Goal: Communication & Community: Answer question/provide support

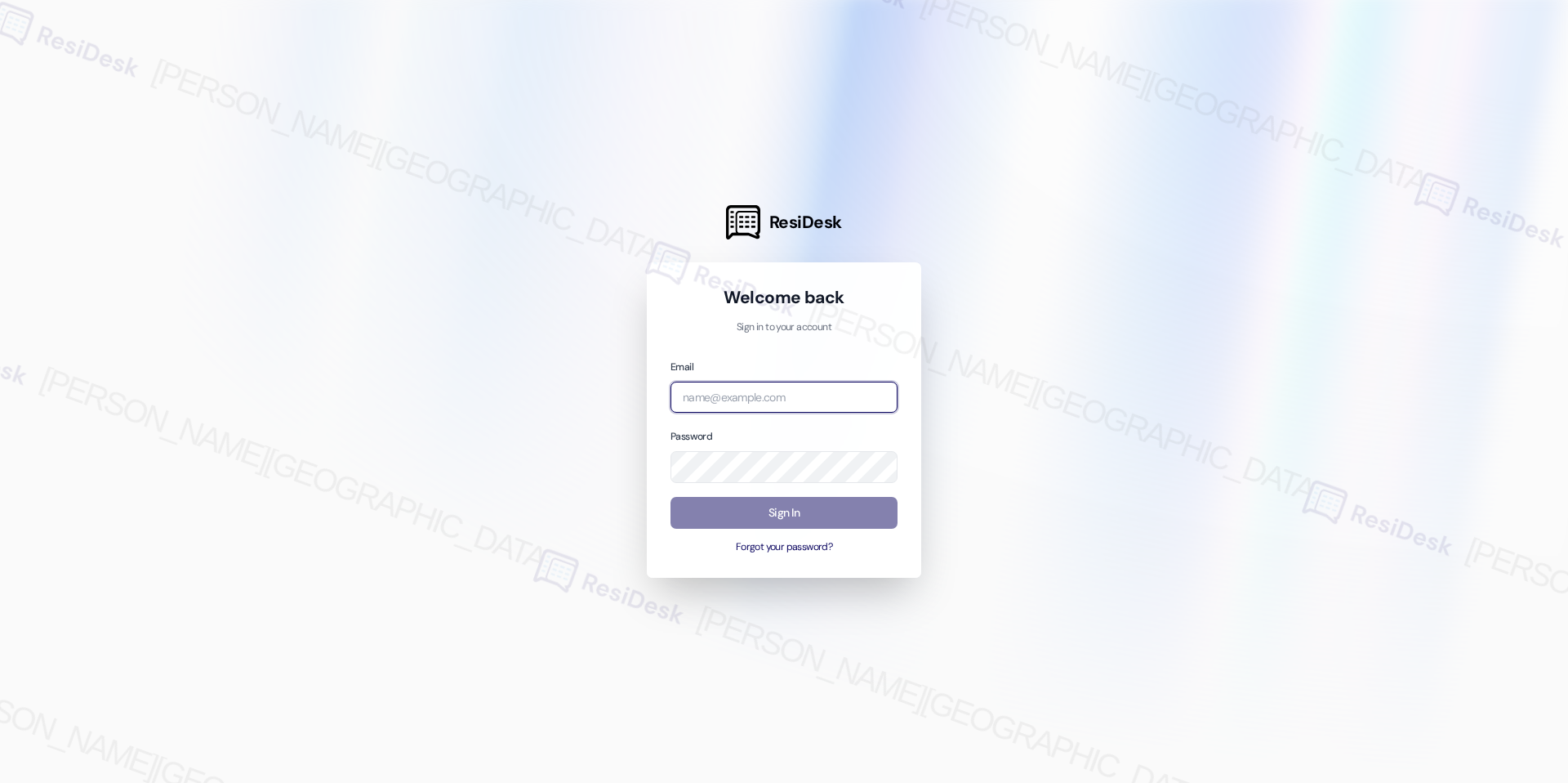
click at [795, 400] on input "email" at bounding box center [784, 397] width 227 height 32
type input "automated-surveys-grant_main-raven.forrosuelo@grant_[DOMAIN_NAME]"
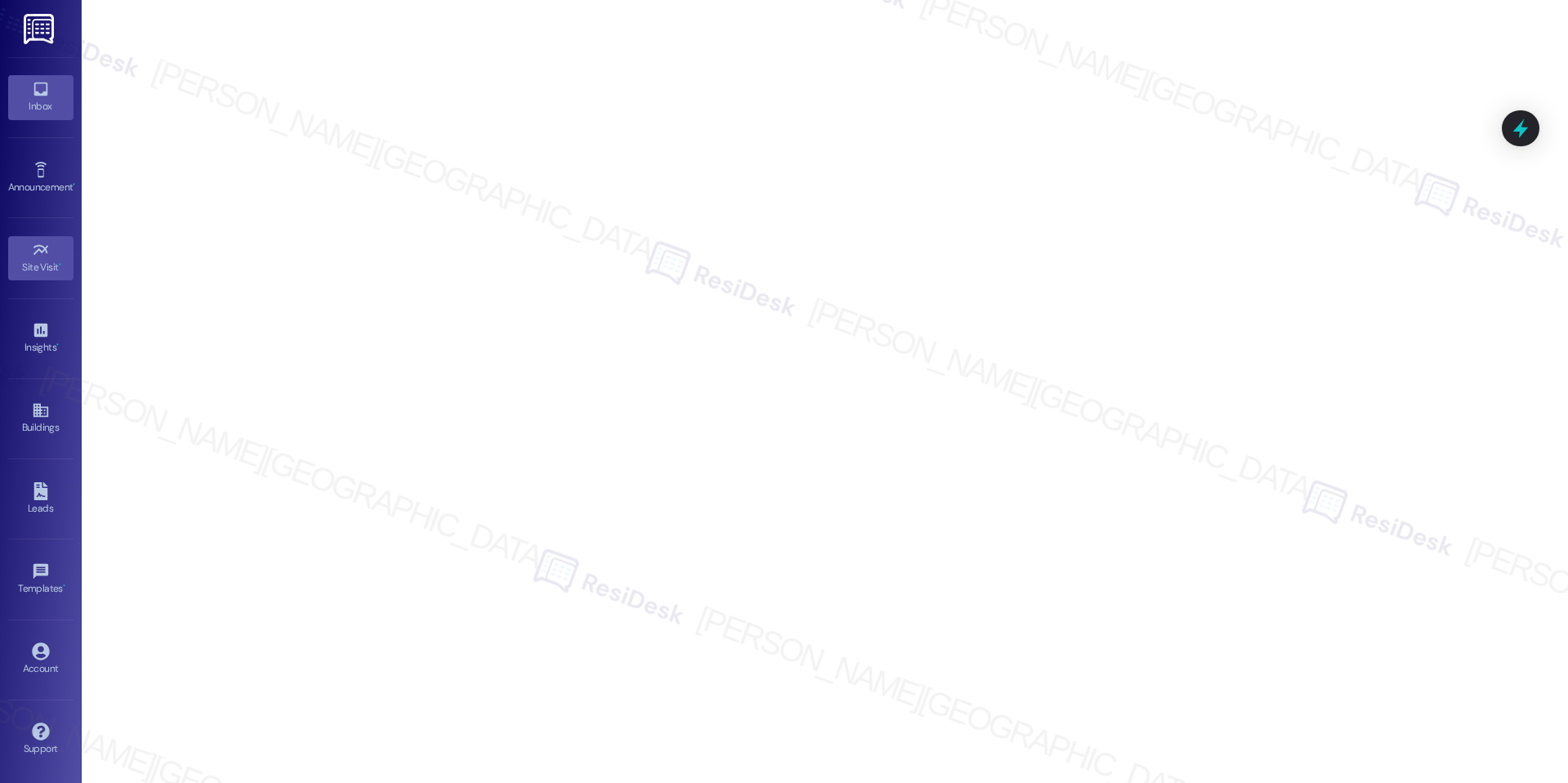
click at [28, 92] on link "Inbox" at bounding box center [40, 97] width 65 height 44
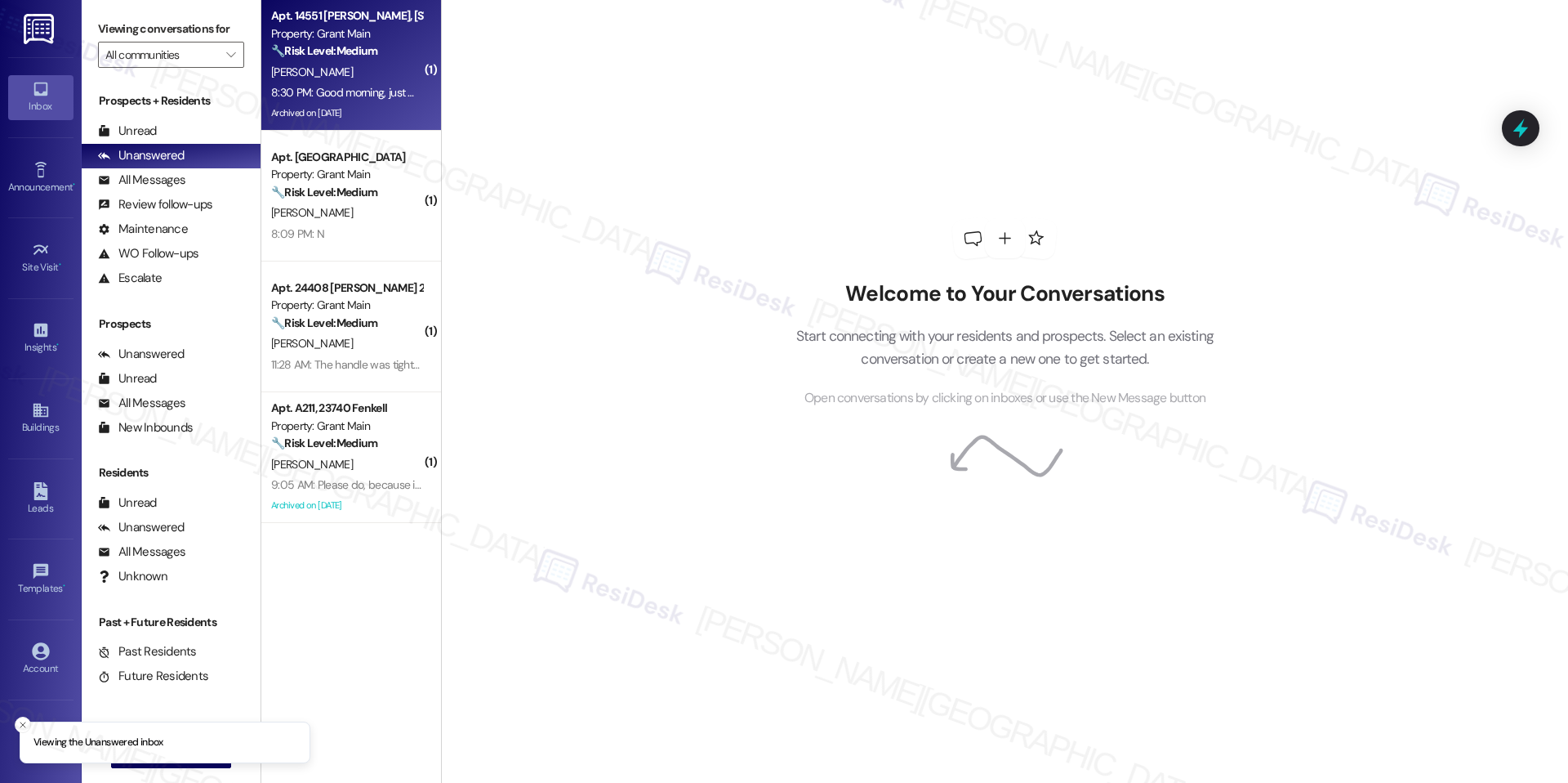
click at [317, 82] on div "8:30 PM: Good morning, just want to let someone know that all of the maintenanc…" at bounding box center [347, 92] width 154 height 21
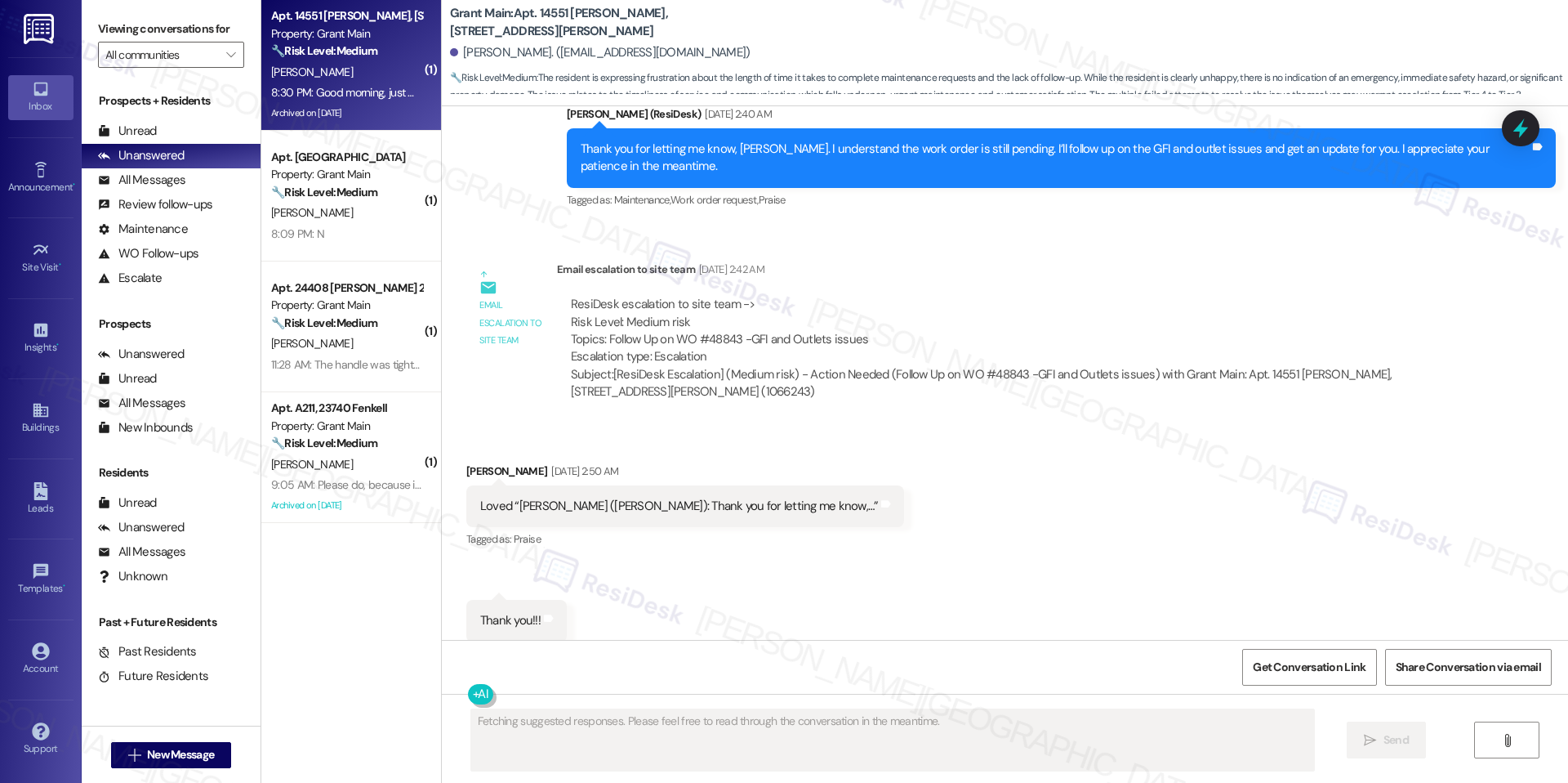
scroll to position [13023, 0]
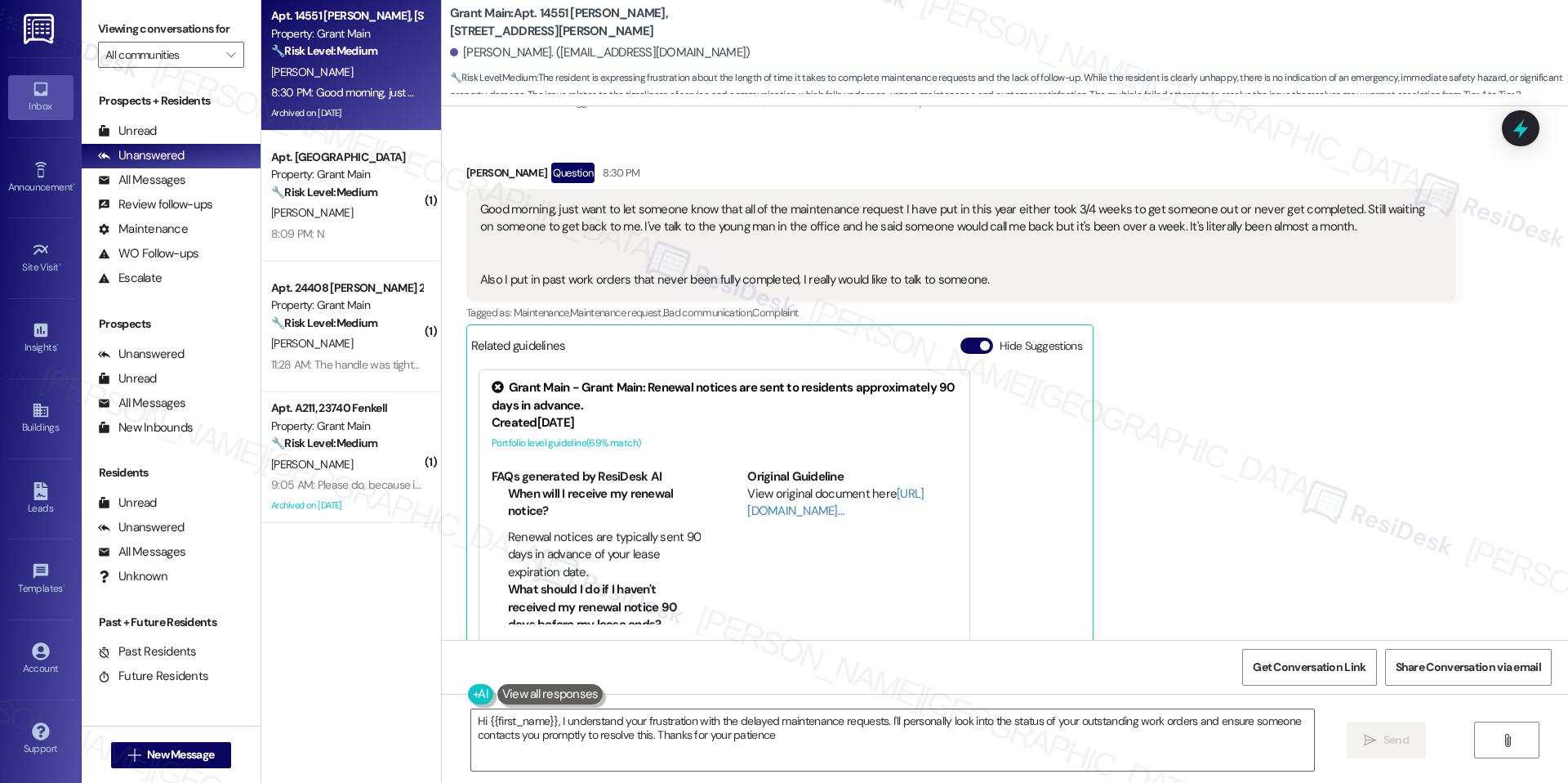
type textarea "Hi {{first_name}}, I understand your frustration with the delayed maintenance r…"
click at [980, 341] on span "button" at bounding box center [985, 346] width 10 height 10
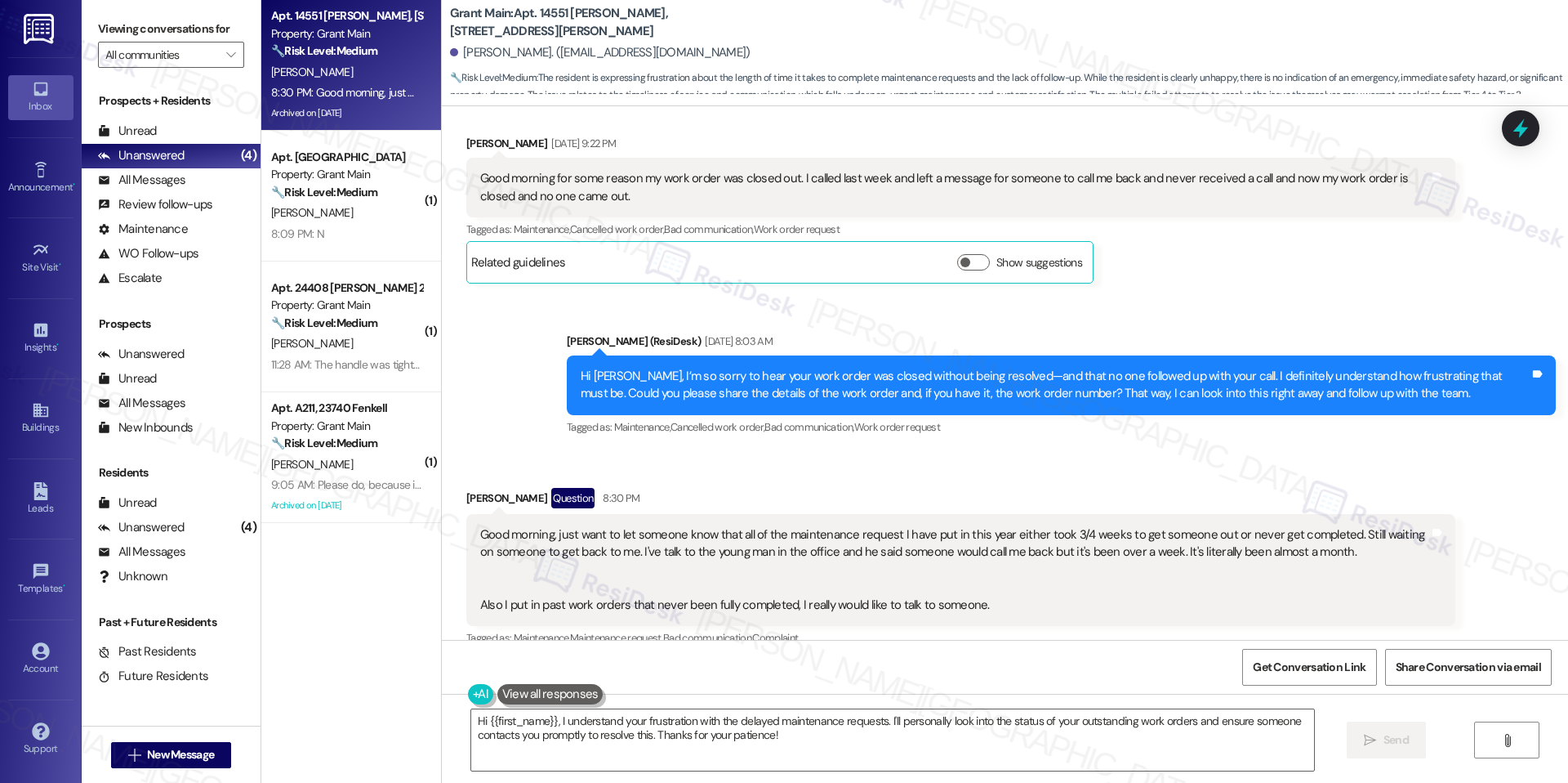
scroll to position [12684, 0]
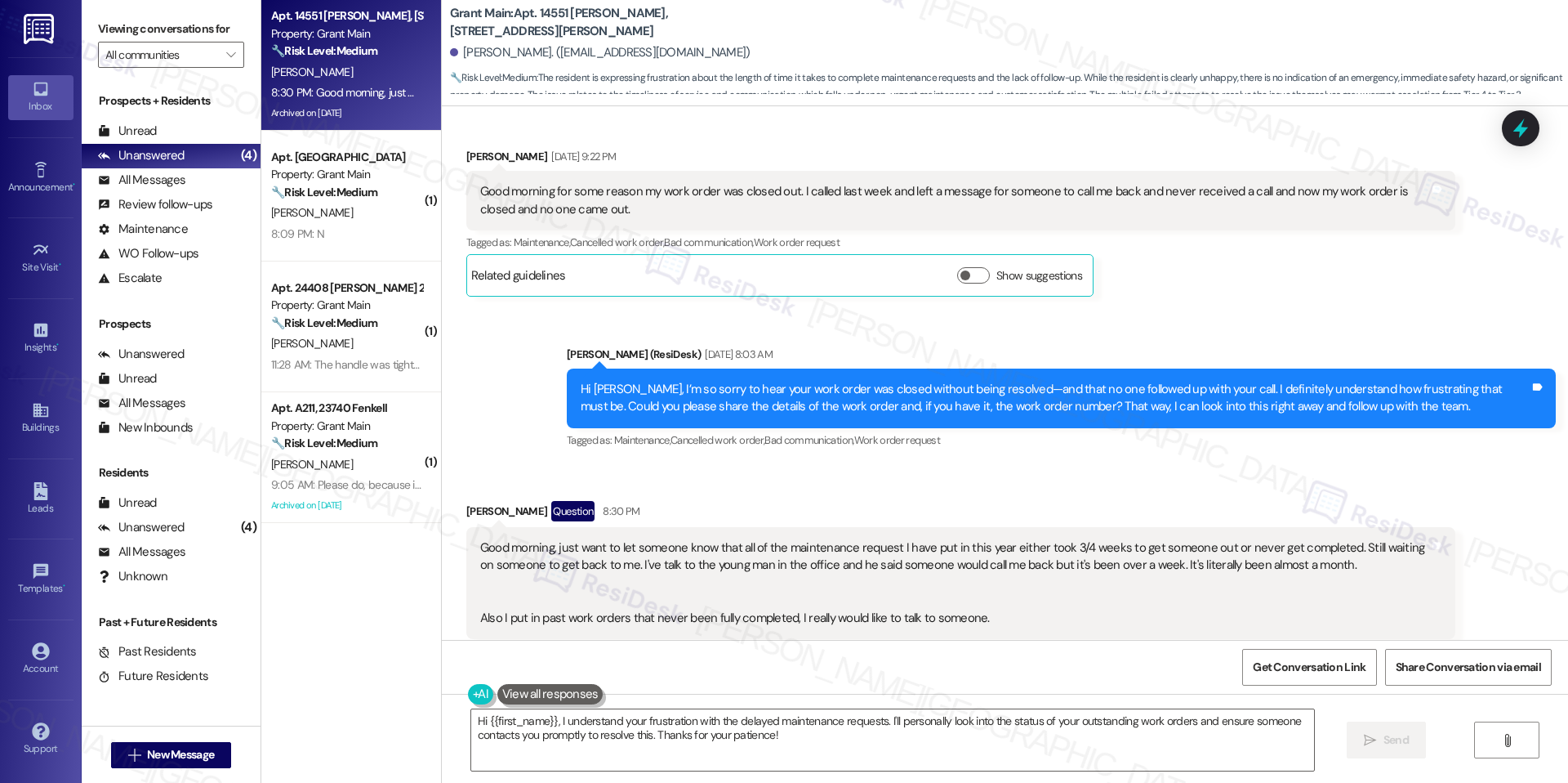
click at [544, 13] on div "Grant Main: Apt. 14551 [PERSON_NAME], [STREET_ADDRESS][PERSON_NAME]" at bounding box center [614, 22] width 326 height 21
click at [544, 18] on b "Grant Main: Apt. 14551 [PERSON_NAME], [STREET_ADDRESS][PERSON_NAME]" at bounding box center [614, 22] width 326 height 35
click at [544, 18] on b "Grant Main: Apt. 14551 Philomene, 14551 Philomene Blvd" at bounding box center [614, 22] width 326 height 35
click at [534, 14] on b "Grant Main: Apt. 14551 Philomene, 14551 Philomene Blvd" at bounding box center [614, 22] width 326 height 35
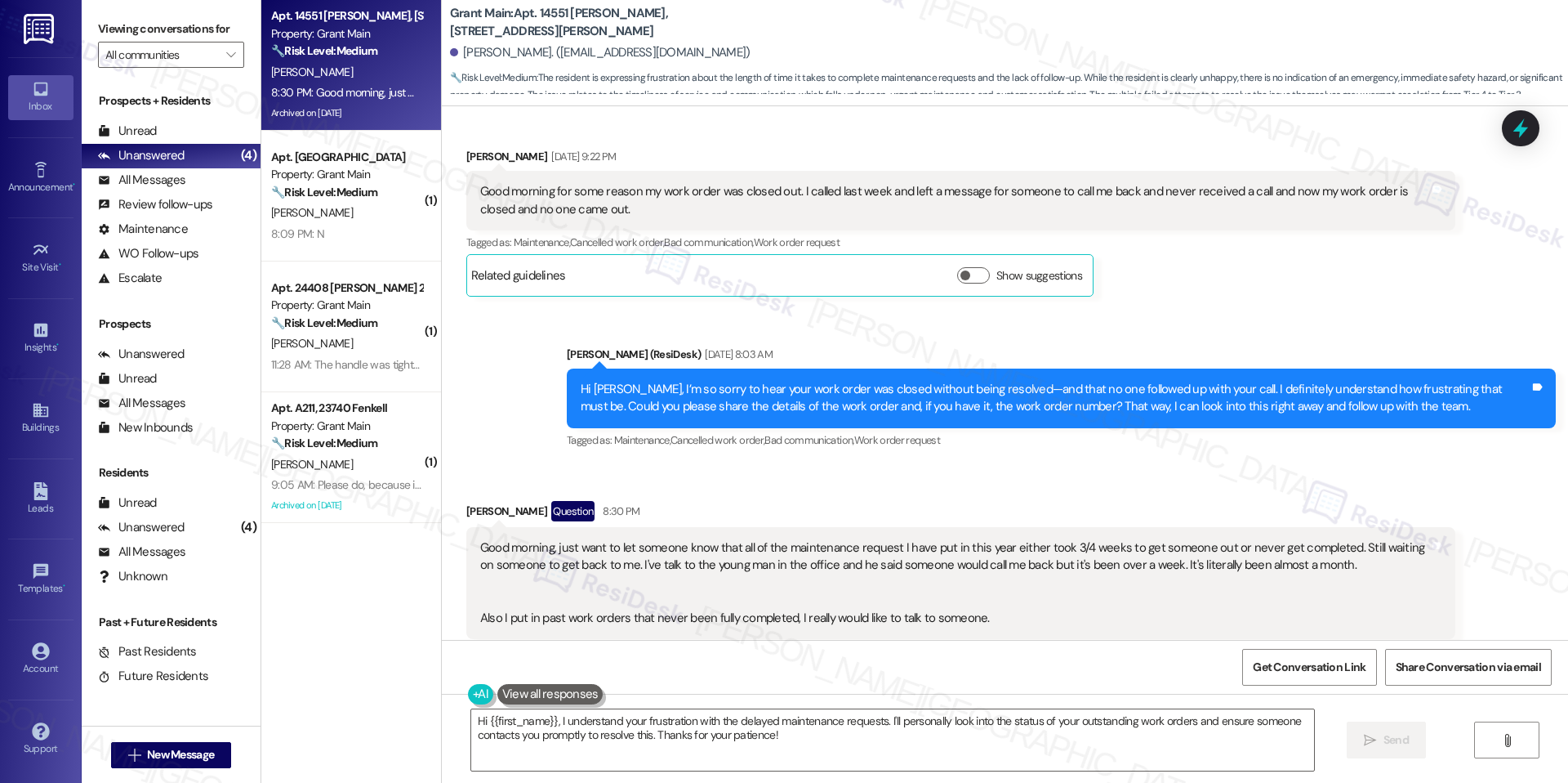
click at [534, 18] on b "Grant Main: Apt. 14551 Philomene, 14551 Philomene Blvd" at bounding box center [614, 22] width 326 height 35
copy b "14551"
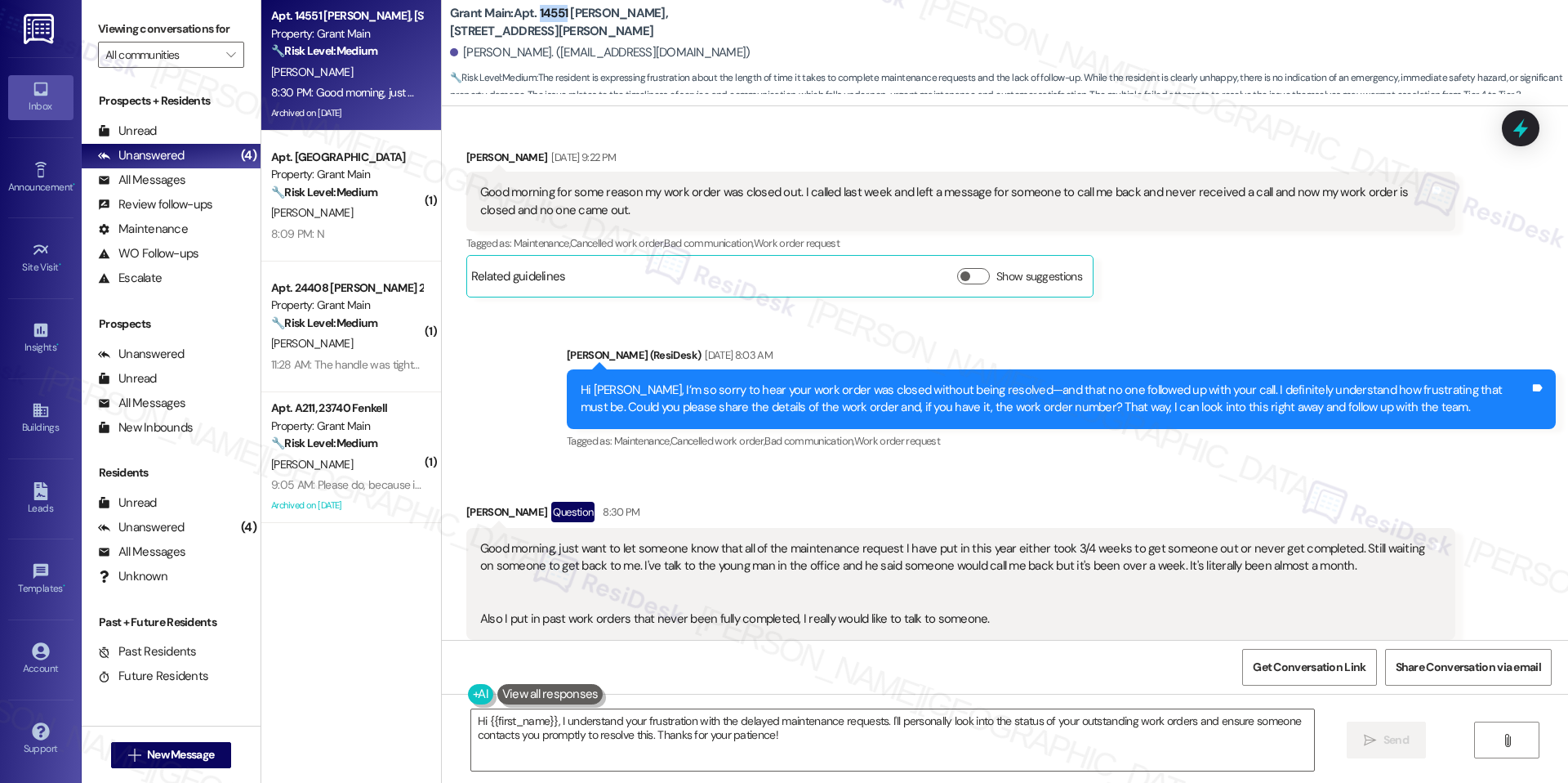
scroll to position [12711, 0]
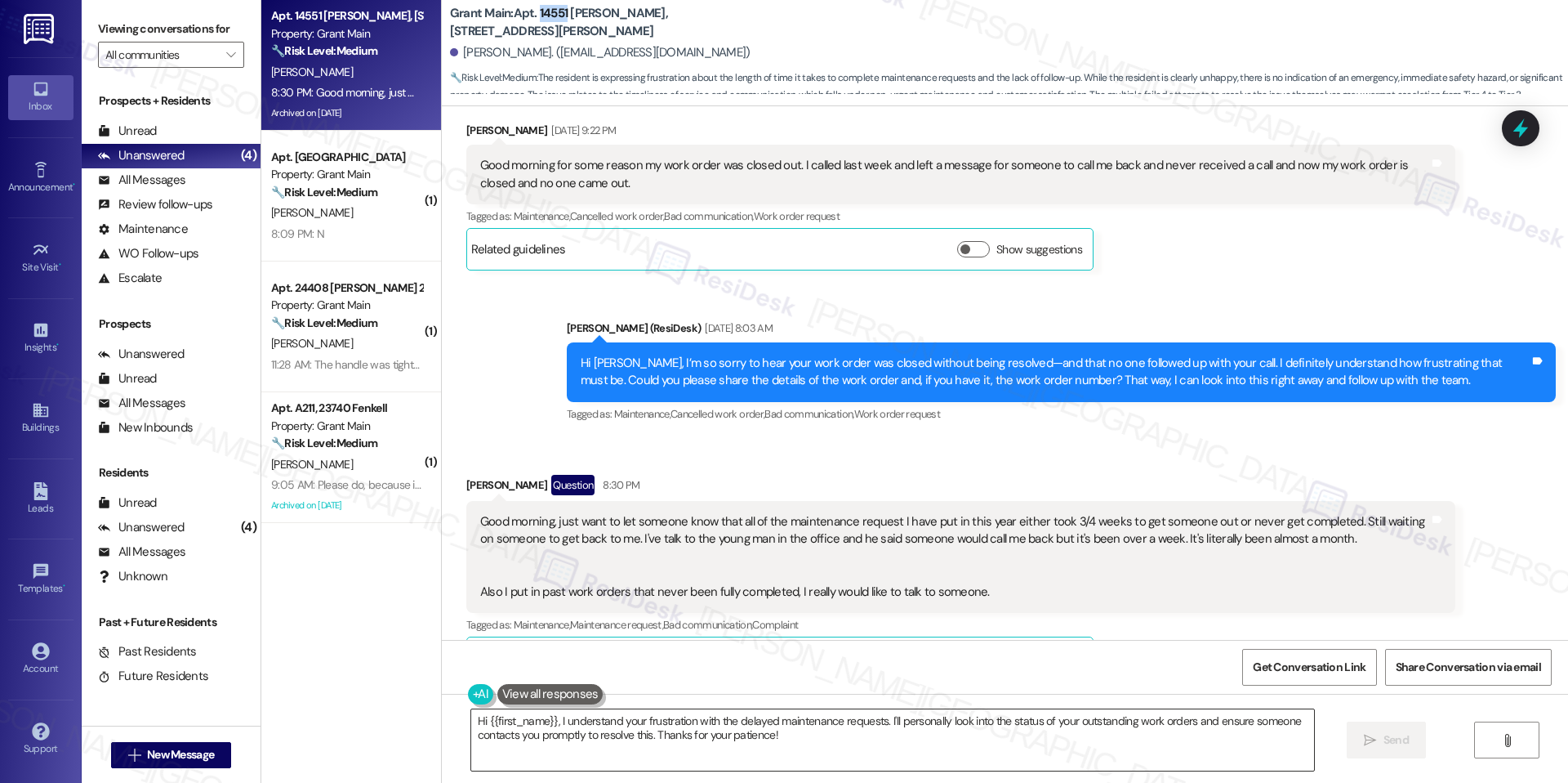
click at [790, 725] on textarea "Hi {{first_name}}, I understand your frustration with the delayed maintenance r…" at bounding box center [892, 739] width 843 height 62
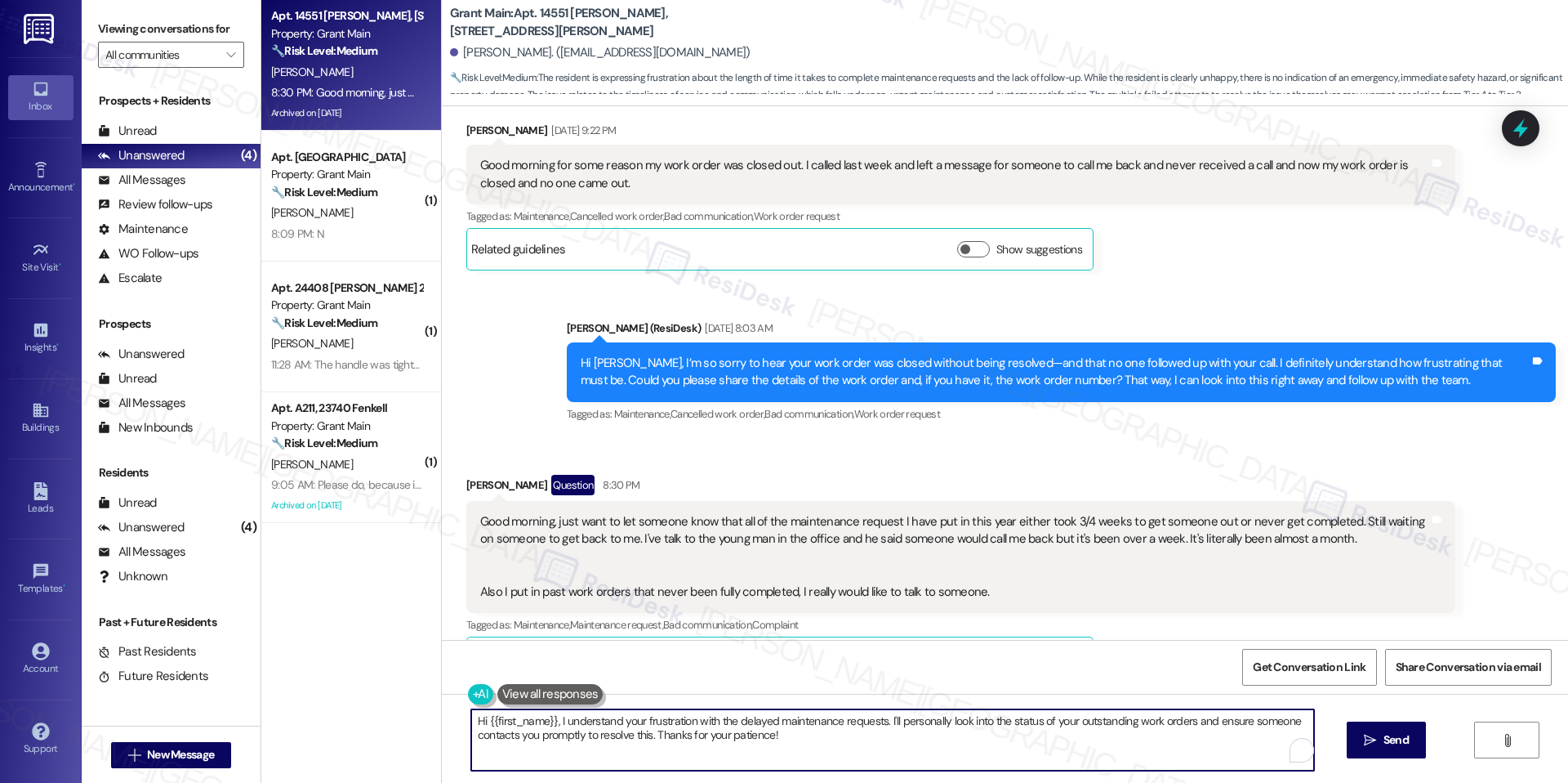
click at [790, 725] on textarea "Hi {{first_name}}, I understand your frustration with the delayed maintenance r…" at bounding box center [892, 739] width 843 height 62
paste textarea "Laysha, thank you for sharing these details, and I’m truly sorry you’ve had to …"
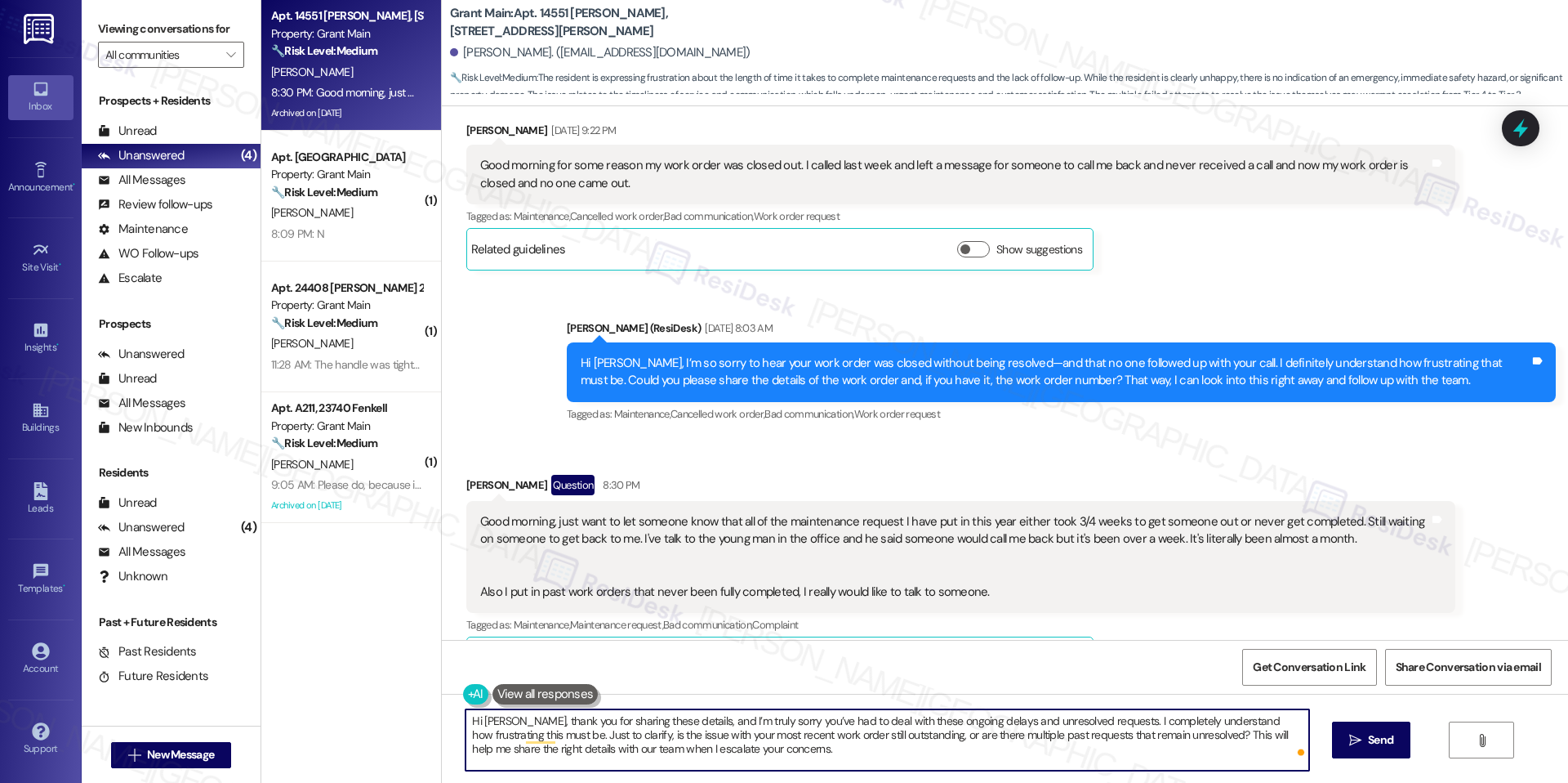
type textarea "Hi [PERSON_NAME], thank you for sharing these details, and I’m truly sorry you’…"
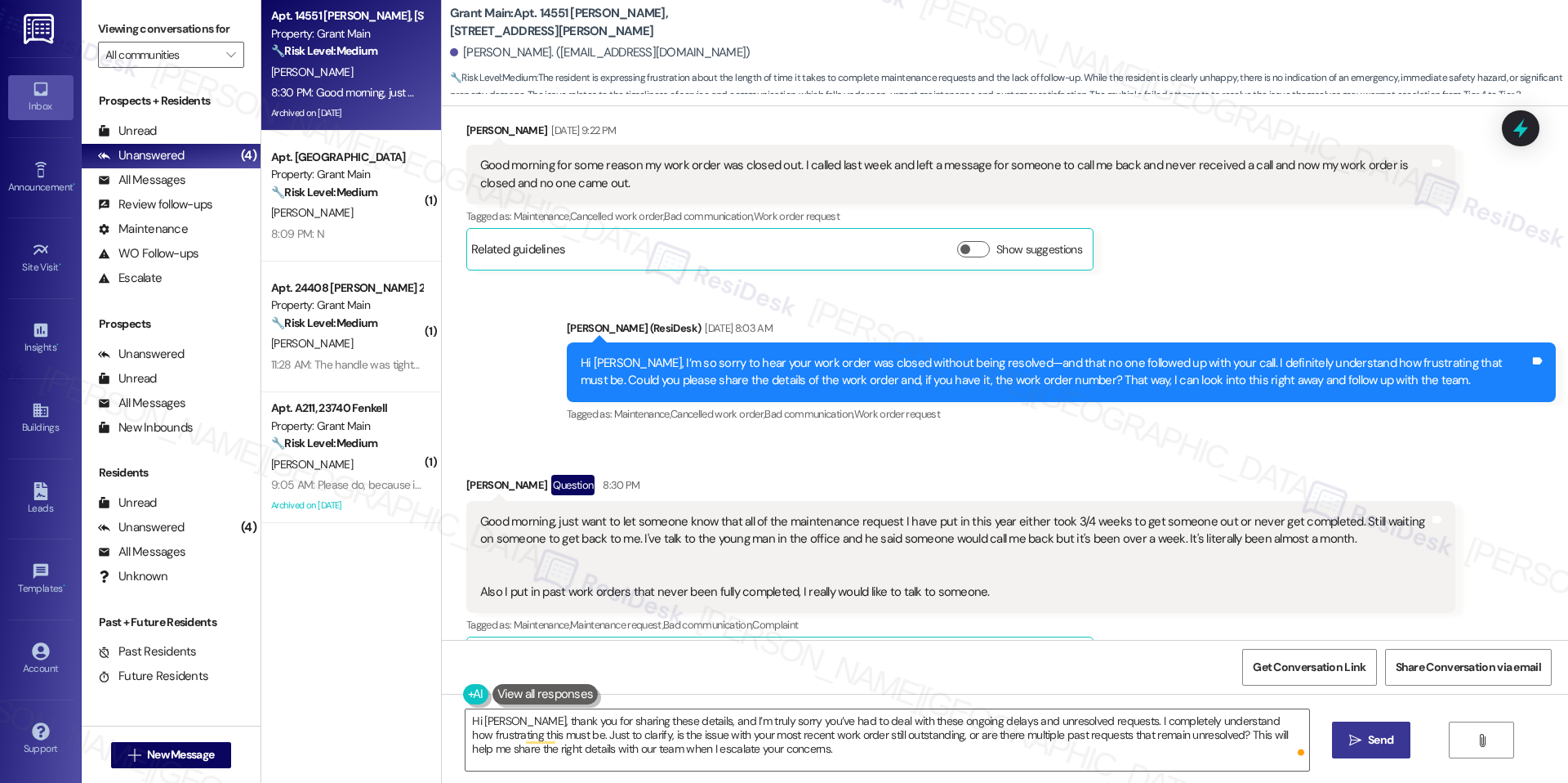
click at [1336, 742] on button " Send" at bounding box center [1371, 740] width 79 height 37
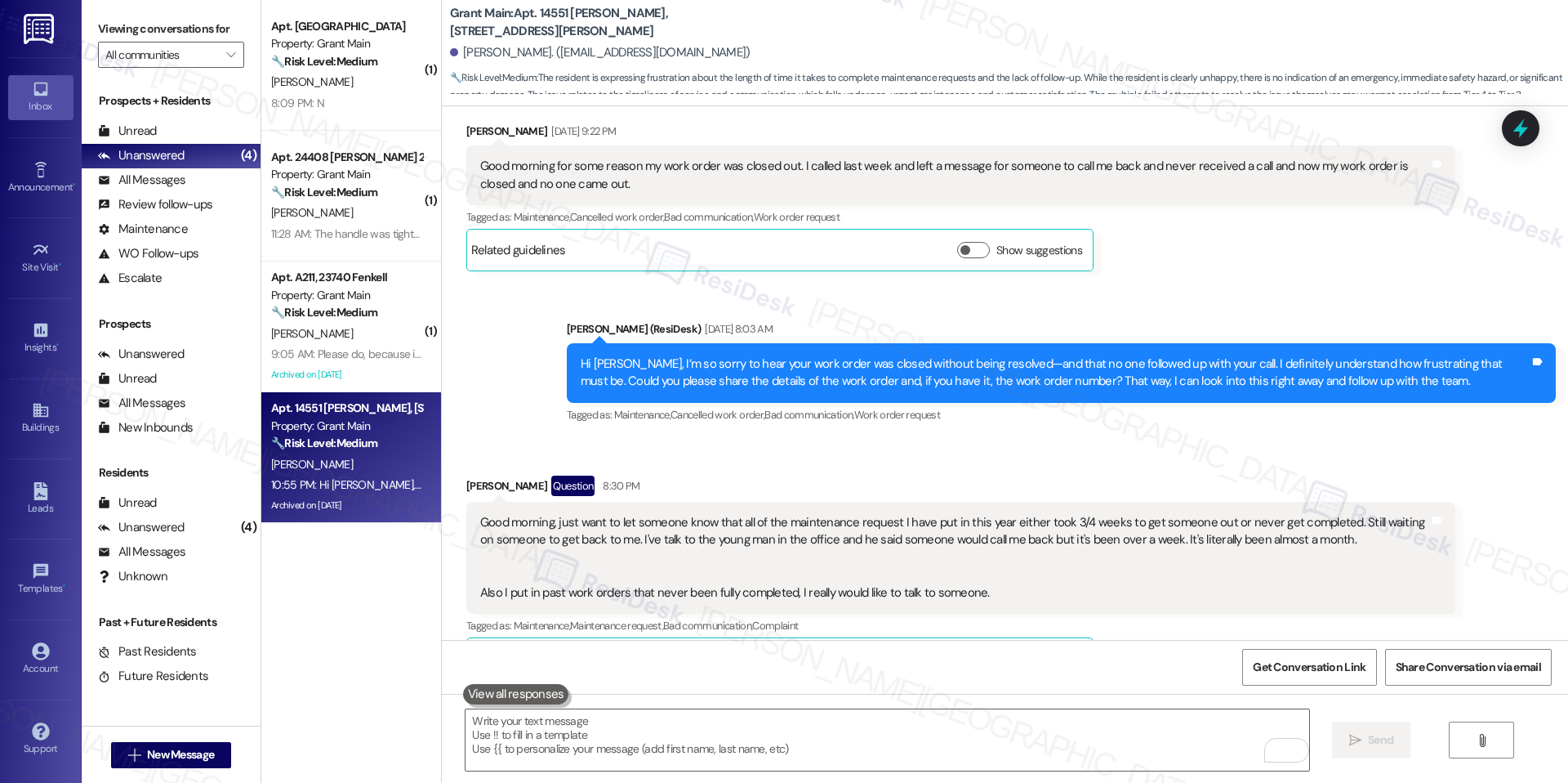
scroll to position [12859, 0]
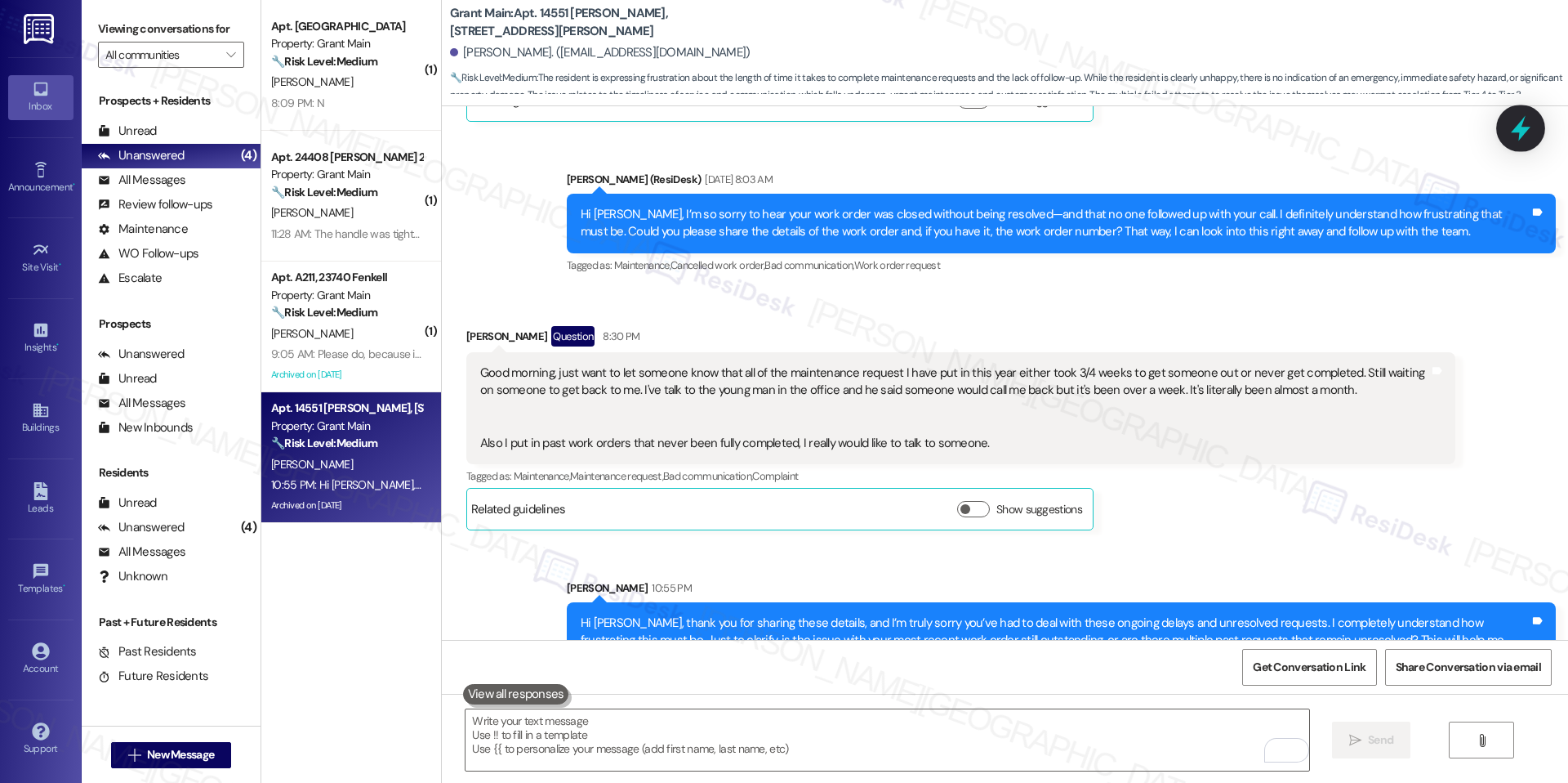
click at [1536, 125] on div at bounding box center [1520, 128] width 49 height 47
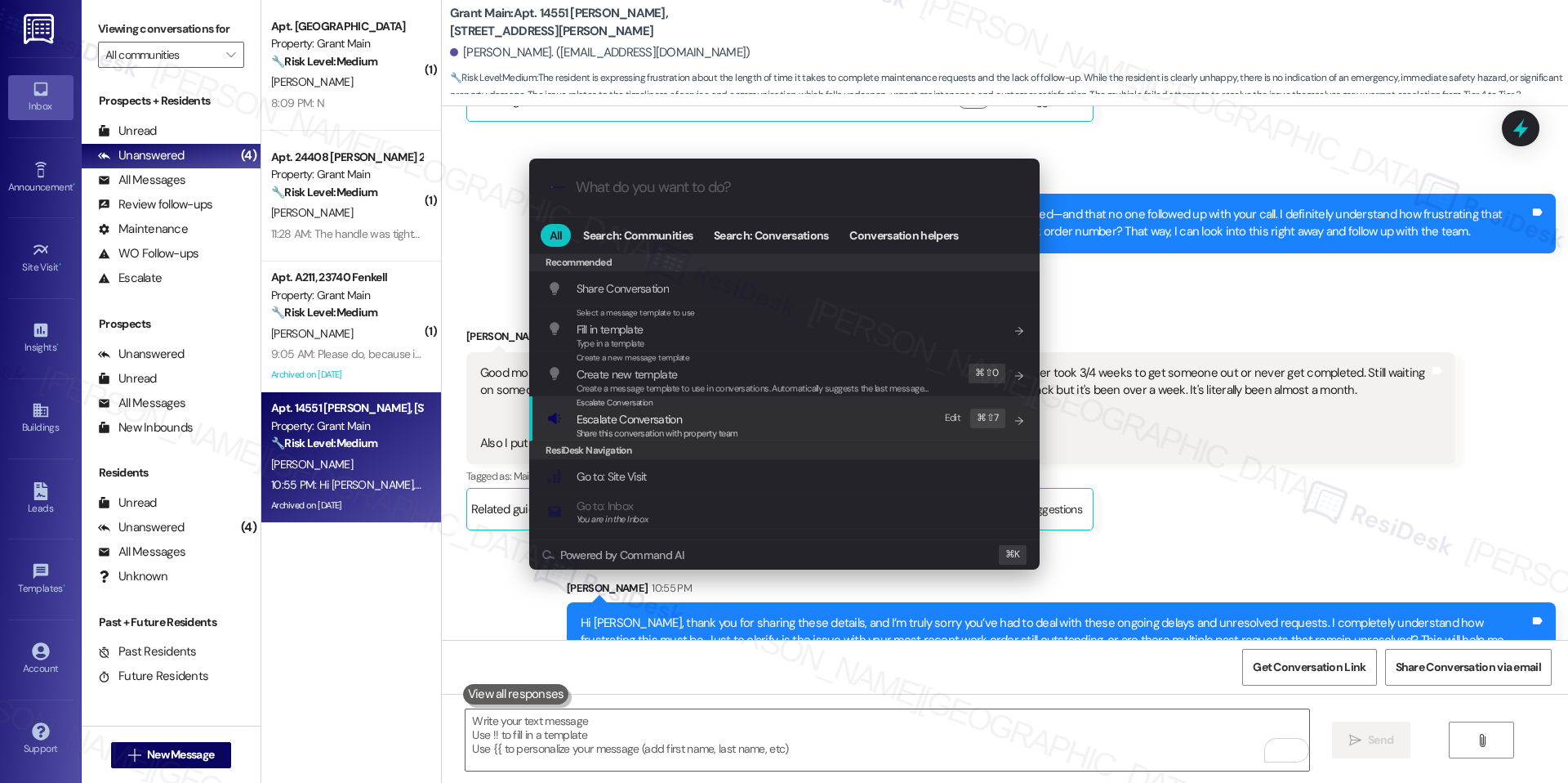
click at [675, 431] on span "Share this conversation with property team" at bounding box center [657, 433] width 161 height 12
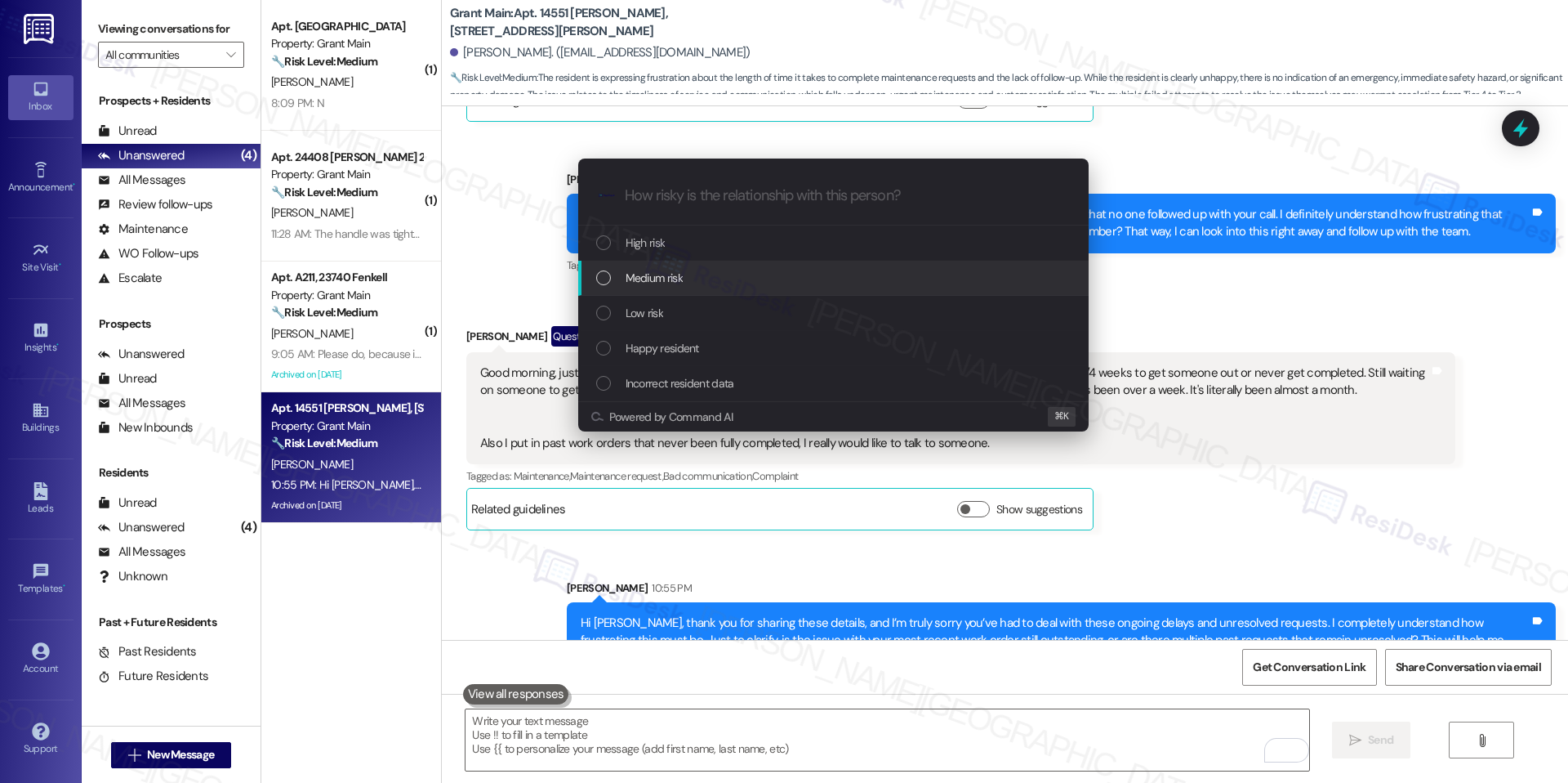
click at [751, 270] on div "Medium risk" at bounding box center [834, 278] width 478 height 18
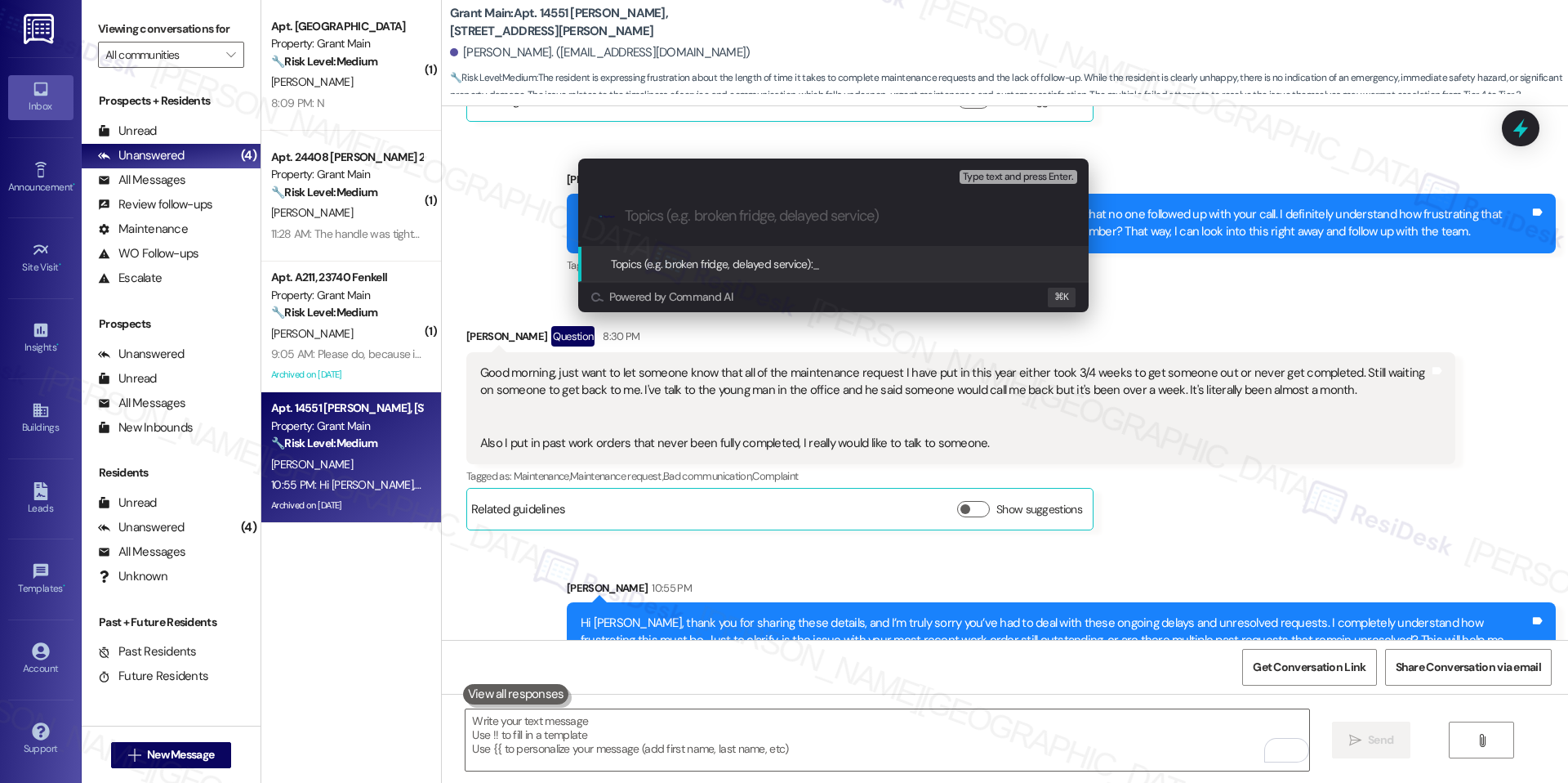
click at [772, 226] on div ".cls-1{fill:#0a055f;}.cls-2{fill:#0cc4c4;} resideskLogoBlueOrange" at bounding box center [833, 215] width 510 height 58
click at [815, 220] on input "Topics (e.g. broken fridge, delayed service)" at bounding box center [846, 216] width 444 height 18
paste input "Resident reports unresolved and delayed work orders"
type input "Resident reports unresolved and delayed work orders"
click at [836, 264] on span "Resident reports unresolved and delayed work orders" at bounding box center [940, 263] width 255 height 15
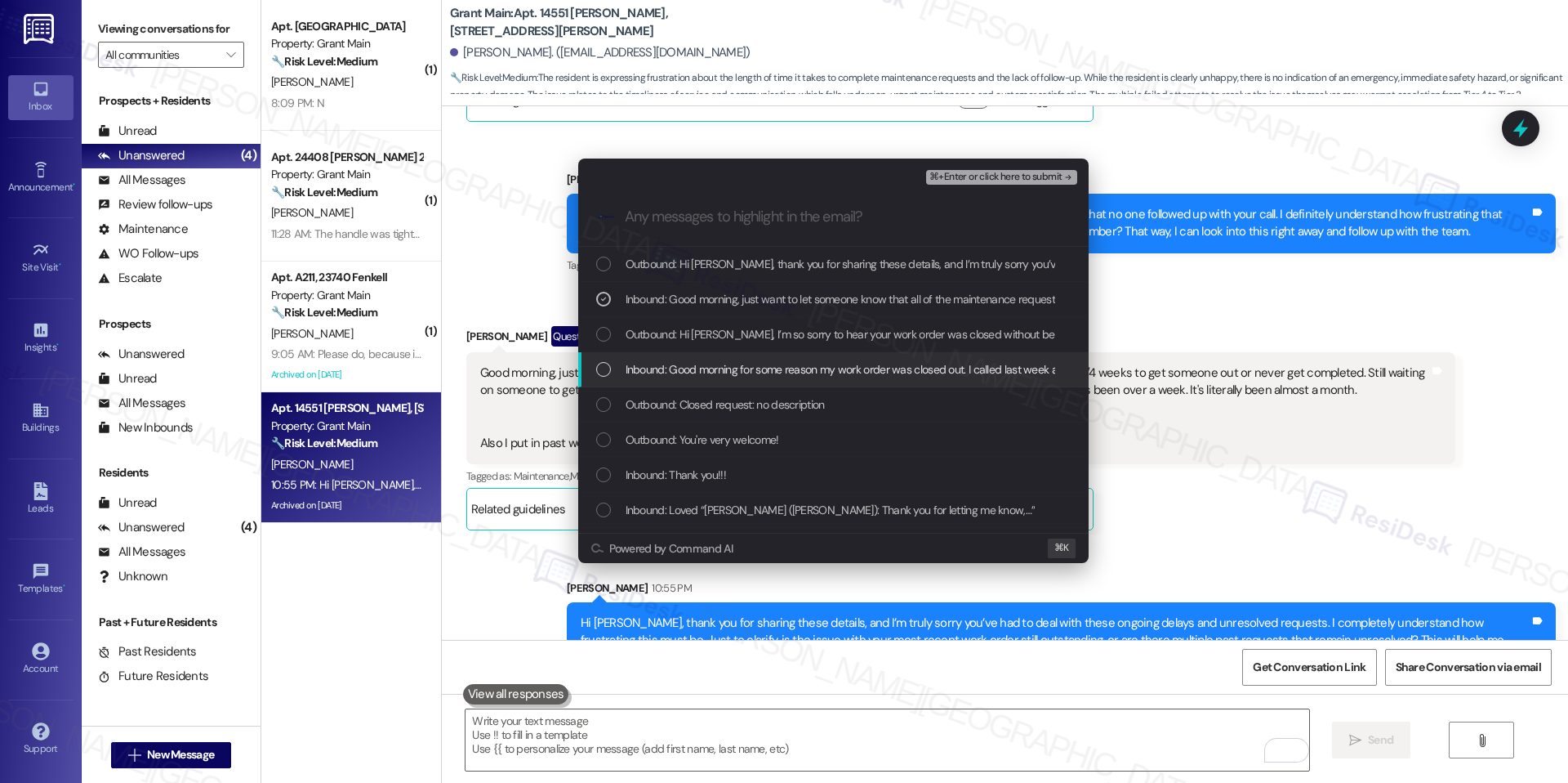
click at [771, 357] on div "Inbound: Good morning for some reason my work order was closed out. I called la…" at bounding box center [833, 370] width 510 height 35
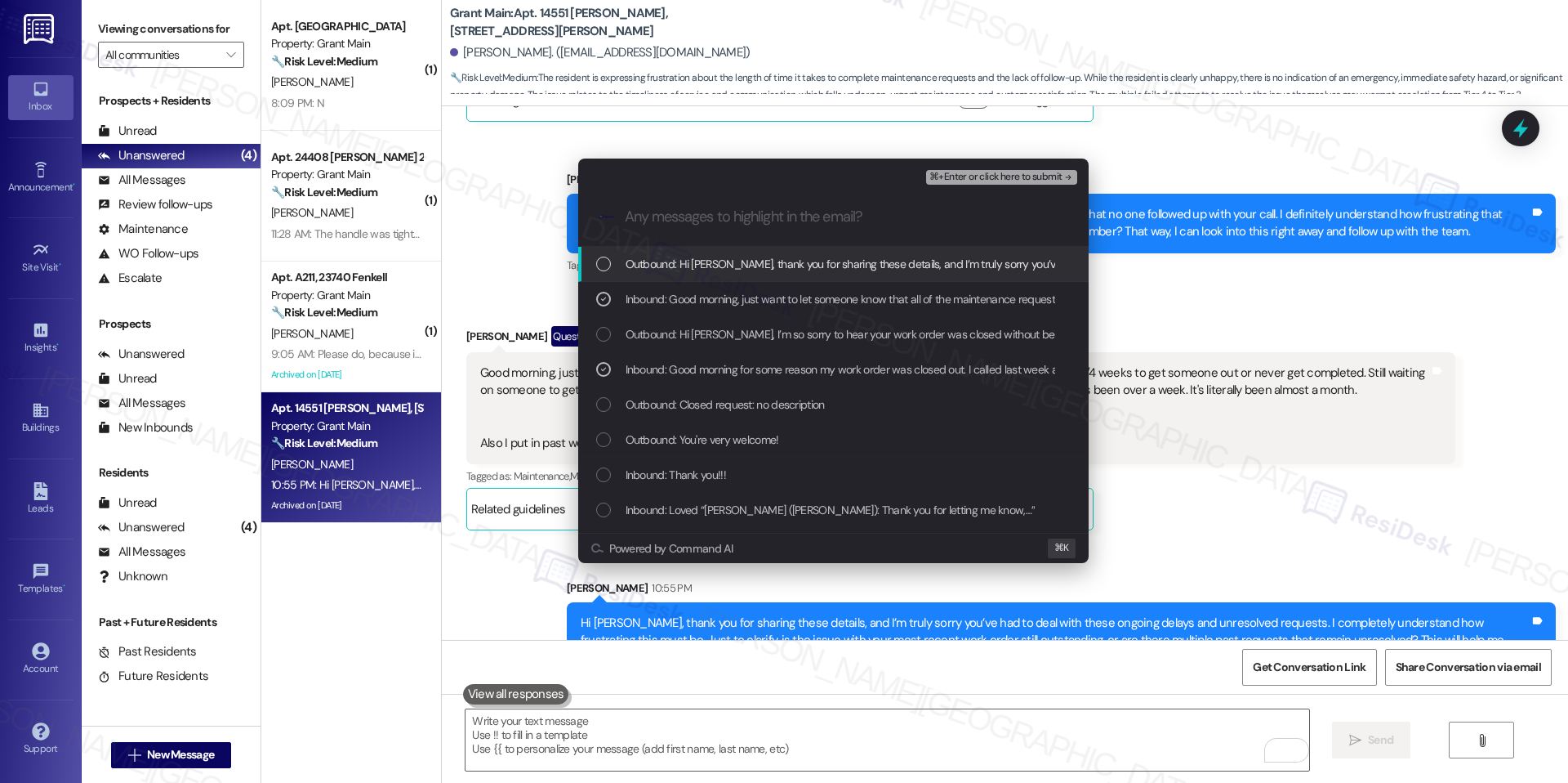
click at [991, 174] on span "⌘+Enter or click here to submit" at bounding box center [995, 178] width 132 height 12
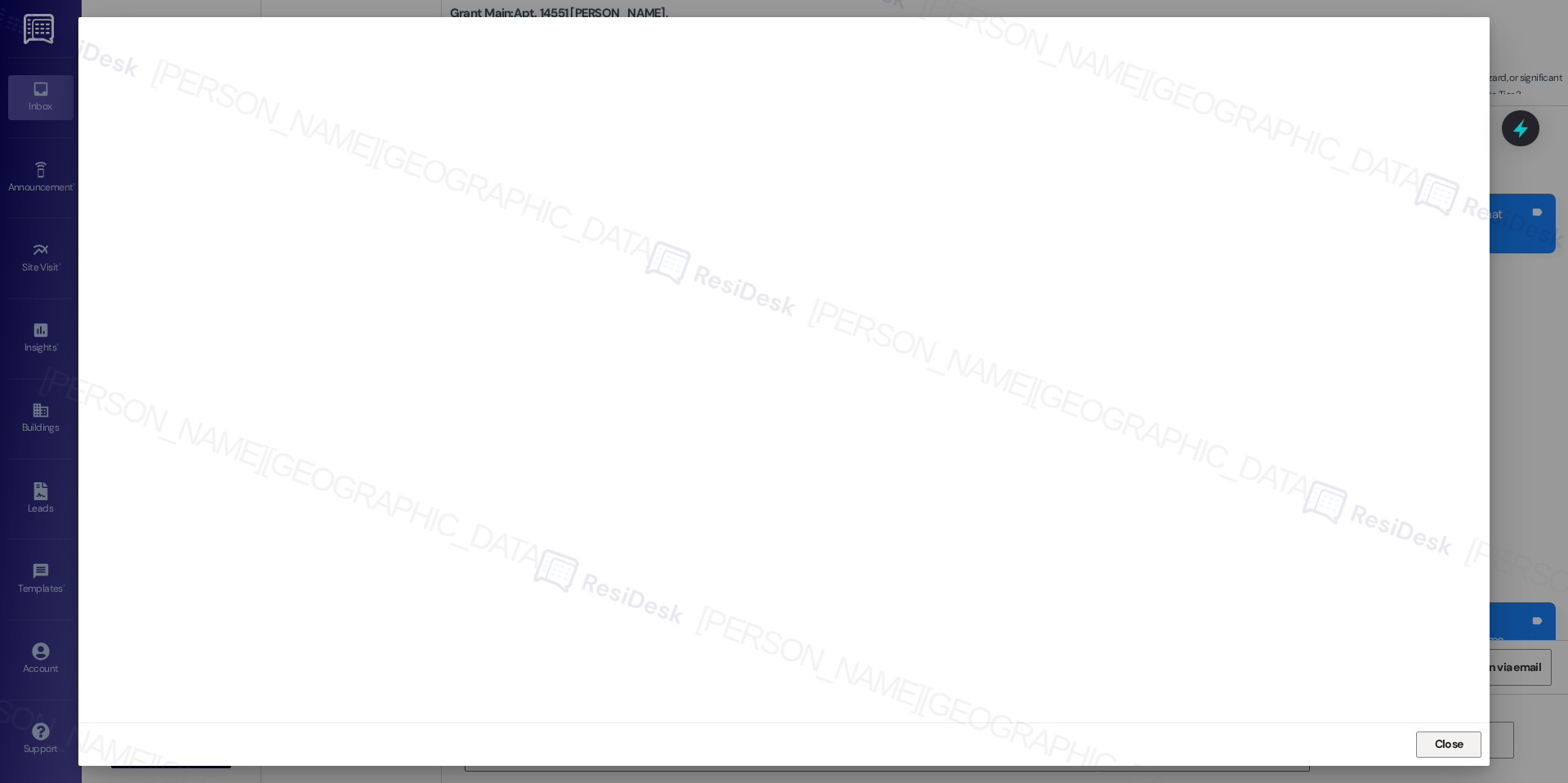
click at [1435, 739] on span "Close" at bounding box center [1448, 744] width 28 height 18
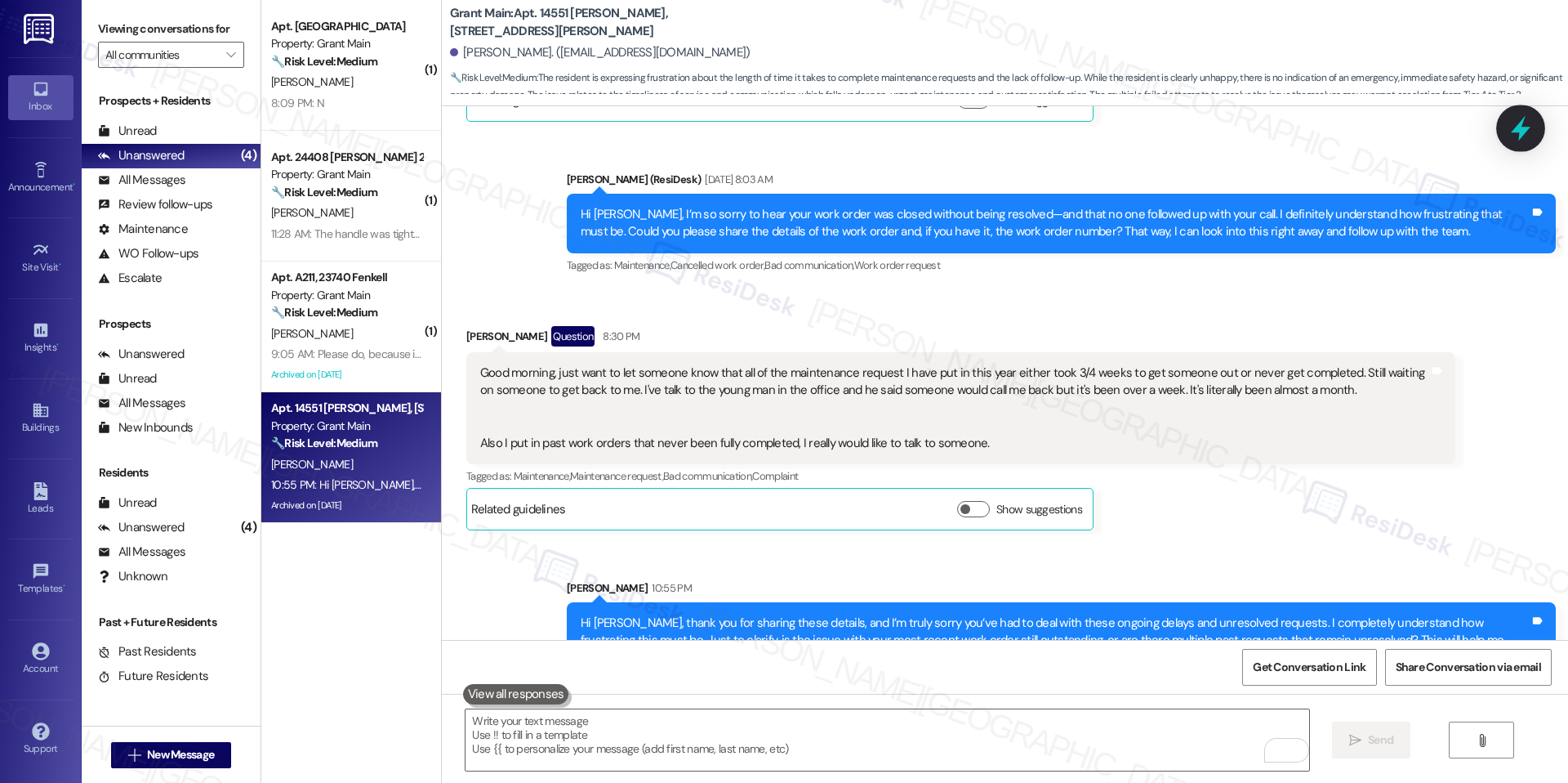
click at [1520, 136] on icon at bounding box center [1520, 129] width 20 height 25
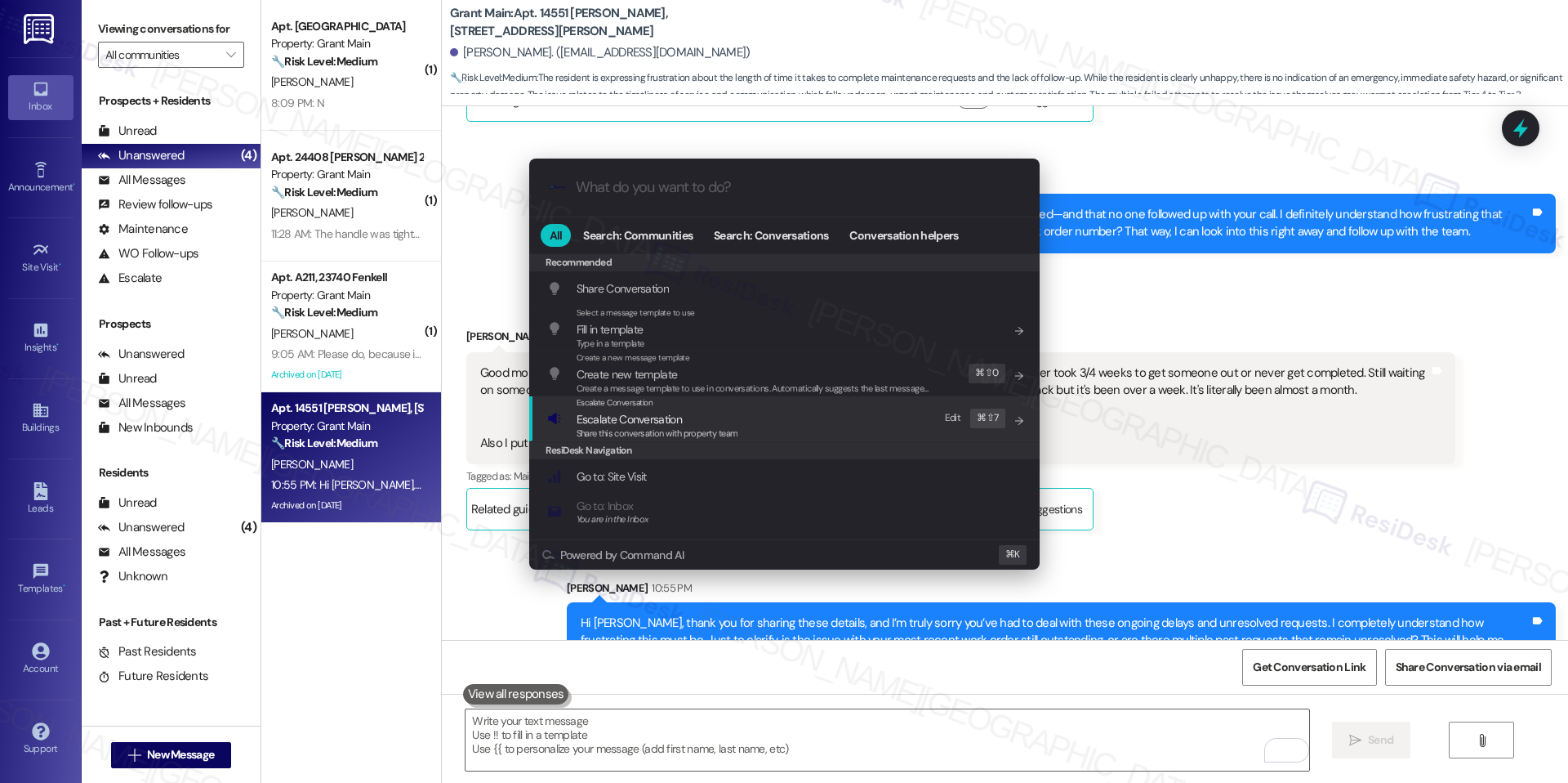
click at [679, 434] on span "Share this conversation with property team" at bounding box center [657, 433] width 161 height 12
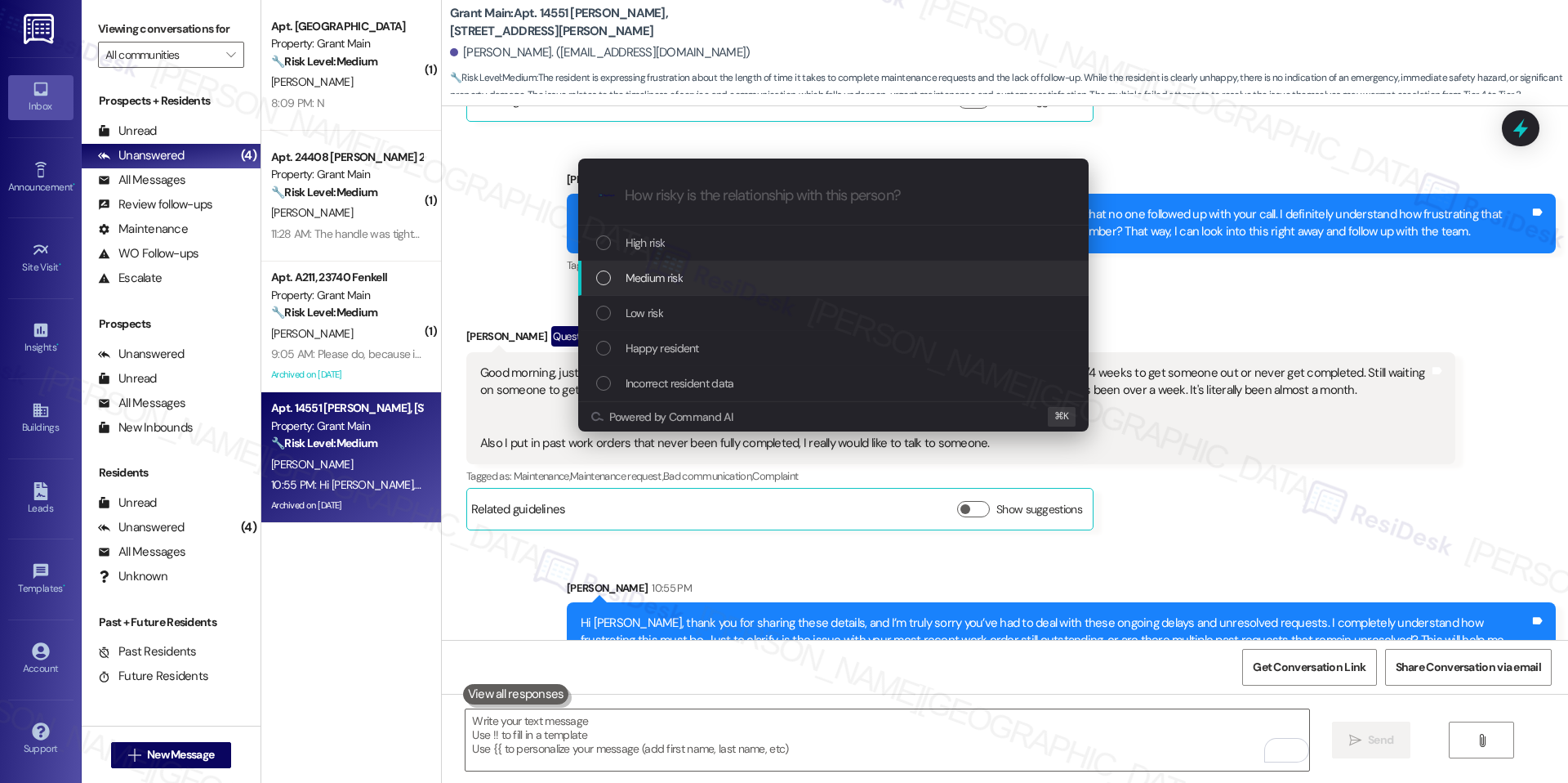
click at [689, 283] on div "Medium risk" at bounding box center [834, 278] width 478 height 18
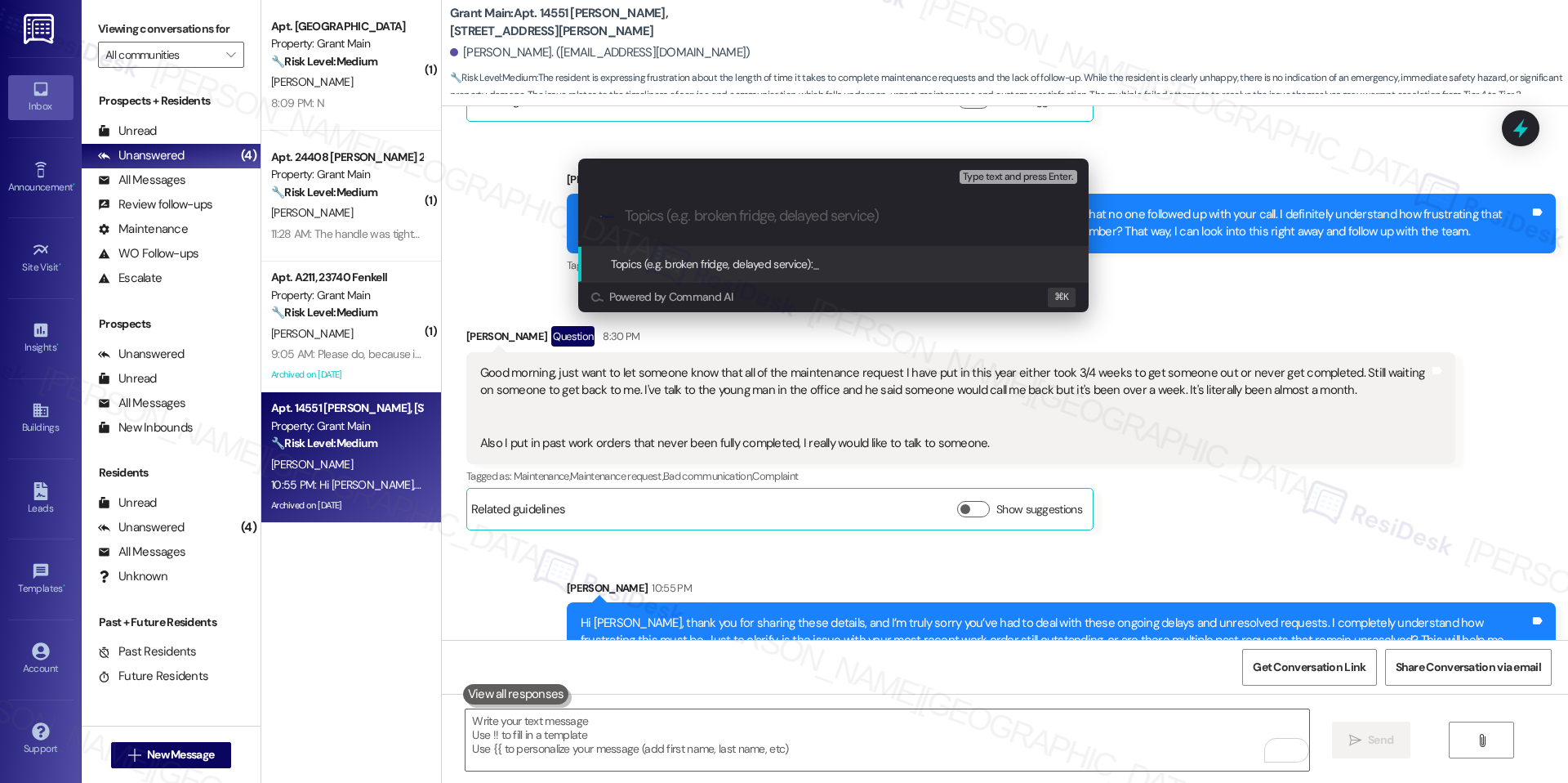
paste input "Resident reports unresolved and delayed work orders"
type input "Resident reports unresolved and delayed work orders"
click at [861, 261] on span "Resident reports unresolved and delayed work orders" at bounding box center [940, 263] width 255 height 15
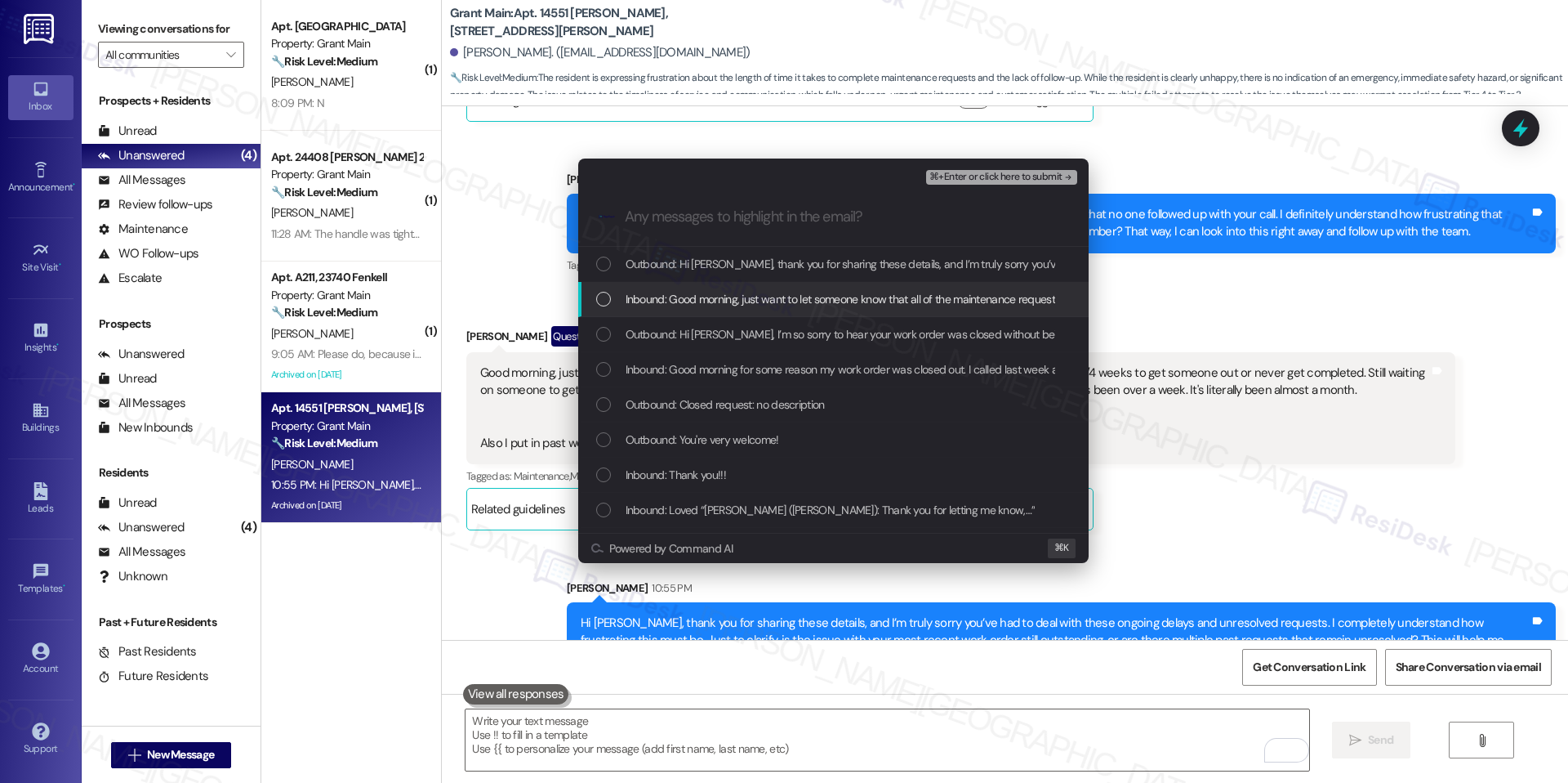
click at [723, 311] on div "Inbound: Good morning, just want to let someone know that all of the maintenanc…" at bounding box center [833, 299] width 510 height 35
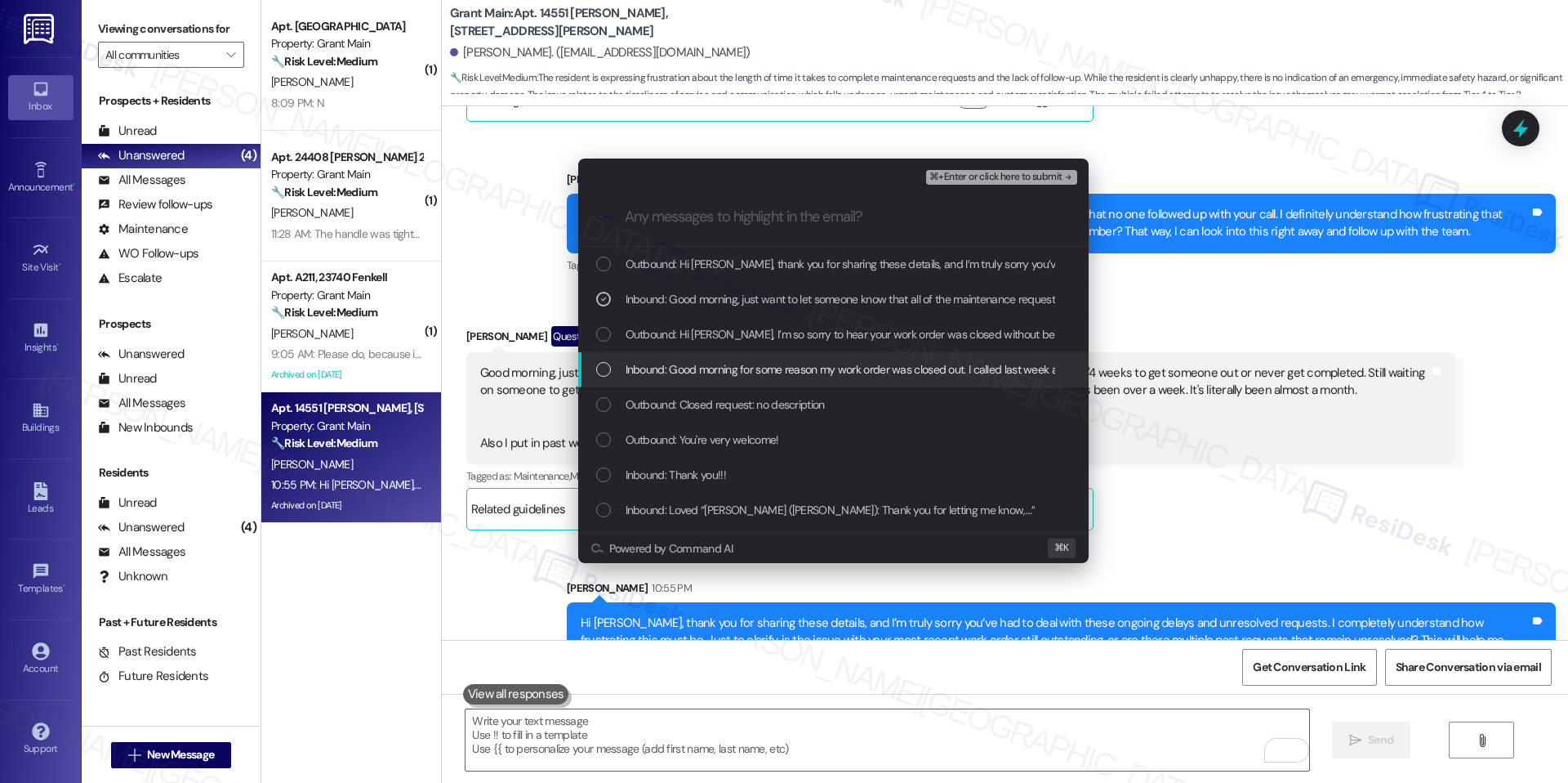
click at [758, 362] on span "Inbound: Good morning for some reason my work order was closed out. I called la…" at bounding box center [1147, 370] width 1043 height 18
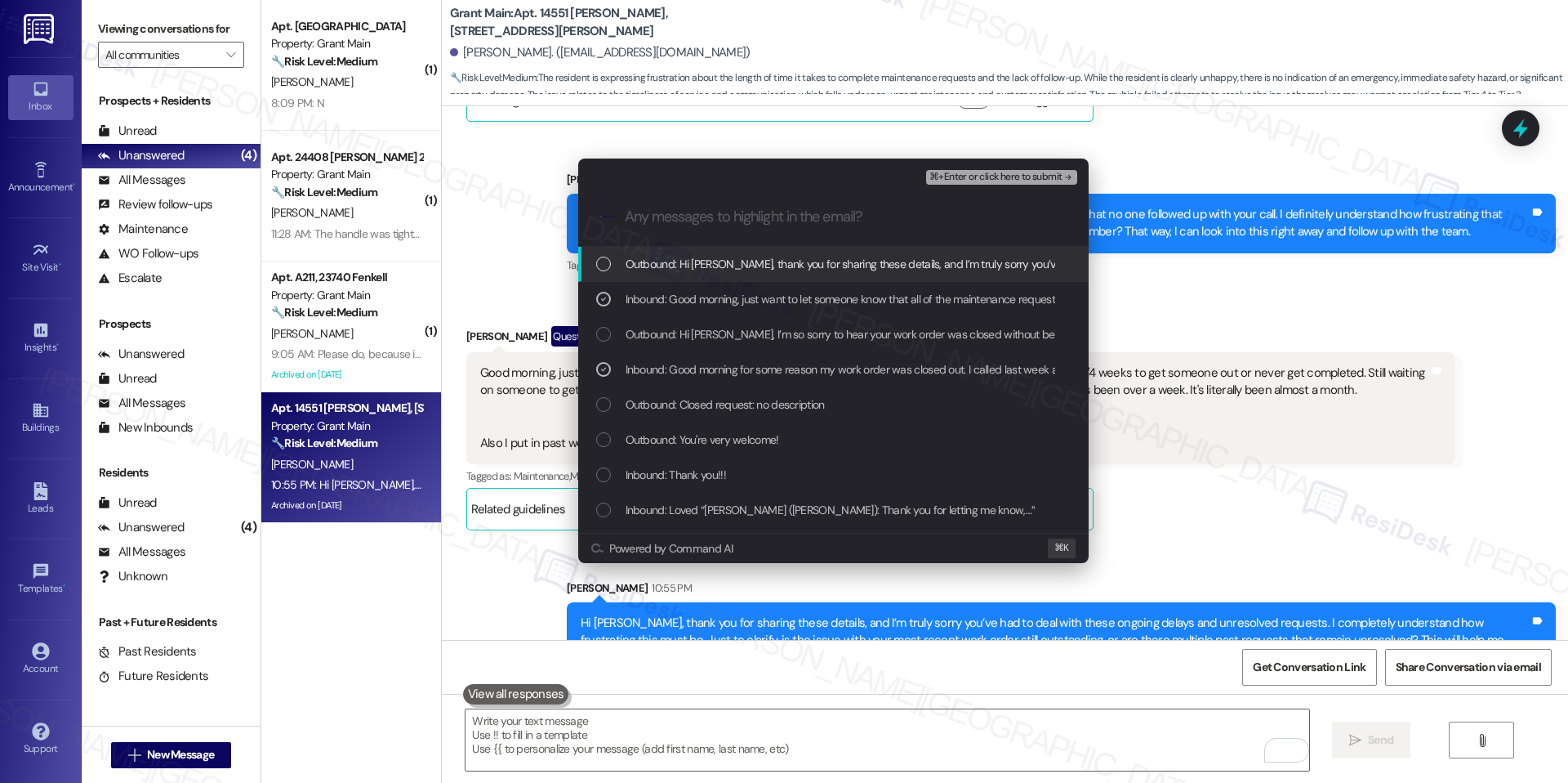
click at [1012, 175] on span "⌘+Enter or click here to submit" at bounding box center [995, 178] width 132 height 12
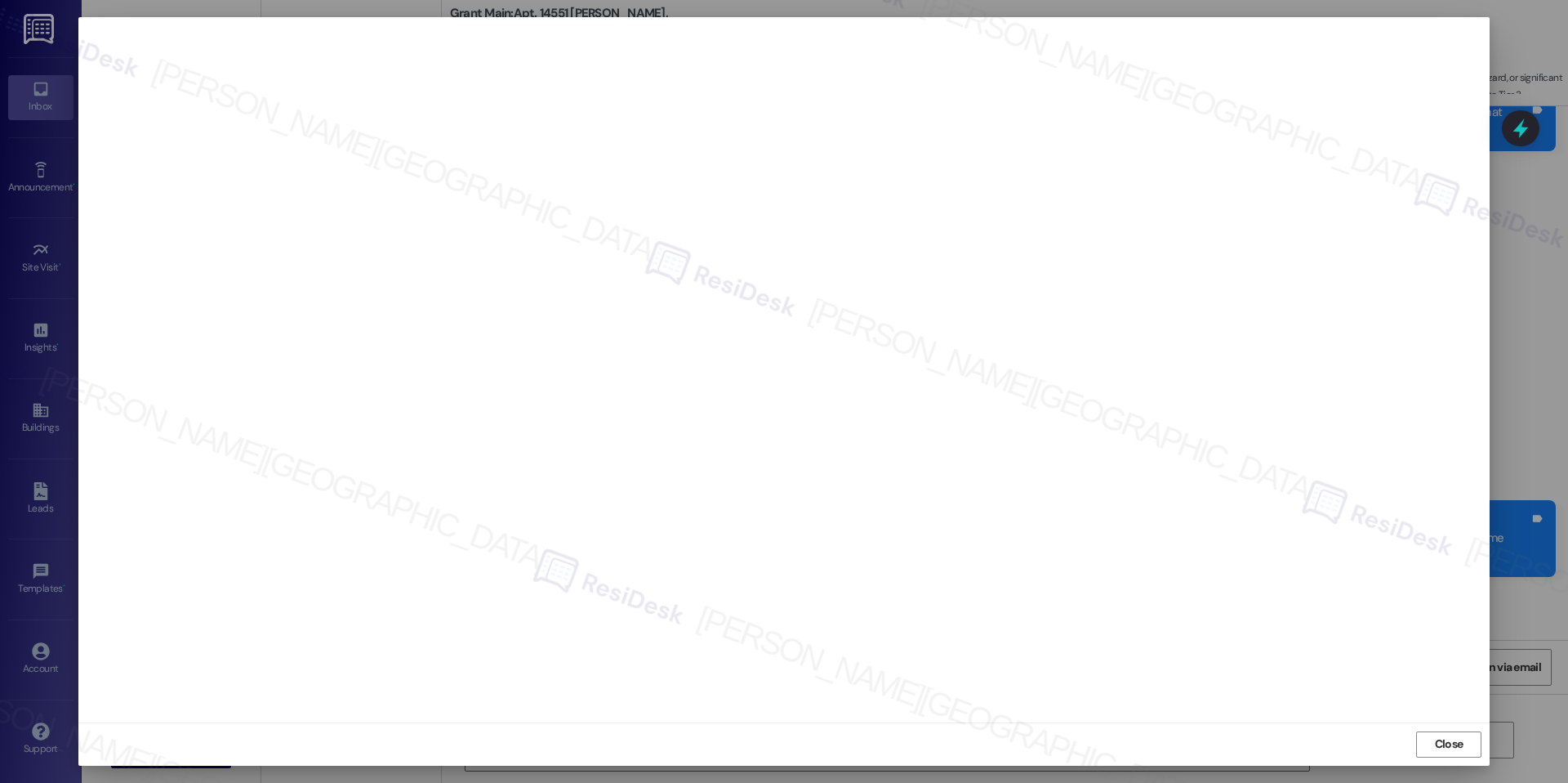
scroll to position [12972, 0]
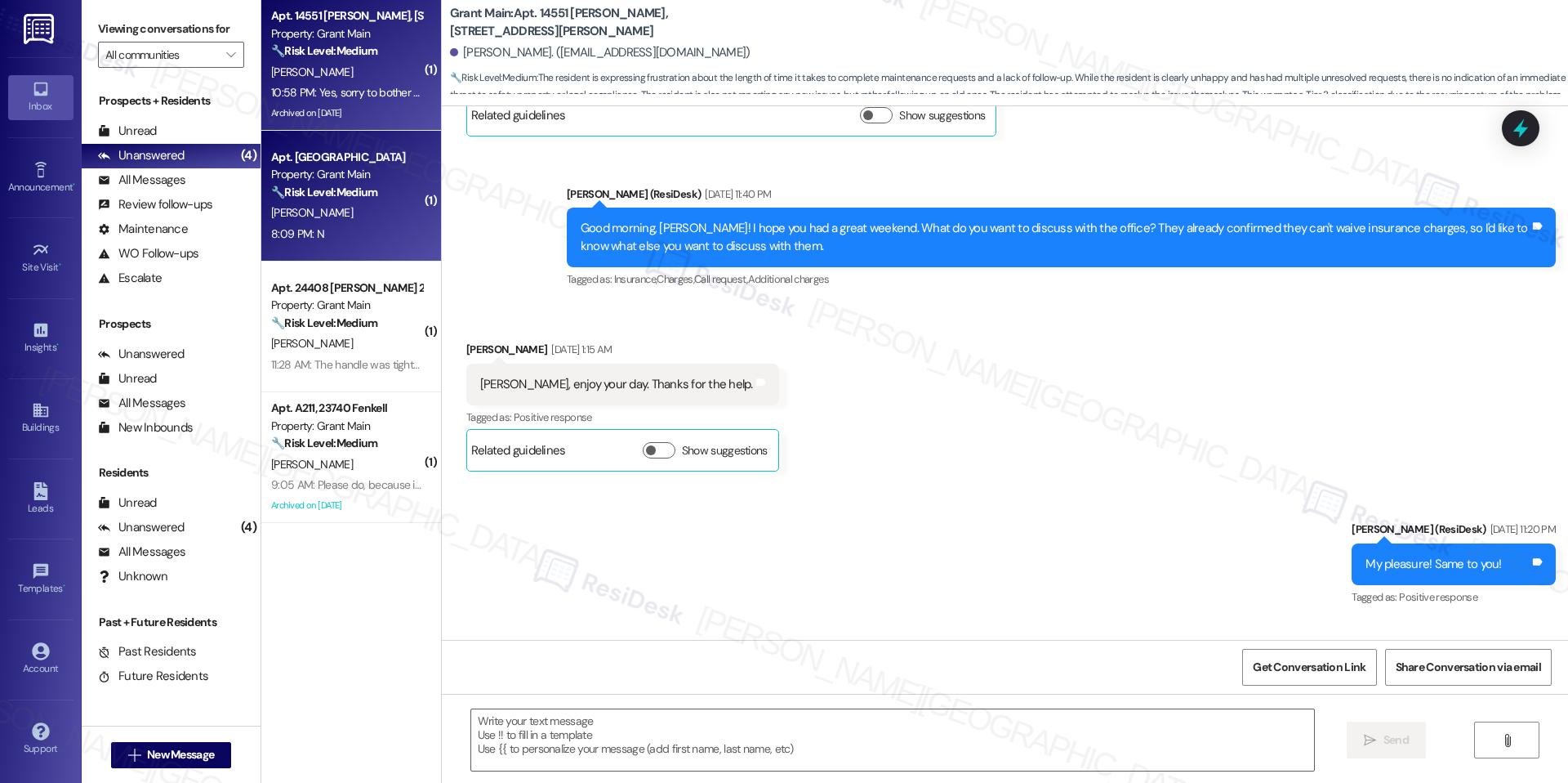
type textarea "Fetching suggested responses. Please feel free to read through the conversation…"
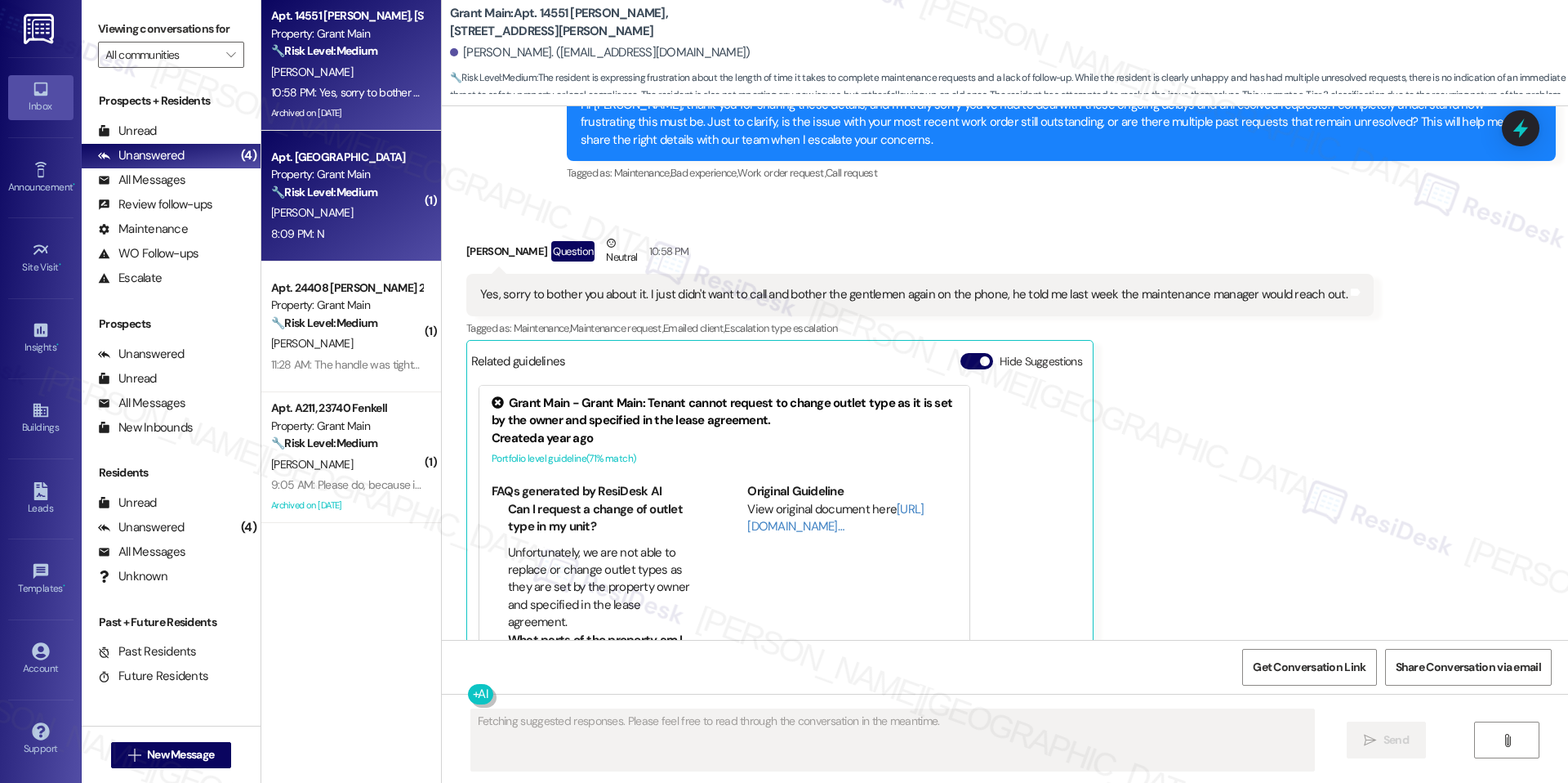
scroll to position [13393, 0]
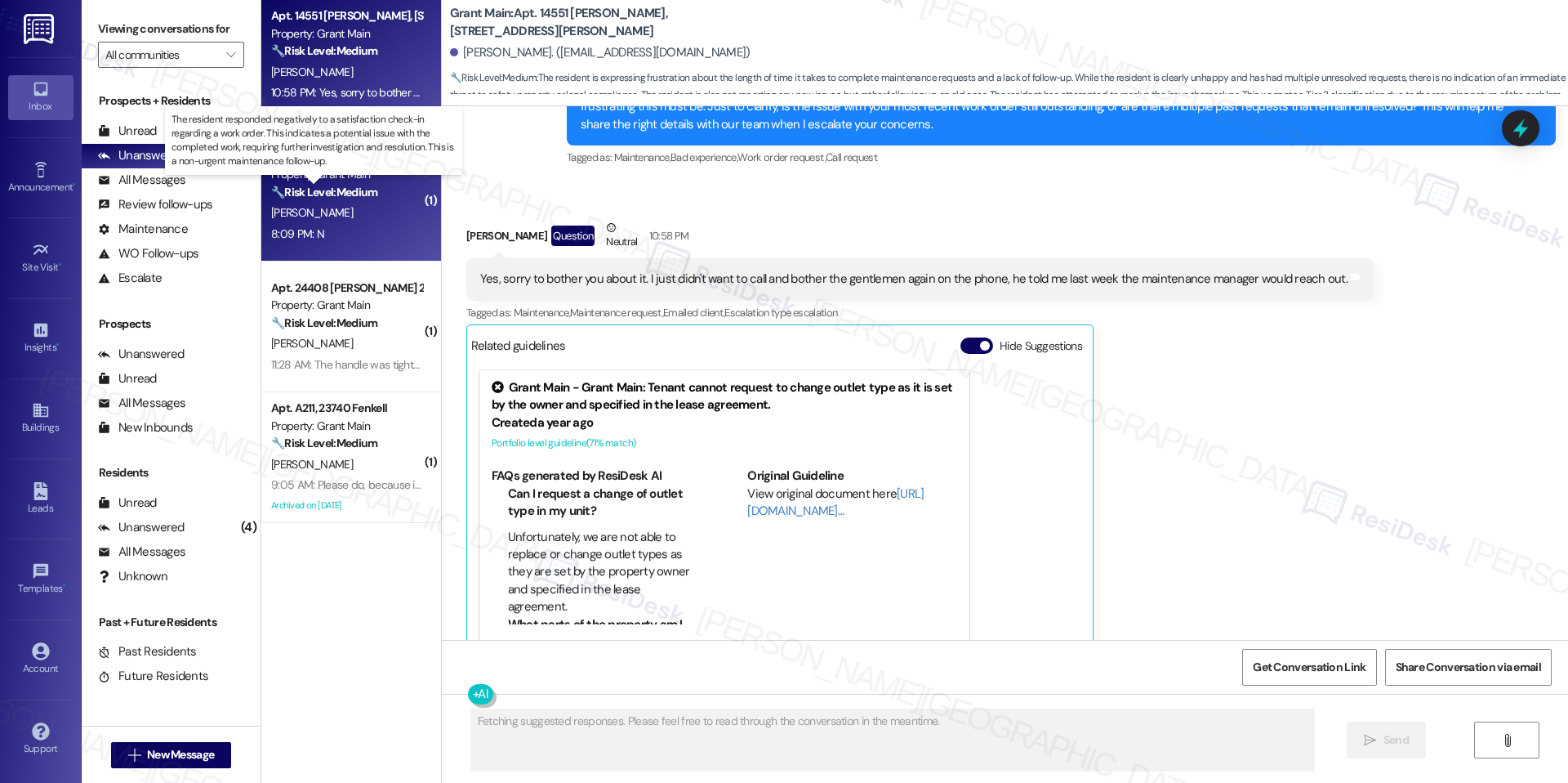
click at [324, 190] on strong "🔧 Risk Level: Medium" at bounding box center [323, 192] width 106 height 15
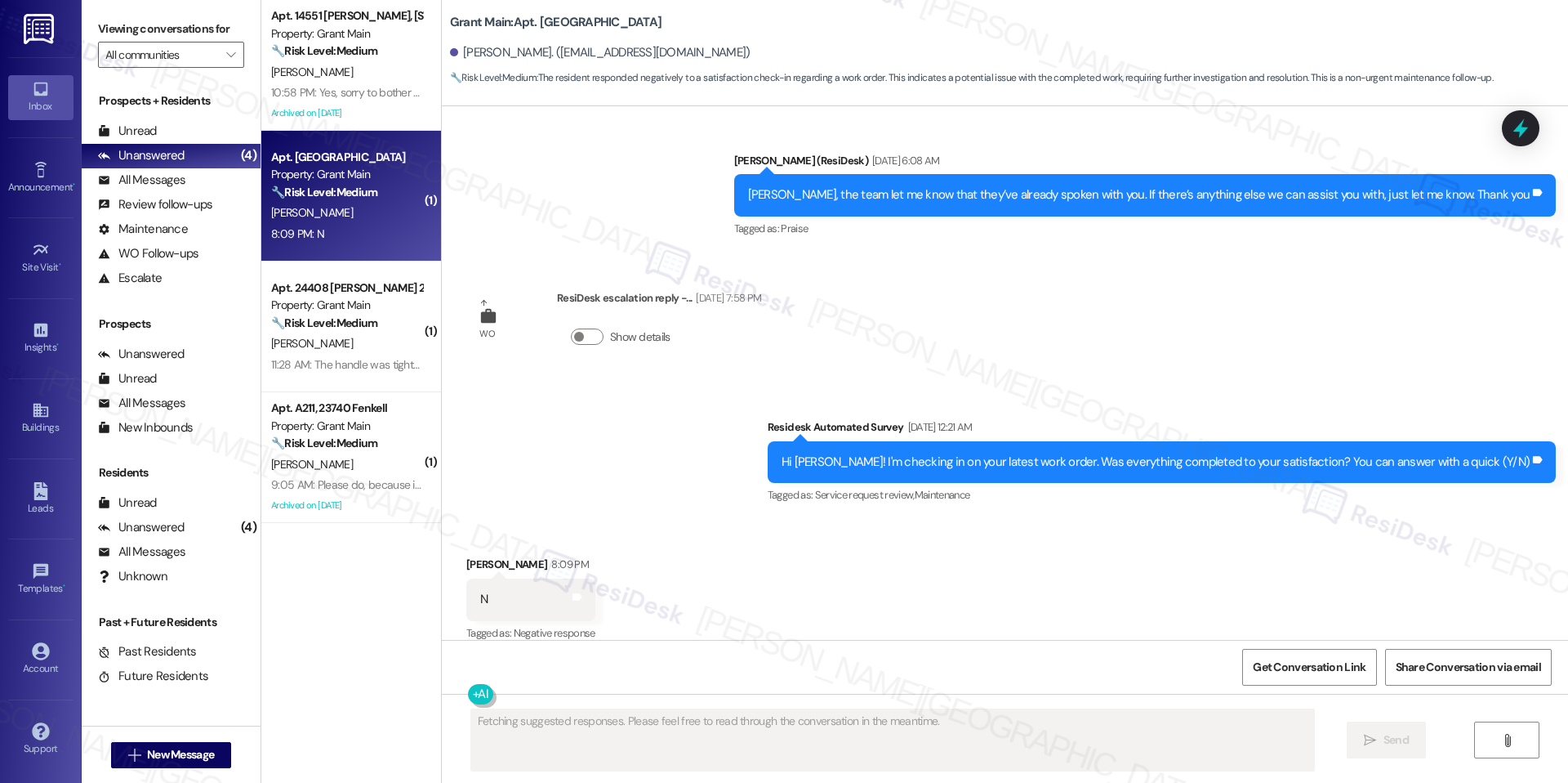
scroll to position [1601, 0]
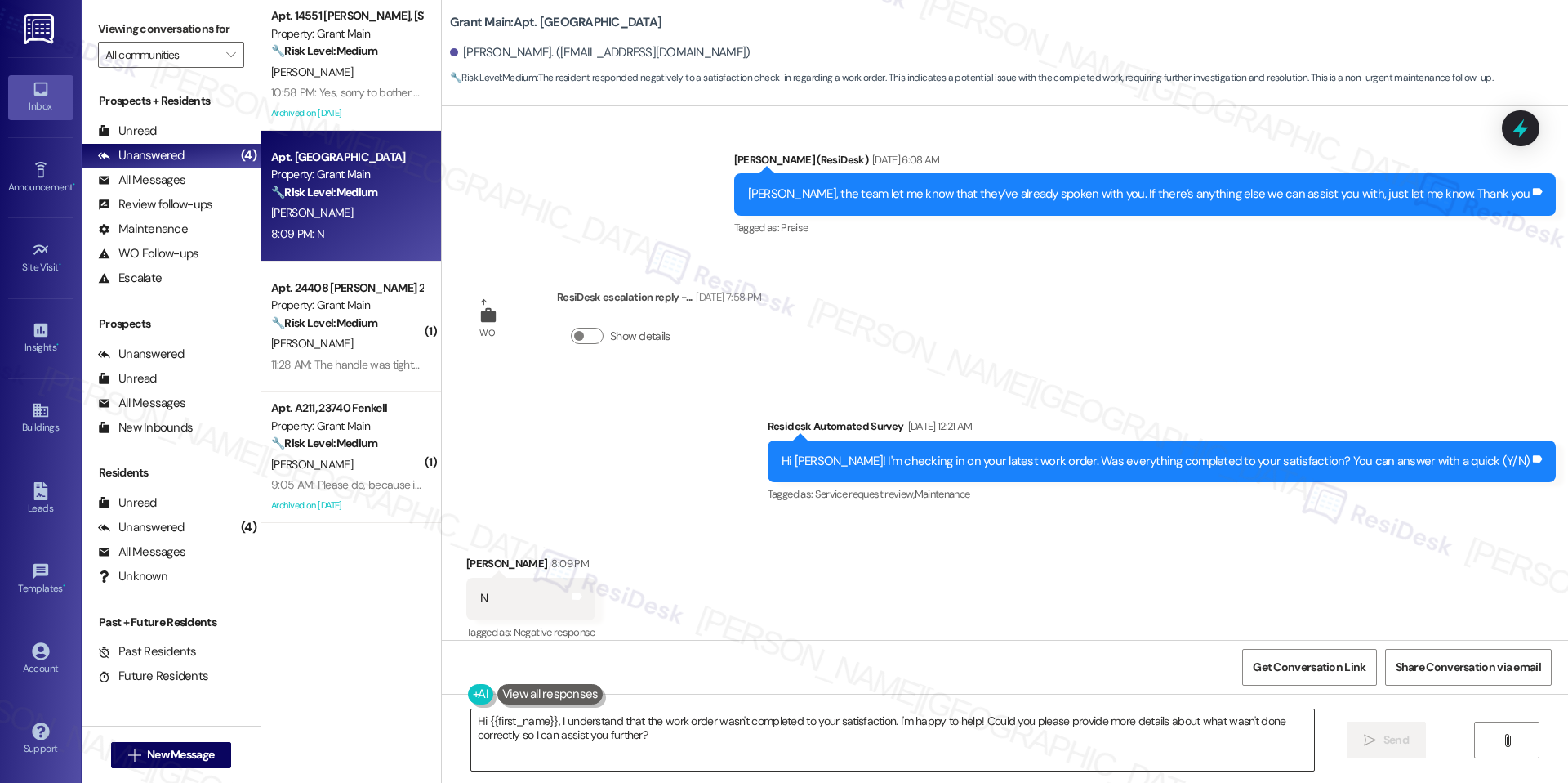
click at [682, 738] on textarea "Hi {{first_name}}, I understand that the work order wasn't completed to your sa…" at bounding box center [892, 739] width 843 height 62
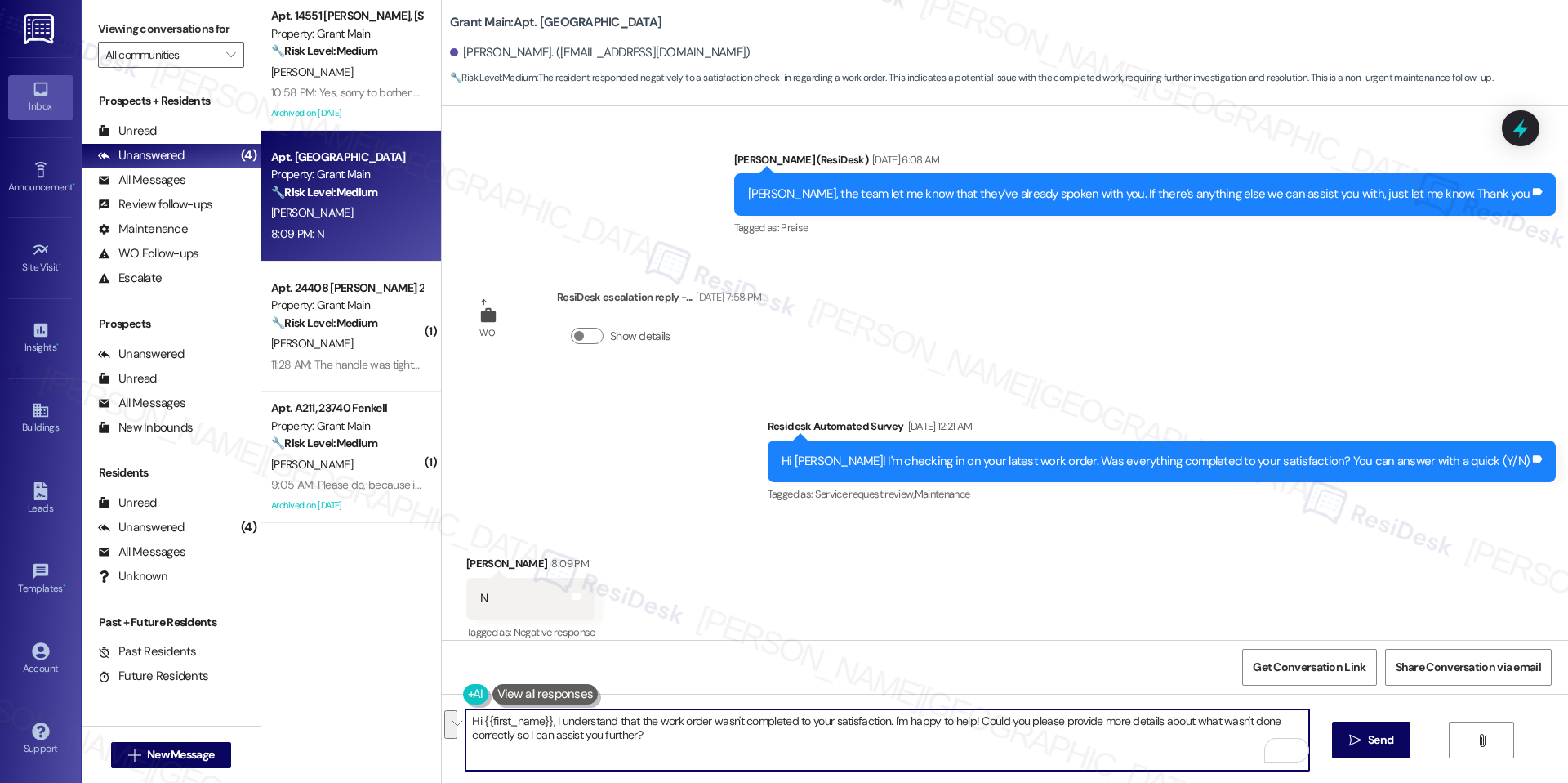
drag, startPoint x: 882, startPoint y: 719, endPoint x: 937, endPoint y: 748, distance: 62.2
click at [937, 748] on textarea "Hi {{first_name}}, I understand that the work order wasn't completed to your sa…" at bounding box center [886, 739] width 843 height 62
paste textarea "Hi {{first_name}}, I understand that work order ____ was not completed to your …"
drag, startPoint x: 517, startPoint y: 737, endPoint x: 887, endPoint y: 725, distance: 370.2
click at [890, 725] on textarea "Hi {{first_name}}, I understand that the work order wasn't completed to your sa…" at bounding box center [886, 739] width 843 height 62
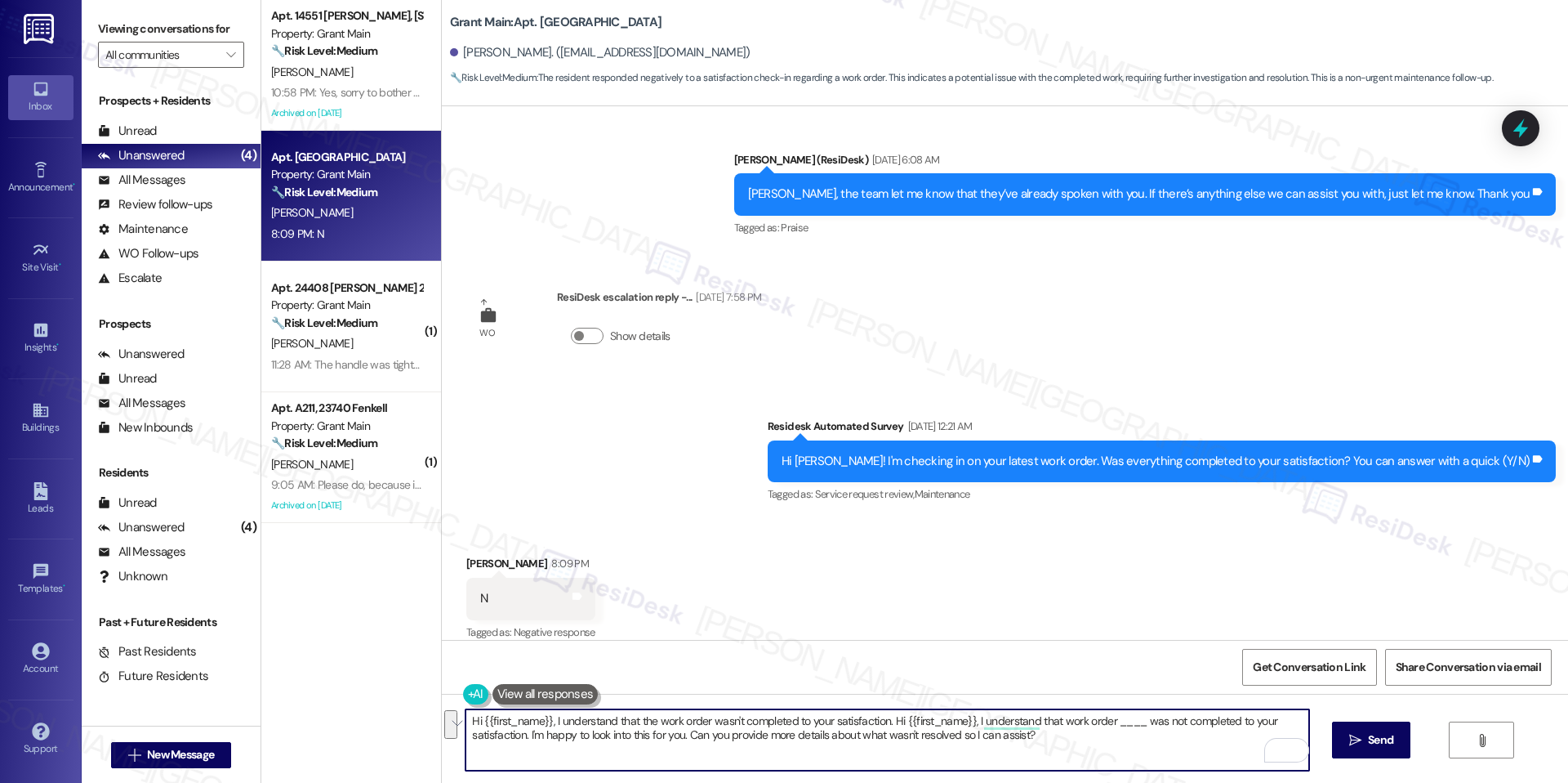
drag, startPoint x: 883, startPoint y: 722, endPoint x: 517, endPoint y: 737, distance: 366.3
click at [517, 736] on textarea "Hi {{first_name}}, I understand that the work order wasn't completed to your sa…" at bounding box center [886, 739] width 843 height 62
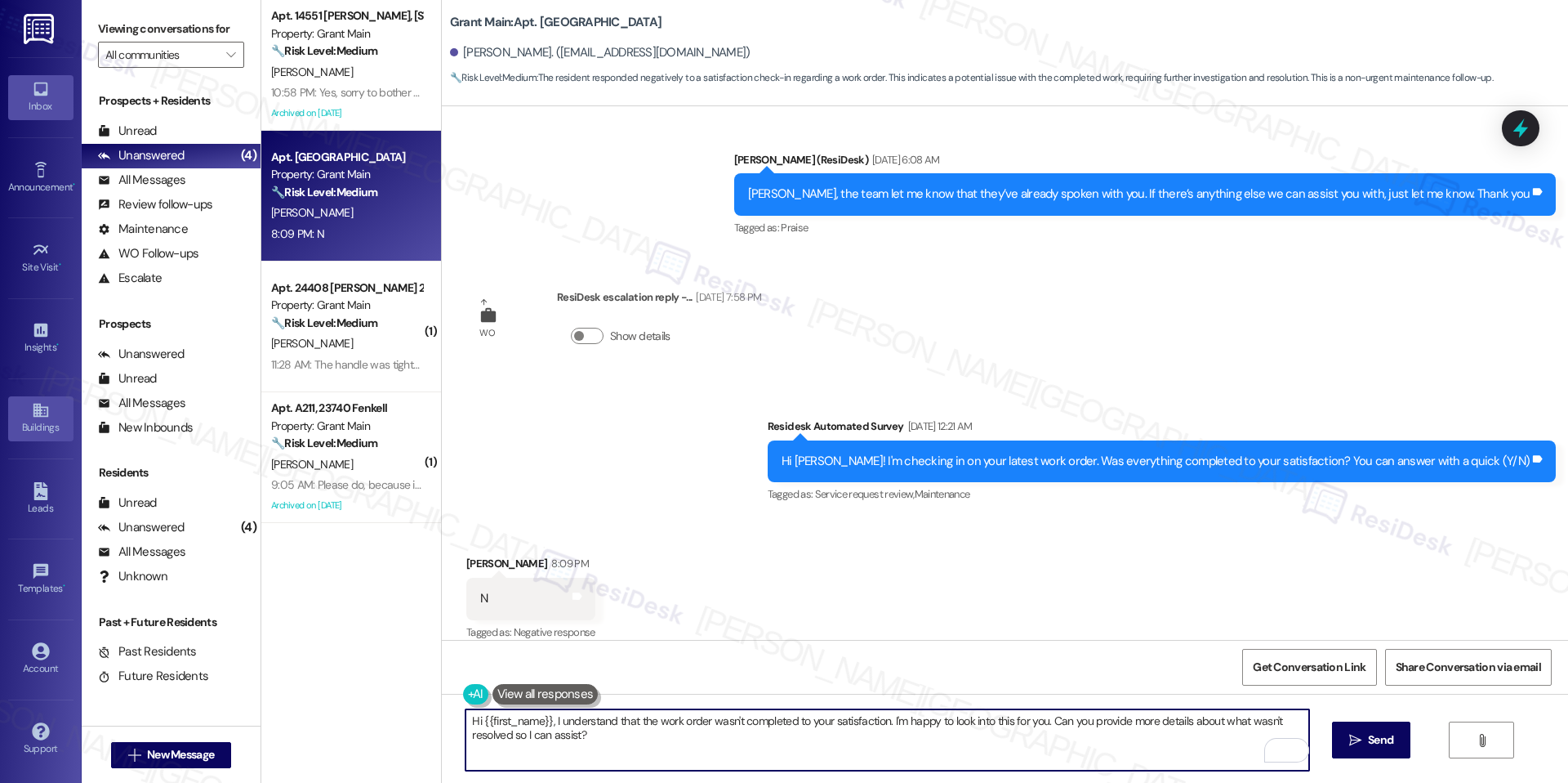
type textarea "Hi {{first_name}}, I understand that the work order wasn't completed to your sa…"
click at [854, 744] on textarea "Hi {{first_name}}, I understand that the work order wasn't completed to your sa…" at bounding box center [886, 739] width 843 height 62
click at [1386, 744] on span "Send" at bounding box center [1380, 740] width 25 height 18
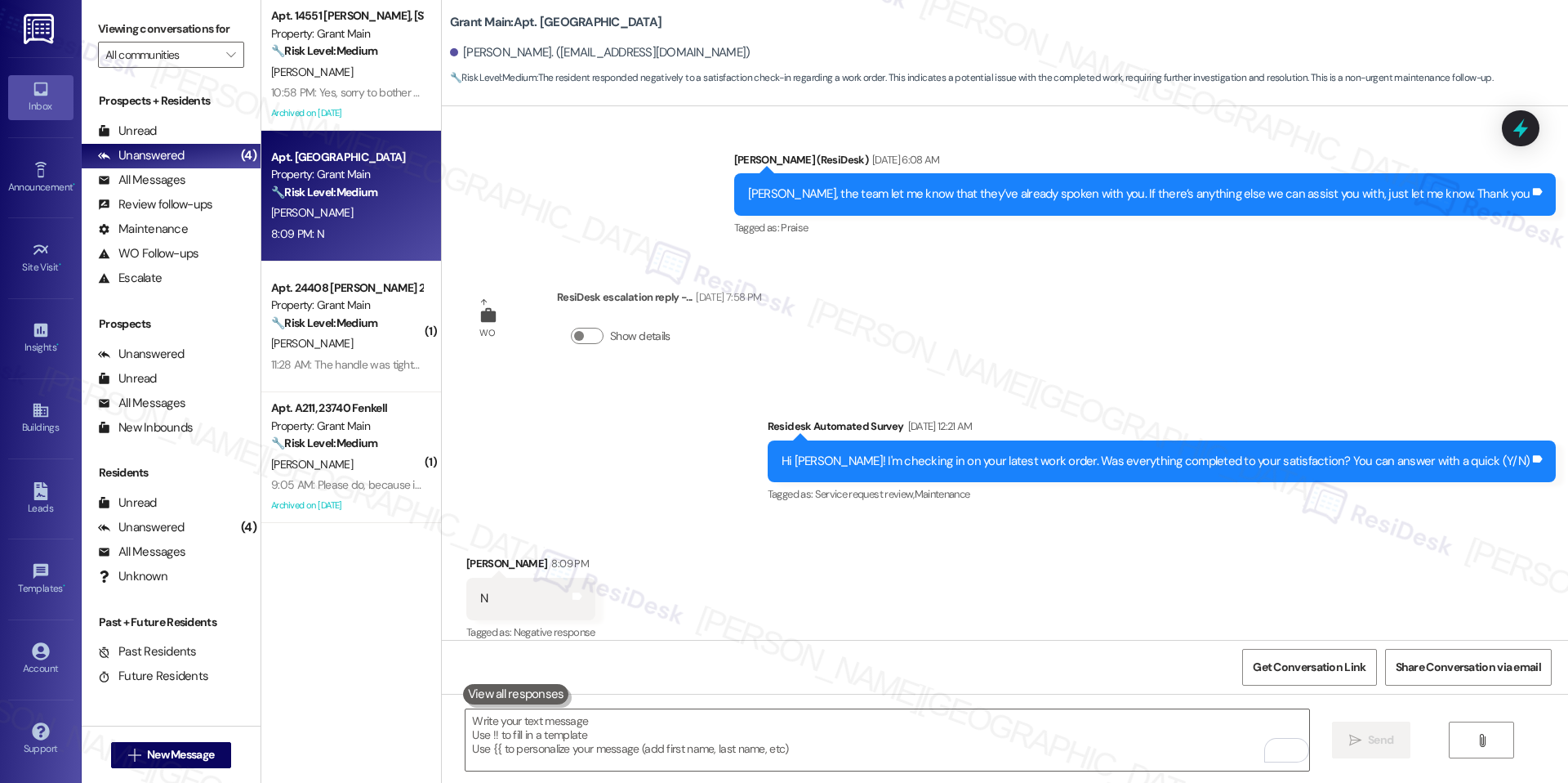
scroll to position [1600, 0]
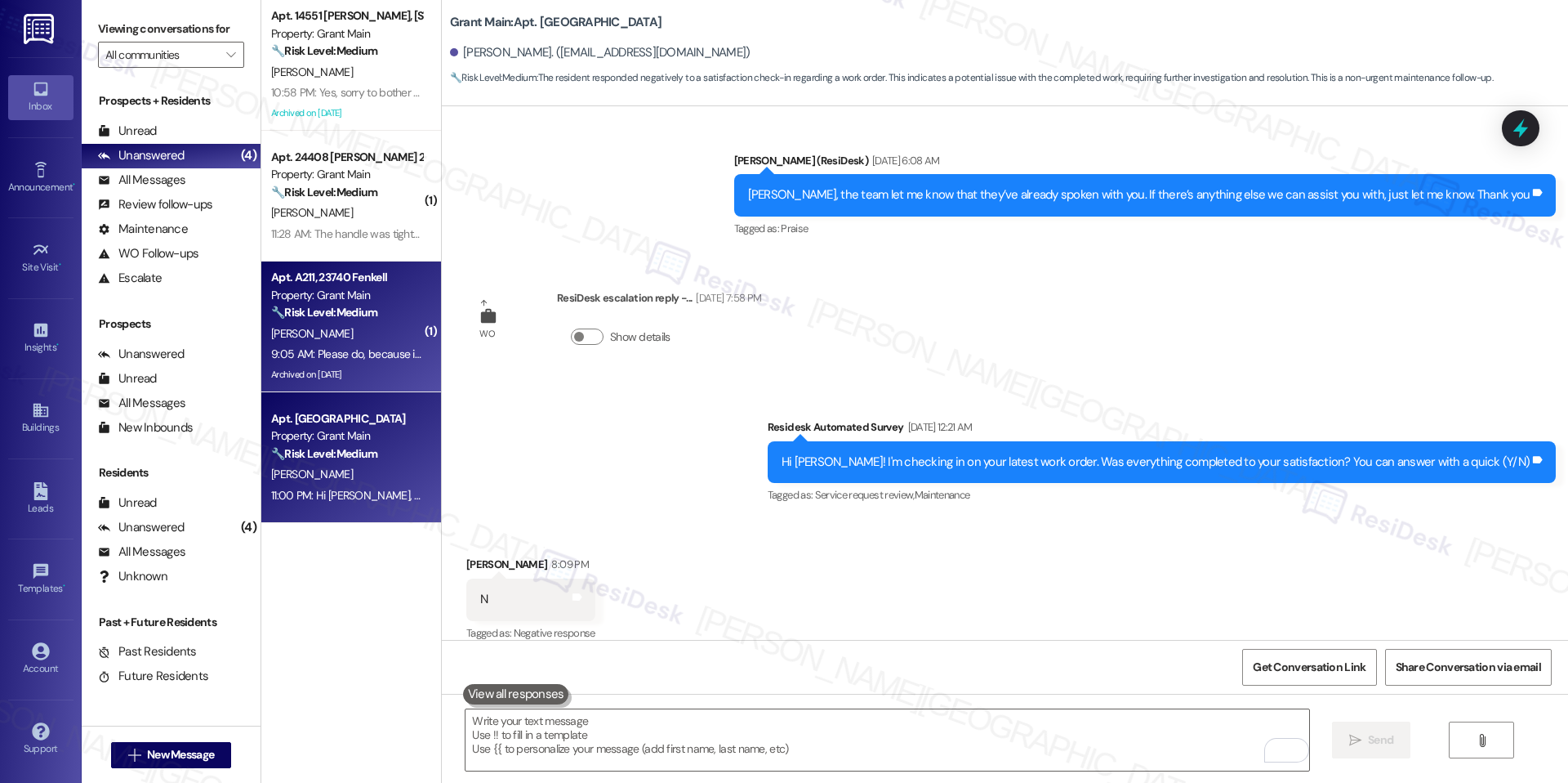
click at [349, 306] on strong "🔧 Risk Level: Medium" at bounding box center [323, 312] width 106 height 15
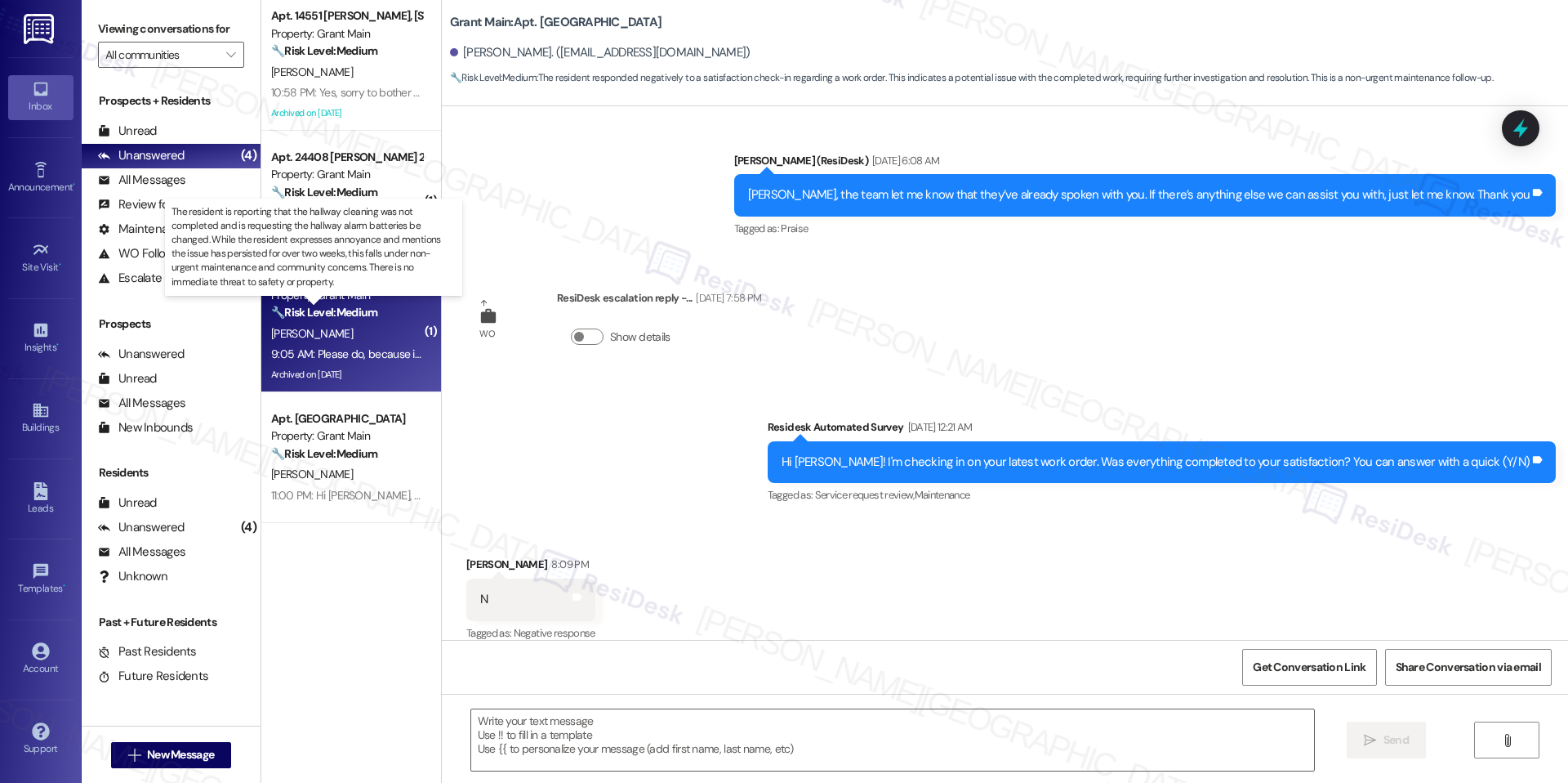
type textarea "Fetching suggested responses. Please feel free to read through the conversation…"
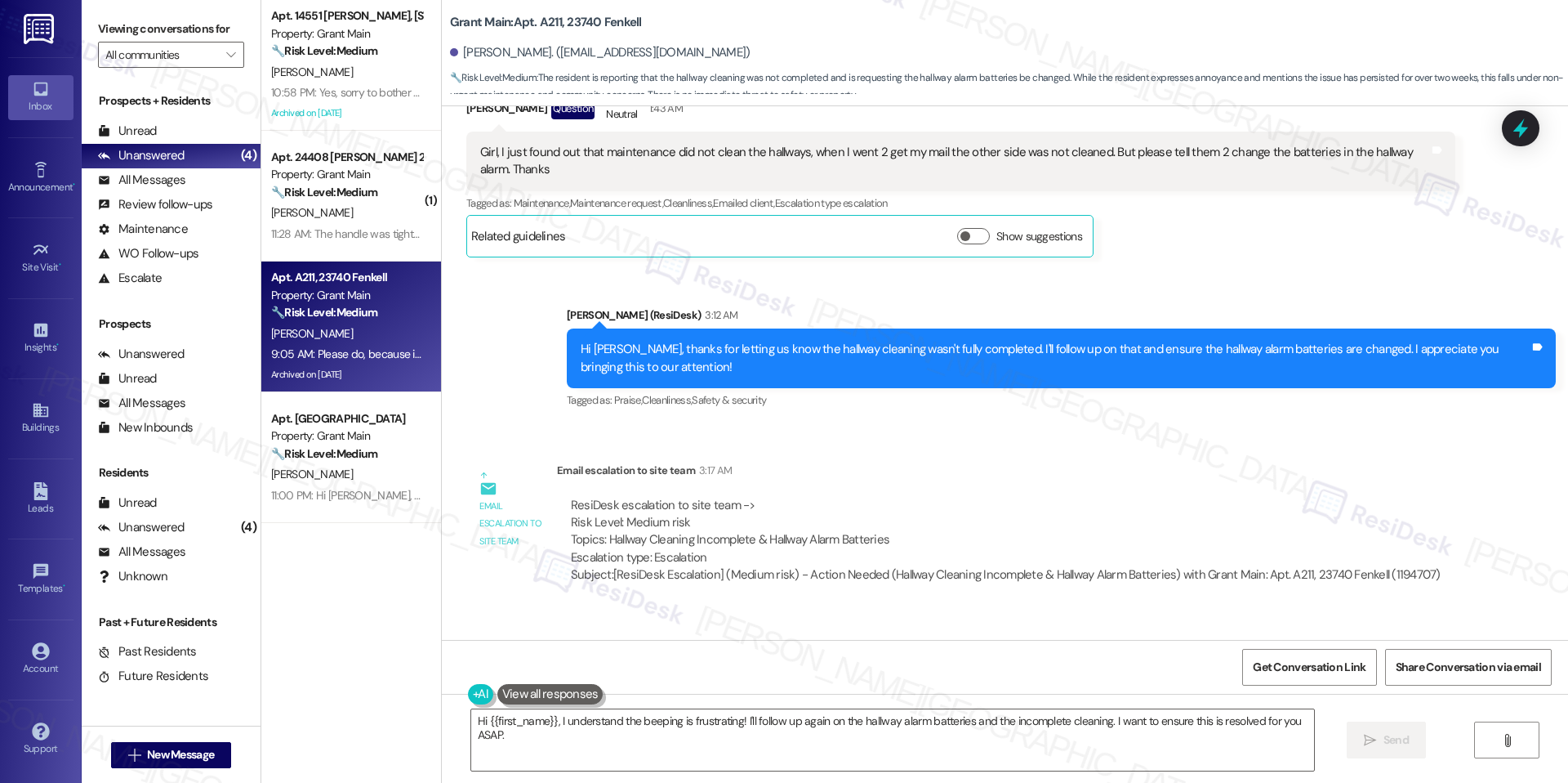
scroll to position [20234, 0]
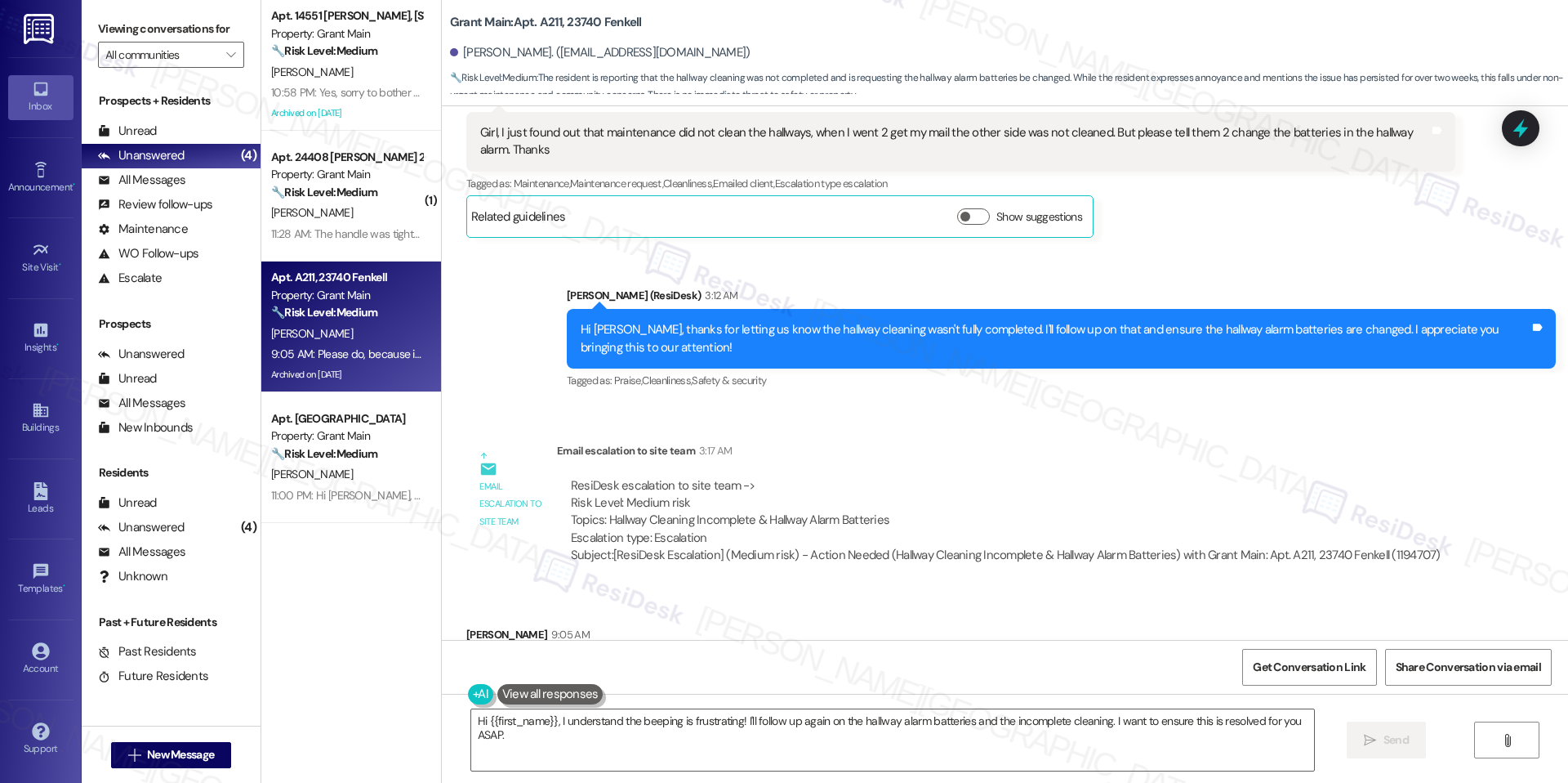
click at [494, 250] on div "Sent via SMS Sarah (ResiDesk) 3:12 AM Hi Kimberly, thanks for letting us know t…" at bounding box center [1004, 327] width 1126 height 155
click at [513, 276] on div "Sent via SMS Sarah (ResiDesk) 3:12 AM Hi Kimberly, thanks for letting us know t…" at bounding box center [1004, 327] width 1126 height 155
click at [700, 716] on textarea "Hi {{first_name}}, I understand the beeping is frustrating! I'll follow up agai…" at bounding box center [892, 739] width 843 height 62
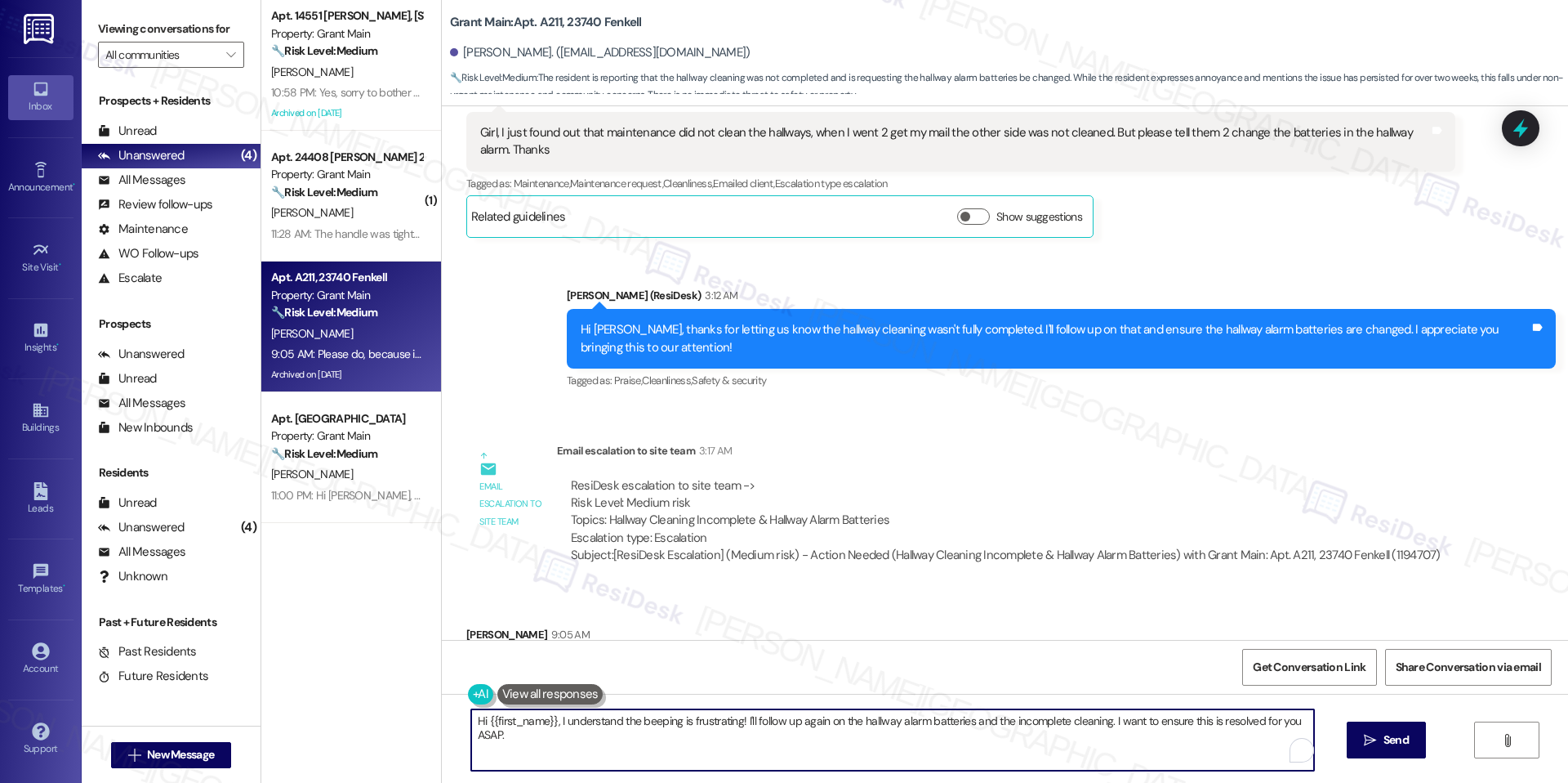
click at [700, 715] on textarea "Hi {{first_name}}, I understand the beeping is frustrating! I'll follow up agai…" at bounding box center [892, 739] width 843 height 62
click at [579, 719] on textarea "Hi {{first_name}}, I understand the beeping is frustrating! I'll follow up agai…" at bounding box center [886, 739] width 843 height 62
paste textarea "Kimberly, my apologies for the delay. We still haven’t received a response from…"
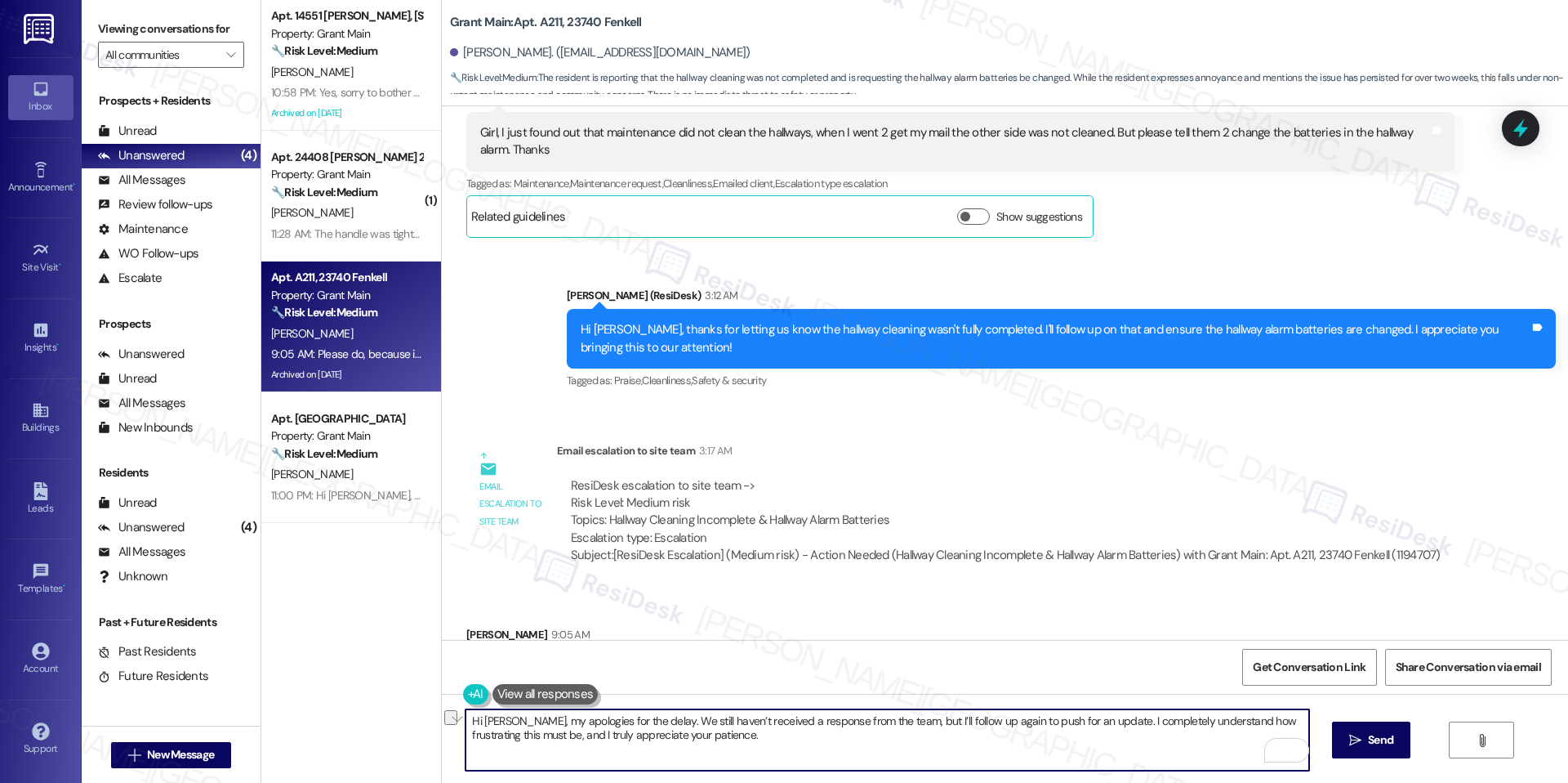
drag, startPoint x: 525, startPoint y: 722, endPoint x: 422, endPoint y: 714, distance: 103.3
click at [422, 714] on div "Apt. 14551 Philomene, 14551 Philomene Blvd Property: Grant Main 🔧 Risk Level: M…" at bounding box center [913, 391] width 1306 height 783
click at [647, 732] on textarea "My apologies for the delay. We still haven’t received a response from the team,…" at bounding box center [886, 739] width 843 height 62
click at [537, 718] on textarea "My apologies for the delay. We still haven’t received a response from the team,…" at bounding box center [886, 739] width 843 height 62
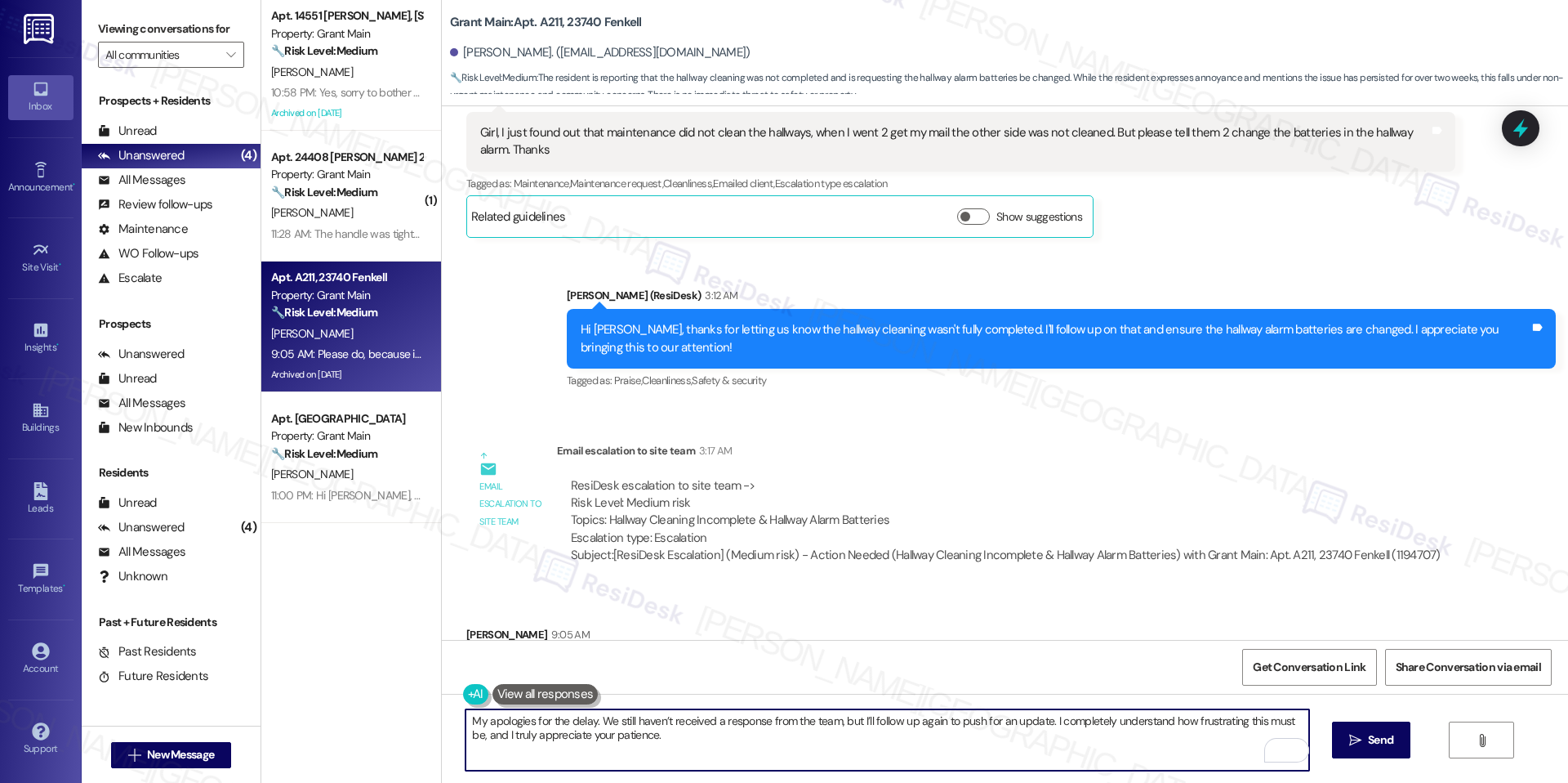
click at [537, 718] on textarea "My apologies for the delay. We still haven’t received a response from the team,…" at bounding box center [886, 739] width 843 height 62
click at [833, 729] on textarea "My apologies for the delay. We still haven’t received a response from the team,…" at bounding box center [886, 739] width 843 height 62
paste textarea "’ve already followed up with the team and are still waiting on their update. I …"
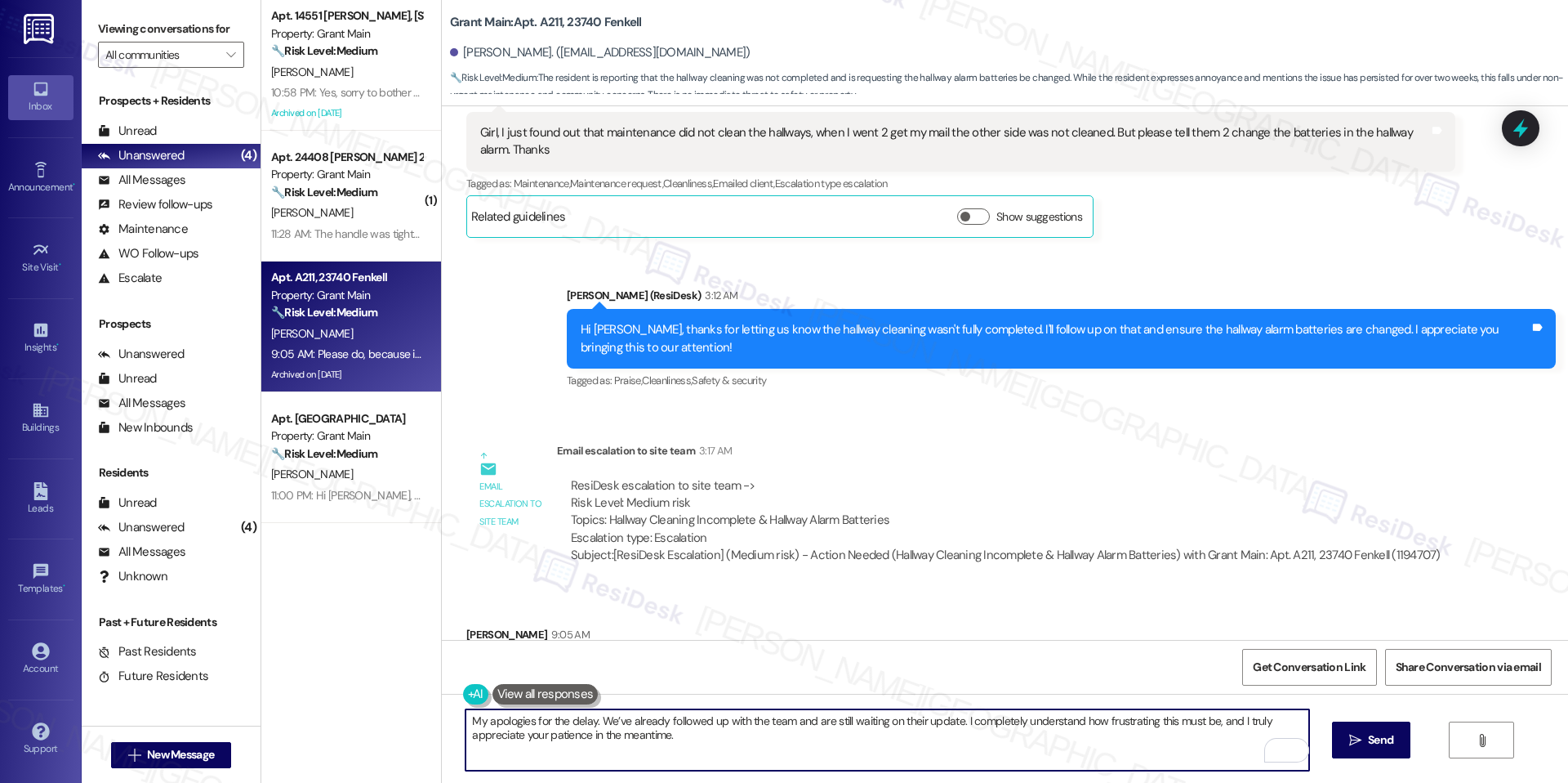
type textarea "My apologies for the delay. We’ve already followed up with the team and are sti…"
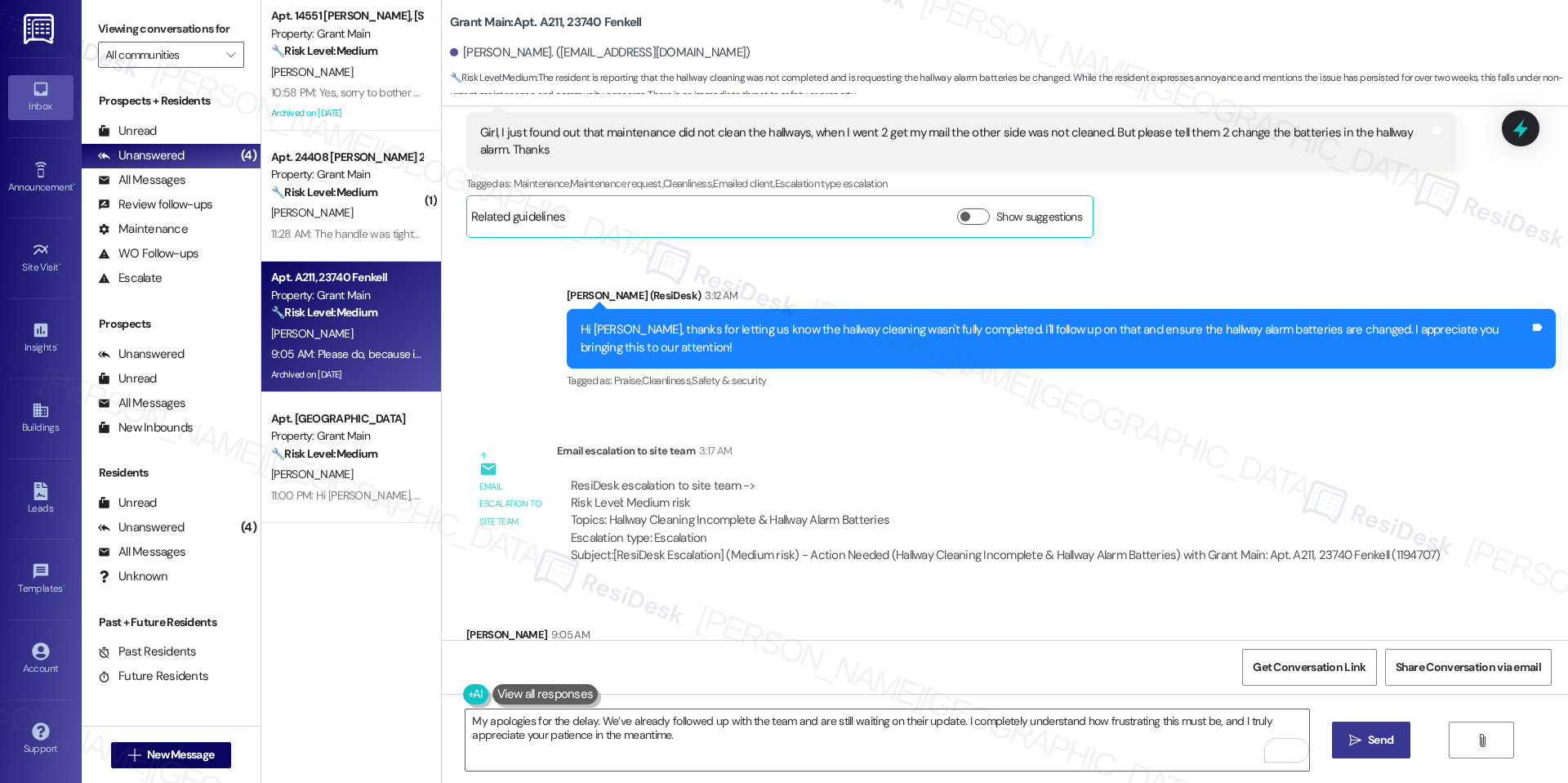
click at [1357, 738] on icon "" at bounding box center [1355, 740] width 13 height 13
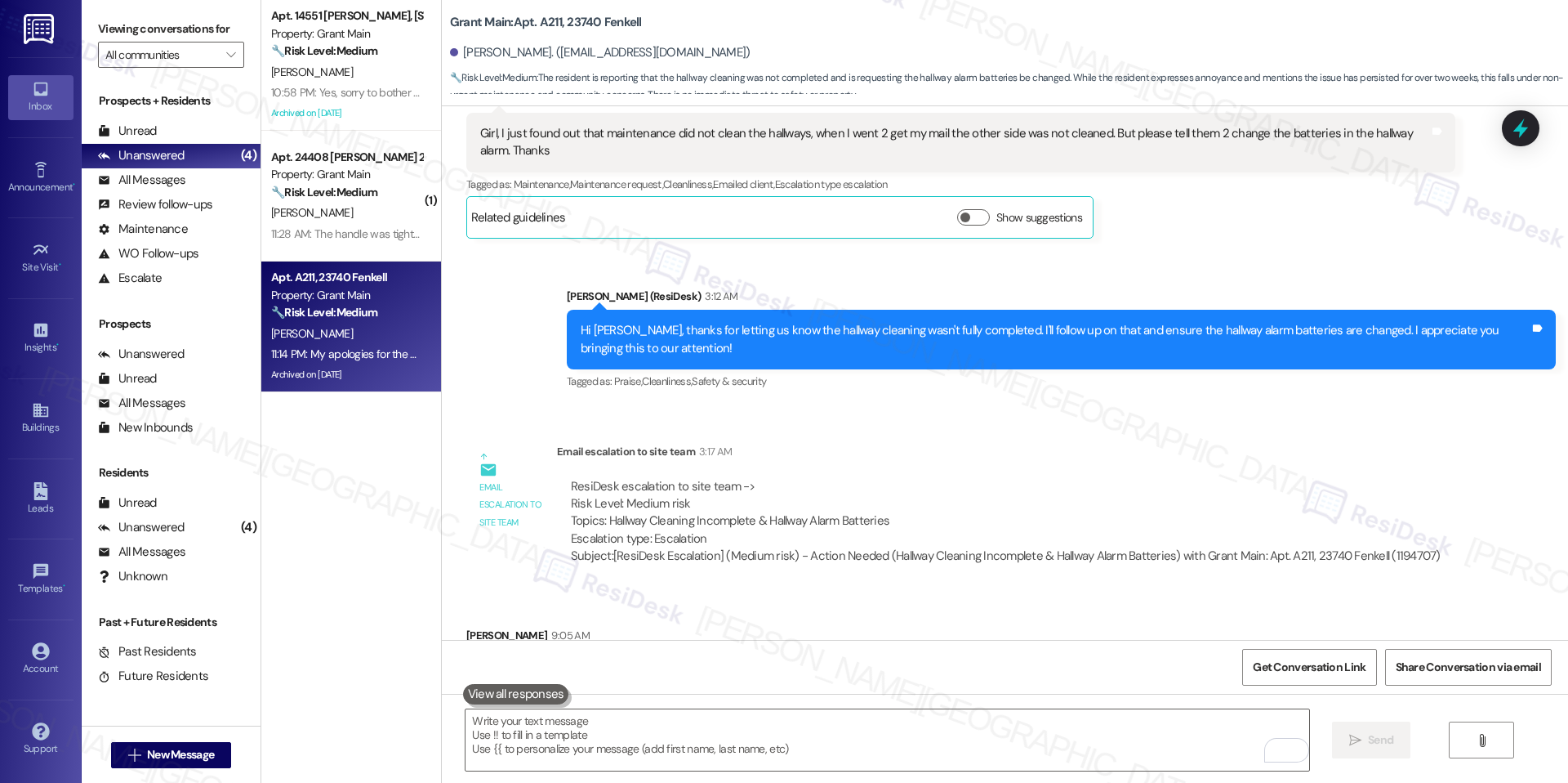
scroll to position [20365, 0]
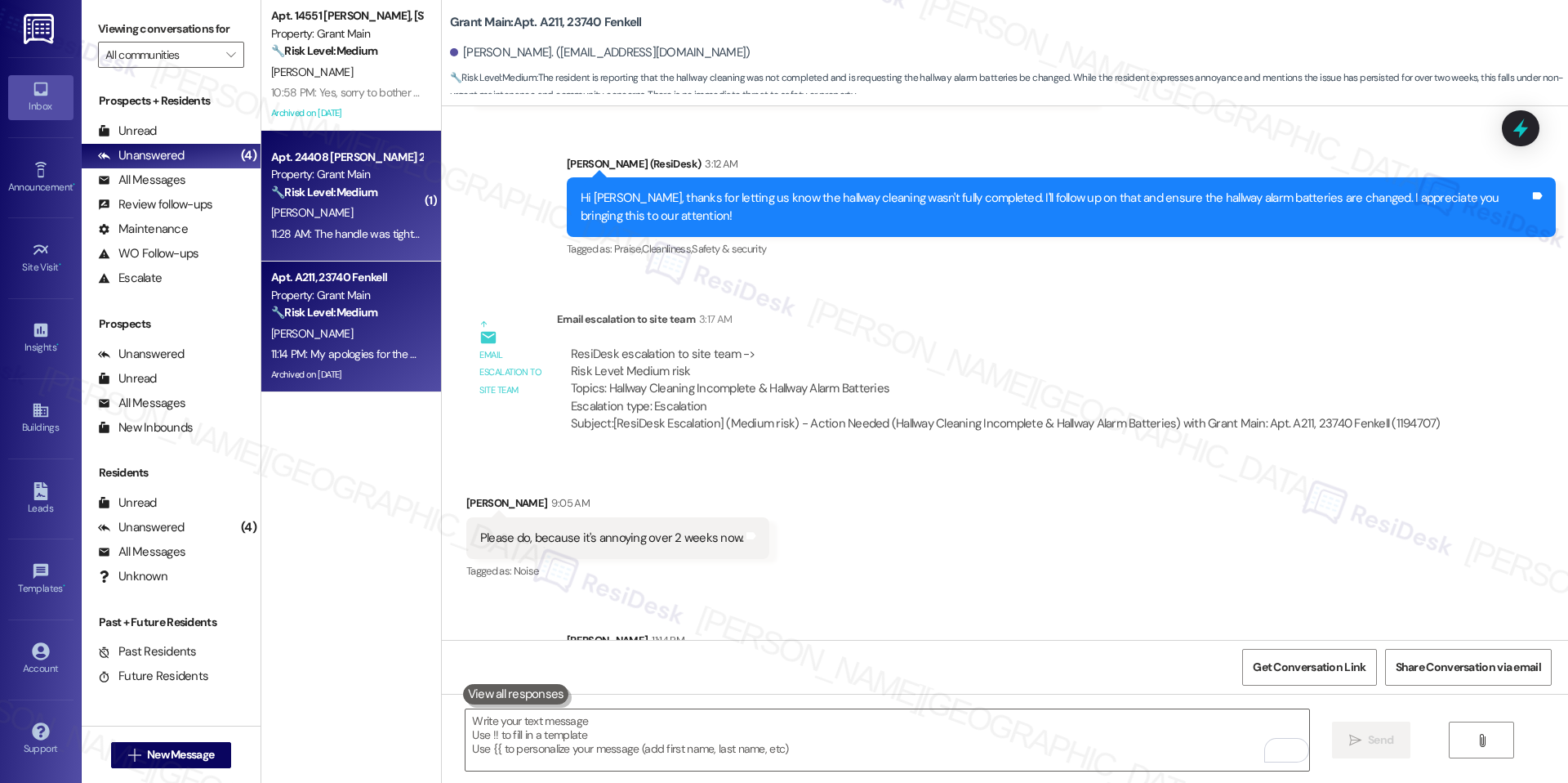
click at [316, 194] on strong "🔧 Risk Level: Medium" at bounding box center [323, 192] width 106 height 15
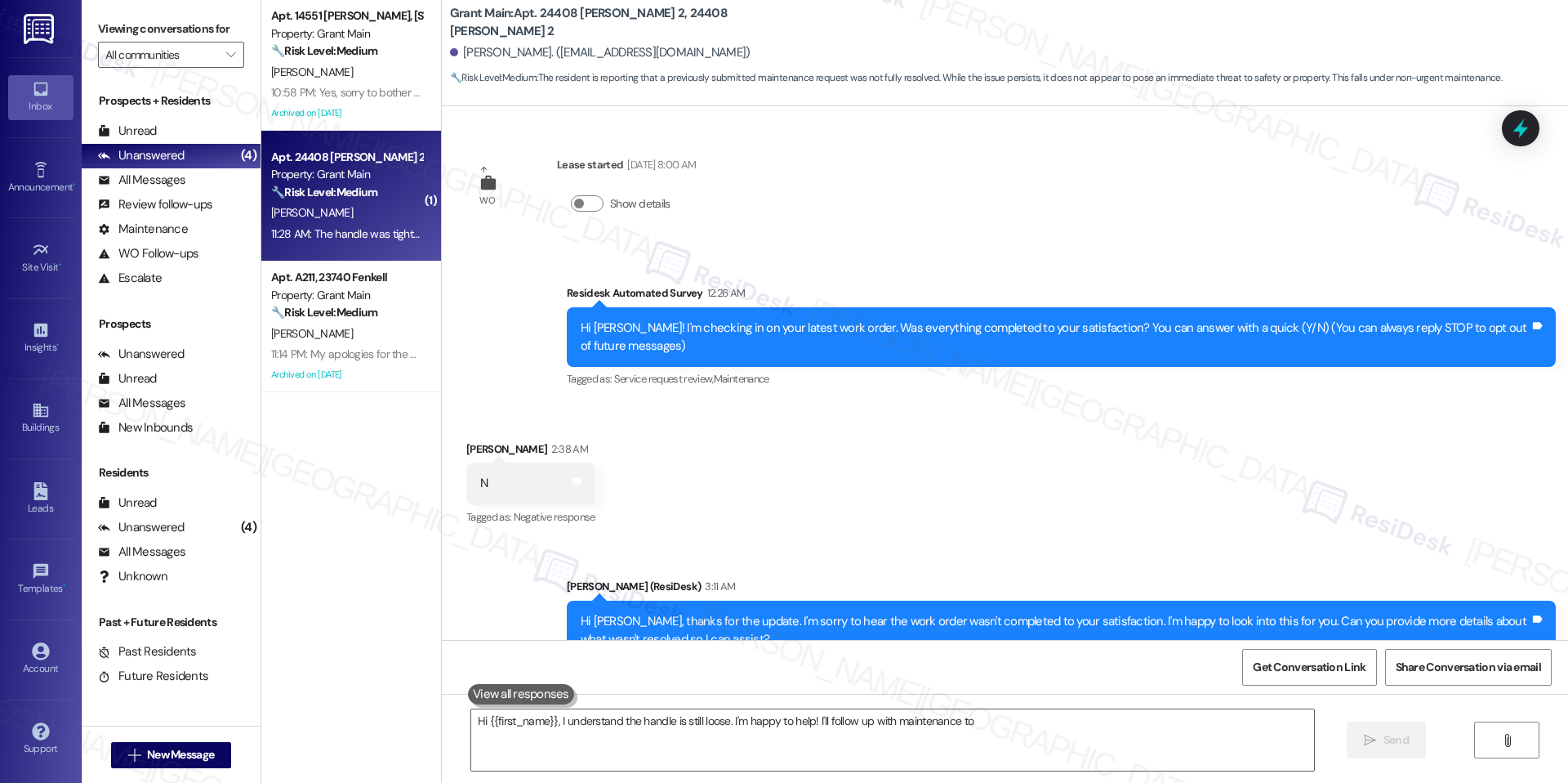
scroll to position [195, 0]
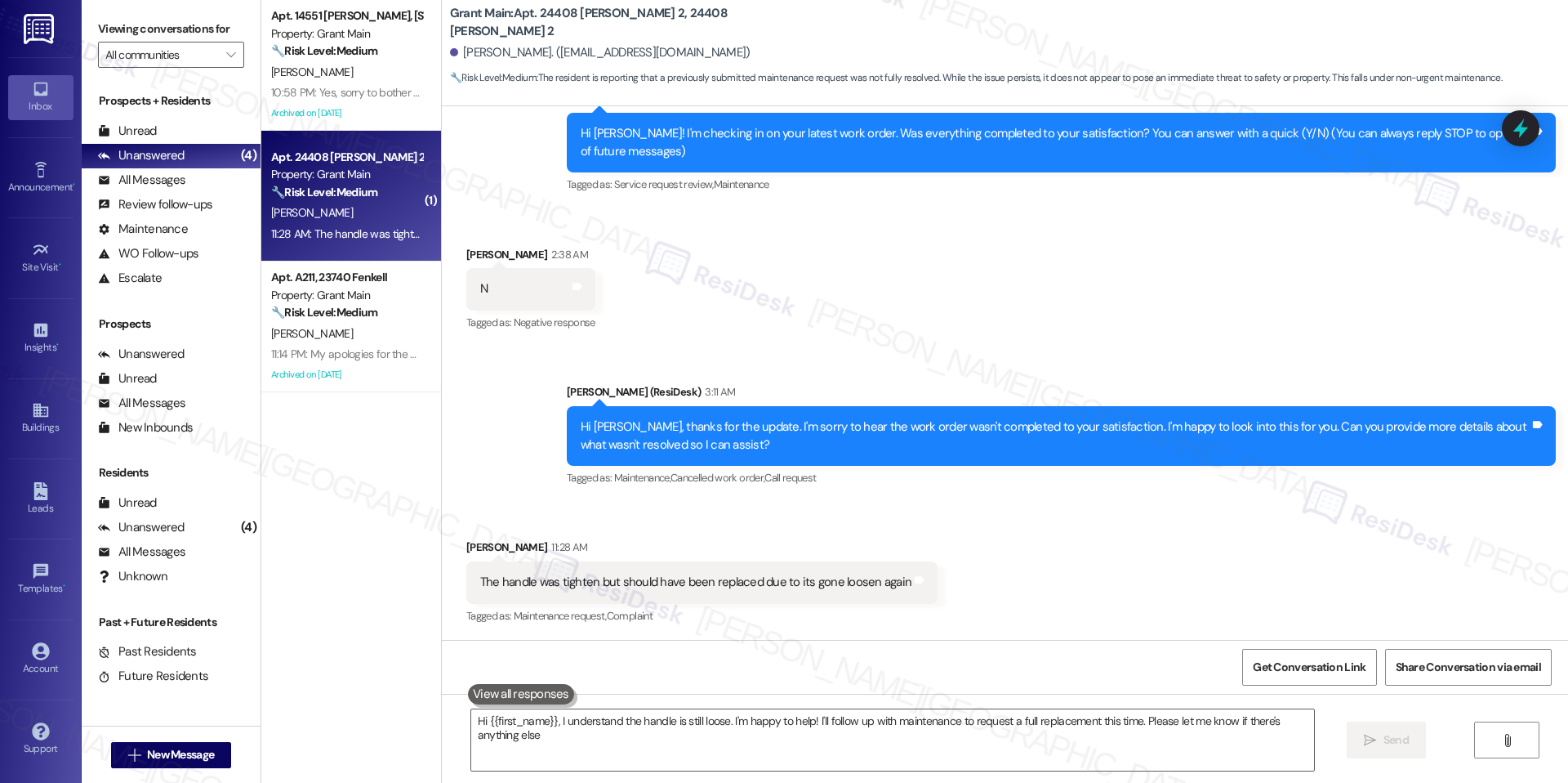
type textarea "Hi {{first_name}}, I understand the handle is still loose. I'm happy to help! I…"
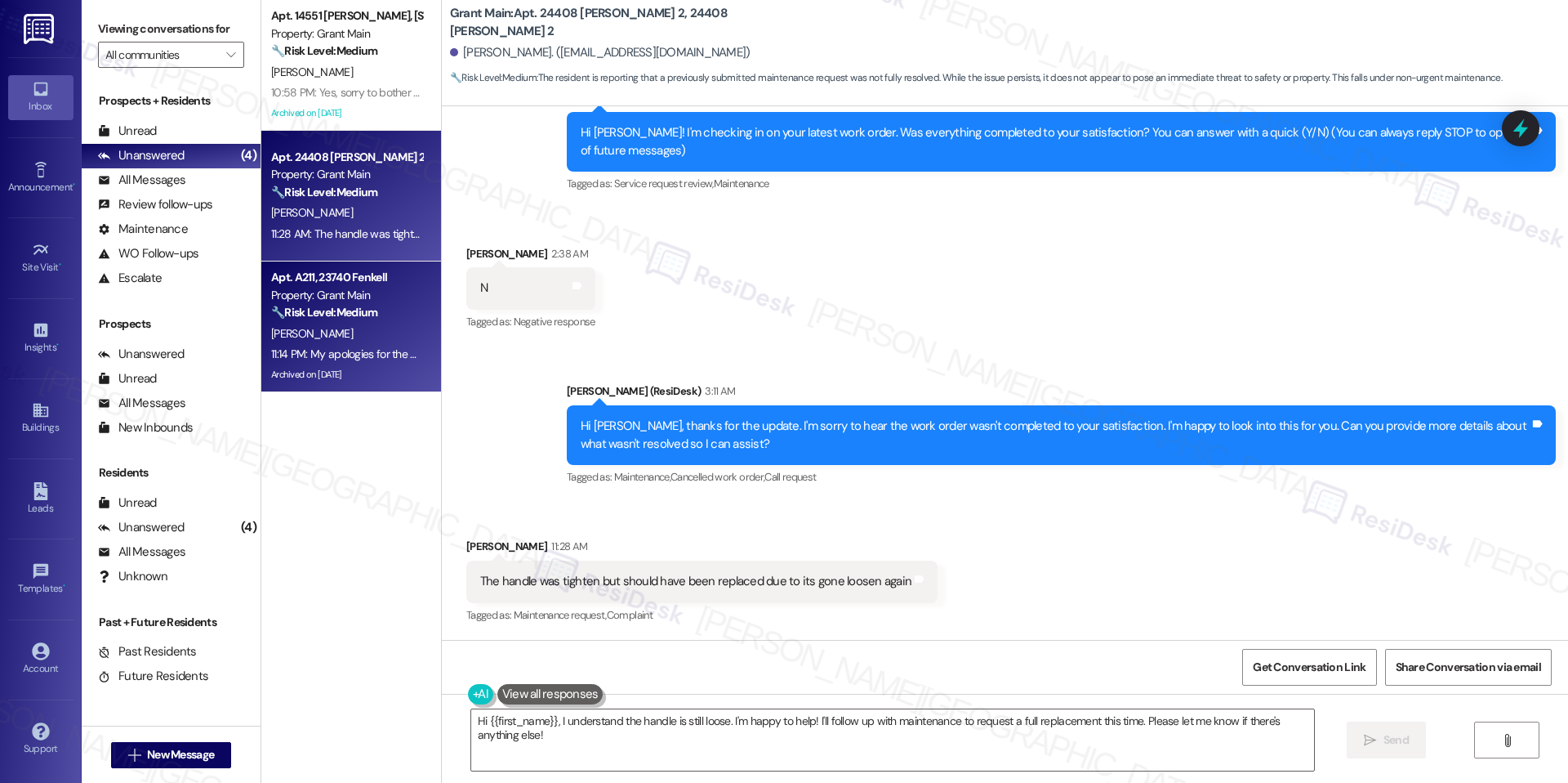
click at [341, 358] on div "11:14 PM: My apologies for the delay. We’ve already followed up with the team a…" at bounding box center [791, 353] width 1042 height 15
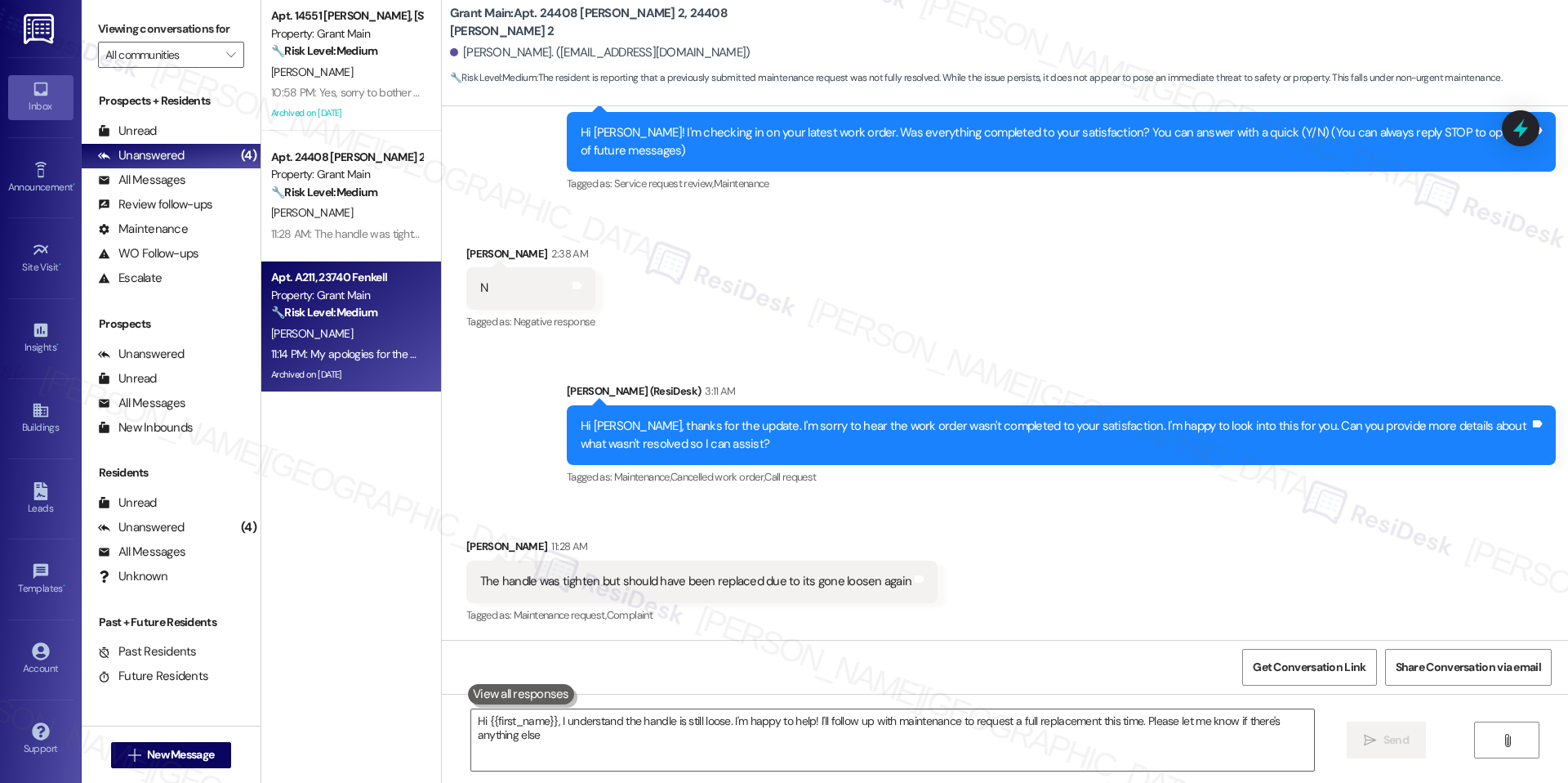
type textarea "Hi {{first_name}}, I understand the handle is still loose. I'm happy to help! I…"
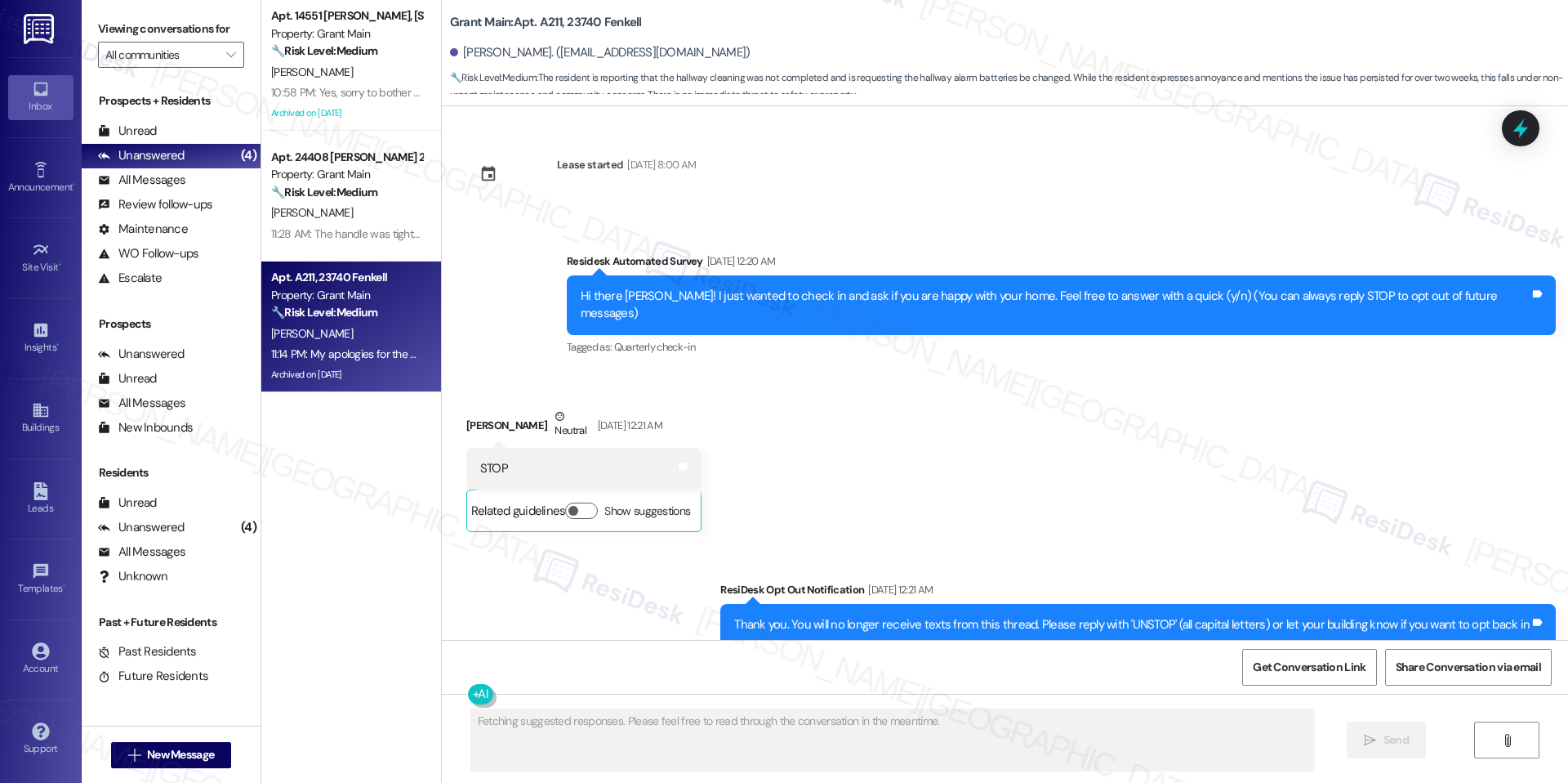
scroll to position [20233, 0]
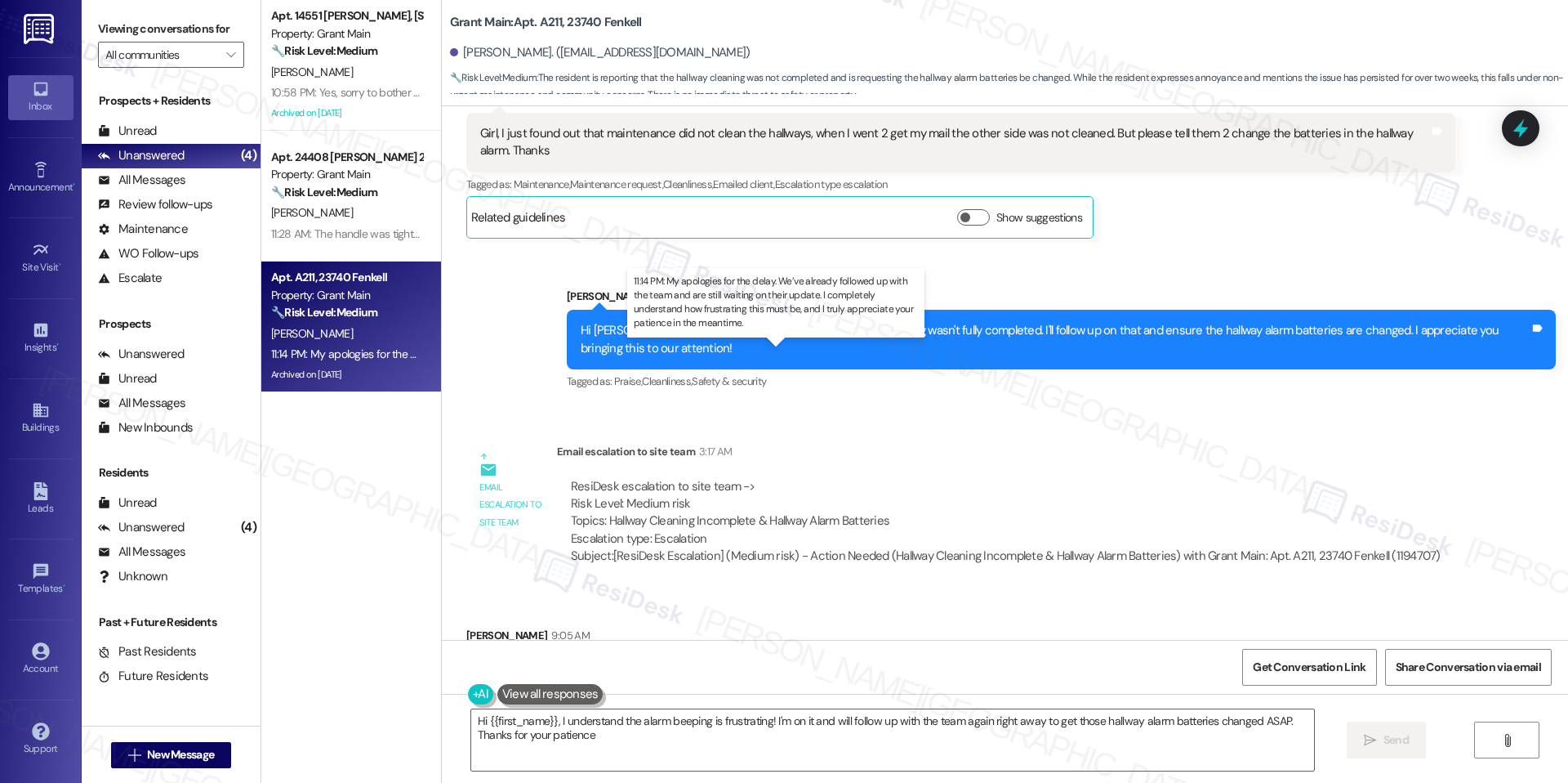
type textarea "Hi {{first_name}}, I understand the alarm beeping is frustrating! I'm on it and…"
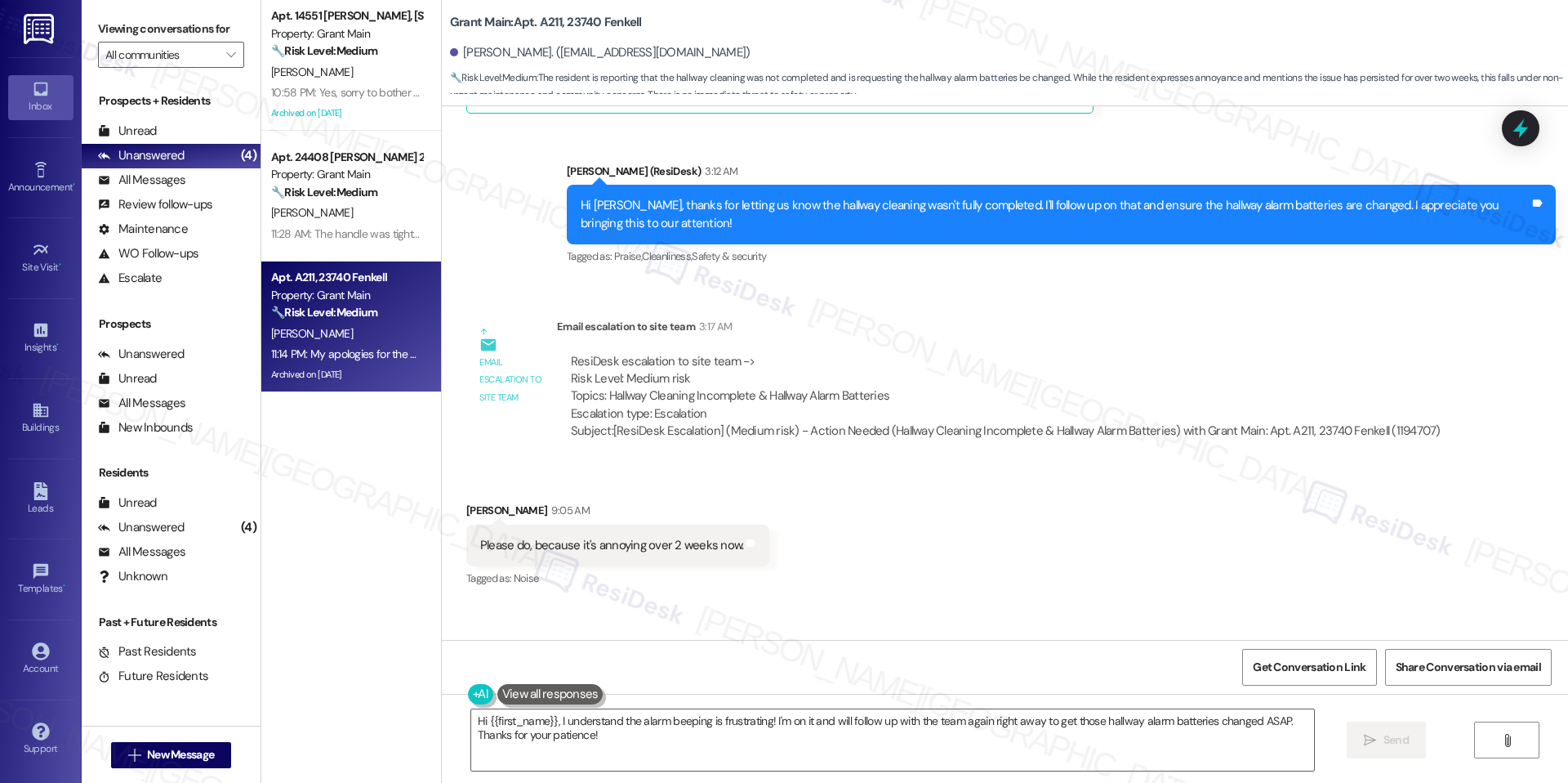
scroll to position [20389, 0]
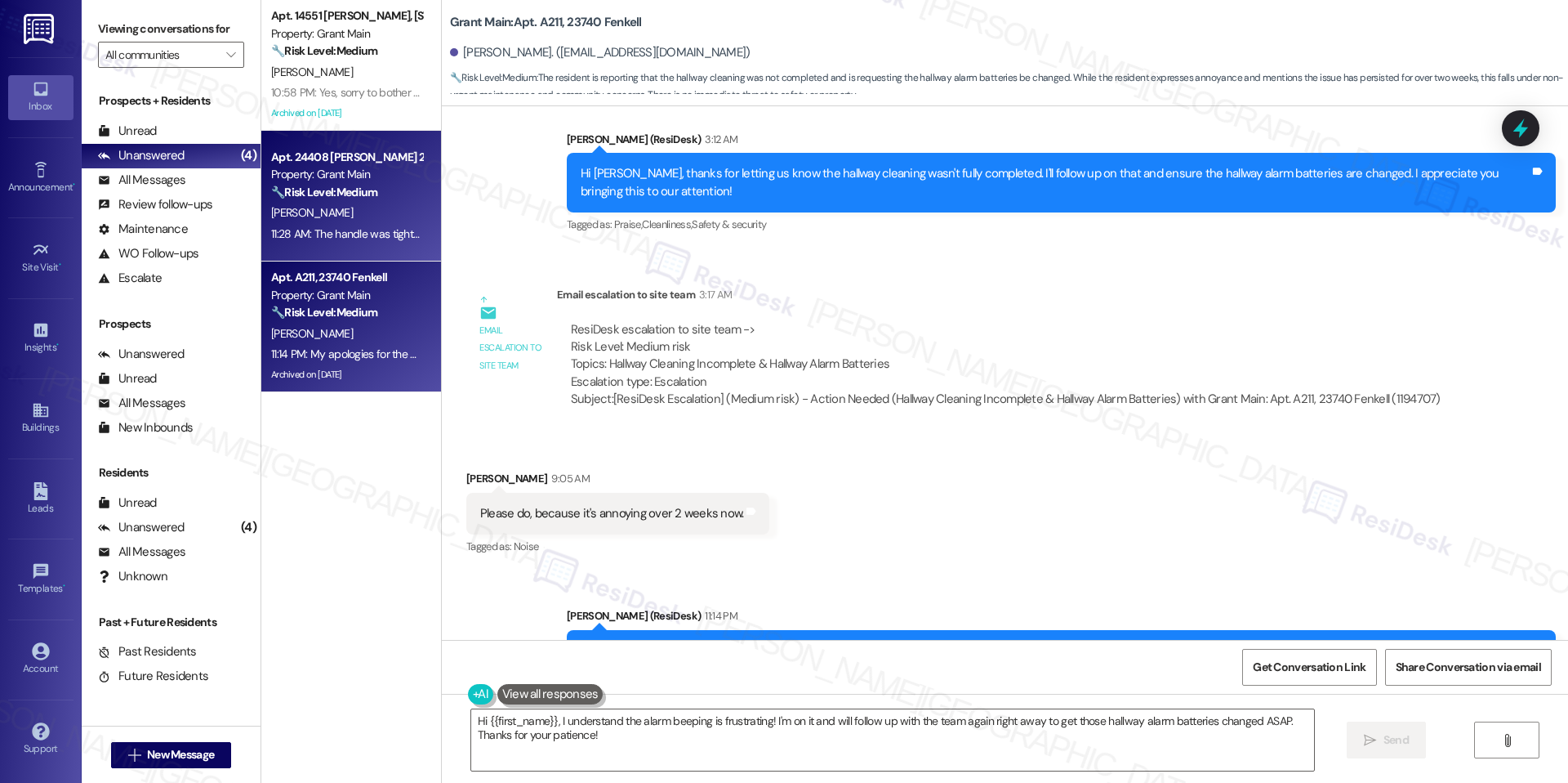
click at [338, 239] on div "11:28 AM: The handle was tighten but should have been replaced due to its gone …" at bounding box center [490, 234] width 441 height 15
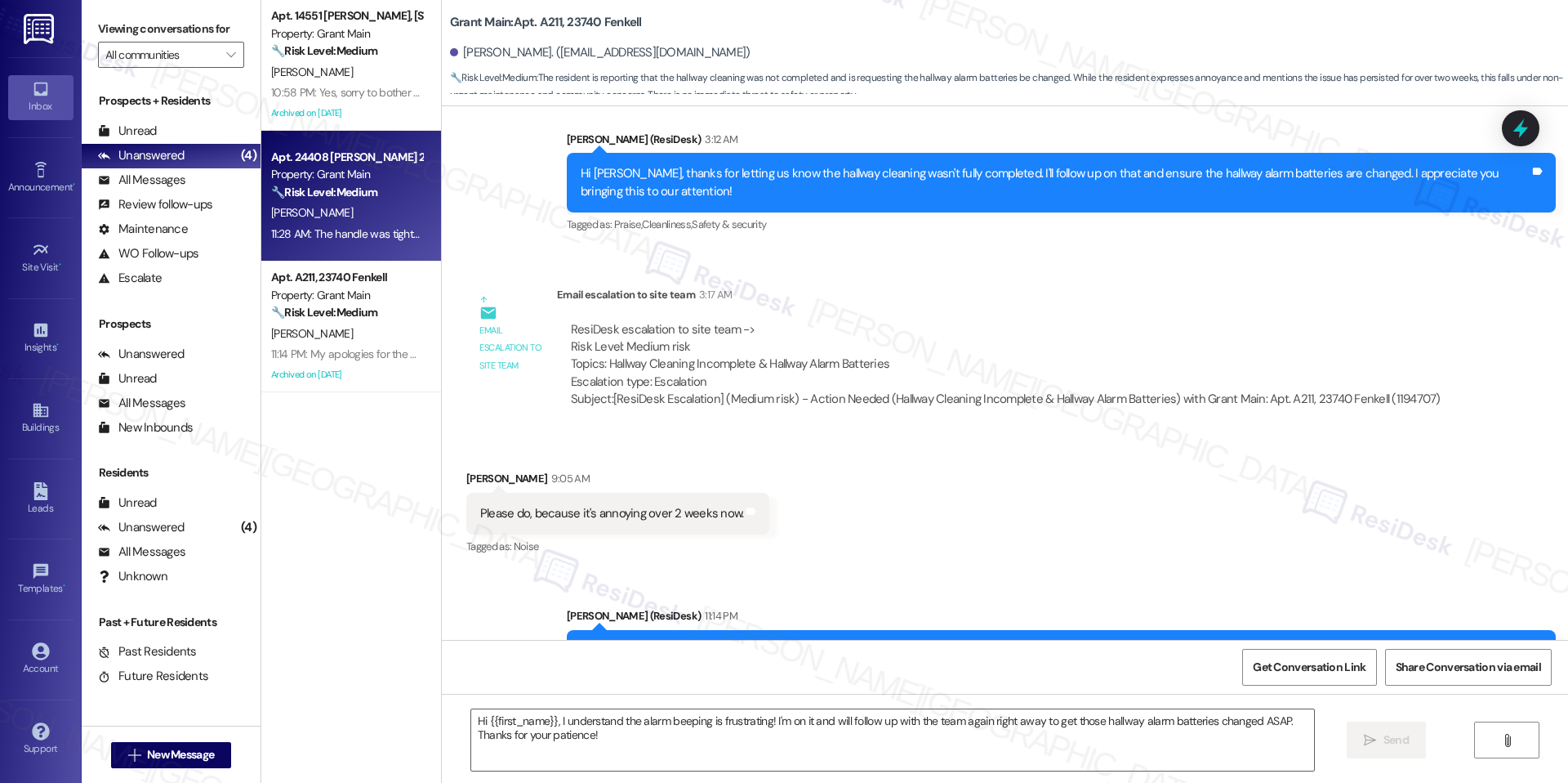
type textarea "Fetching suggested responses. Please feel free to read through the conversation…"
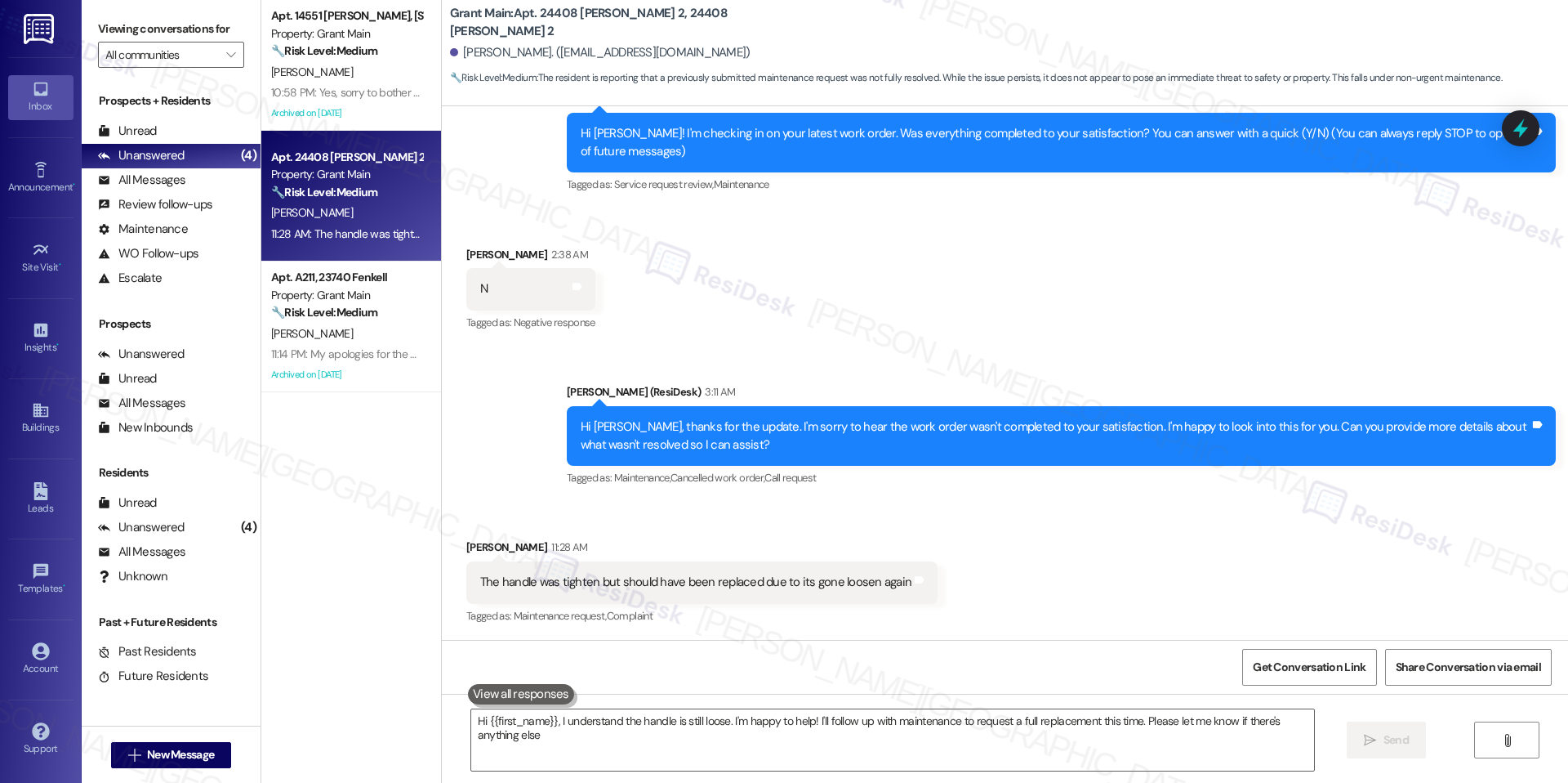
type textarea "Hi {{first_name}}, I understand the handle is still loose. I'm happy to help! I…"
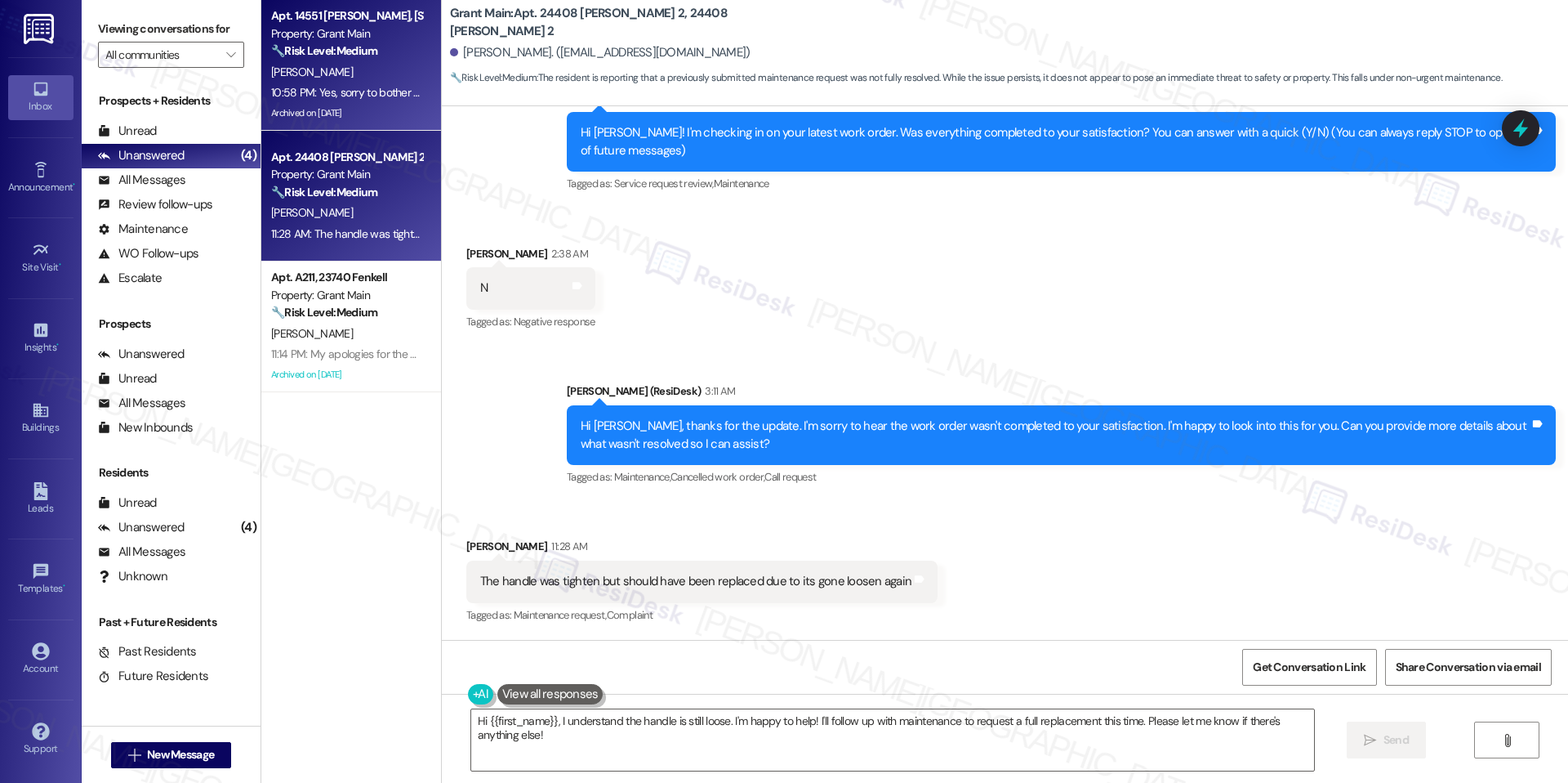
click at [316, 89] on div "10:58 PM: Yes, sorry to bother you about it. I just didn't want to call and bot…" at bounding box center [692, 92] width 843 height 15
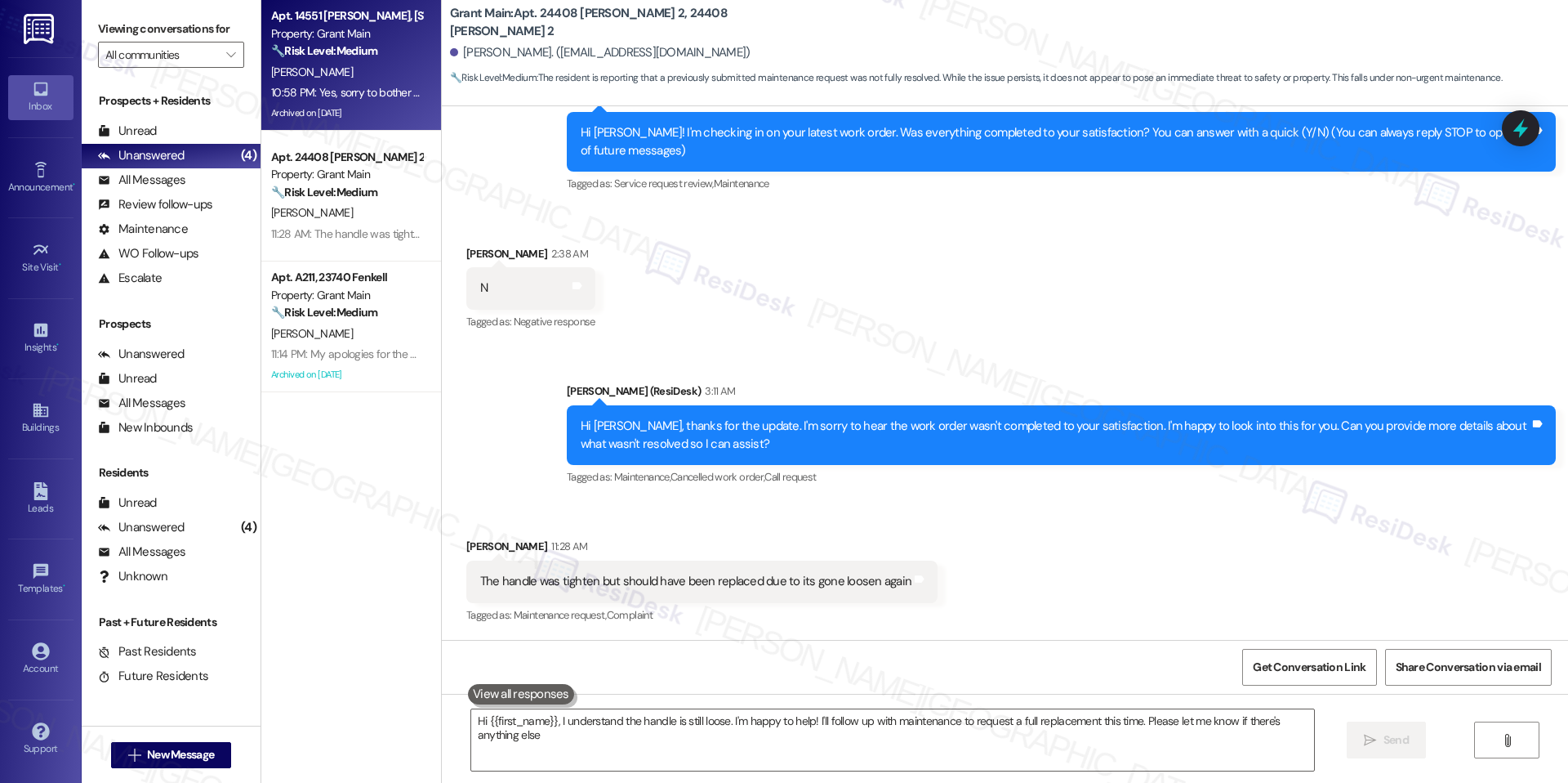
type textarea "Hi {{first_name}}, I understand the handle is still loose. I'm happy to help! I…"
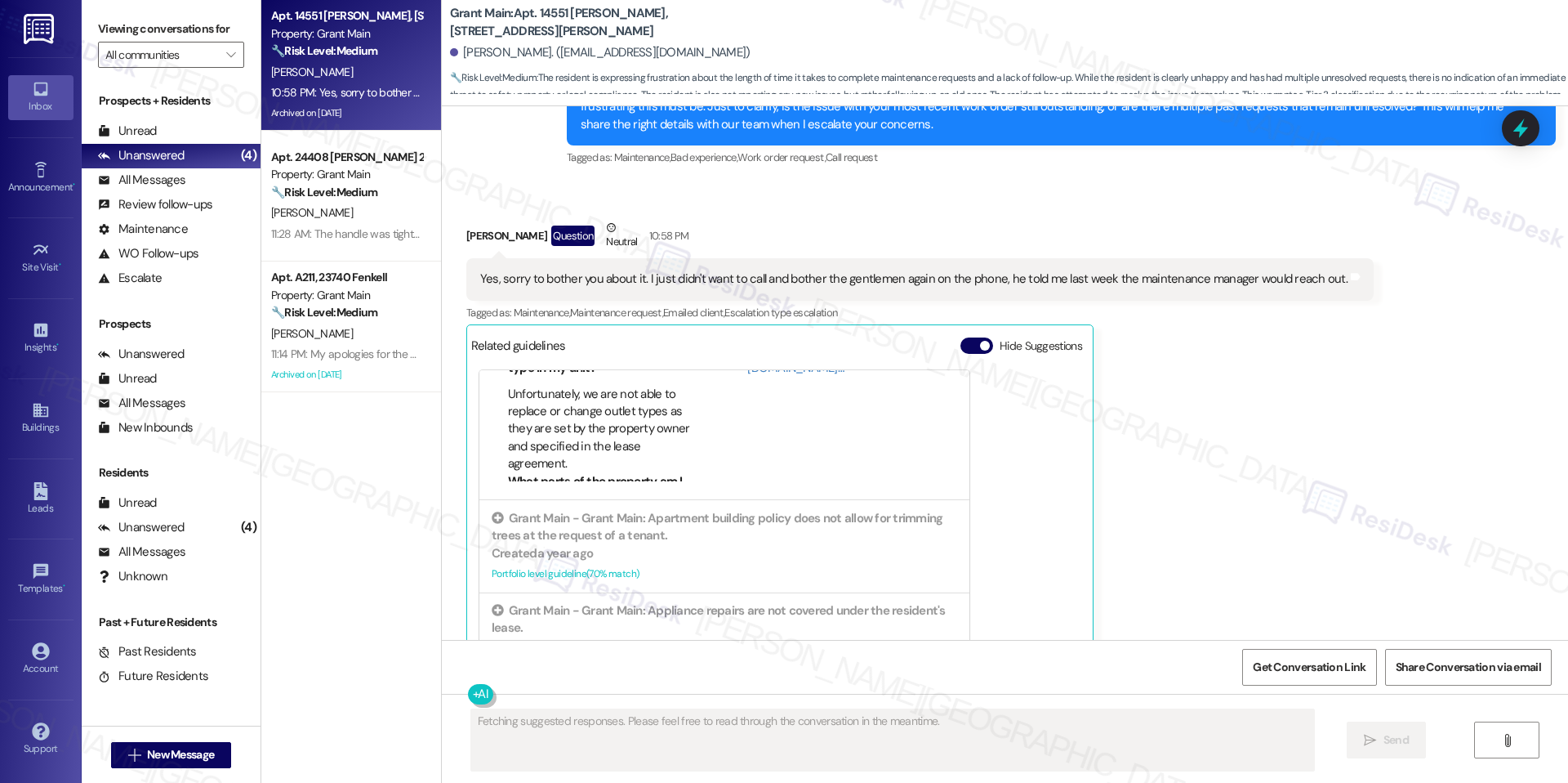
scroll to position [157, 0]
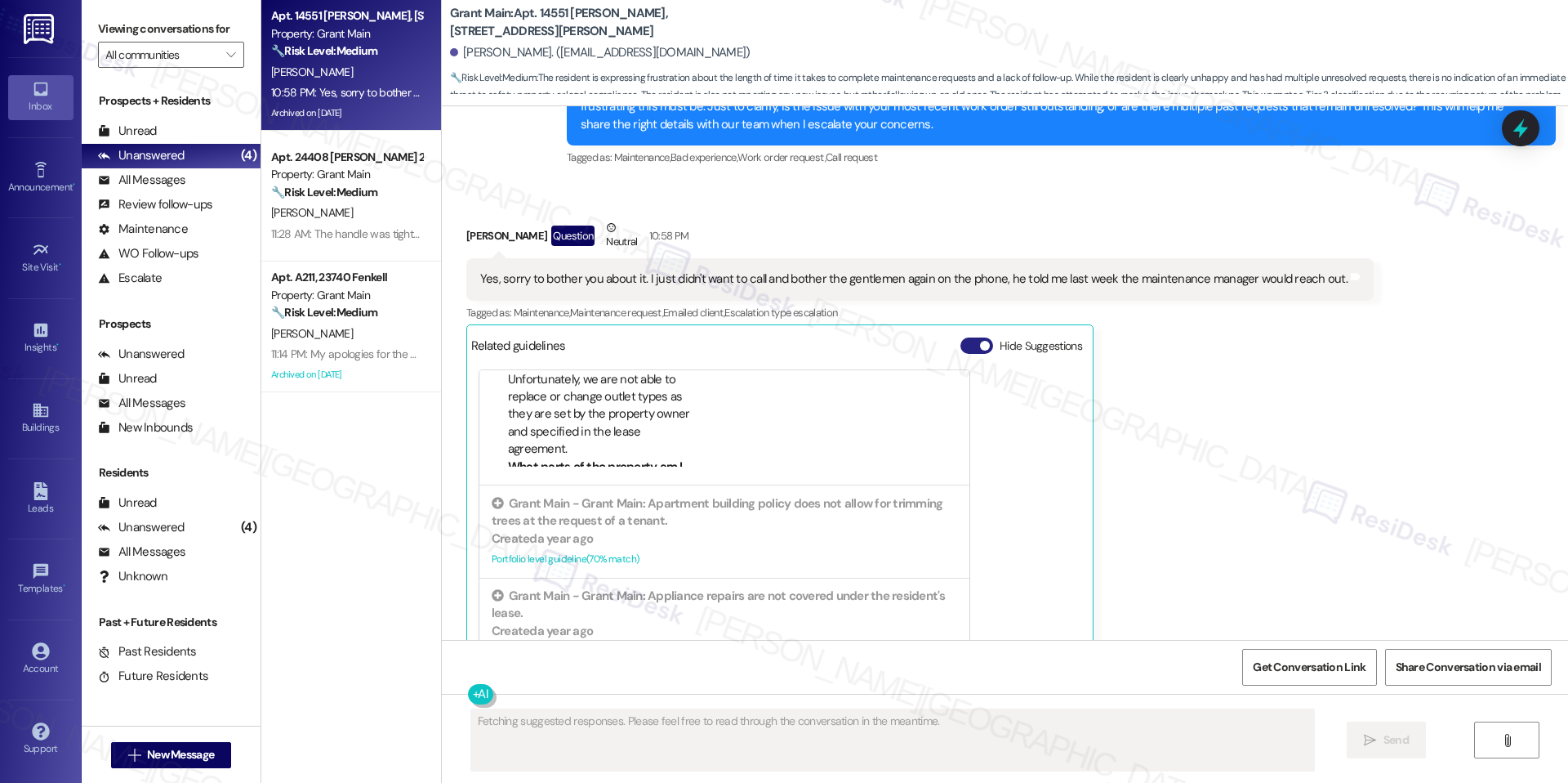
click at [979, 337] on button "Hide Suggestions" at bounding box center [976, 345] width 32 height 17
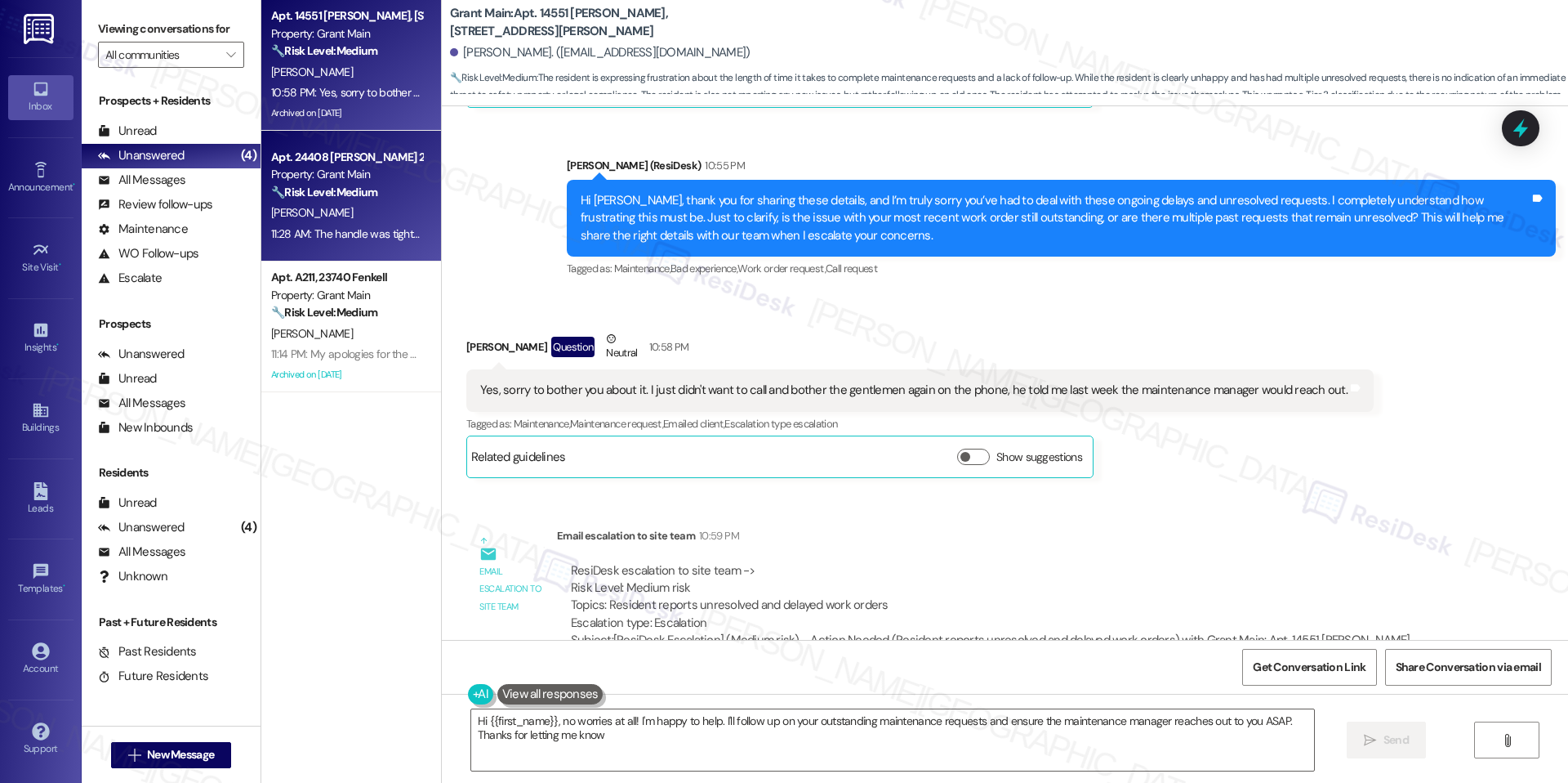
type textarea "Hi {{first_name}}, no worries at all! I'm happy to help. I'll follow up on your…"
click at [330, 196] on strong "🔧 Risk Level: Medium" at bounding box center [323, 192] width 106 height 15
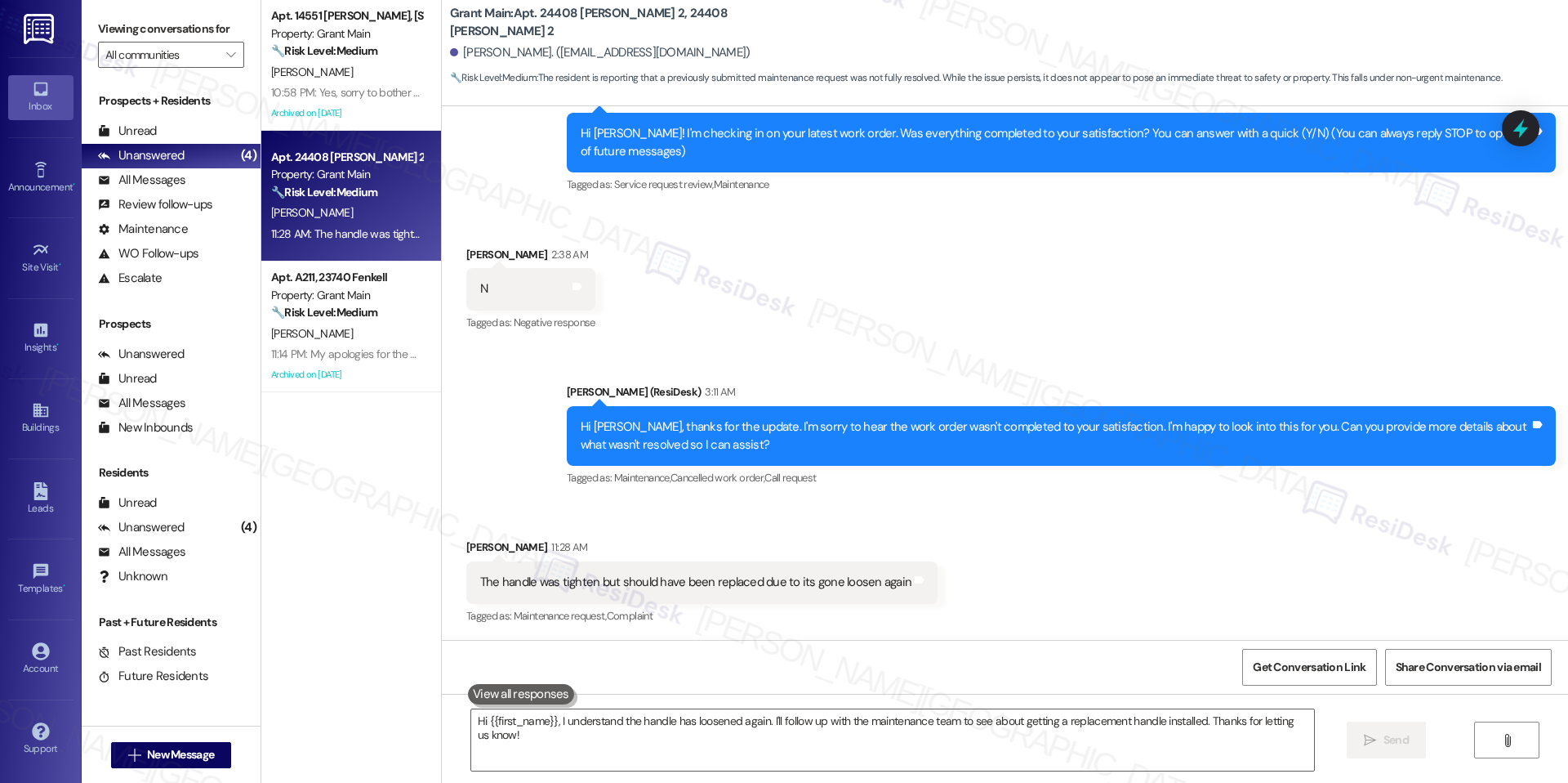
scroll to position [196, 0]
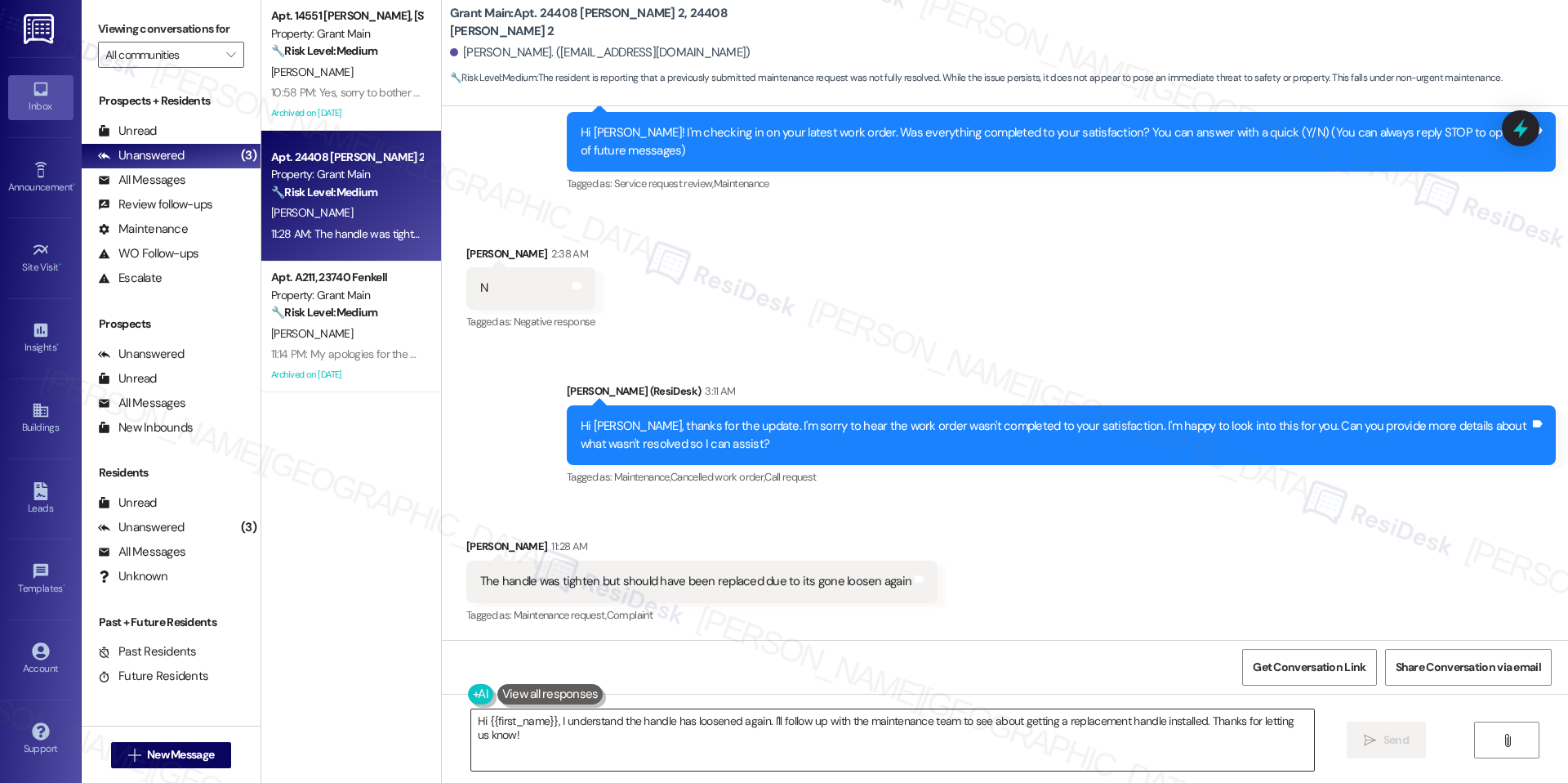
click at [650, 723] on textarea "Hi {{first_name}}, I understand the handle has loosened again. I'll follow up w…" at bounding box center [892, 739] width 843 height 62
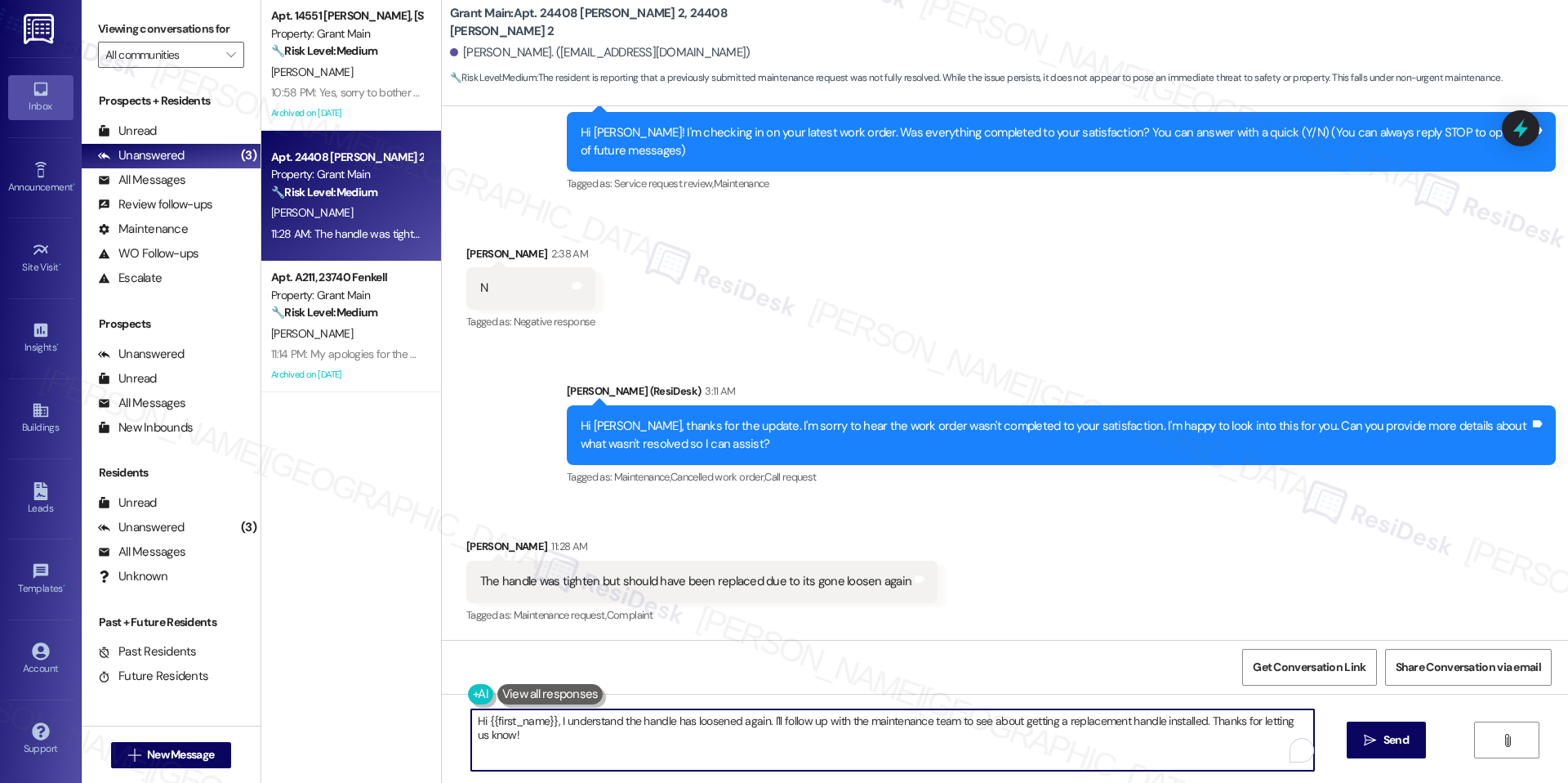
click at [650, 723] on textarea "Hi {{first_name}}, I understand the handle has loosened again. I'll follow up w…" at bounding box center [892, 739] width 843 height 62
paste textarea "Latara, thank you for clarifying. Just to better understand—has the handle beco…"
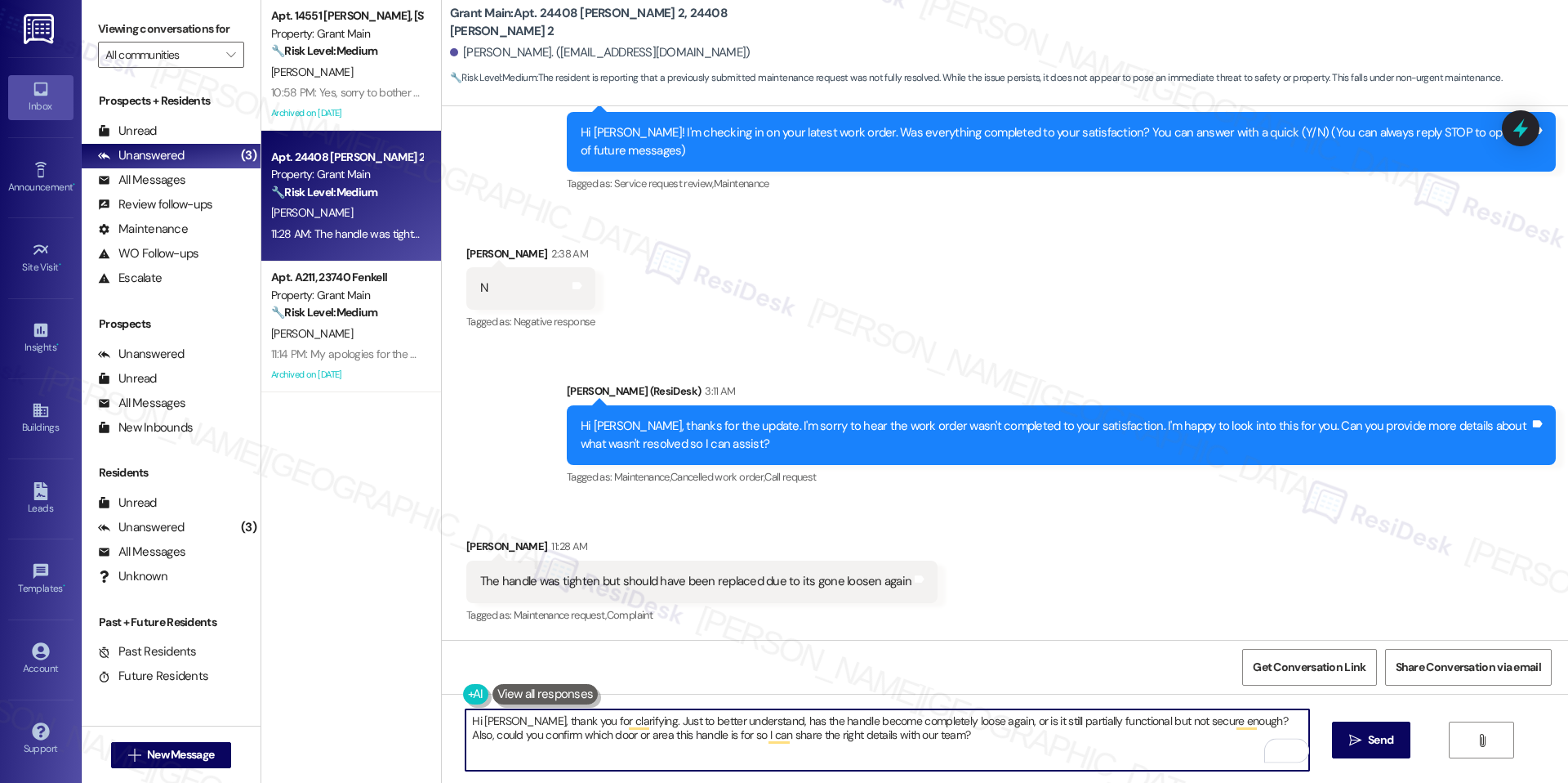
click at [809, 736] on textarea "Hi [PERSON_NAME], thank you for clarifying. Just to better understand, has the …" at bounding box center [886, 739] width 843 height 62
click at [922, 728] on textarea "Hi [PERSON_NAME], thank you for clarifying. Just to better understand, has the …" at bounding box center [886, 739] width 843 height 62
type textarea "Hi [PERSON_NAME], thank you for clarifying. Just to better understand, has the …"
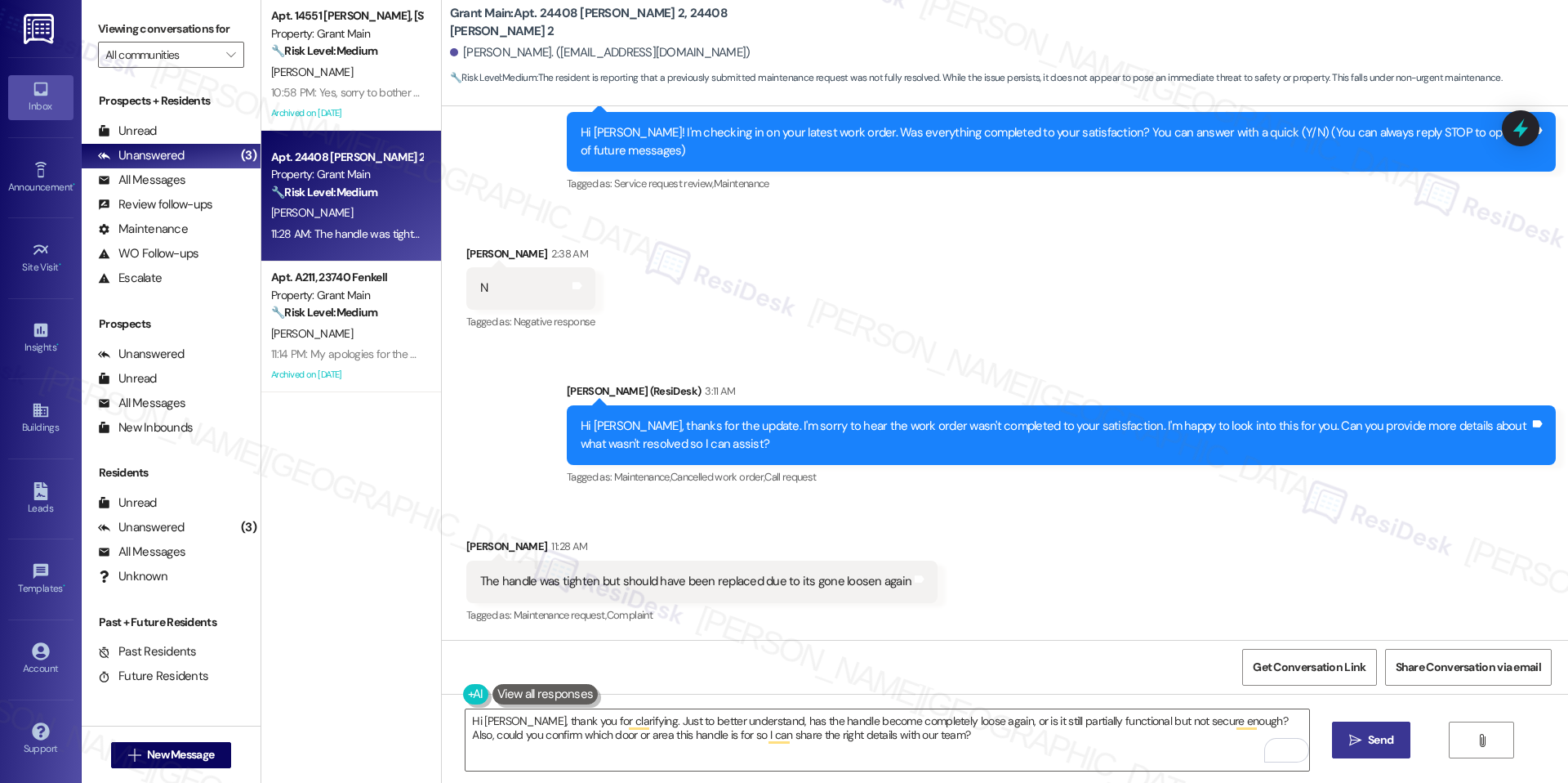
click at [1400, 727] on button " Send" at bounding box center [1371, 740] width 79 height 37
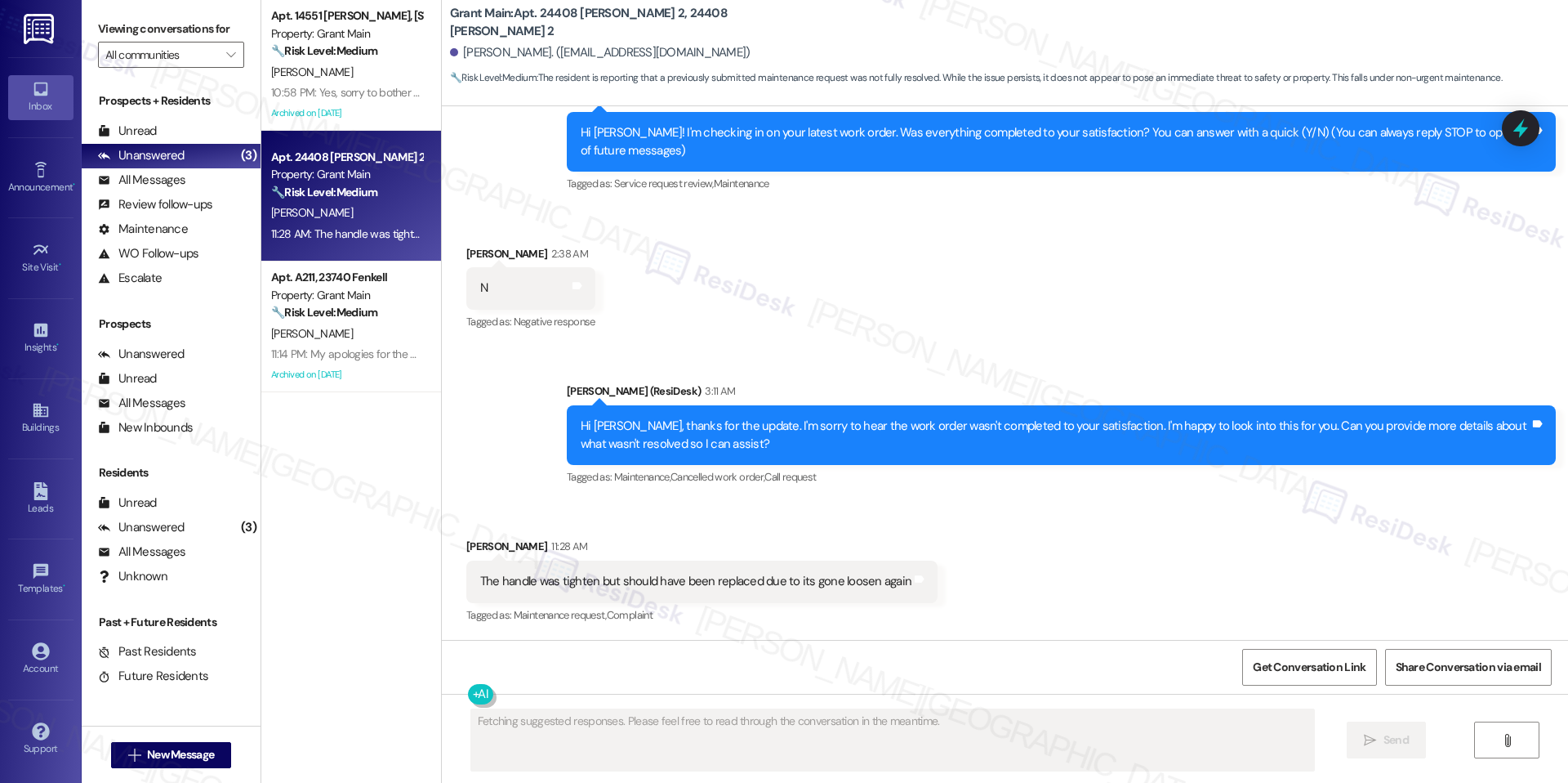
scroll to position [195, 0]
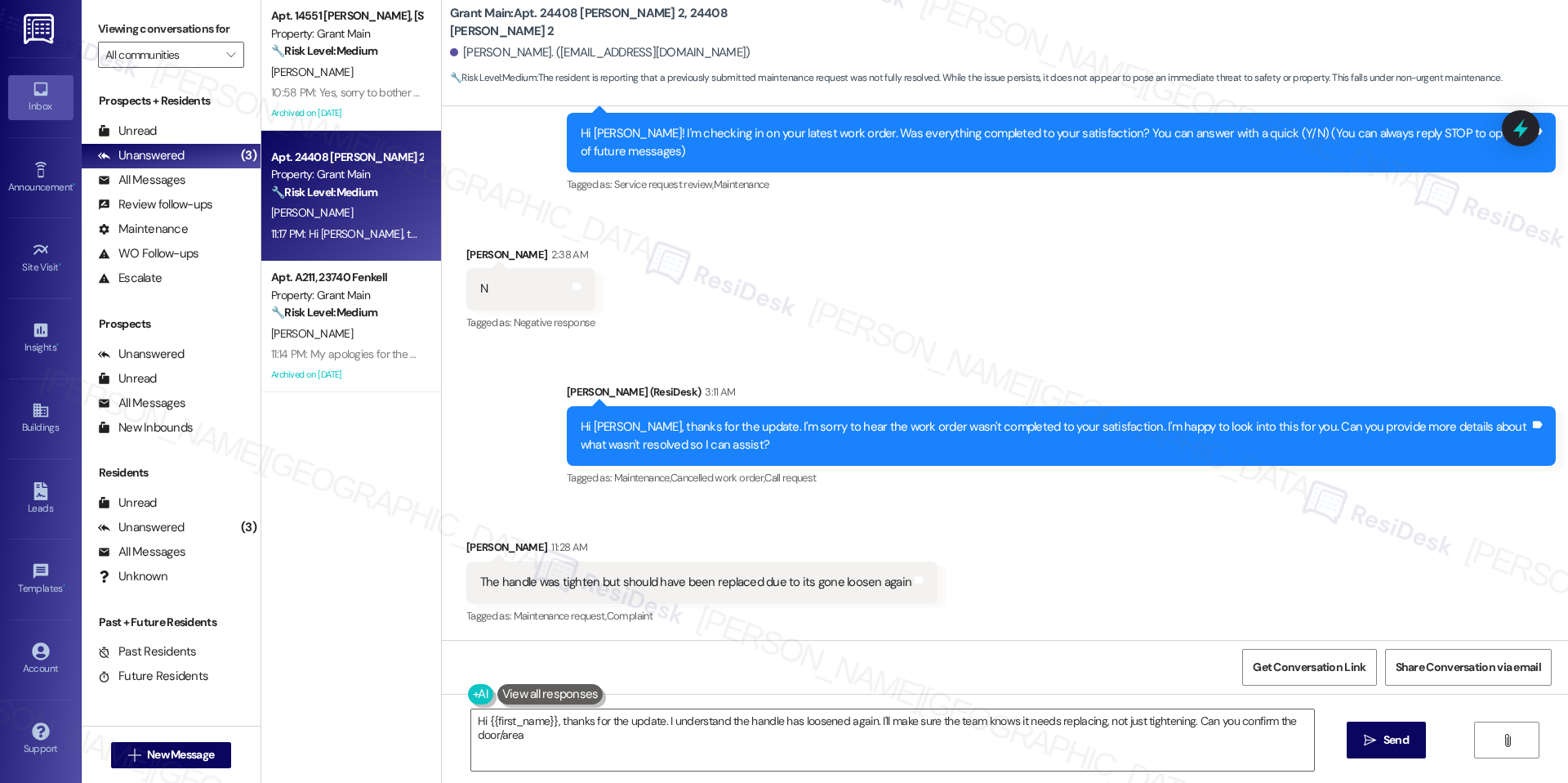
type textarea "Hi {{first_name}}, thanks for the update. I understand the handle has loosened …"
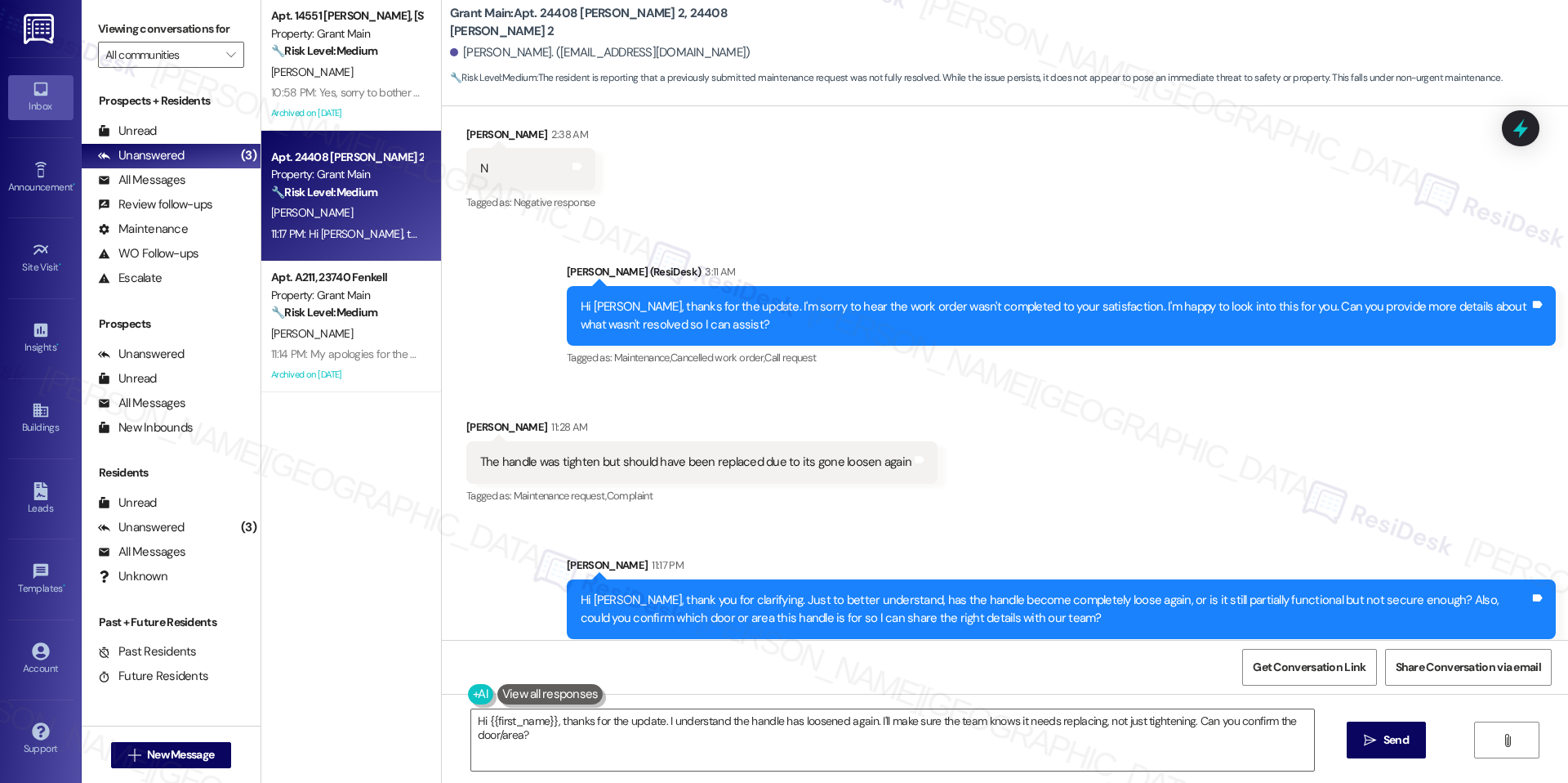
scroll to position [326, 0]
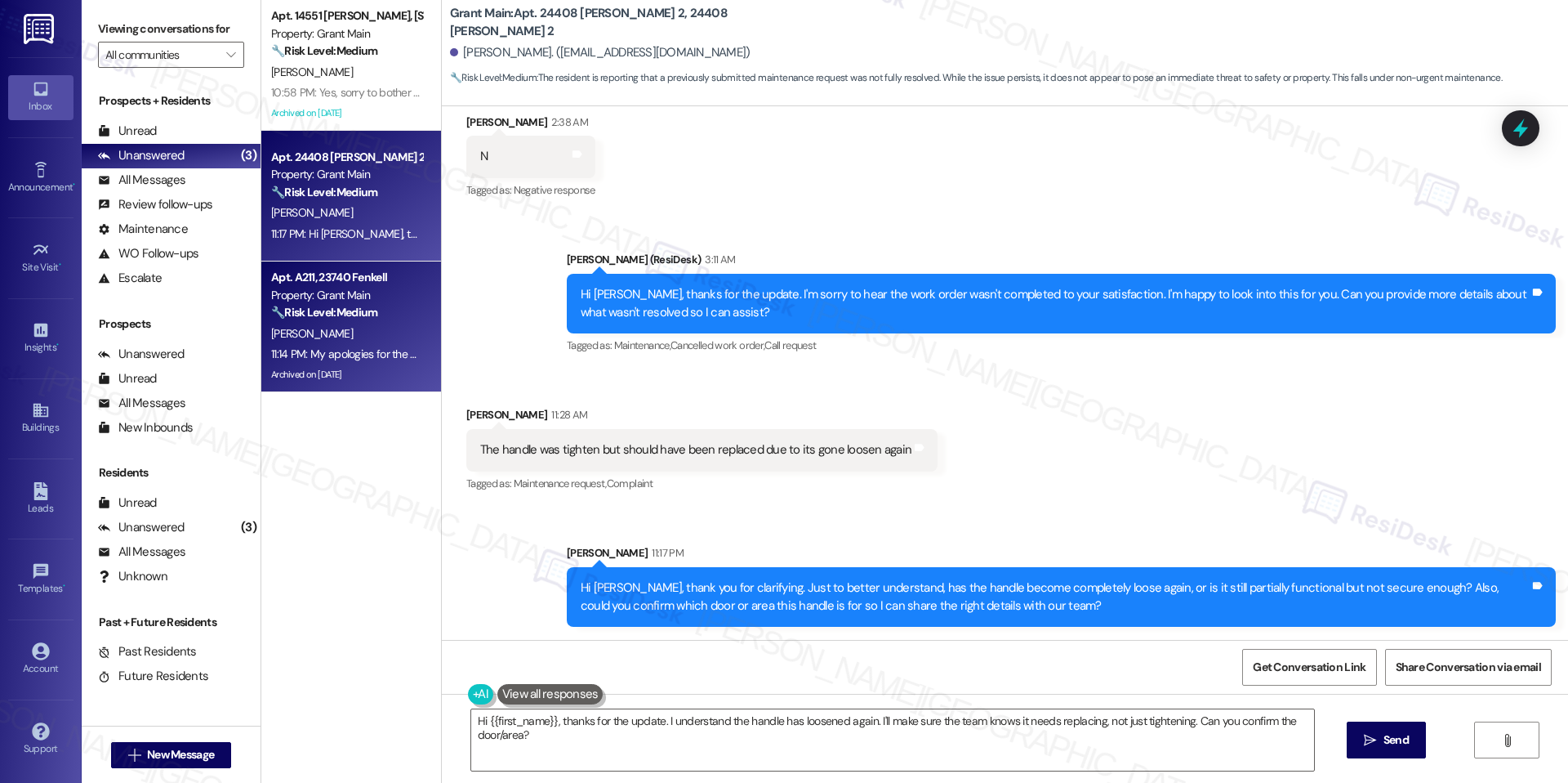
click at [328, 326] on div "K. Riley" at bounding box center [347, 333] width 154 height 21
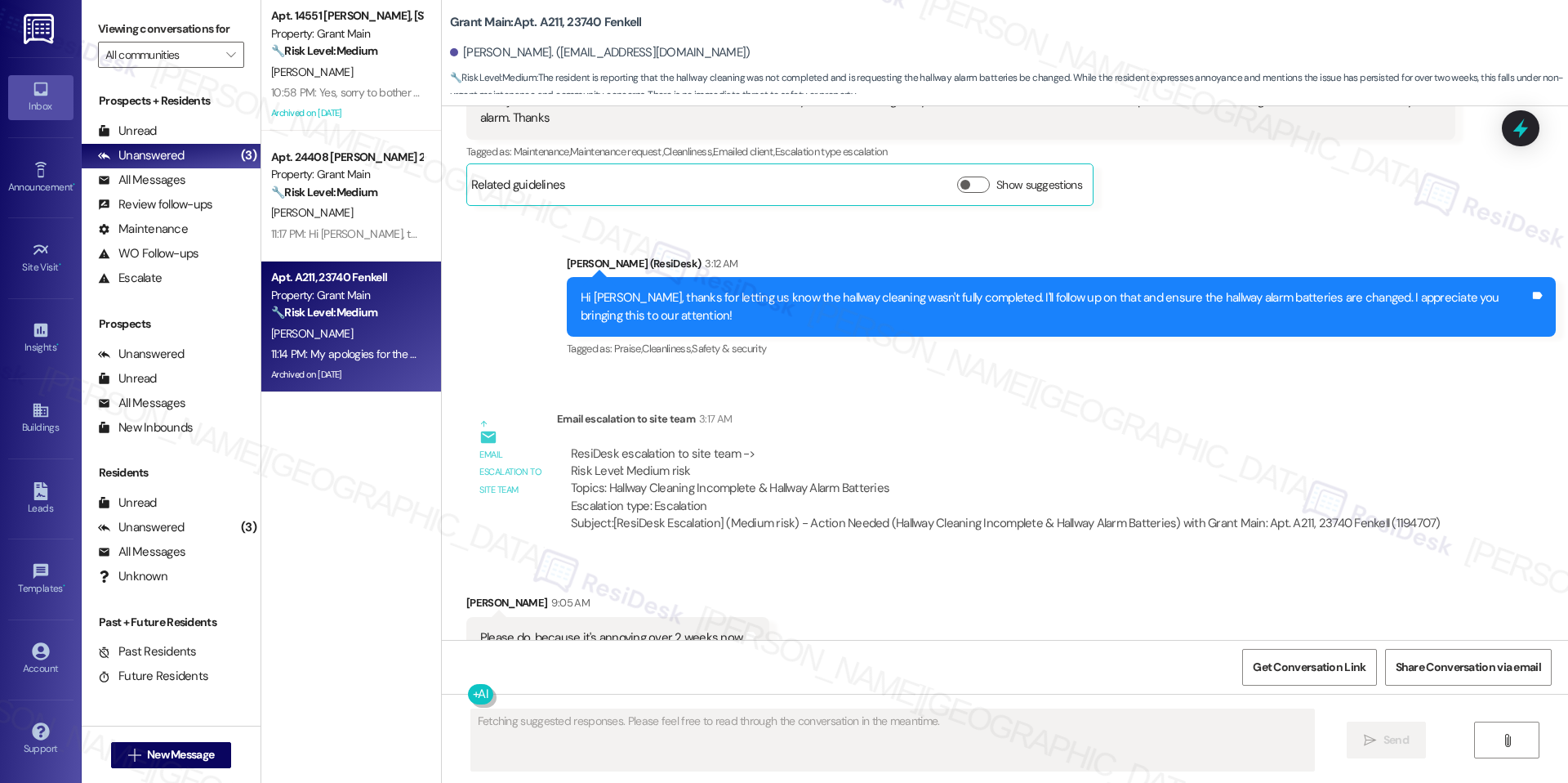
scroll to position [20389, 0]
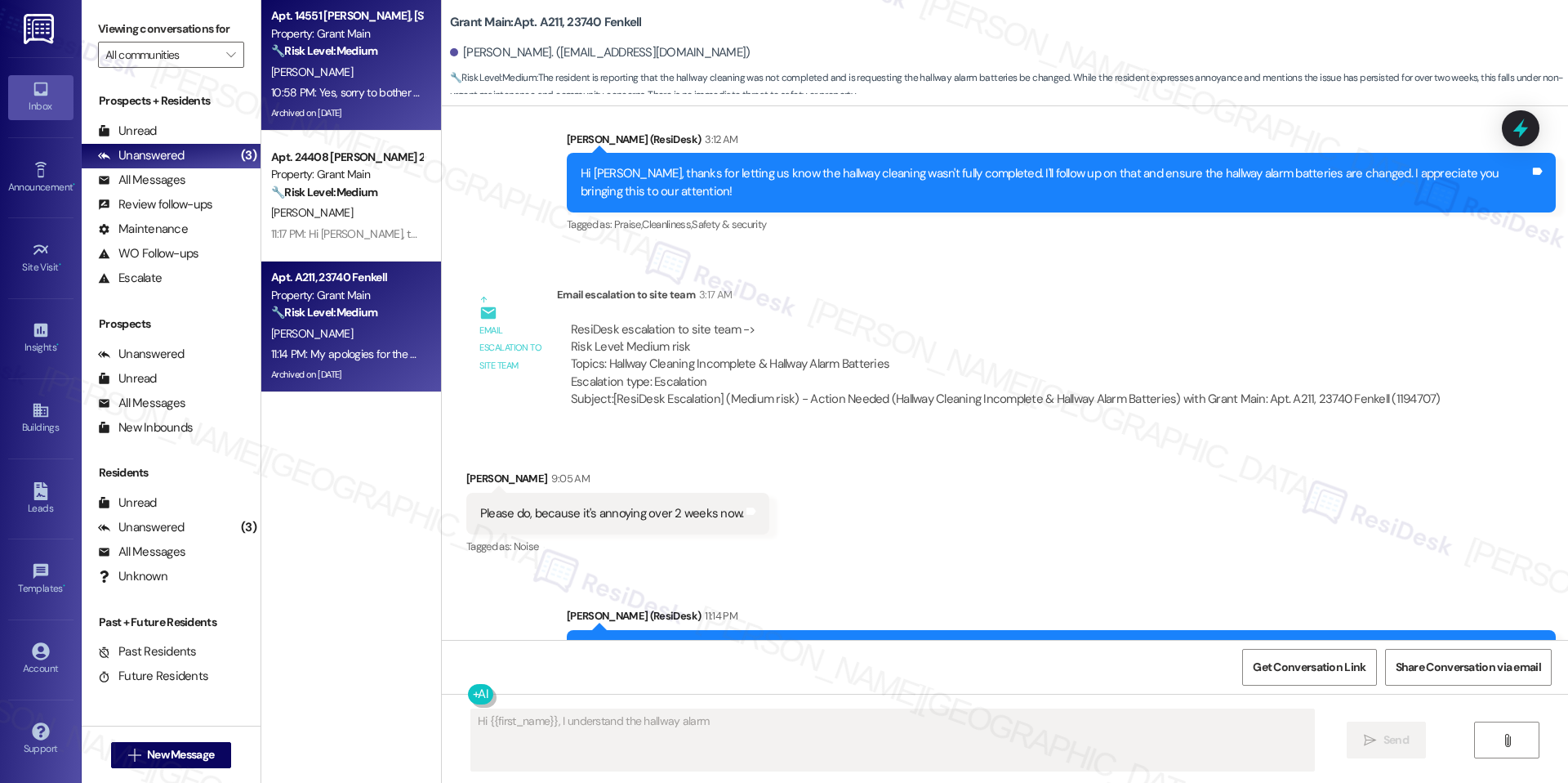
type textarea "Hi {{first_name}}, I understand the hallway alarm"
click at [337, 94] on div "10:58 PM: Yes, sorry to bother you about it. I just didn't want to call and bot…" at bounding box center [692, 92] width 843 height 15
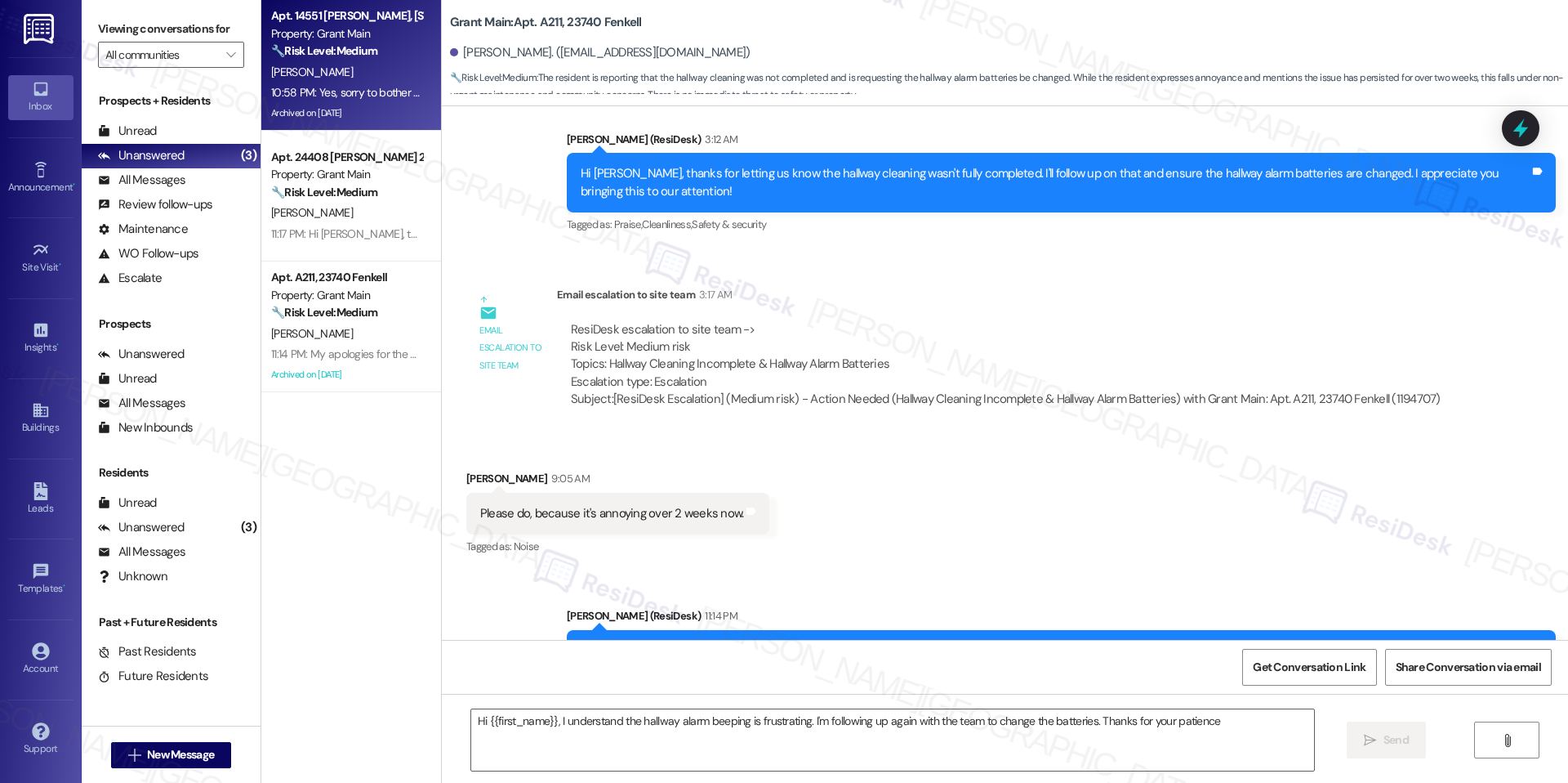
type textarea "Hi {{first_name}}, I understand the hallway alarm beeping is frustrating. I'm f…"
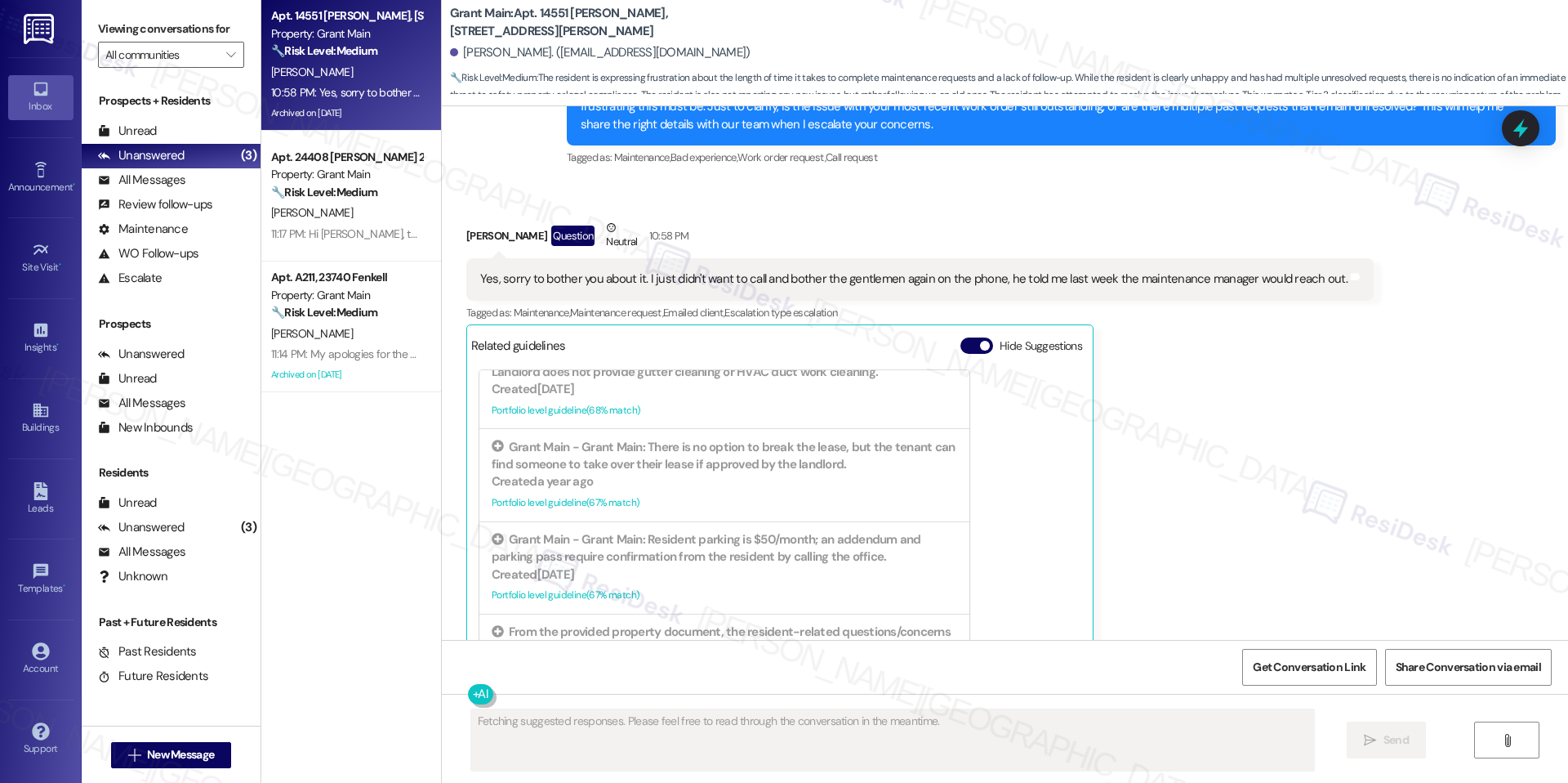
scroll to position [1116, 0]
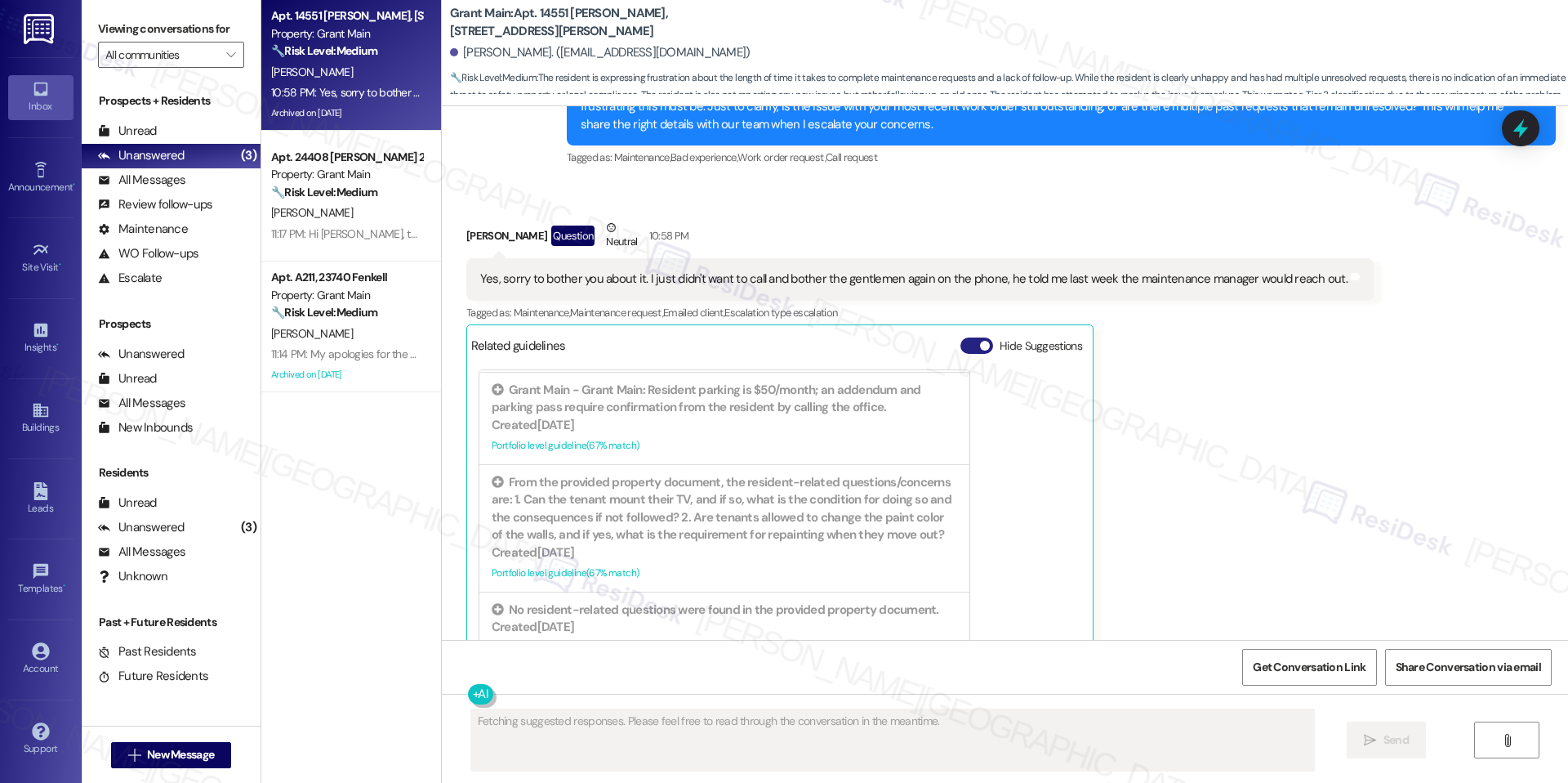
click at [980, 341] on span "button" at bounding box center [985, 346] width 10 height 10
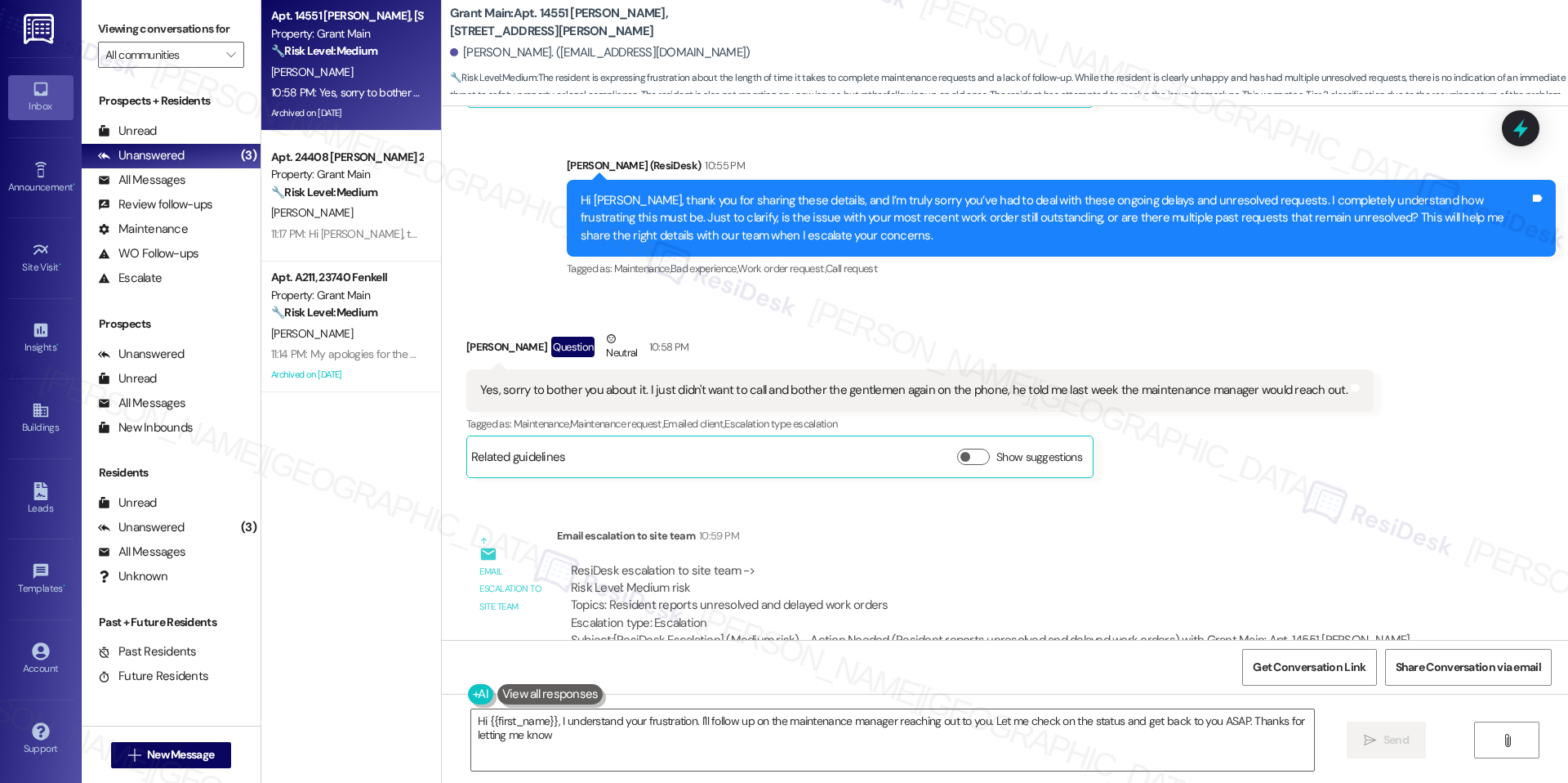
type textarea "Hi {{first_name}}, I understand your frustration. I'll follow up on the mainten…"
click at [654, 709] on textarea "Hi {{first_name}}, I understand your frustration. I'll follow up on the mainten…" at bounding box center [892, 739] width 843 height 62
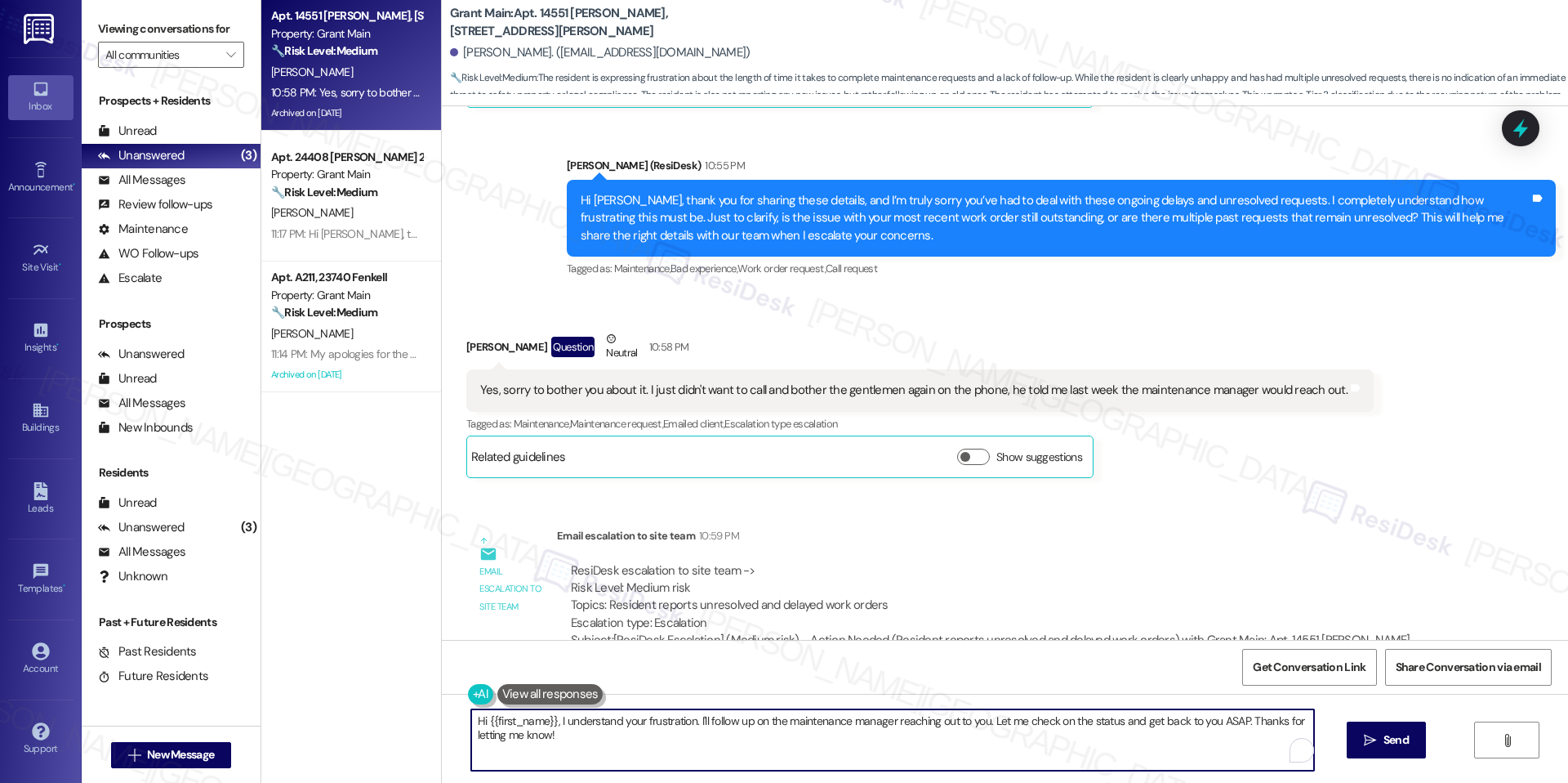
click at [654, 716] on textarea "Hi {{first_name}}, I understand your frustration. I'll follow up on the mainten…" at bounding box center [892, 739] width 843 height 62
click at [654, 716] on textarea "Hi {{first_name}}, I understand your frustration. I'll follow up on the mainten…" at bounding box center [886, 739] width 843 height 62
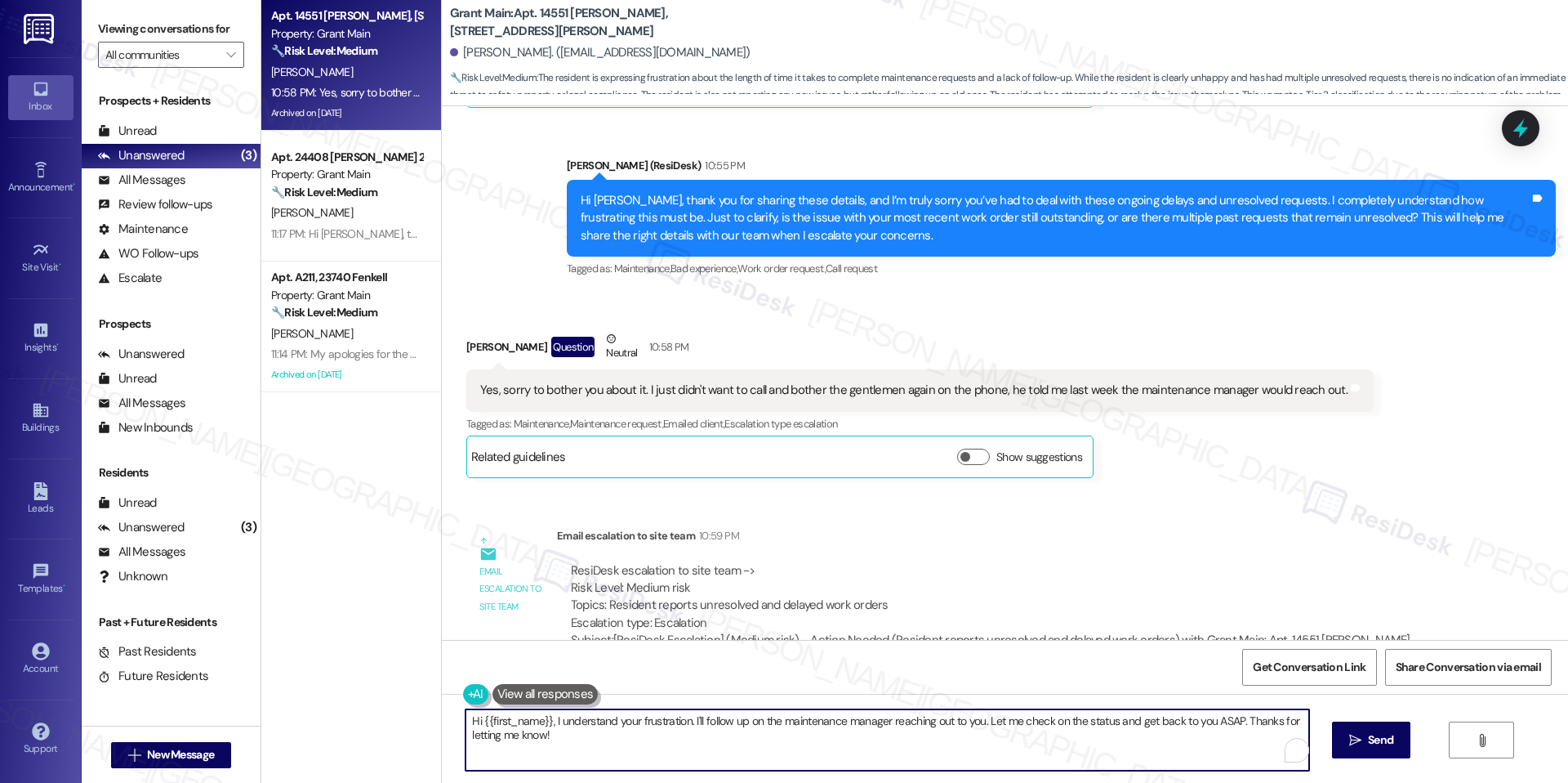
click at [654, 716] on textarea "Hi {{first_name}}, I understand your frustration. I'll follow up on the mainten…" at bounding box center [886, 739] width 843 height 62
paste textarea "Laysha, no need to apologize at all—I completely understand your frustration. T…"
click at [638, 723] on textarea "Hi Laysha, no need to apologize at all—I completely understand your frustration…" at bounding box center [886, 739] width 843 height 62
click at [745, 730] on textarea "Hi [PERSON_NAME], no need to apologize at all. I completely understand your fru…" at bounding box center [886, 739] width 843 height 62
type textarea "Hi [PERSON_NAME], no need to apologize at all. I completely understand your fru…"
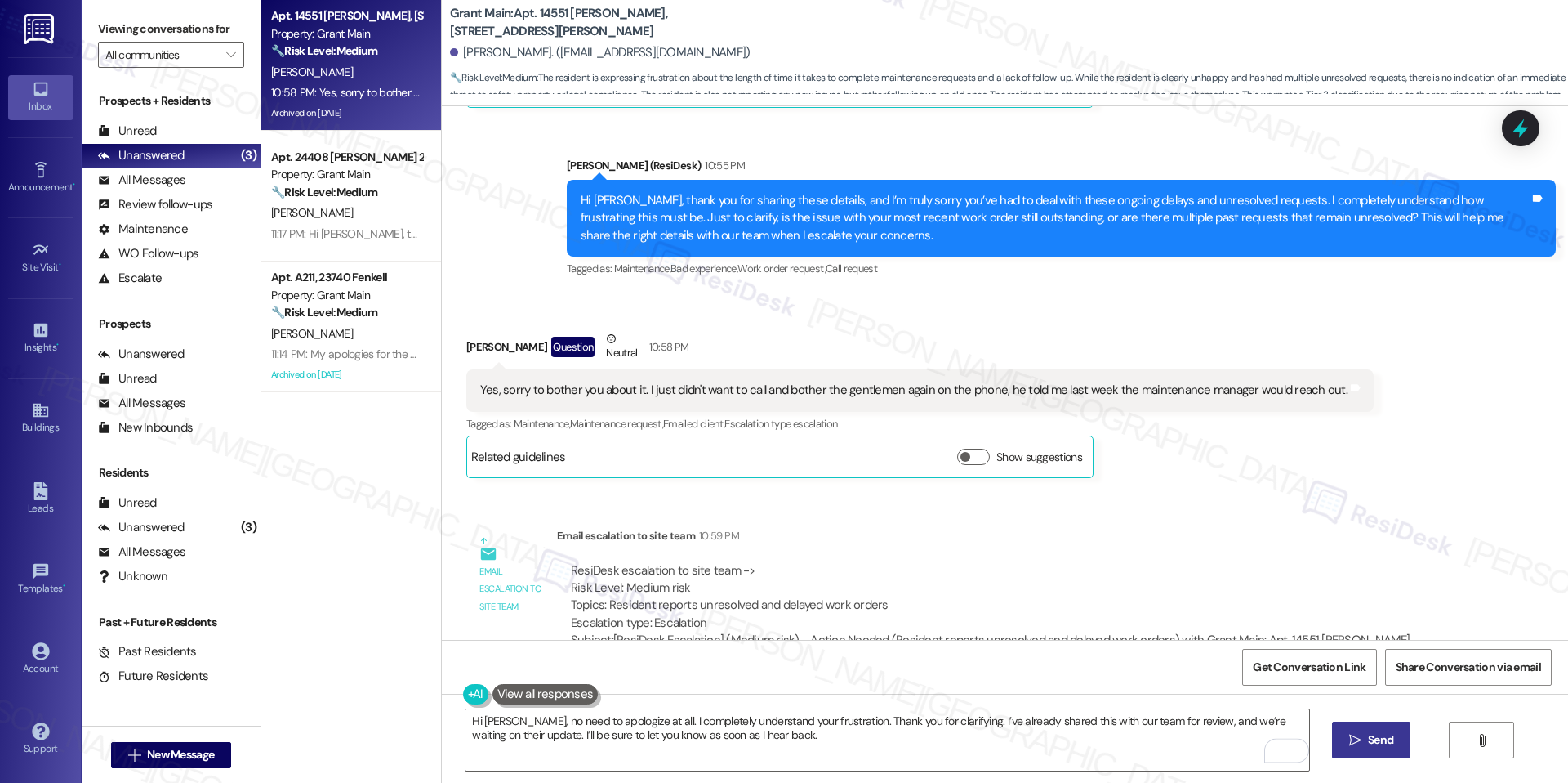
click at [1335, 724] on button " Send" at bounding box center [1371, 740] width 79 height 37
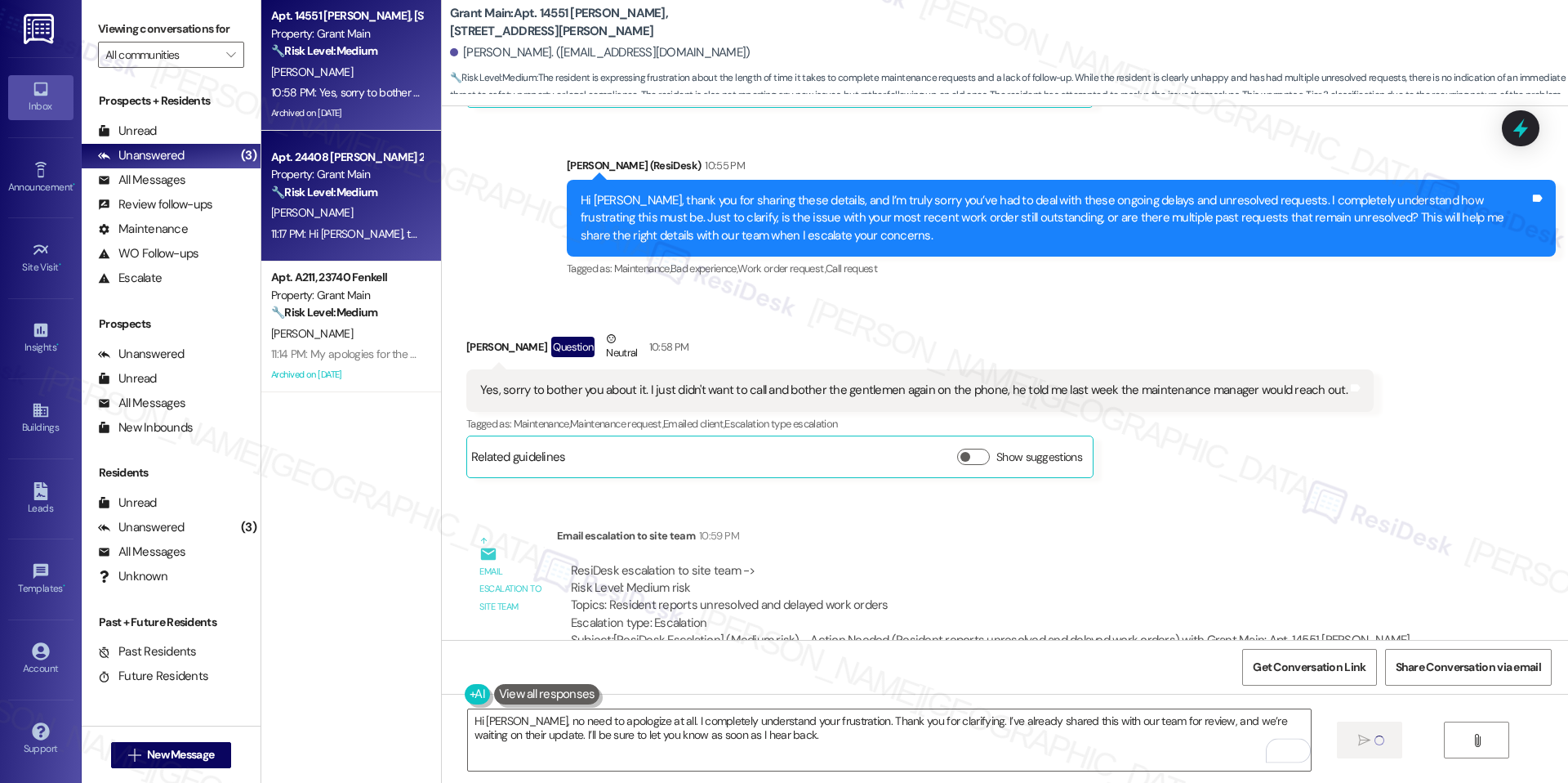
click at [328, 177] on div "Property: Grant Main" at bounding box center [346, 175] width 151 height 18
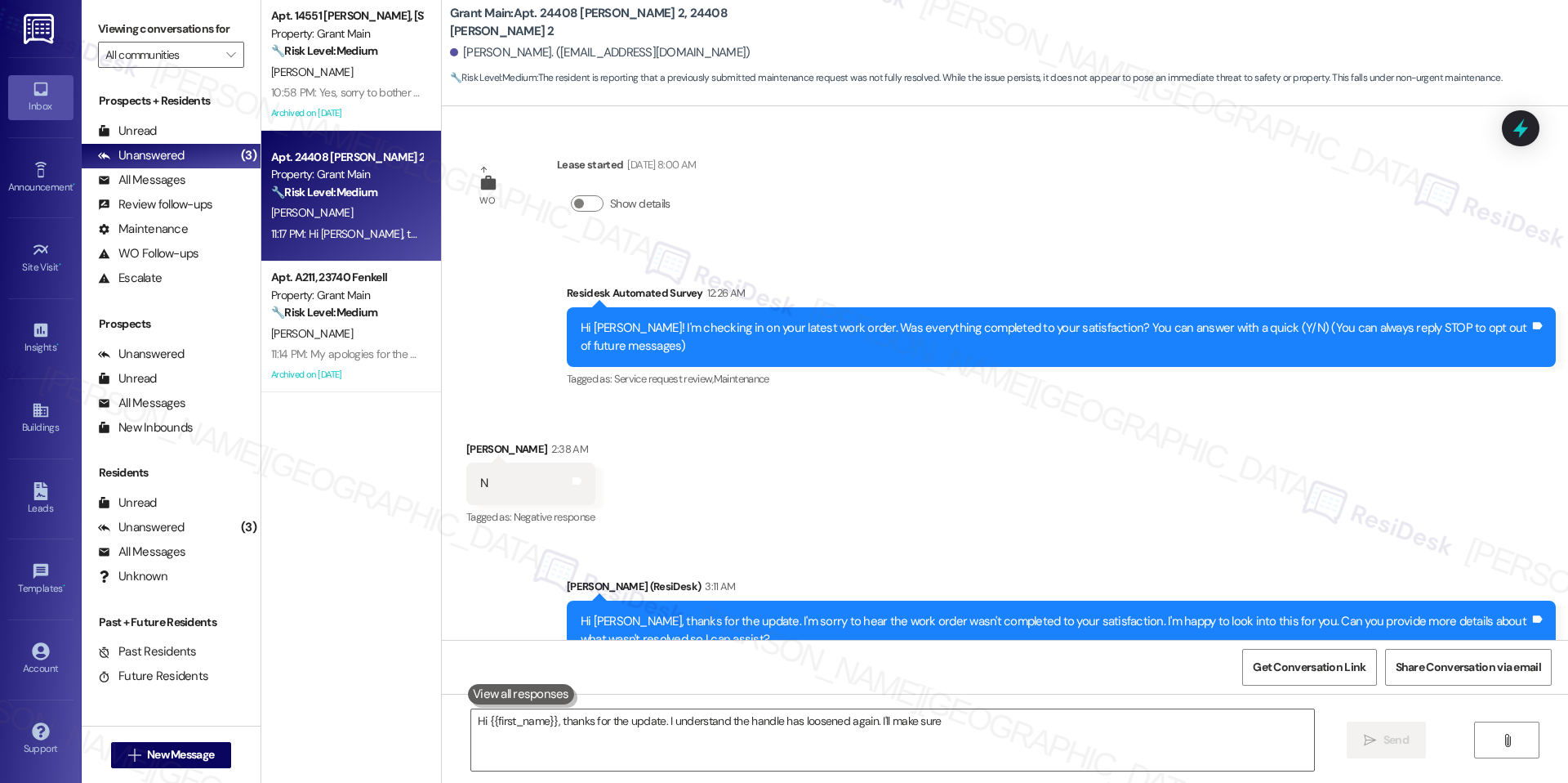
scroll to position [195, 0]
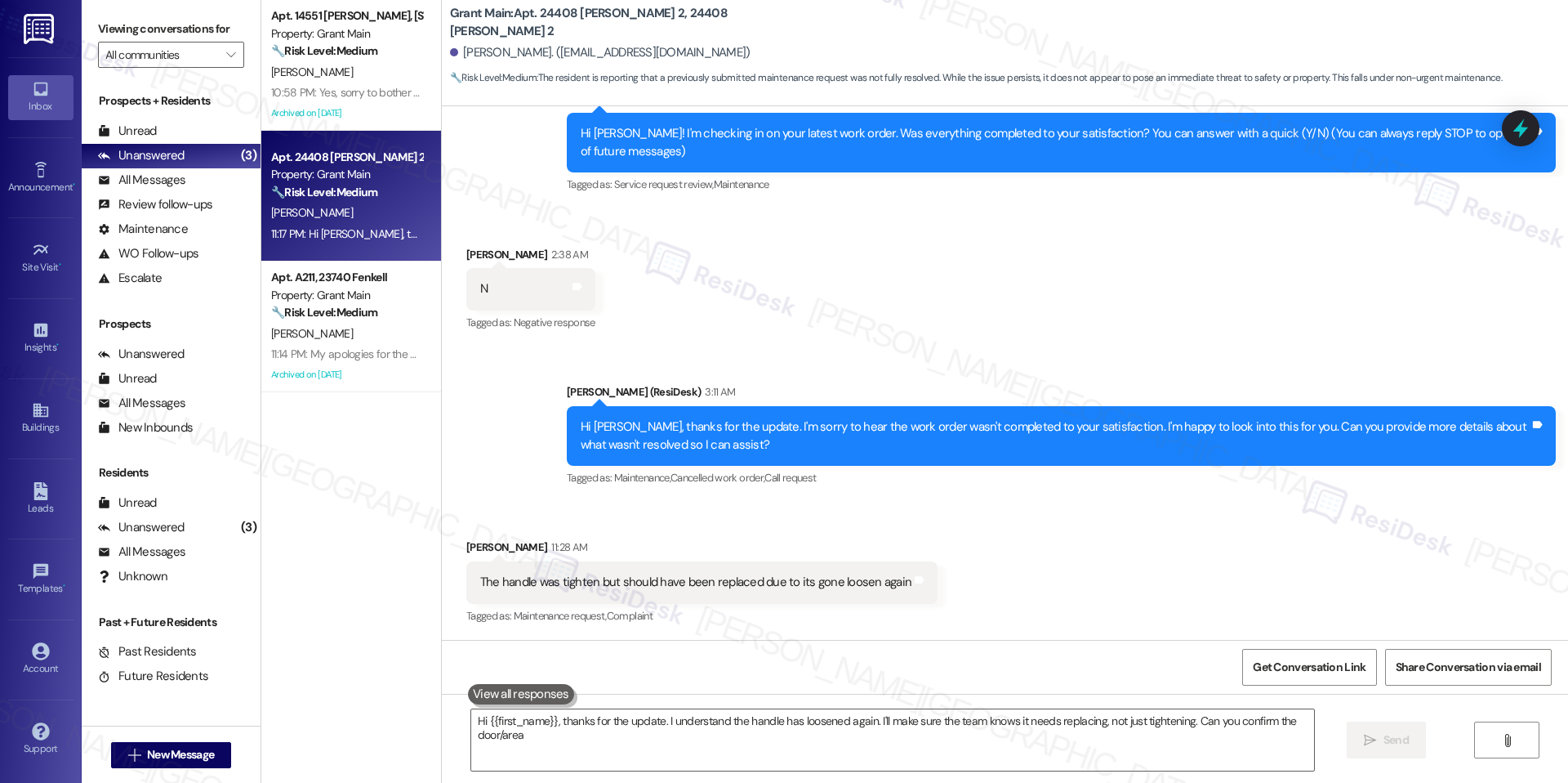
type textarea "Hi {{first_name}}, thanks for the update. I understand the handle has loosened …"
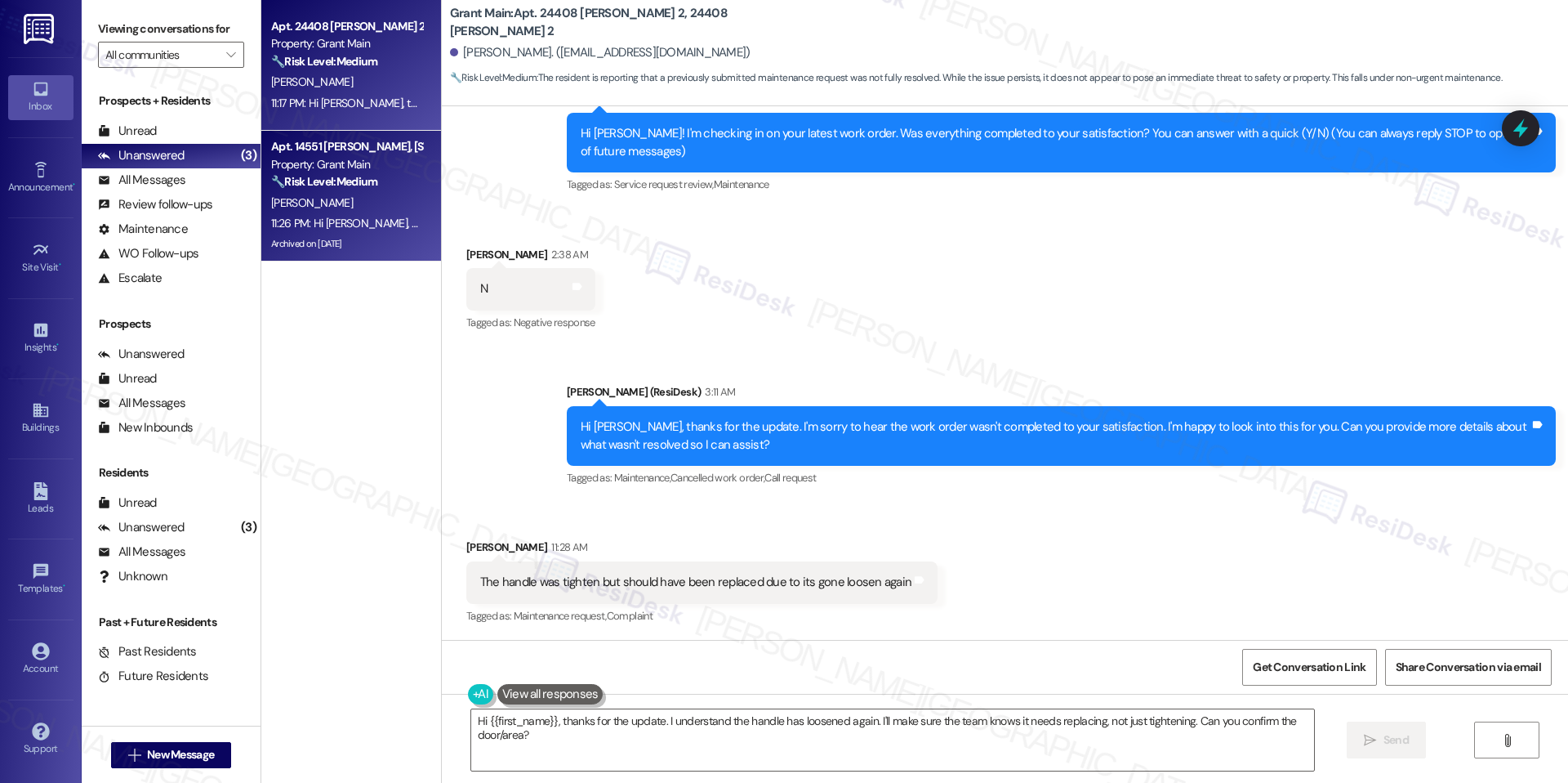
click at [383, 210] on div "[PERSON_NAME]" at bounding box center [347, 202] width 154 height 21
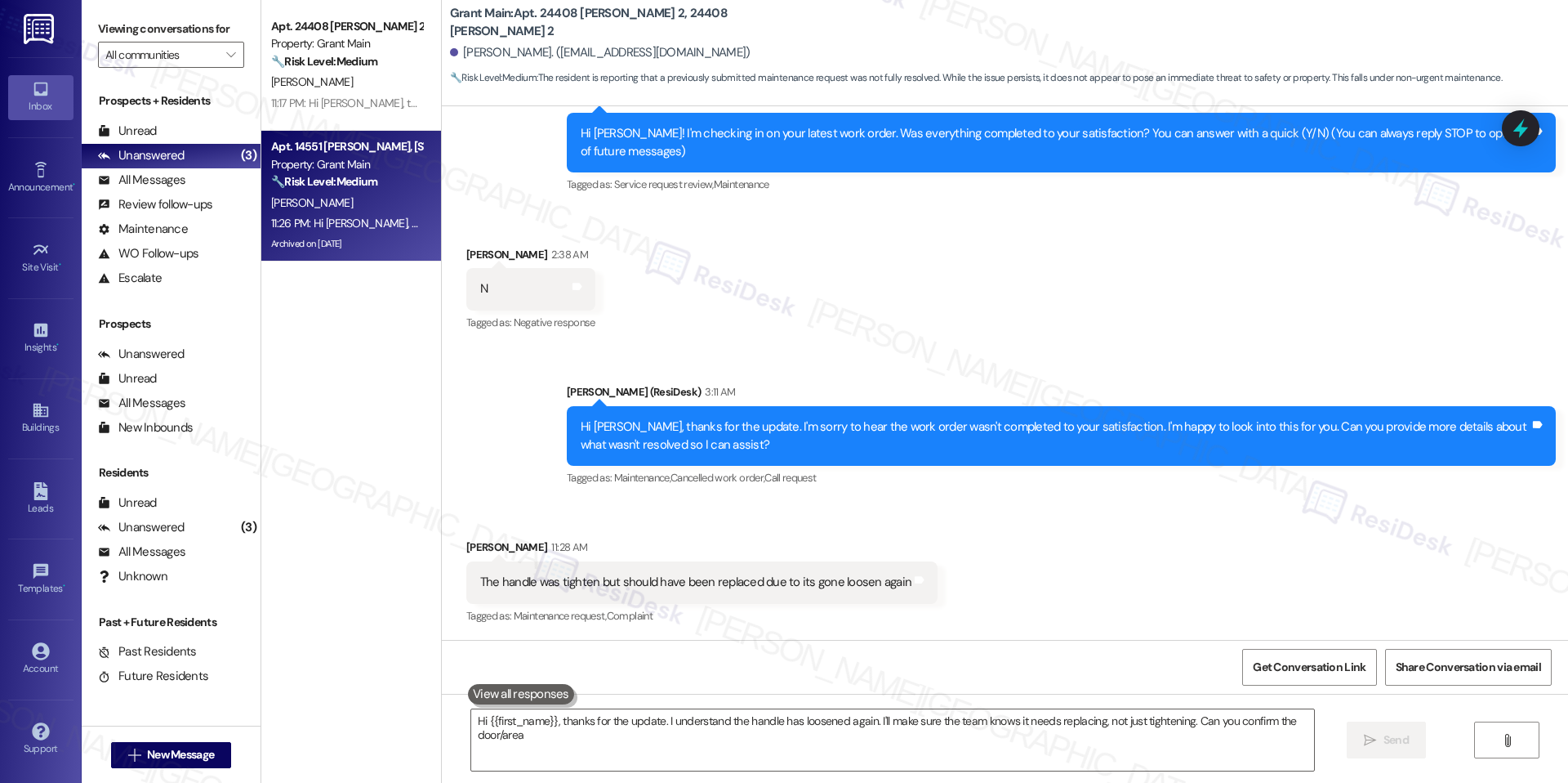
type textarea "Hi {{first_name}}, thanks for the update. I understand the handle has loosened …"
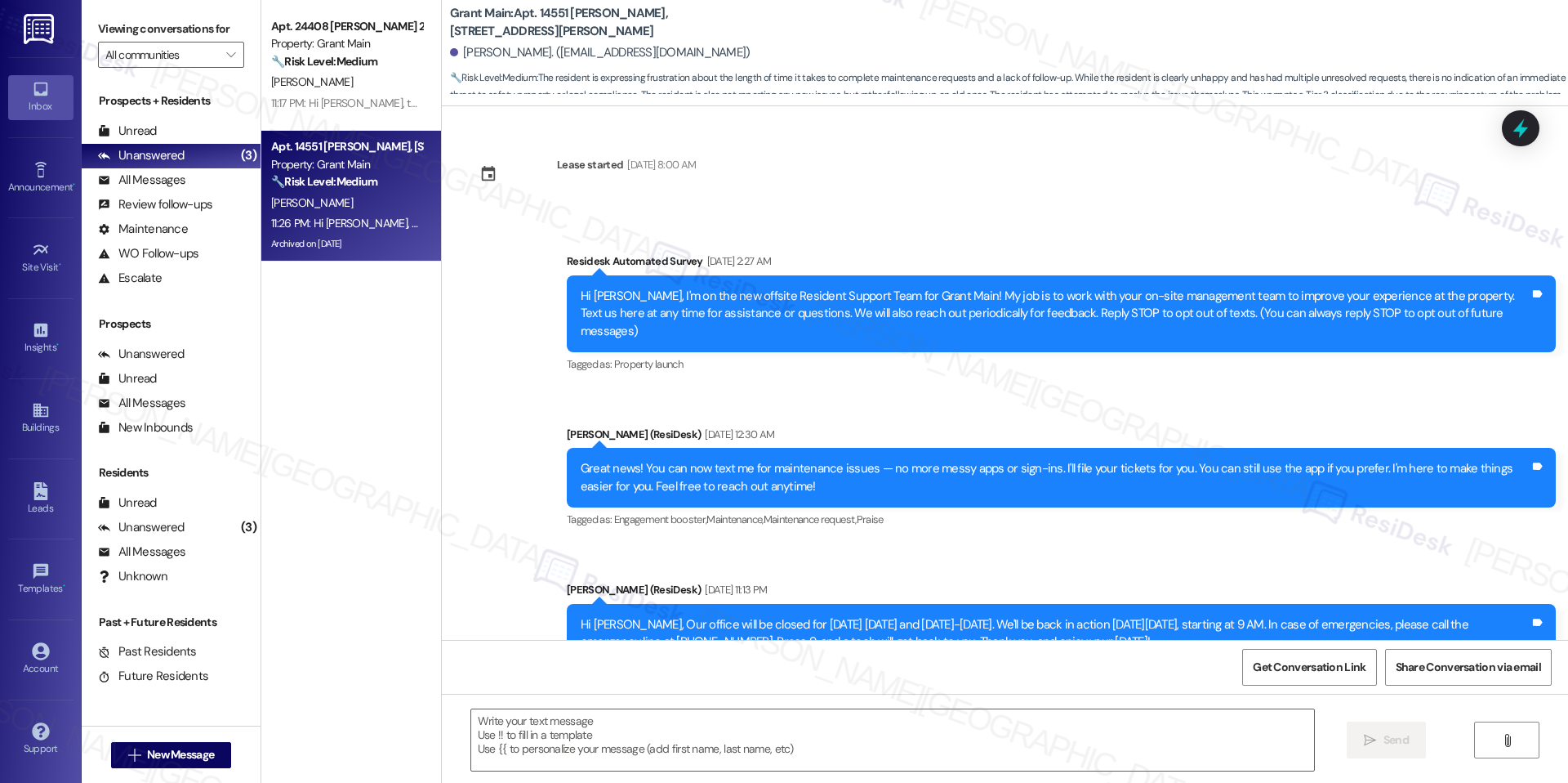
type textarea "Fetching suggested responses. Please feel free to read through the conversation…"
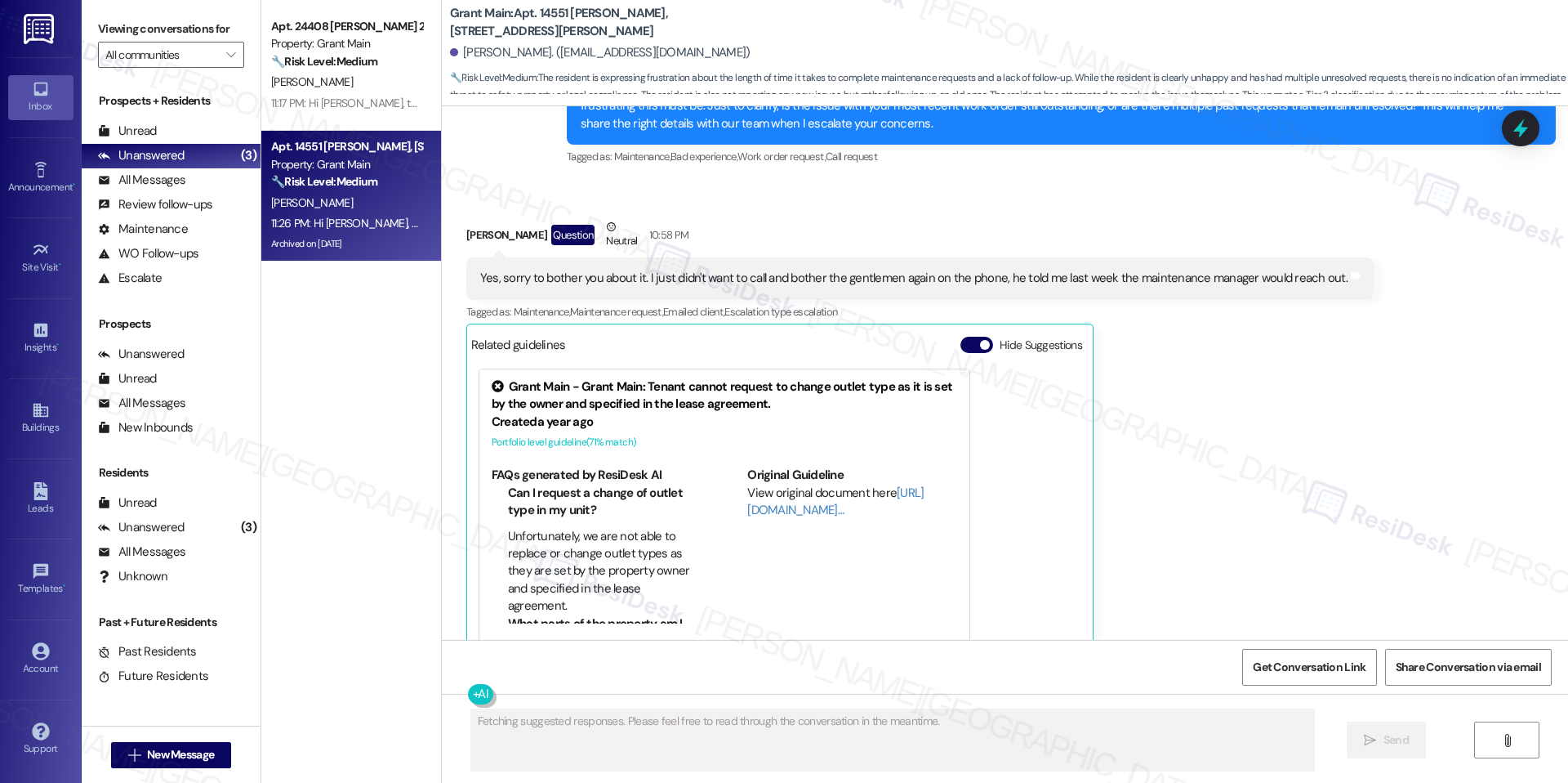
scroll to position [13750, 0]
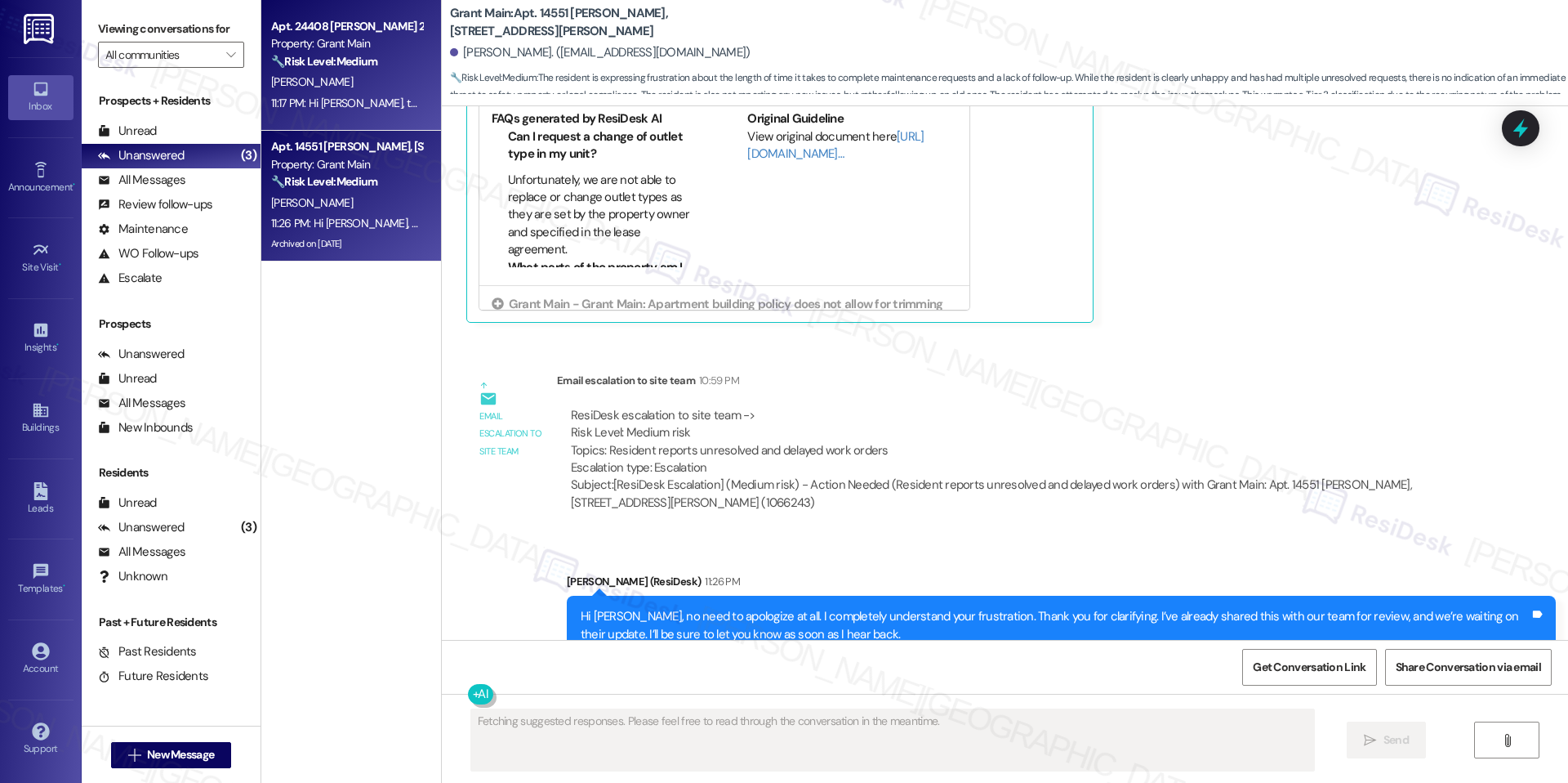
click at [353, 123] on div "Apt. 24408 Lambrecht 2, 24408 Lambrecht 2 Property: Grant Main 🔧 Risk Level: Me…" at bounding box center [351, 65] width 180 height 131
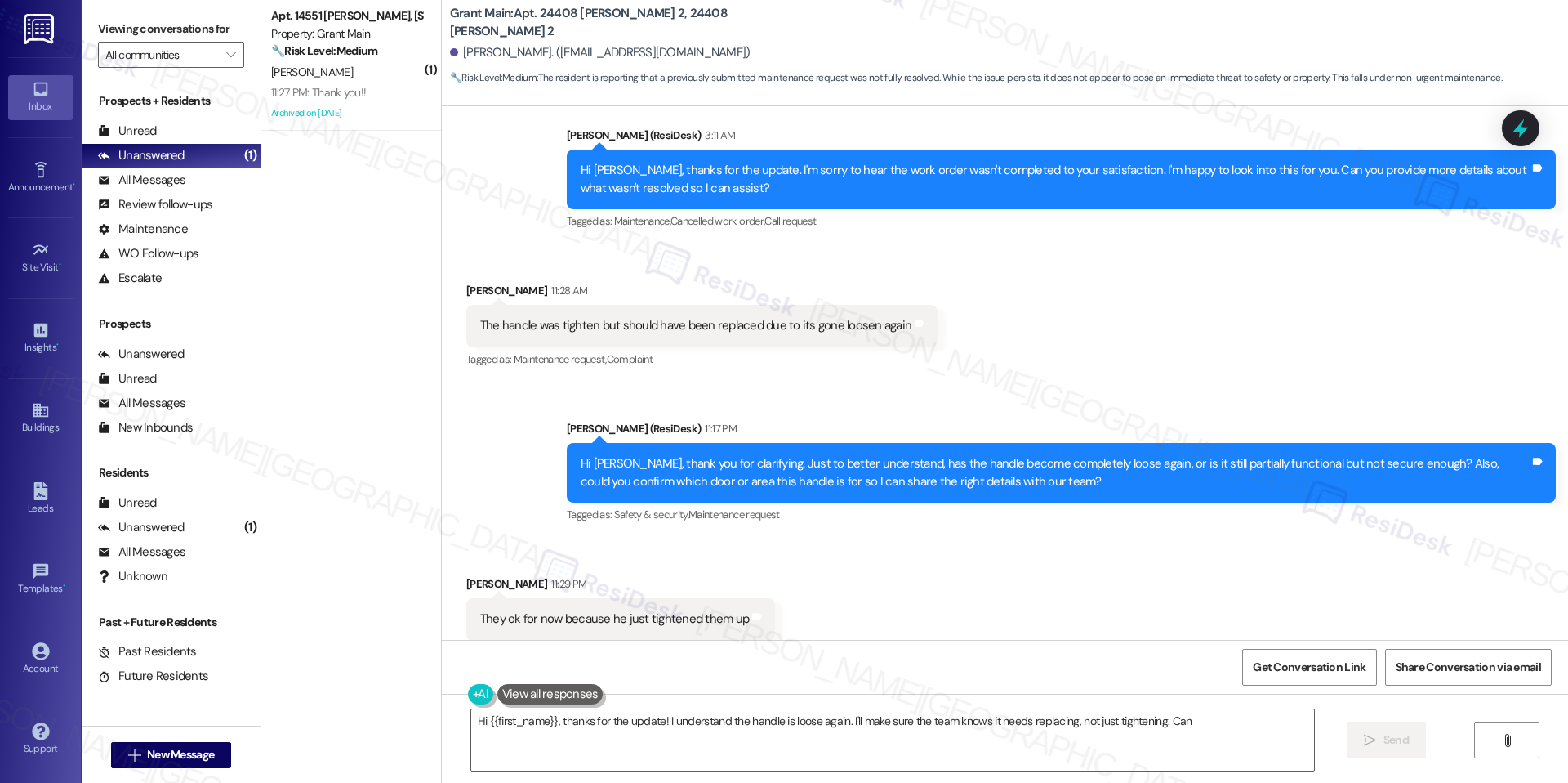
scroll to position [464, 0]
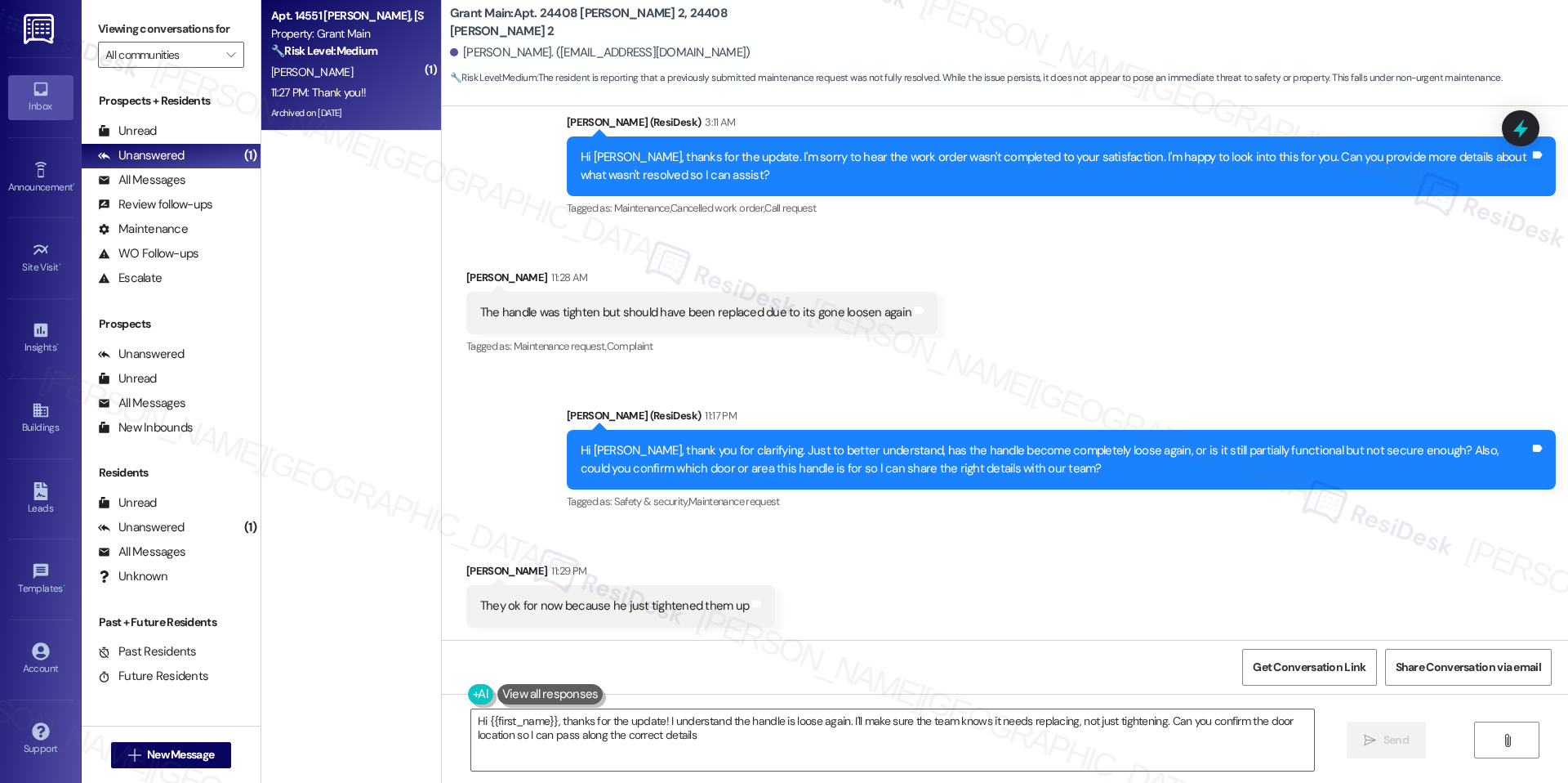
type textarea "Hi {{first_name}}, thanks for the update! I understand the handle is loose agai…"
click at [317, 63] on div "[PERSON_NAME]" at bounding box center [347, 72] width 154 height 21
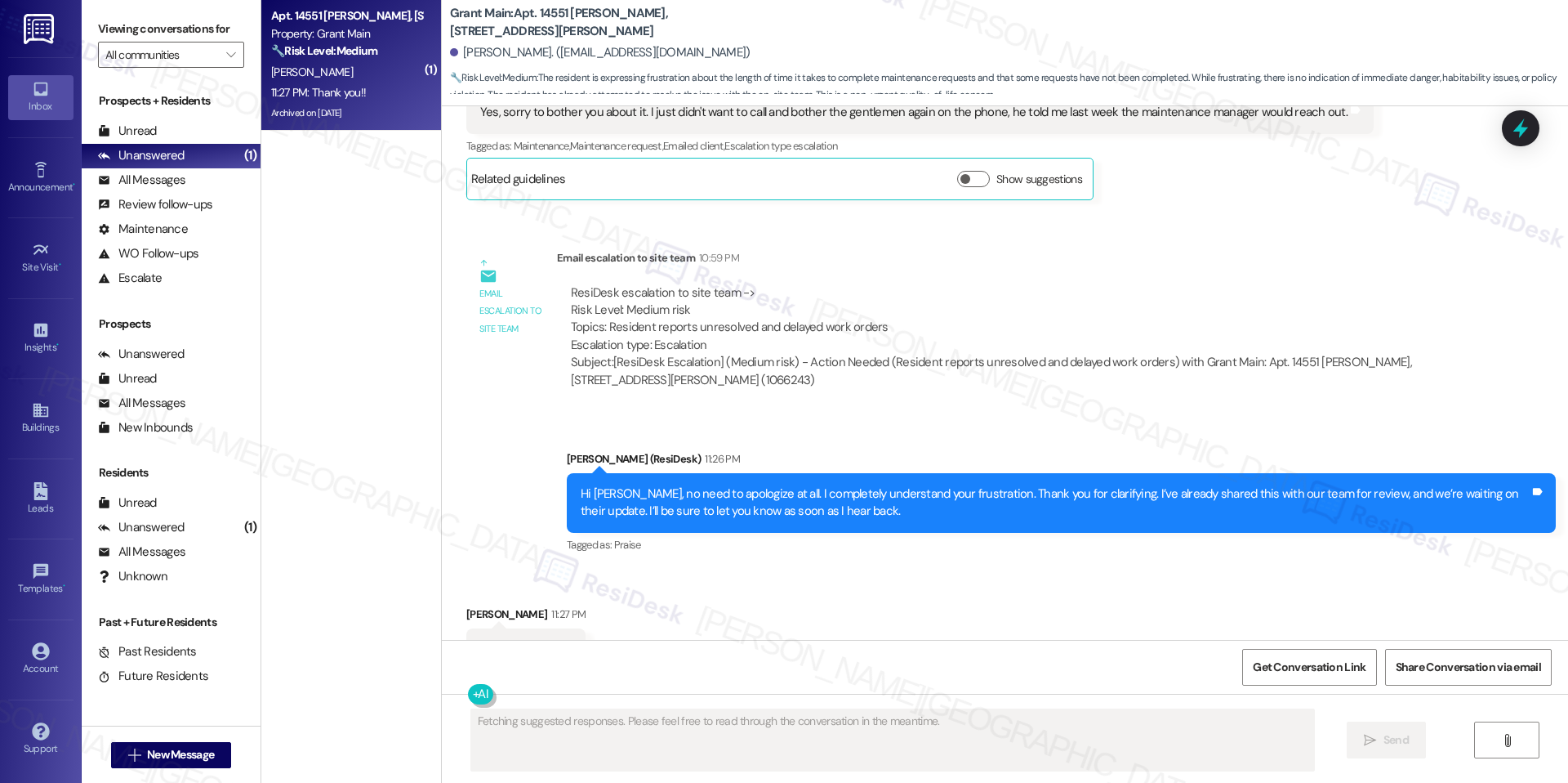
scroll to position [13575, 0]
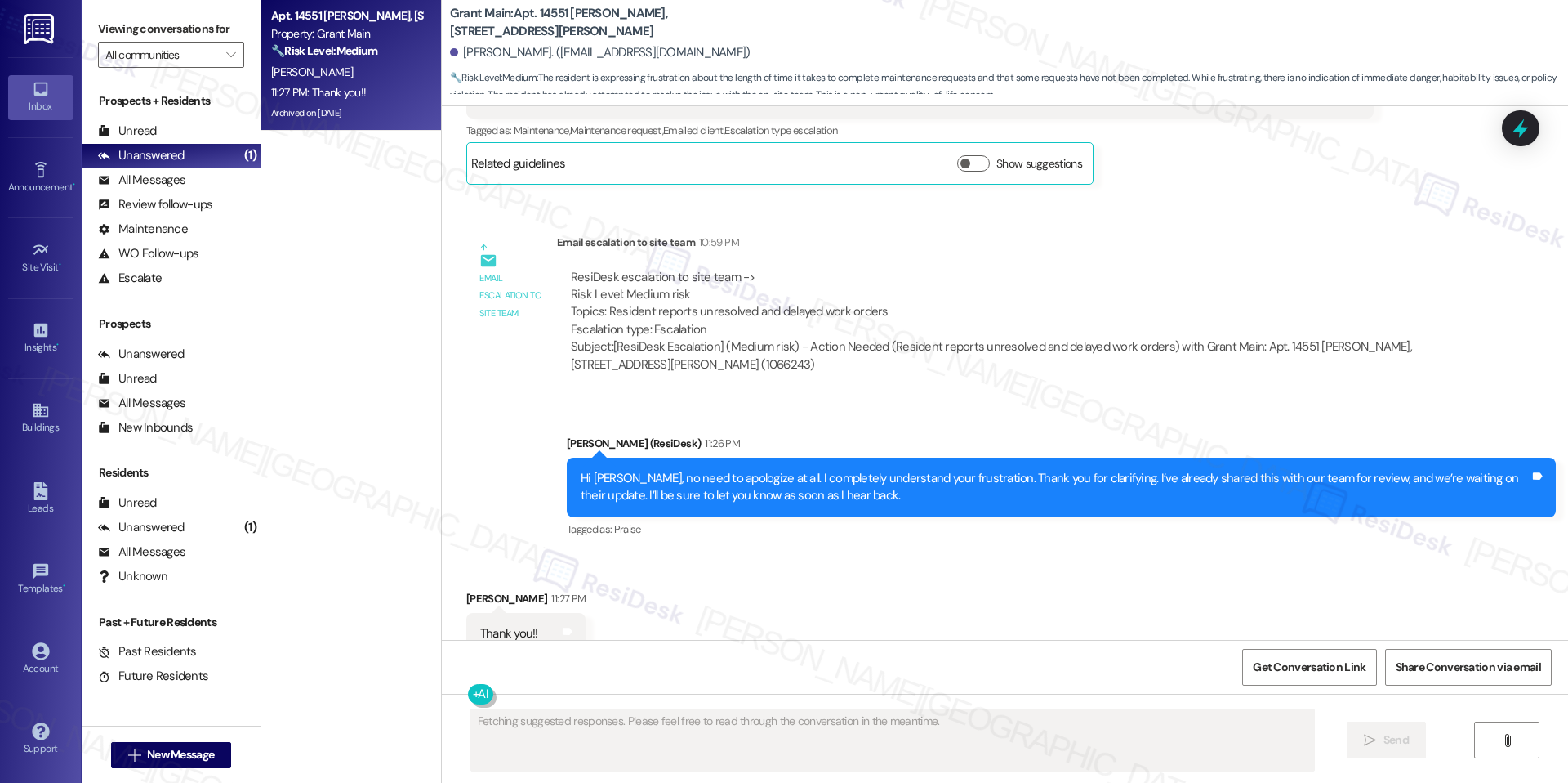
click at [636, 709] on div "Fetching suggested responses. Please feel free to read through the conversation…" at bounding box center [892, 740] width 844 height 63
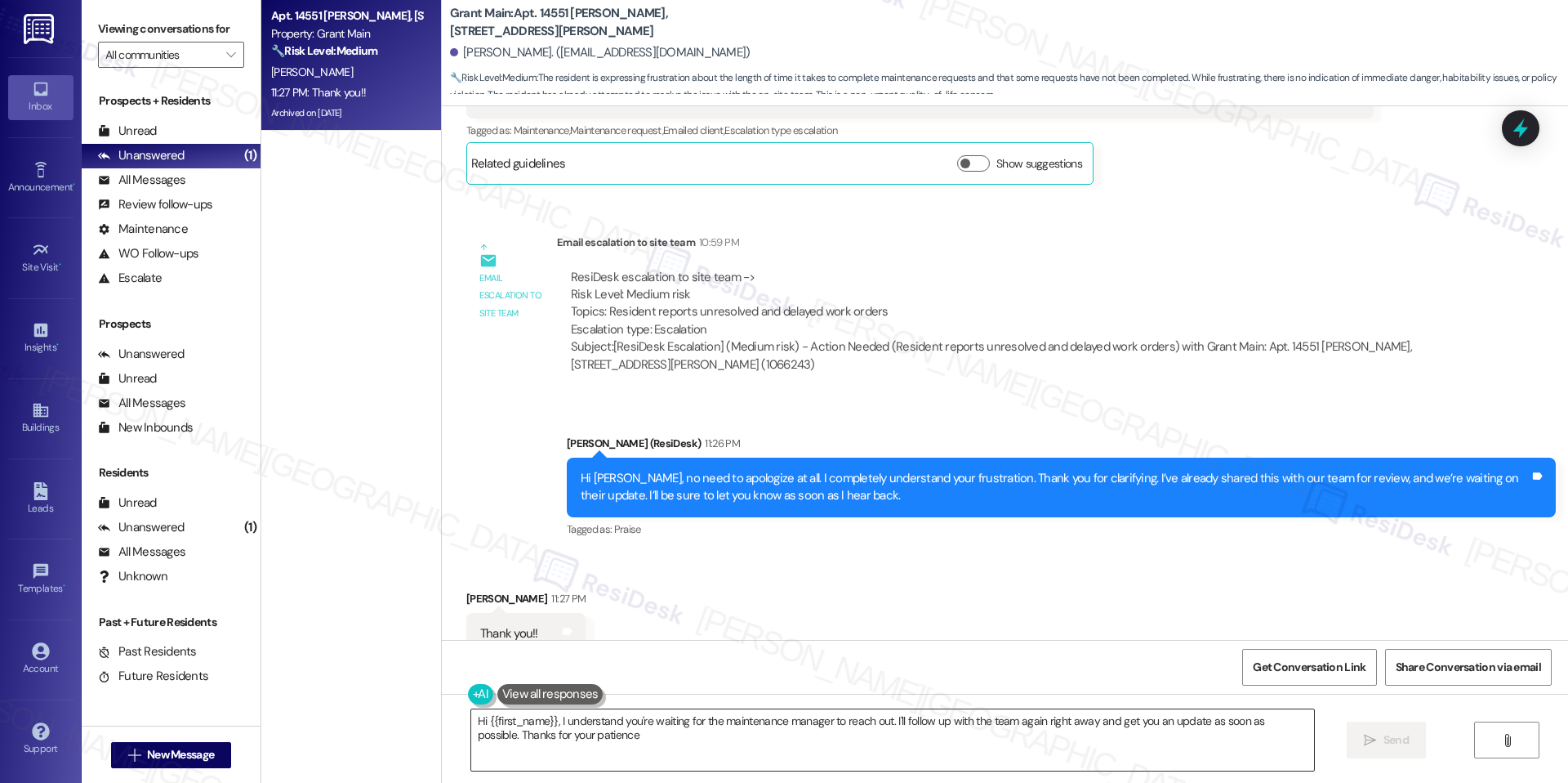
type textarea "Hi {{first_name}}, I understand you're waiting for the maintenance manager to r…"
click at [645, 737] on textarea "Hi {{first_name}}, I understand you're waiting for the maintenance manager to r…" at bounding box center [892, 739] width 843 height 62
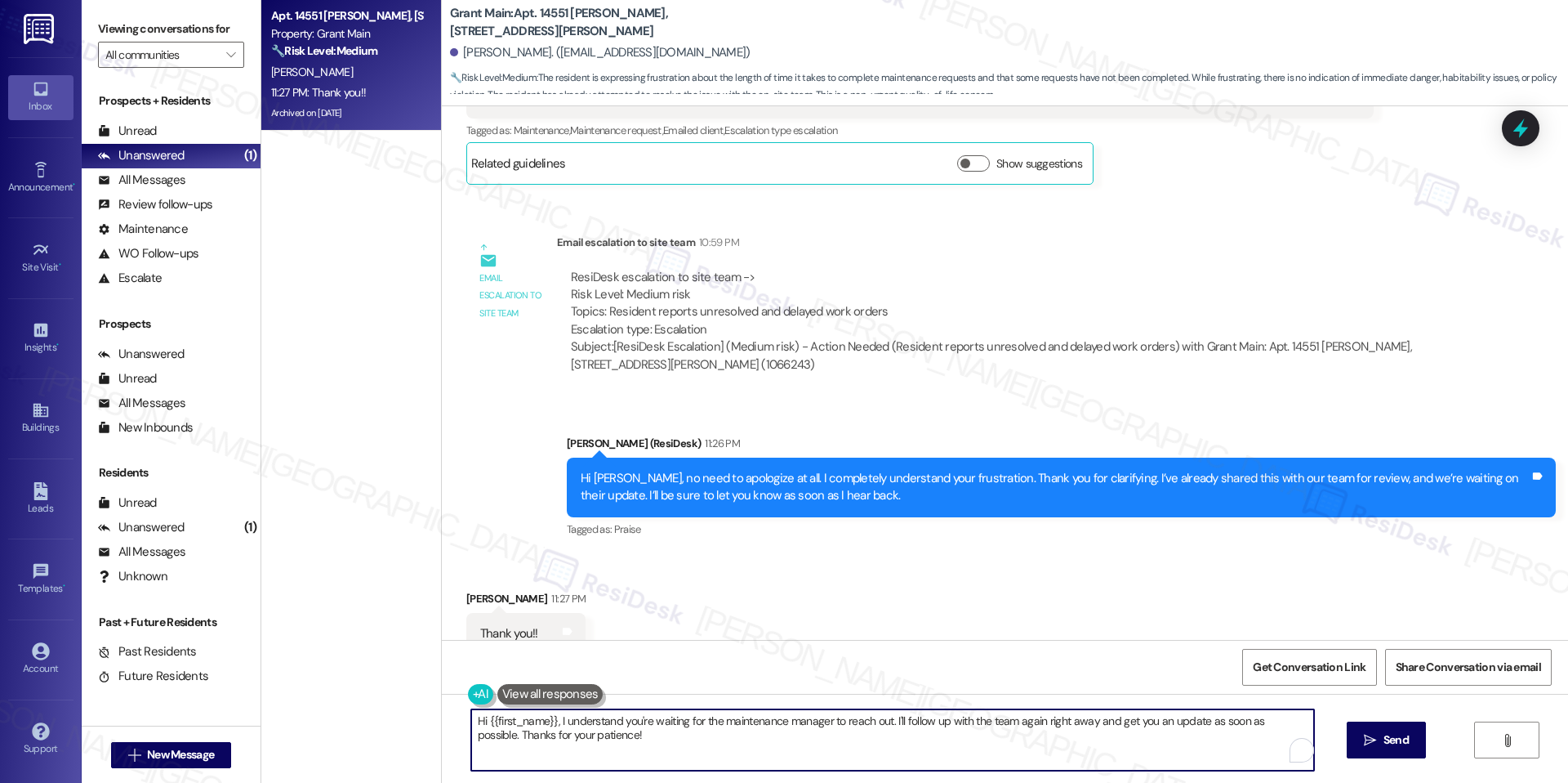
click at [645, 737] on textarea "Hi {{first_name}}, I understand you're waiting for the maintenance manager to r…" at bounding box center [892, 739] width 843 height 62
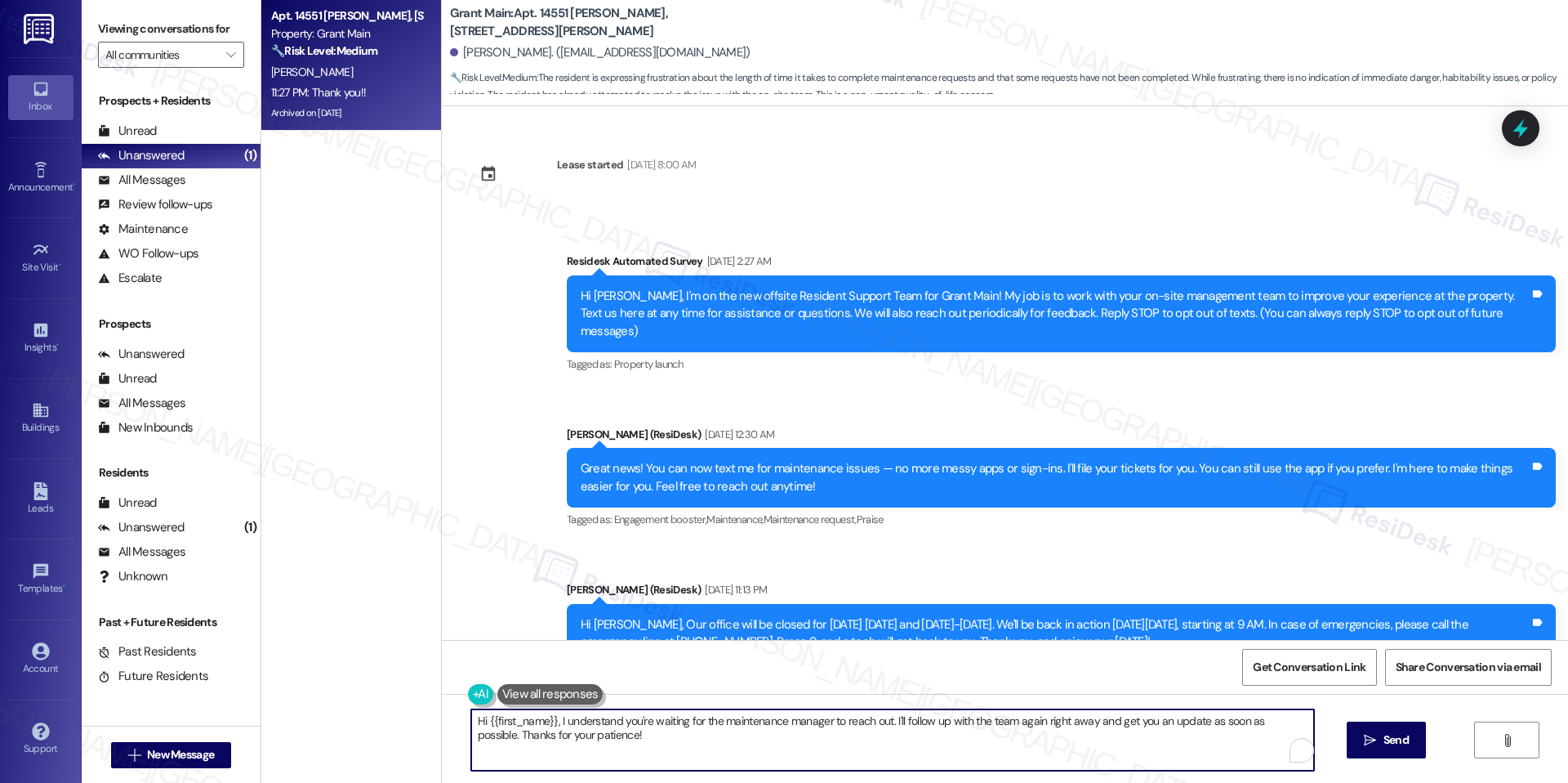
scroll to position [13575, 0]
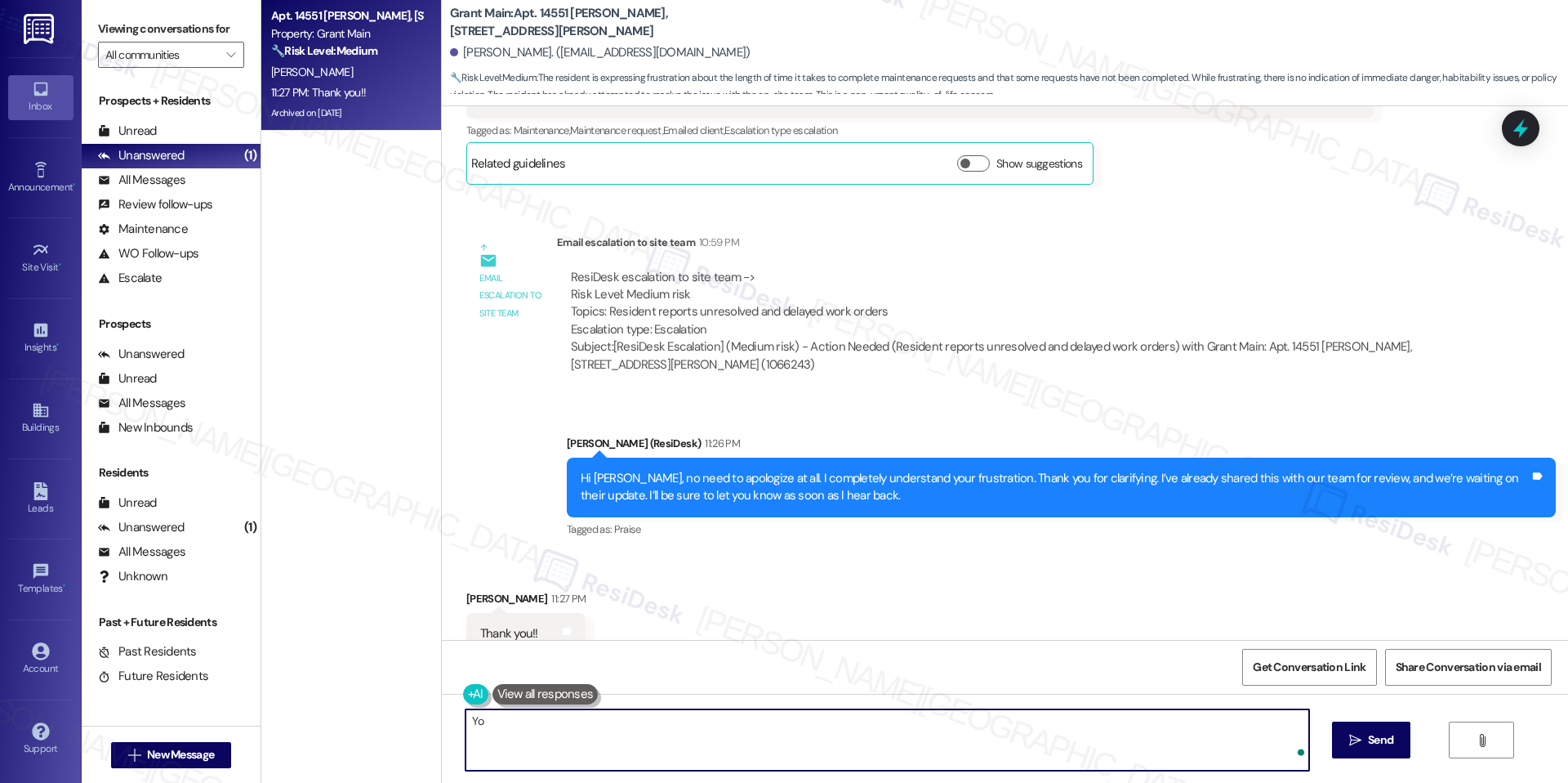
type textarea "Y"
type textarea "$"
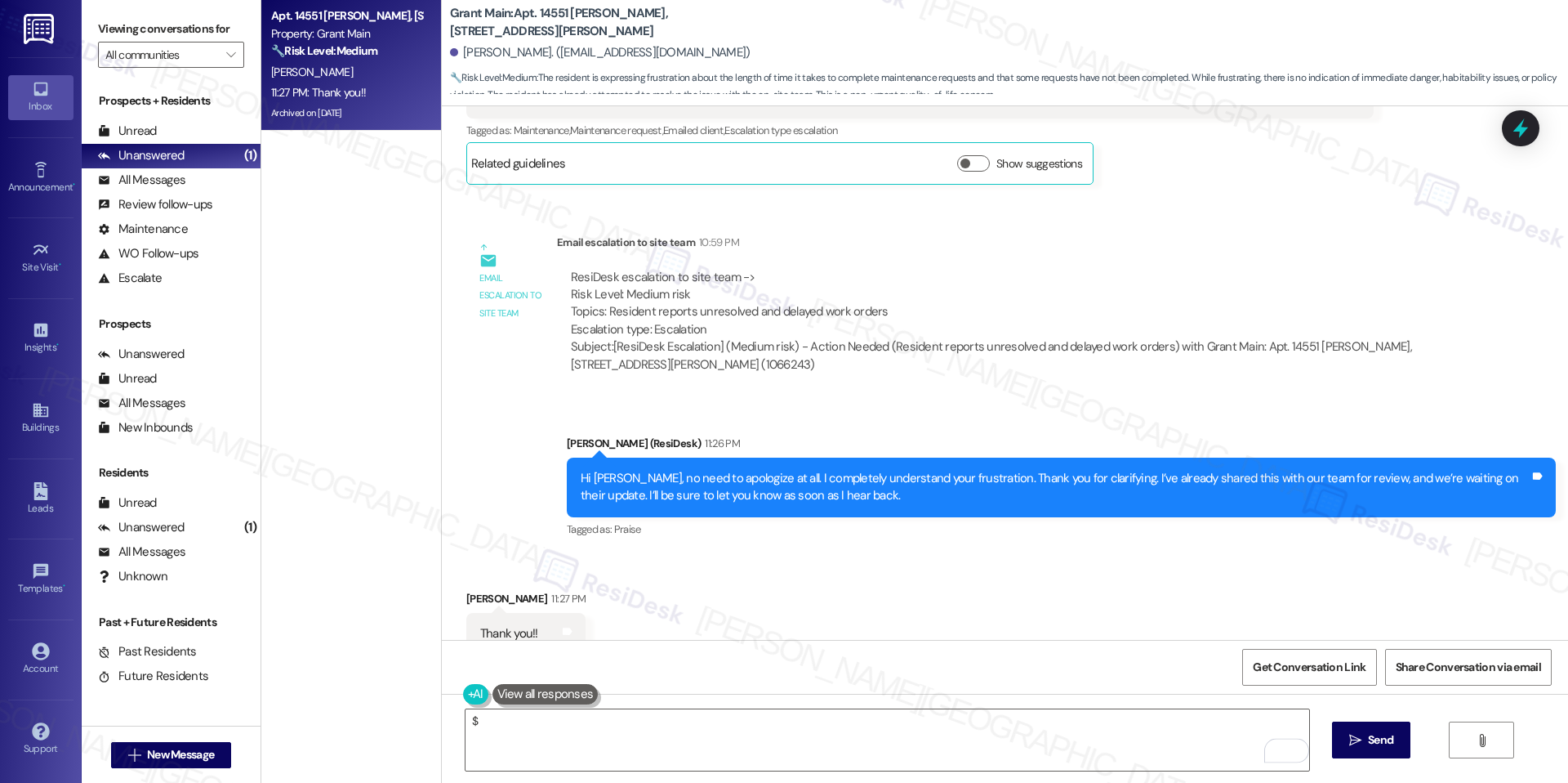
click at [614, 708] on div "$  Send " at bounding box center [1004, 755] width 1126 height 122
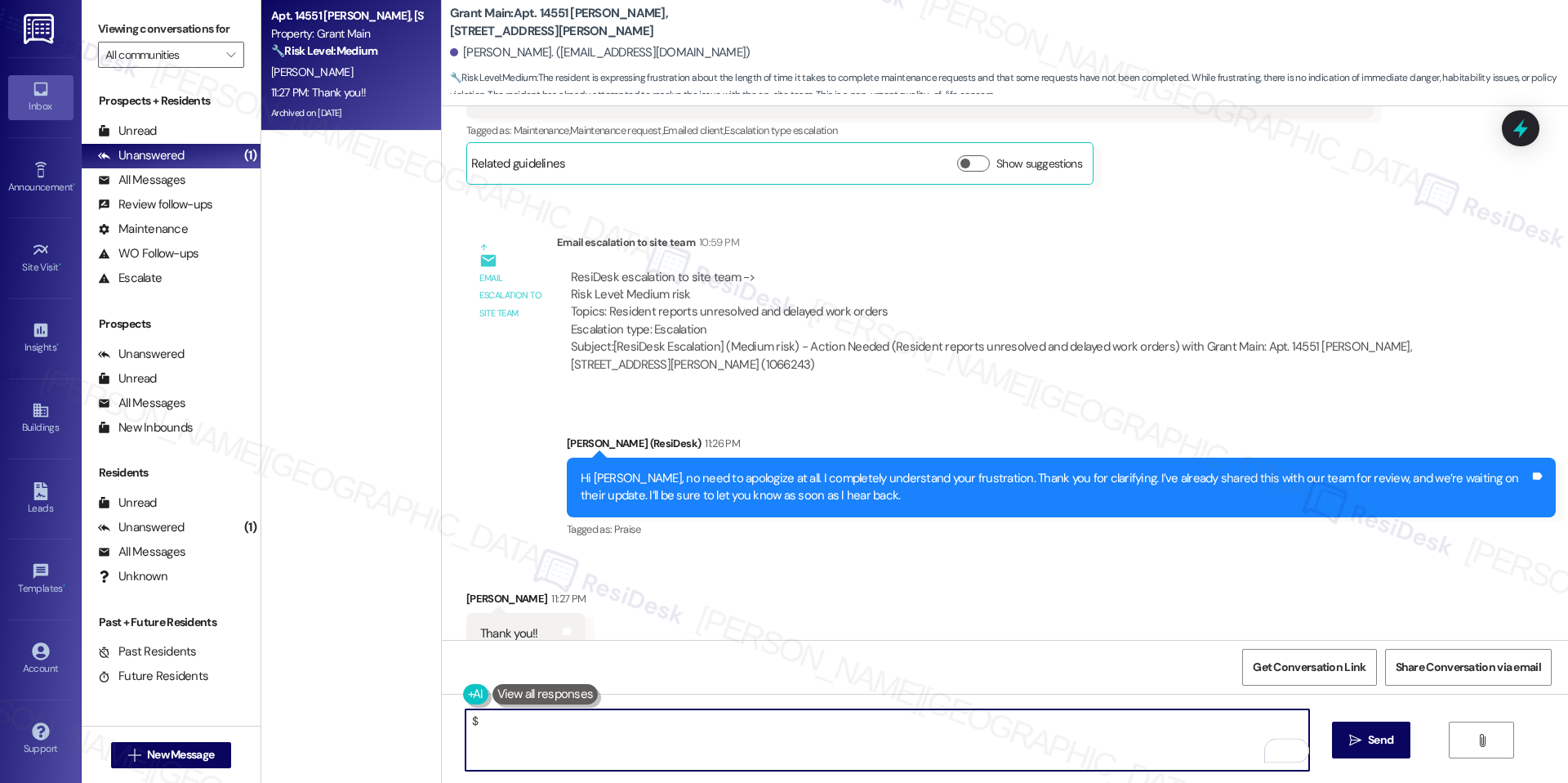
click at [610, 719] on textarea "$" at bounding box center [886, 739] width 843 height 62
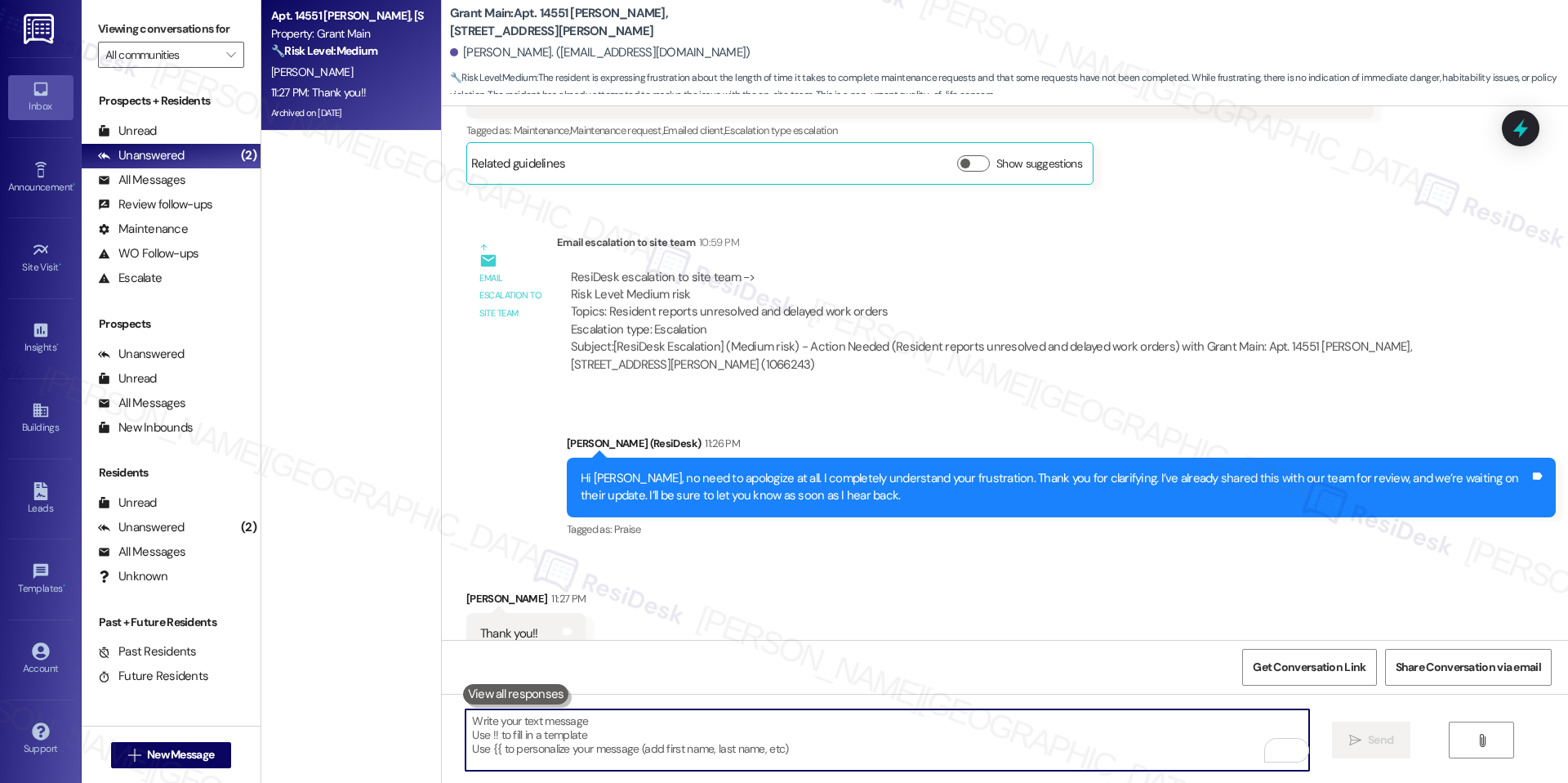
click at [862, 723] on textarea "To enrich screen reader interactions, please activate Accessibility in Grammarl…" at bounding box center [886, 739] width 843 height 62
paste textarea "It’s no problem at all, happy to help! I’ll stay on this and keep you updated.”"
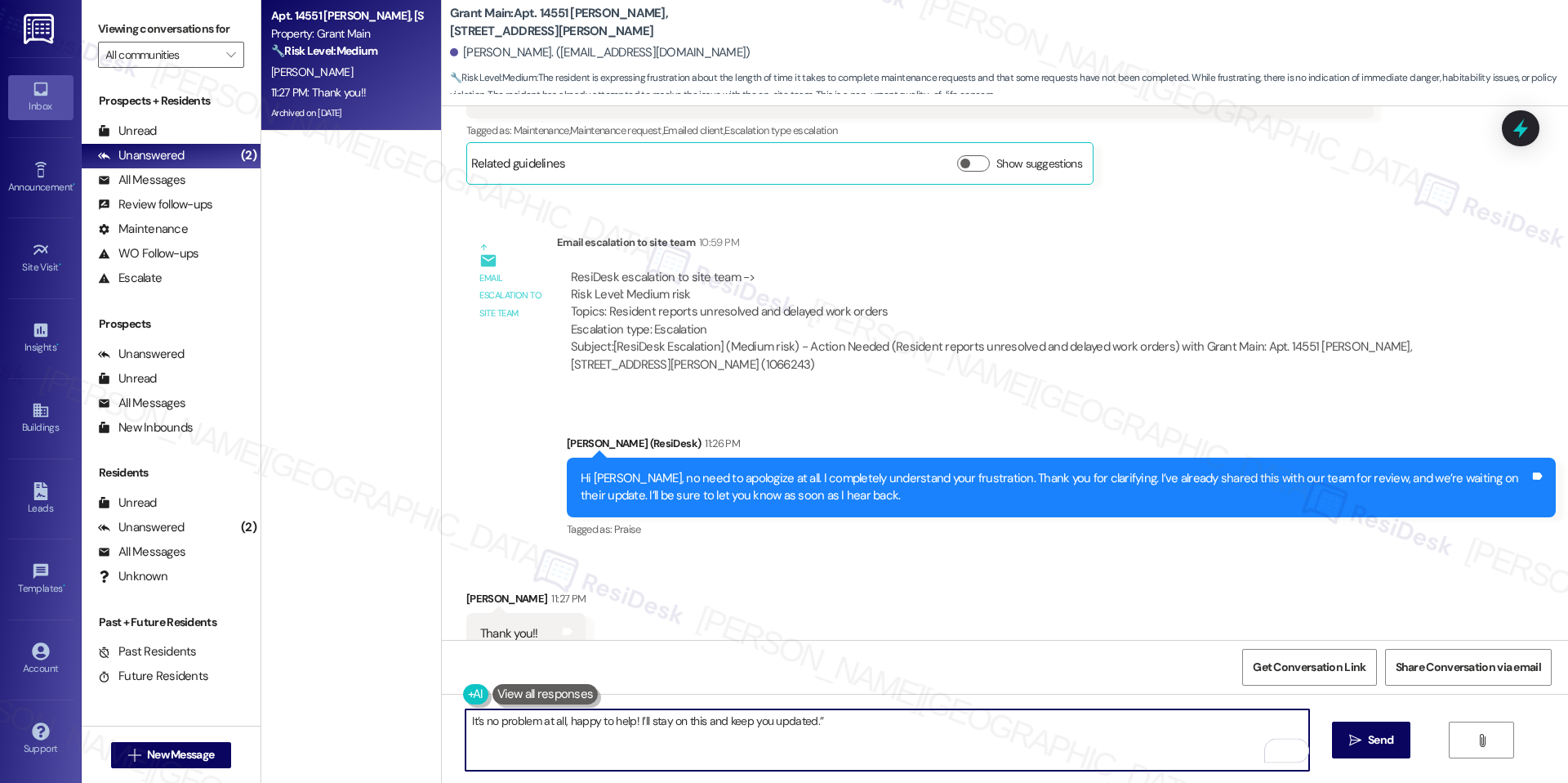
type textarea "It’s no problem at all, happy to help! I’ll stay on this and keep you updated."
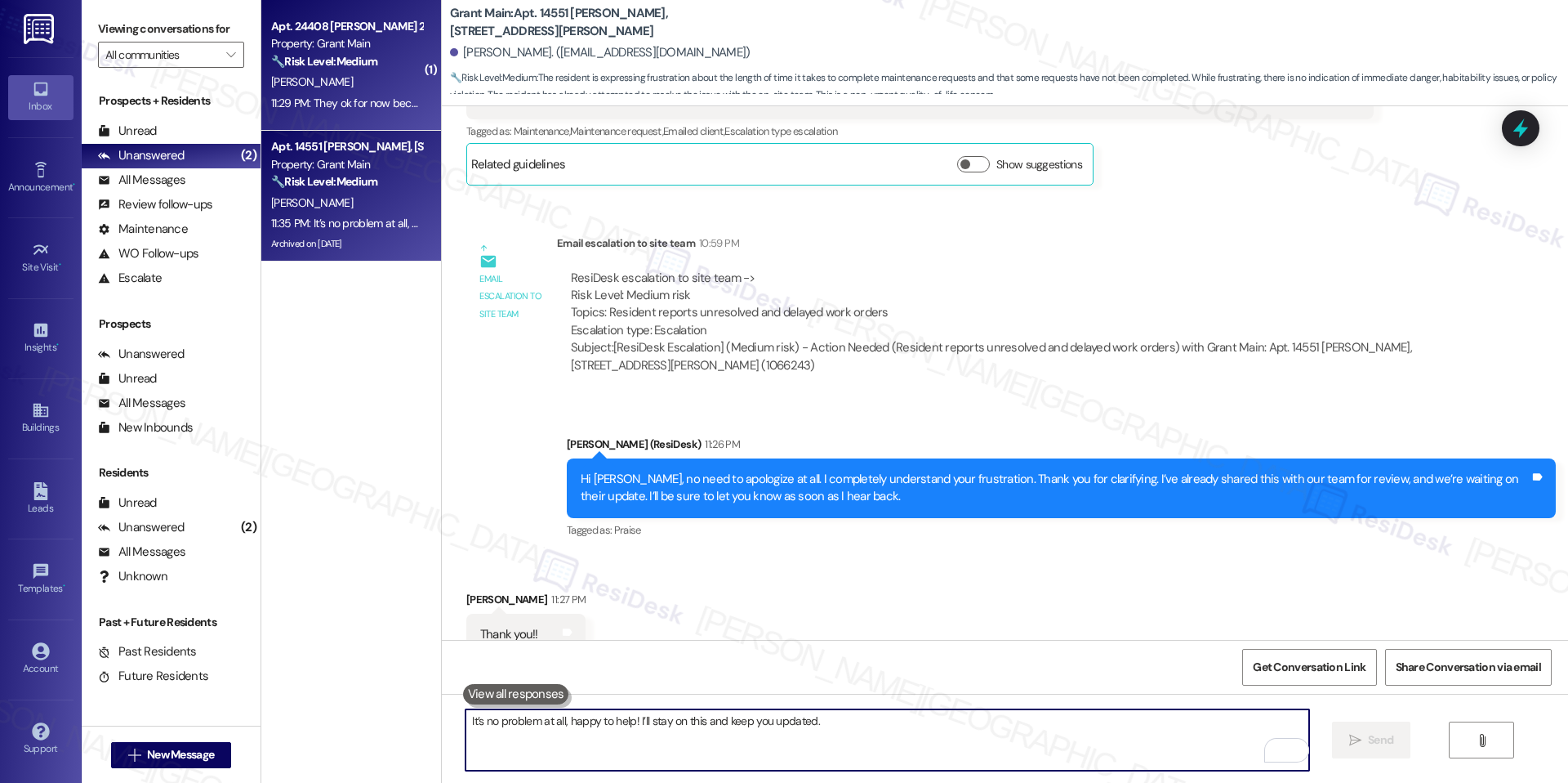
click at [357, 54] on strong "🔧 Risk Level: Medium" at bounding box center [323, 61] width 106 height 15
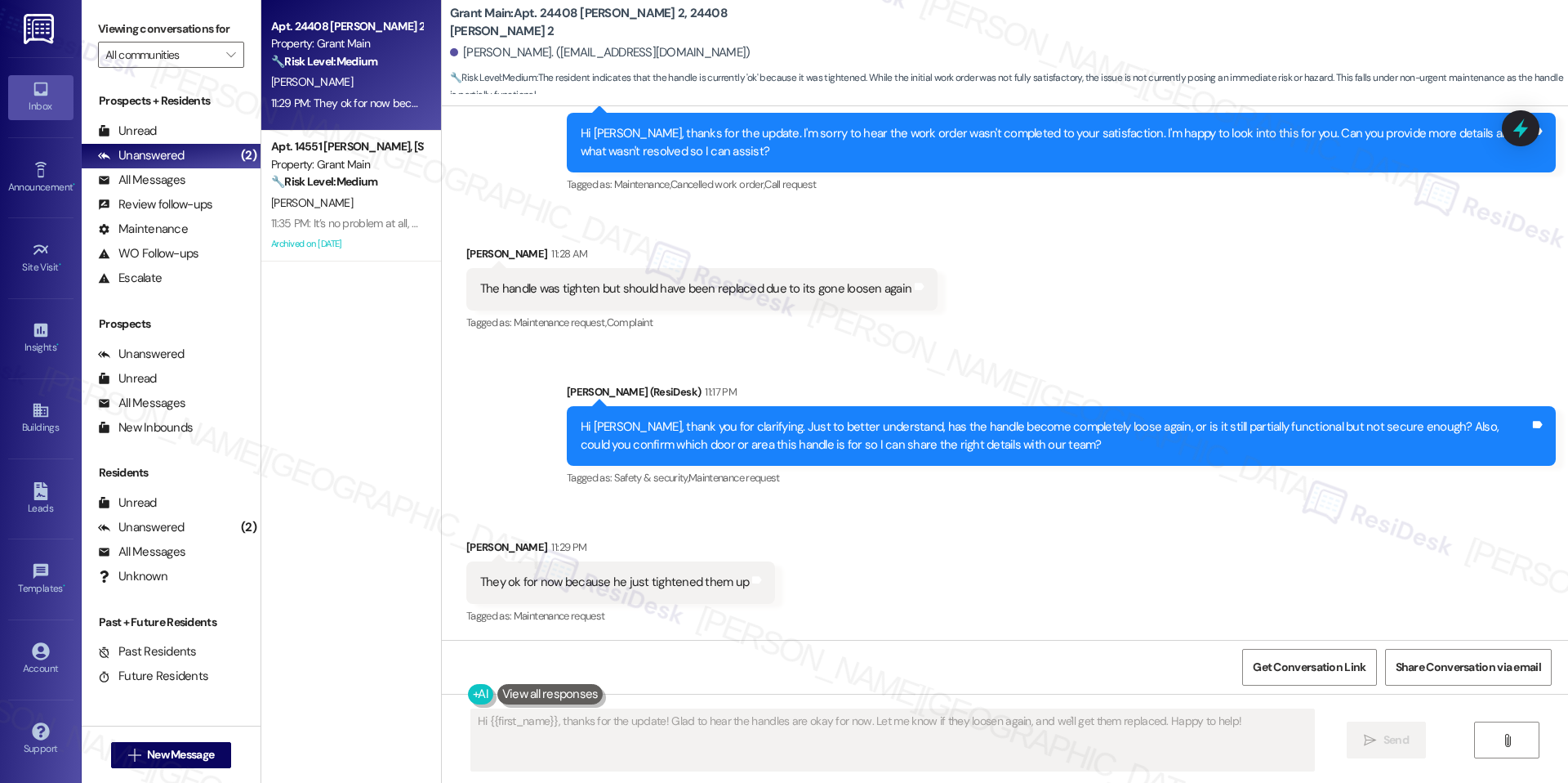
scroll to position [489, 0]
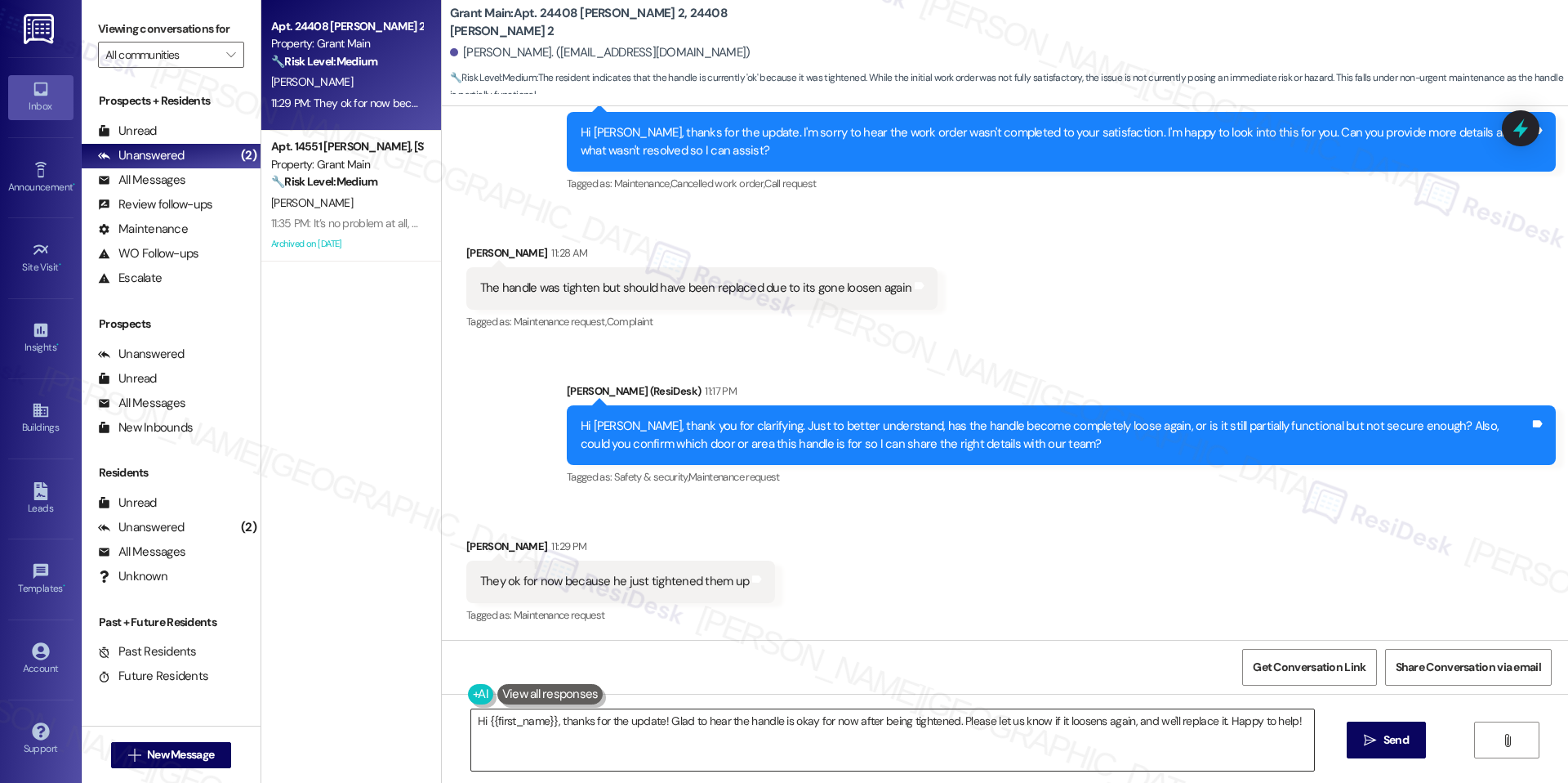
click at [1024, 743] on textarea "Hi {{first_name}}, thanks for the update! Glad to hear the handle is okay for n…" at bounding box center [892, 739] width 843 height 62
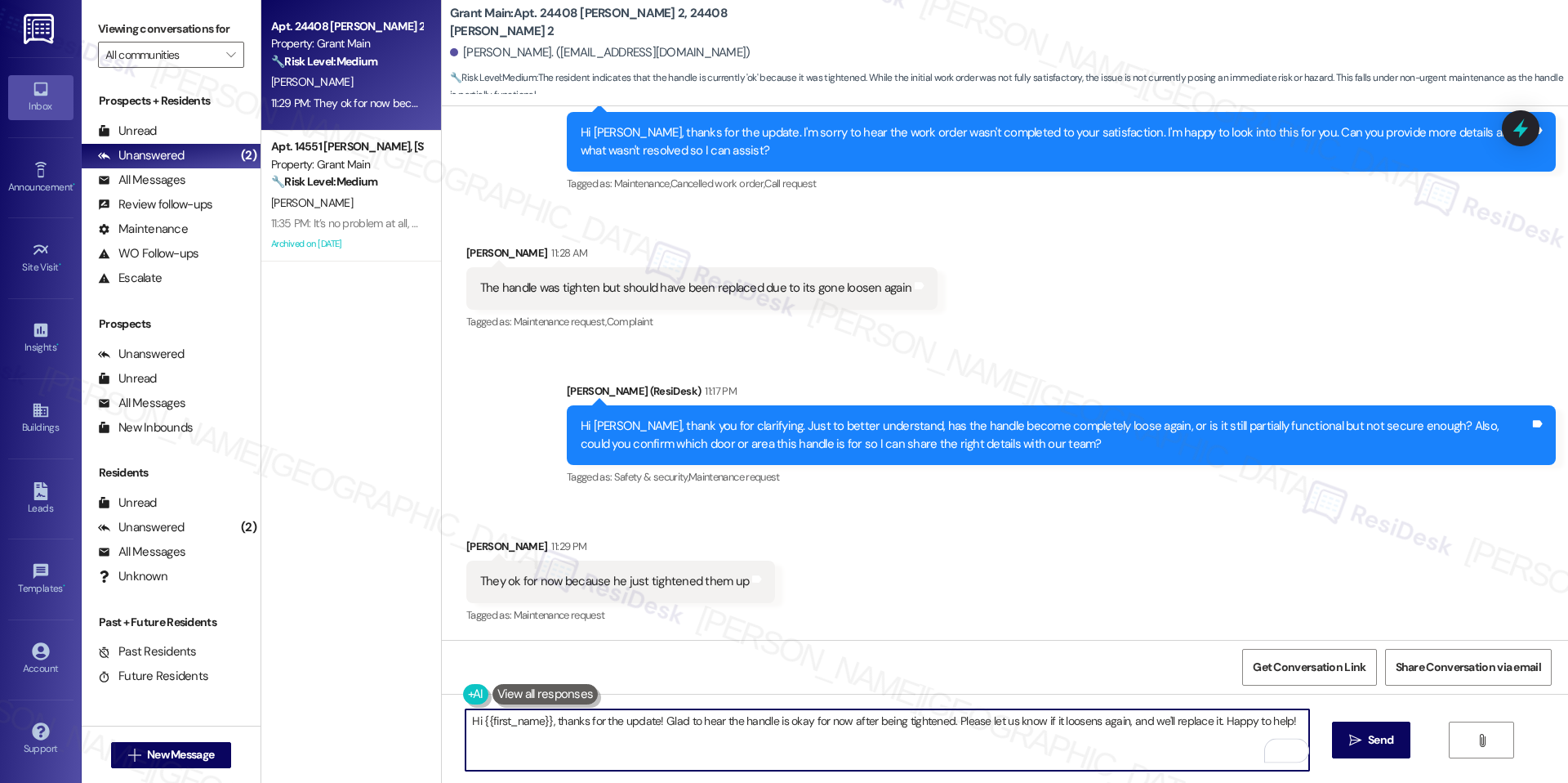
click at [1191, 718] on textarea "Hi {{first_name}}, thanks for the update! Glad to hear the handle is okay for n…" at bounding box center [886, 739] width 843 height 62
click at [713, 721] on textarea "Hi {{first_name}}, thanks for the update! Glad to hear the handle is okay for n…" at bounding box center [886, 739] width 843 height 62
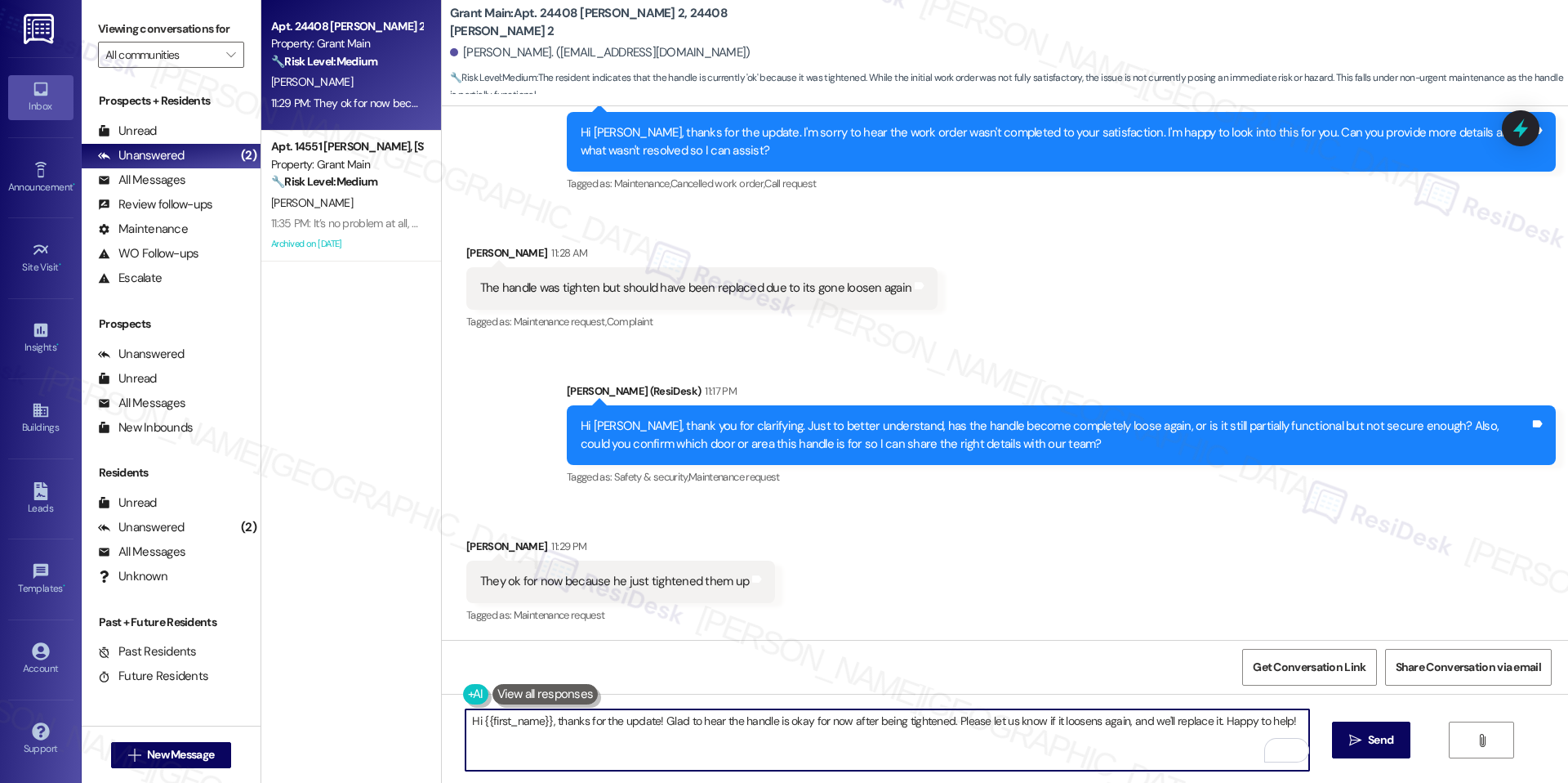
click at [713, 721] on textarea "Hi {{first_name}}, thanks for the update! Glad to hear the handle is okay for n…" at bounding box center [886, 739] width 843 height 62
paste textarea "I’m glad to hear the handle is holding up for now after being tightened. If you…"
click at [717, 744] on textarea "Hi {{first_name}}, thanks for the update! I’m glad to hear the handle is holdin…" at bounding box center [886, 739] width 843 height 62
type textarea "Hi {{first_name}}, thanks for the update! I’m glad to hear the handle is holdin…"
click at [1350, 734] on icon "" at bounding box center [1355, 740] width 13 height 13
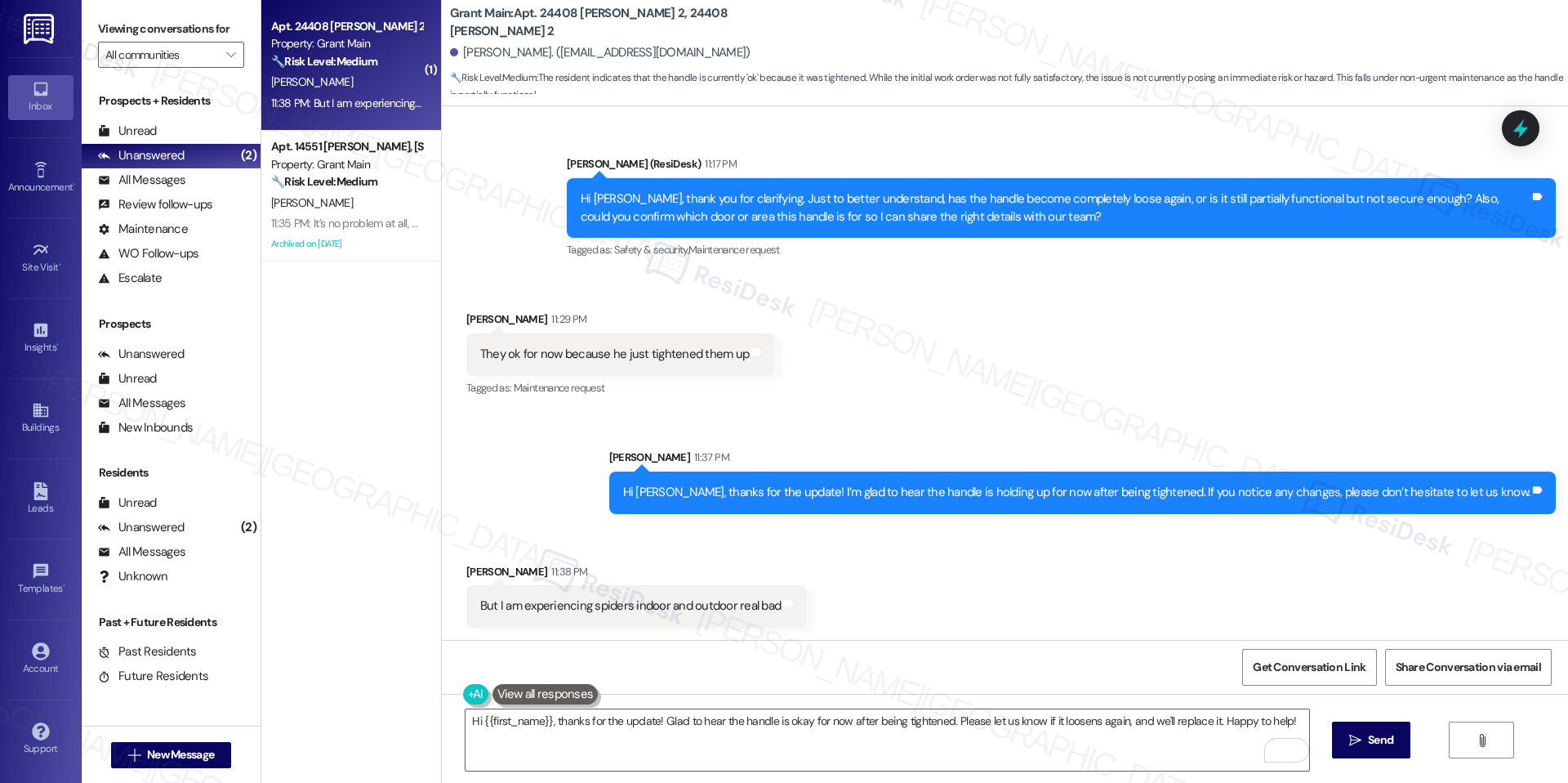
scroll to position [717, 0]
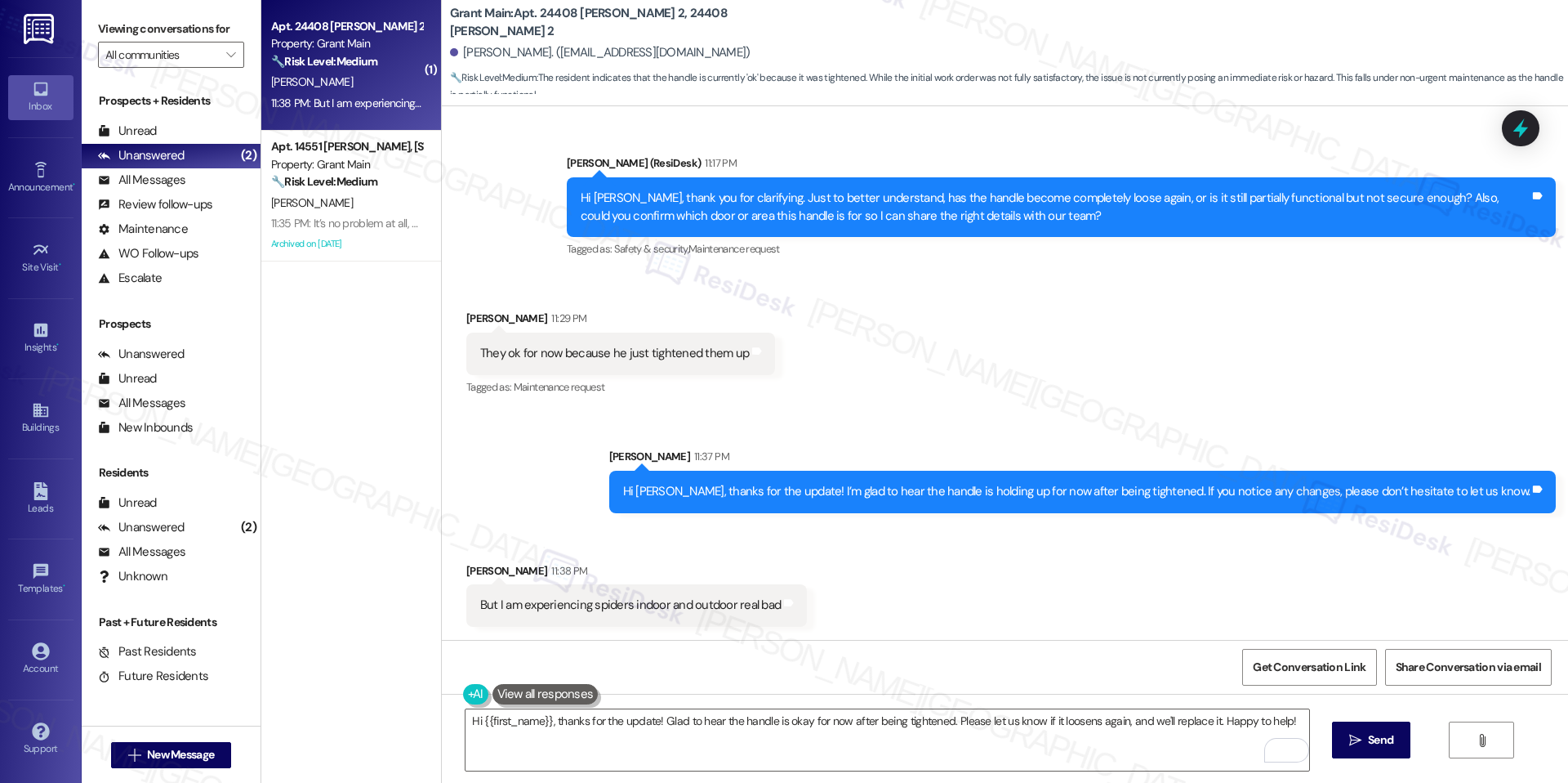
click at [707, 601] on div "But I am experiencing spiders indoor and outdoor real bad" at bounding box center [630, 605] width 301 height 18
copy div "But I am experiencing spiders indoor and outdoor real bad Tags and notes"
click at [963, 718] on textarea "Hi {{first_name}}, thanks for the update! Glad to hear the handle is okay for n…" at bounding box center [886, 739] width 843 height 62
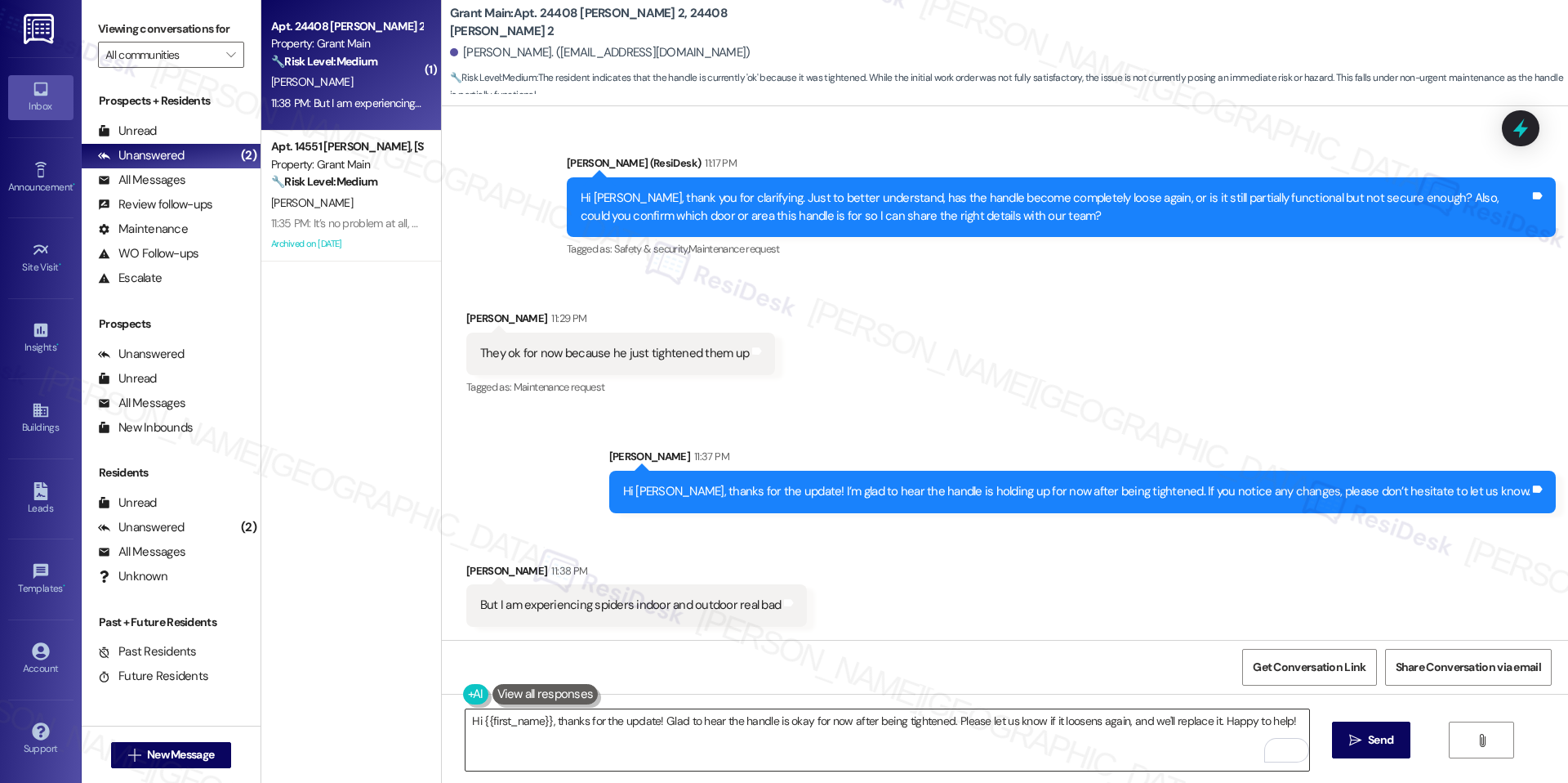
click at [963, 718] on textarea "Hi {{first_name}}, thanks for the update! Glad to hear the handle is okay for n…" at bounding box center [886, 739] width 843 height 62
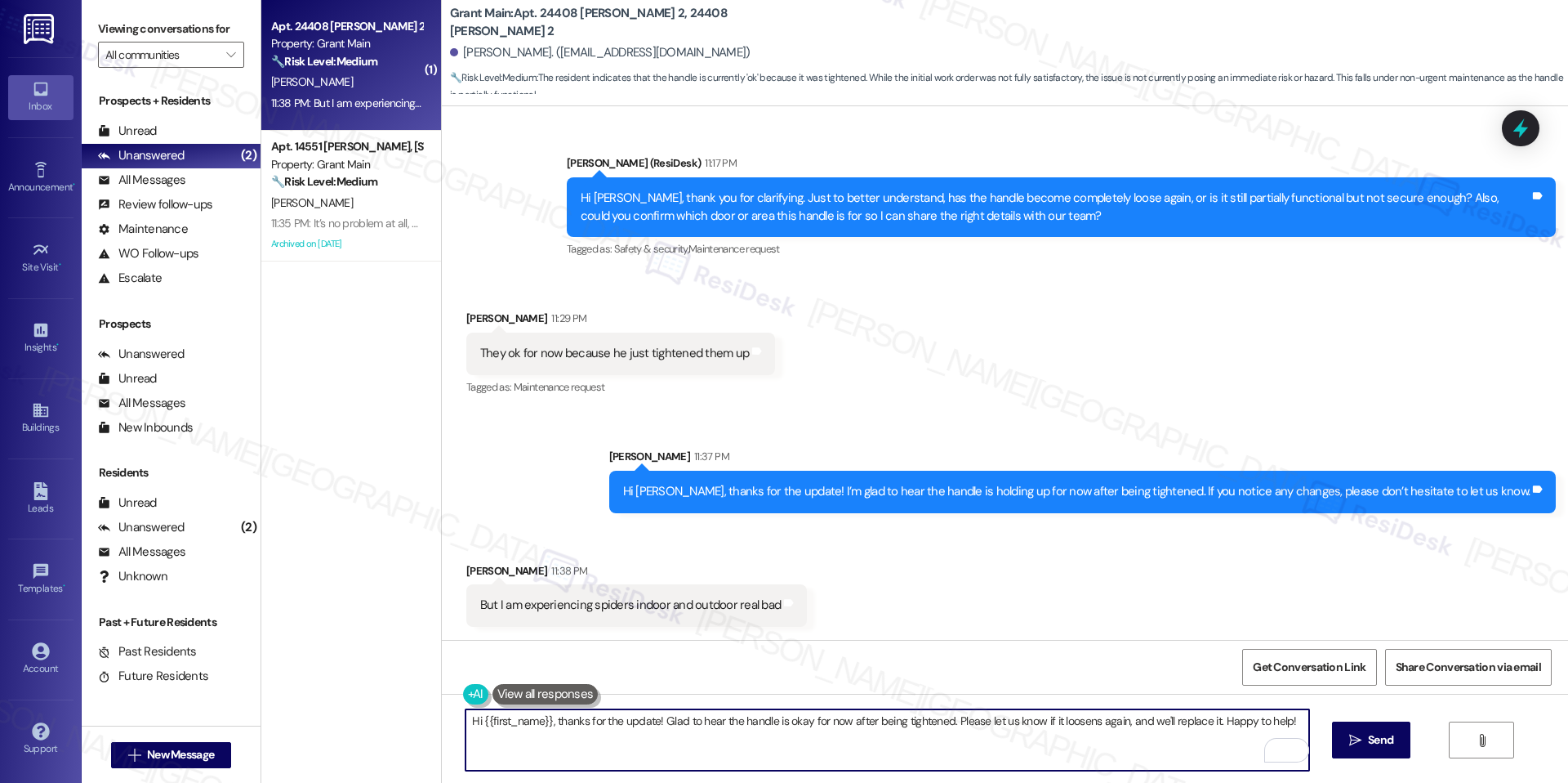
click at [963, 718] on textarea "Hi {{first_name}}, thanks for the update! Glad to hear the handle is okay for n…" at bounding box center [886, 739] width 843 height 62
paste textarea "letting us know. Just to check, have you already submitted a work order for the…"
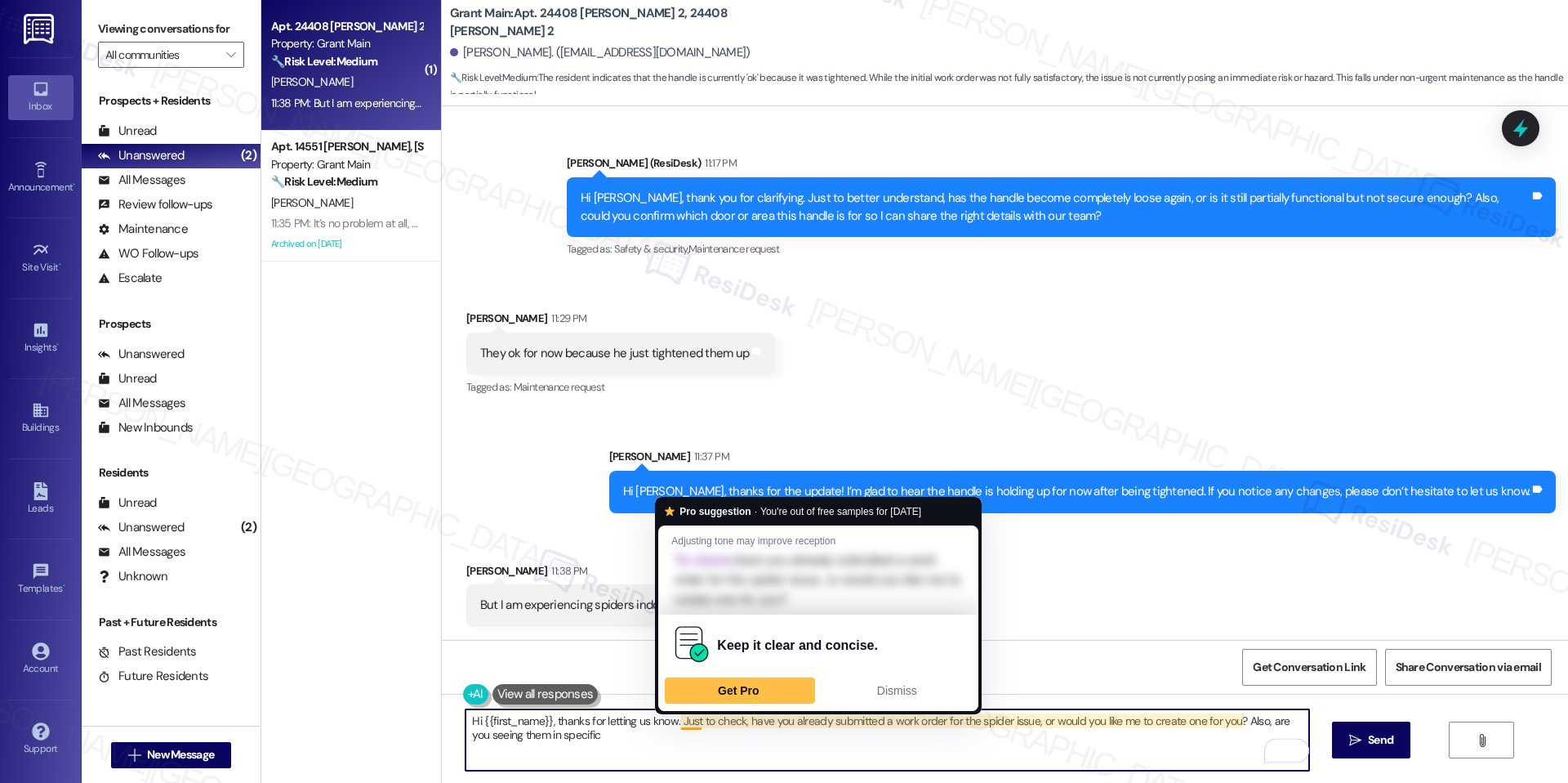
click at [686, 746] on textarea "Hi {{first_name}}, thanks for letting us know. Just to check, have you already …" at bounding box center [886, 739] width 843 height 62
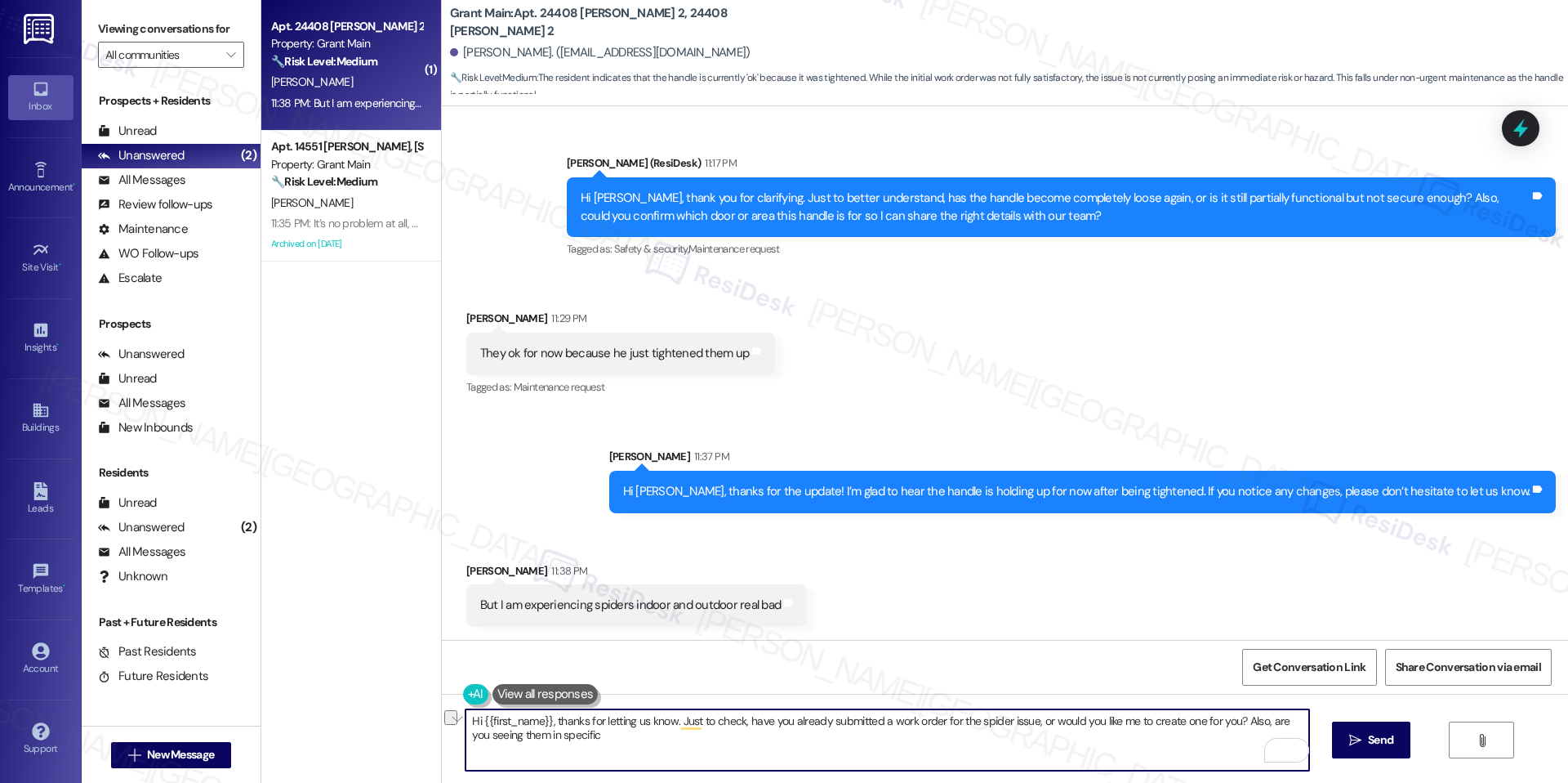
drag, startPoint x: 548, startPoint y: 721, endPoint x: 454, endPoint y: 726, distance: 94.1
click at [454, 726] on div "Hi {{first_name}}, thanks for letting us know. Just to check, have you already …" at bounding box center [1004, 755] width 1126 height 122
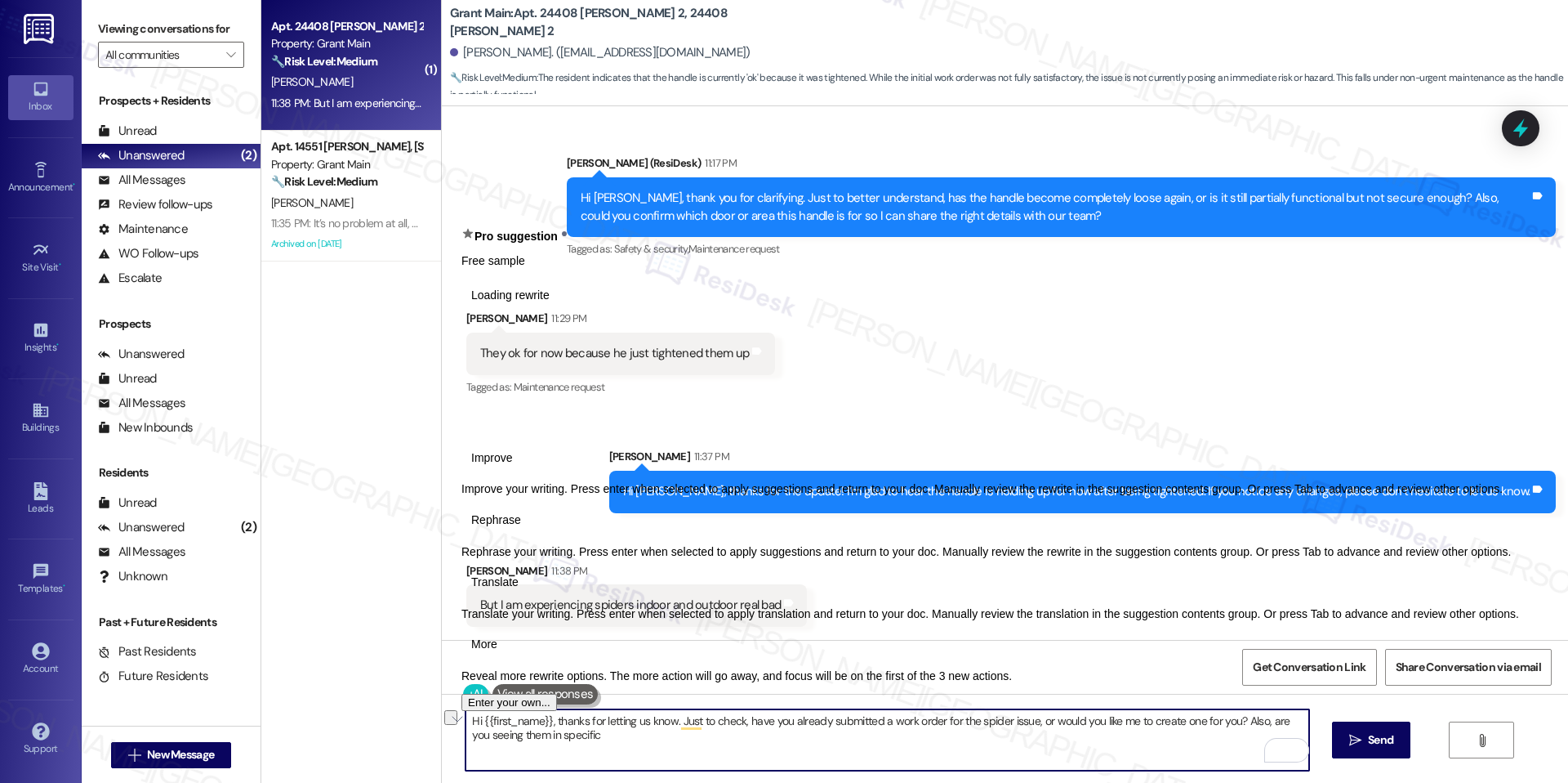
type textarea "Thanks for letting us know. Just to check, have you already submitted a work or…"
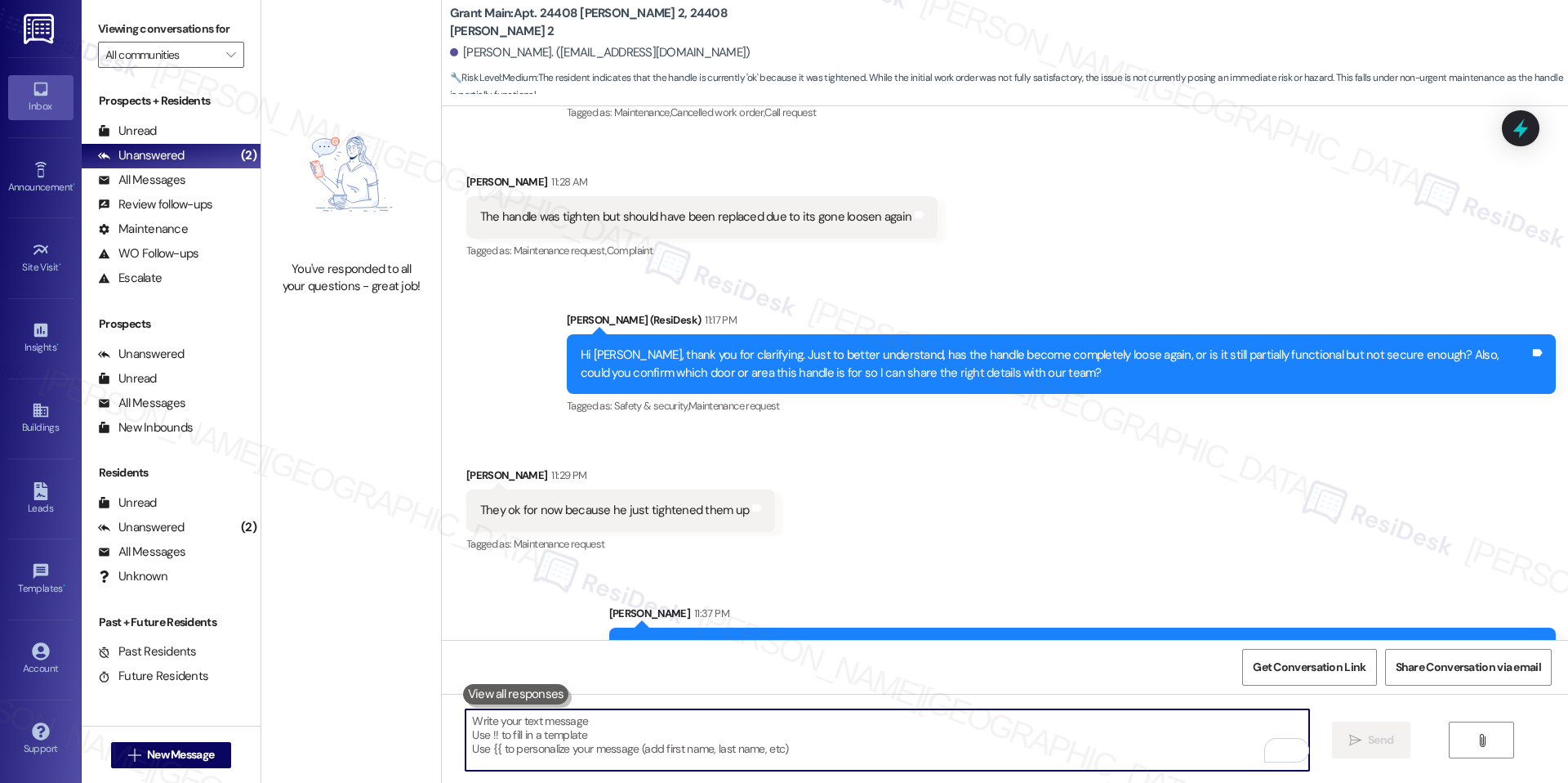
scroll to position [944, 0]
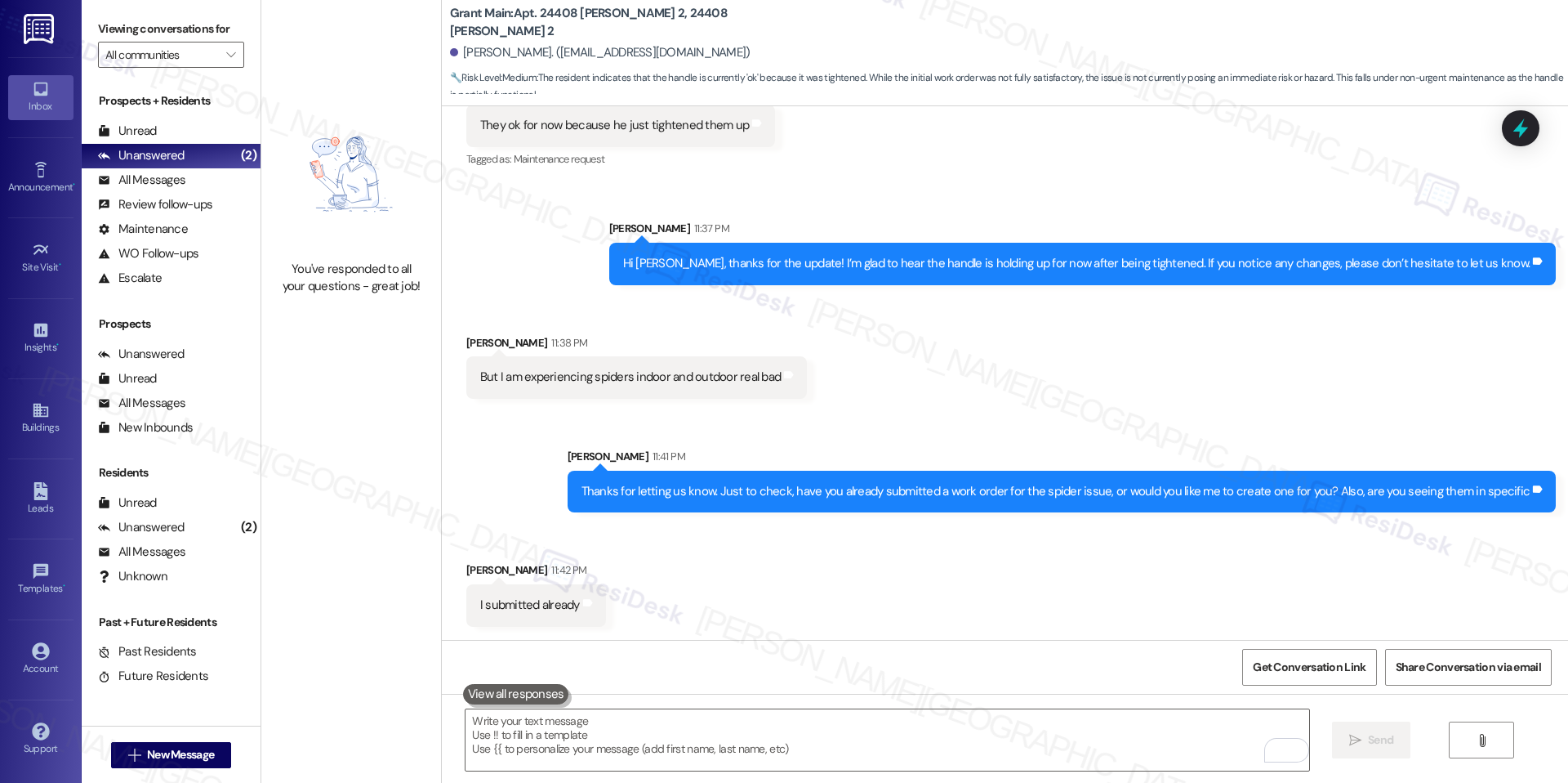
click at [551, 26] on b "Grant Main: Apt. [STREET_ADDRESS][PERSON_NAME][PERSON_NAME] 2" at bounding box center [614, 22] width 326 height 35
copy b "24408"
click at [609, 723] on textarea "To enrich screen reader interactions, please activate Accessibility in Grammarl…" at bounding box center [886, 739] width 843 height 62
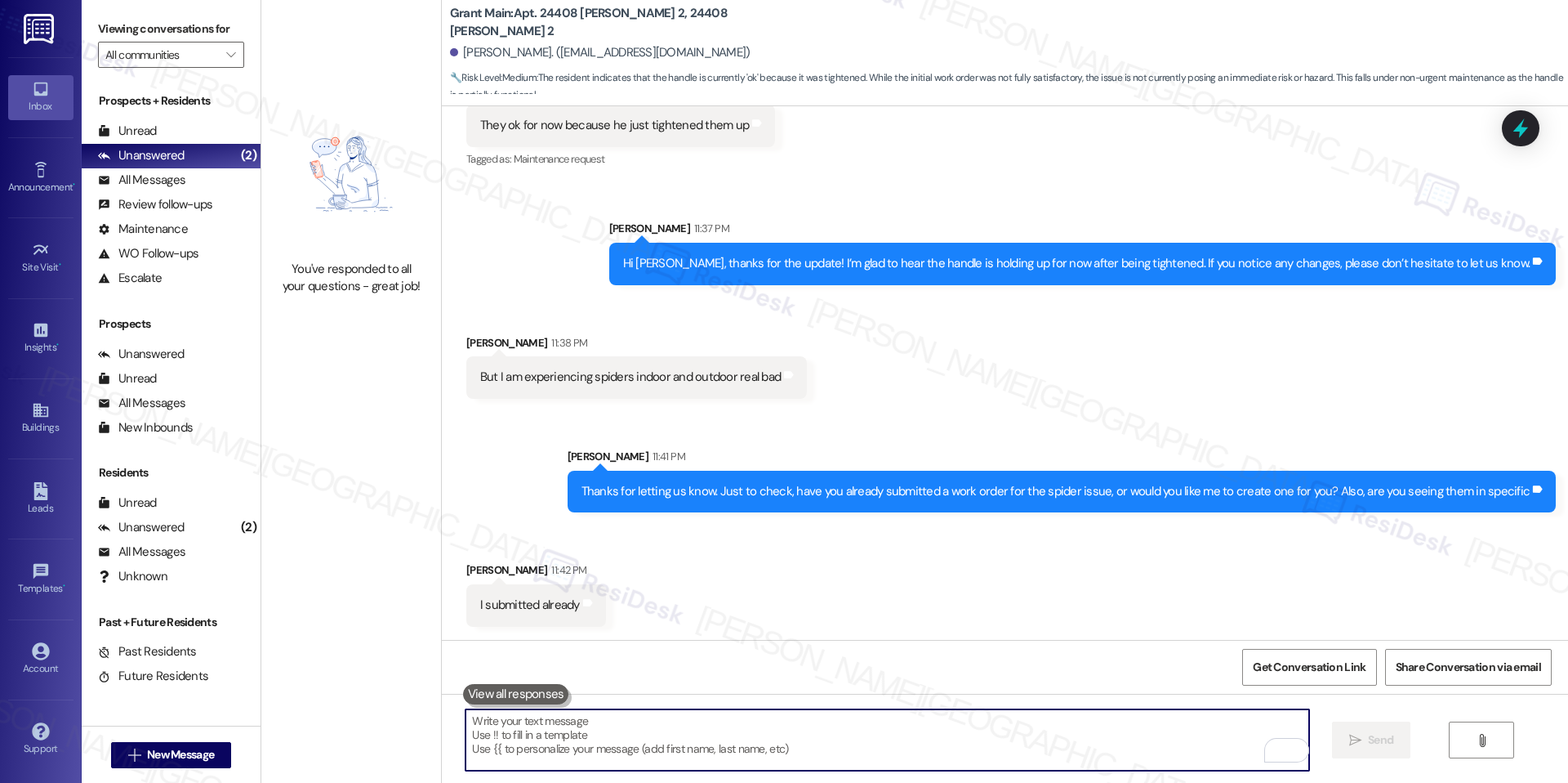
click at [658, 731] on textarea "To enrich screen reader interactions, please activate Accessibility in Grammarl…" at bounding box center [886, 739] width 843 height 62
paste textarea "Hi {{first_name}}, thank you for letting me know. I see Service Request #49494 …"
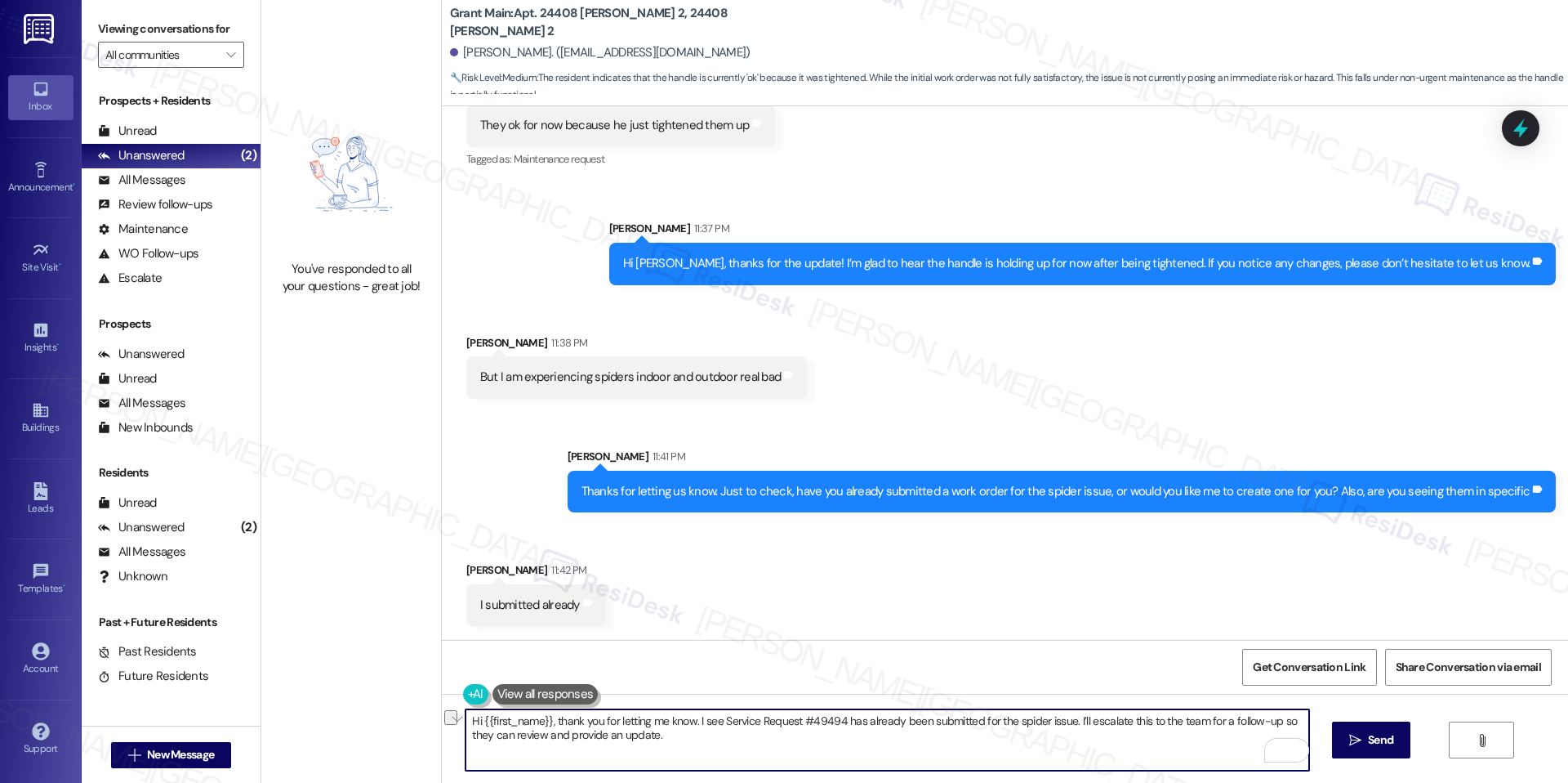
drag, startPoint x: 685, startPoint y: 718, endPoint x: 354, endPoint y: 711, distance: 331.1
click at [353, 711] on div "You've responded to all your questions - great job! Grant Main: Apt. 24408 [PER…" at bounding box center [913, 391] width 1306 height 783
click at [501, 744] on textarea "Got it! I see Service Request #49494 has already been submitted for the spider …" at bounding box center [886, 739] width 843 height 62
type textarea "Got it! I see Service Request #49494 has already been submitted for the spider …"
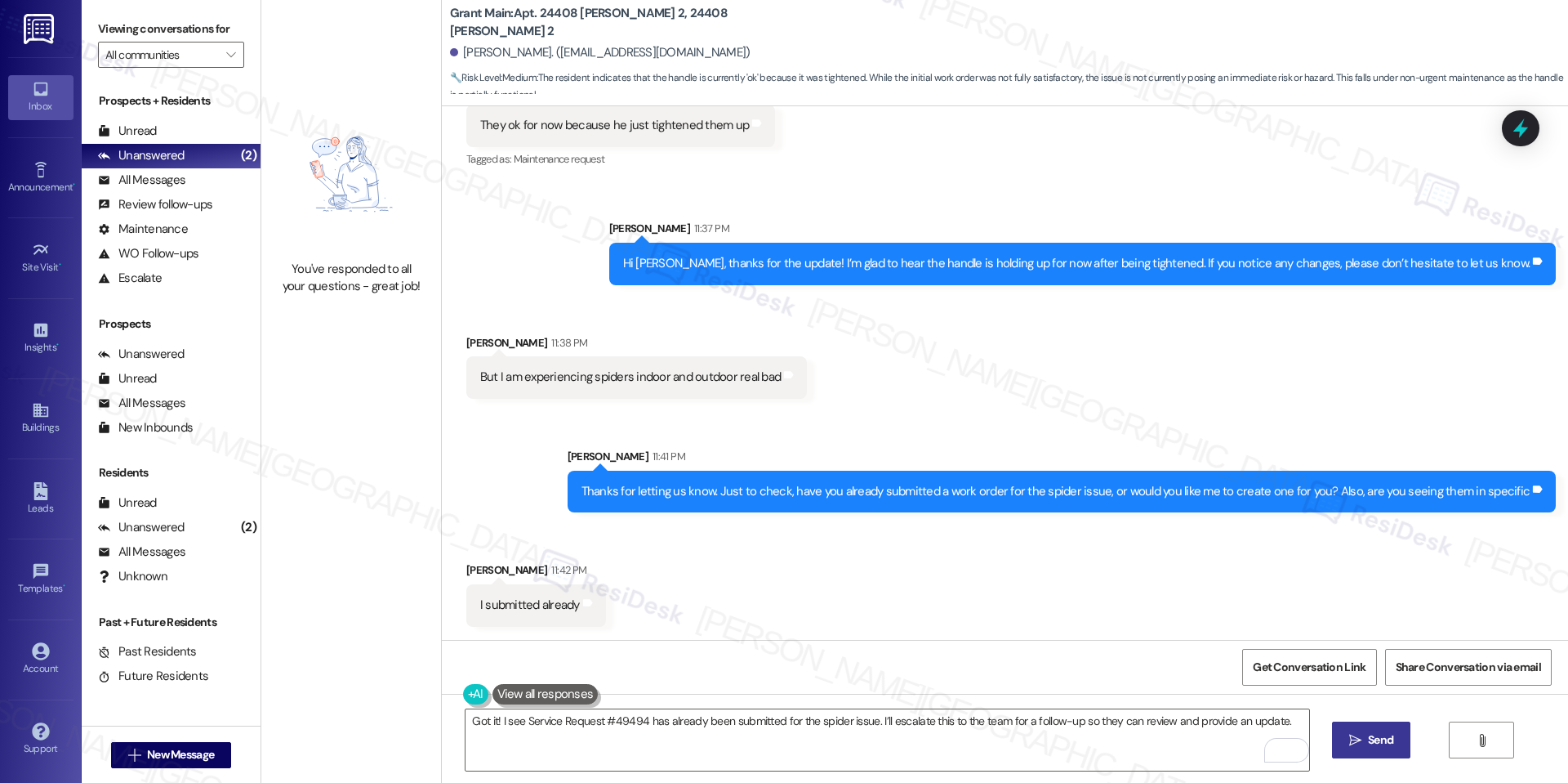
click at [1367, 721] on button " Send" at bounding box center [1371, 740] width 79 height 37
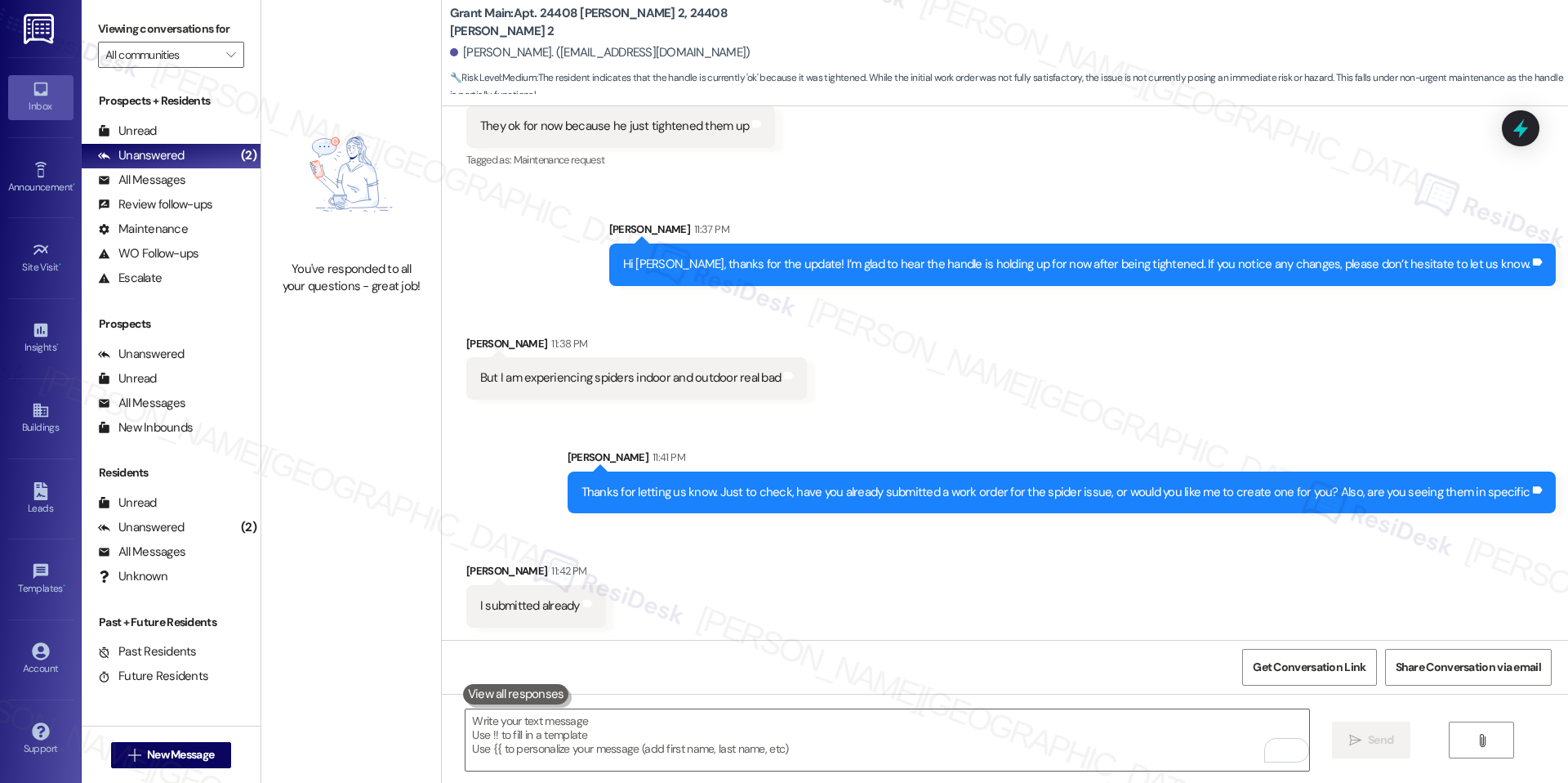
scroll to position [1058, 0]
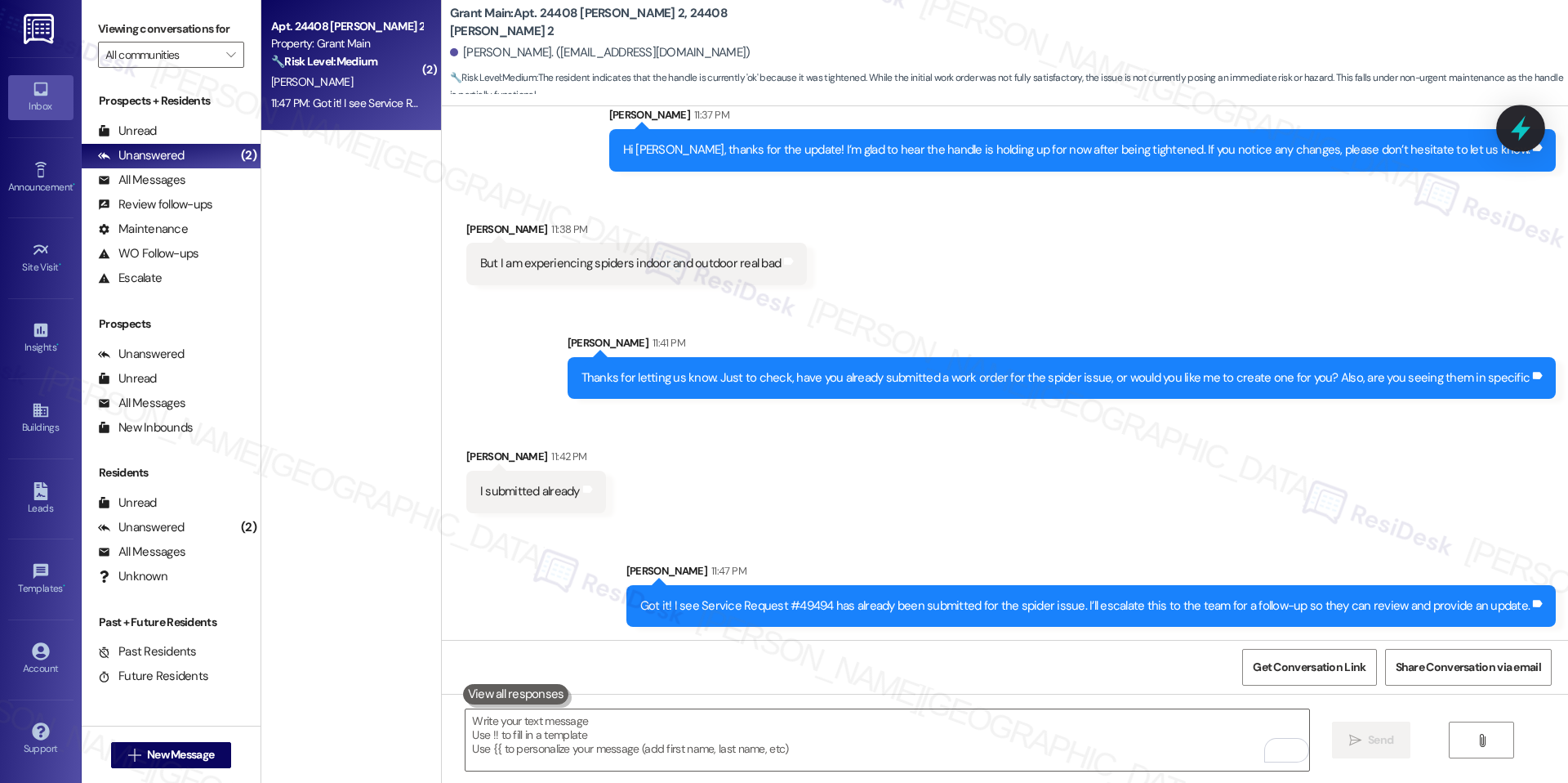
click at [1522, 128] on icon at bounding box center [1520, 129] width 20 height 25
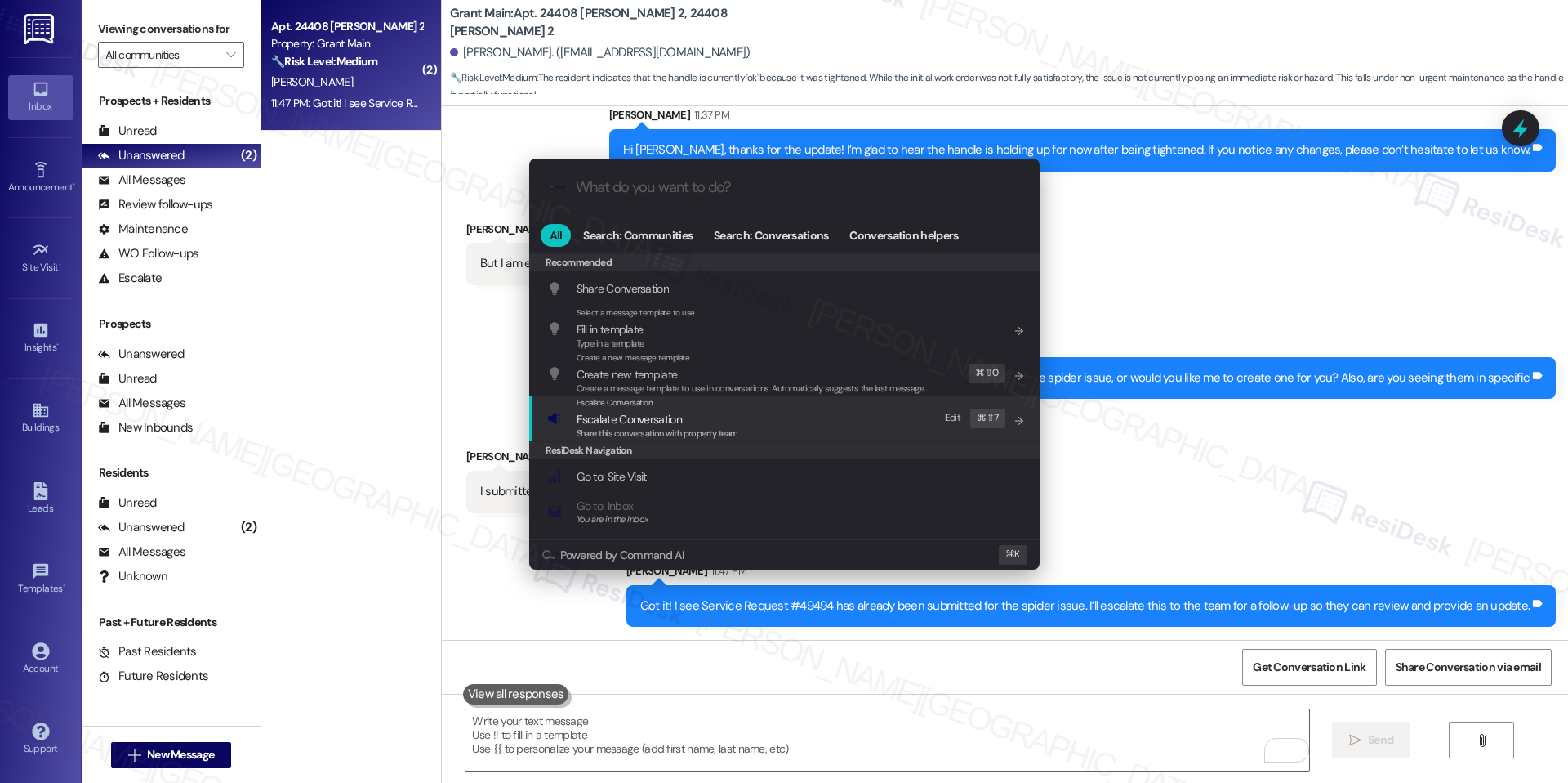
click at [639, 435] on span "Share this conversation with property team" at bounding box center [657, 433] width 161 height 12
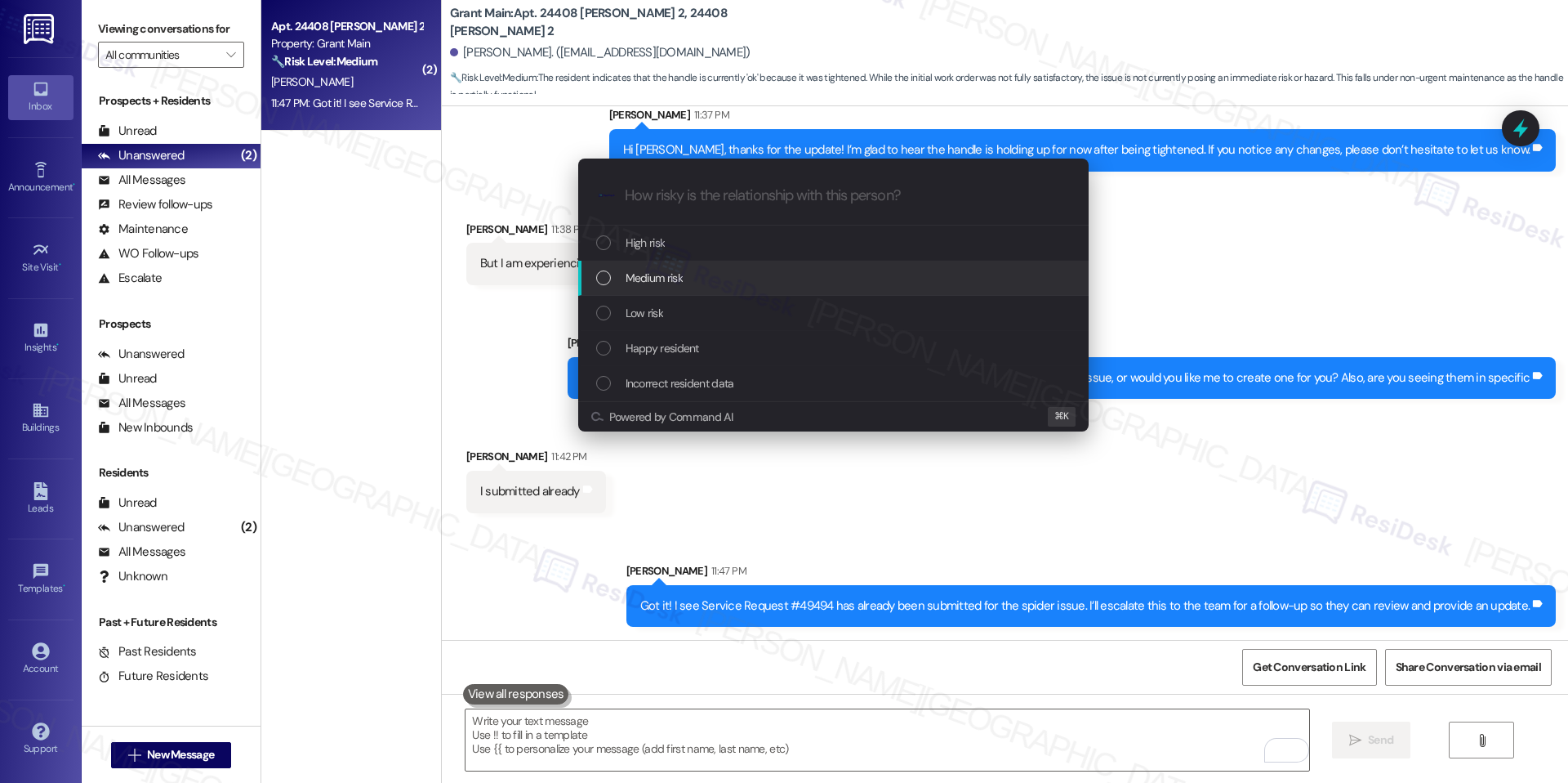
click at [666, 281] on span "Medium risk" at bounding box center [654, 278] width 58 height 18
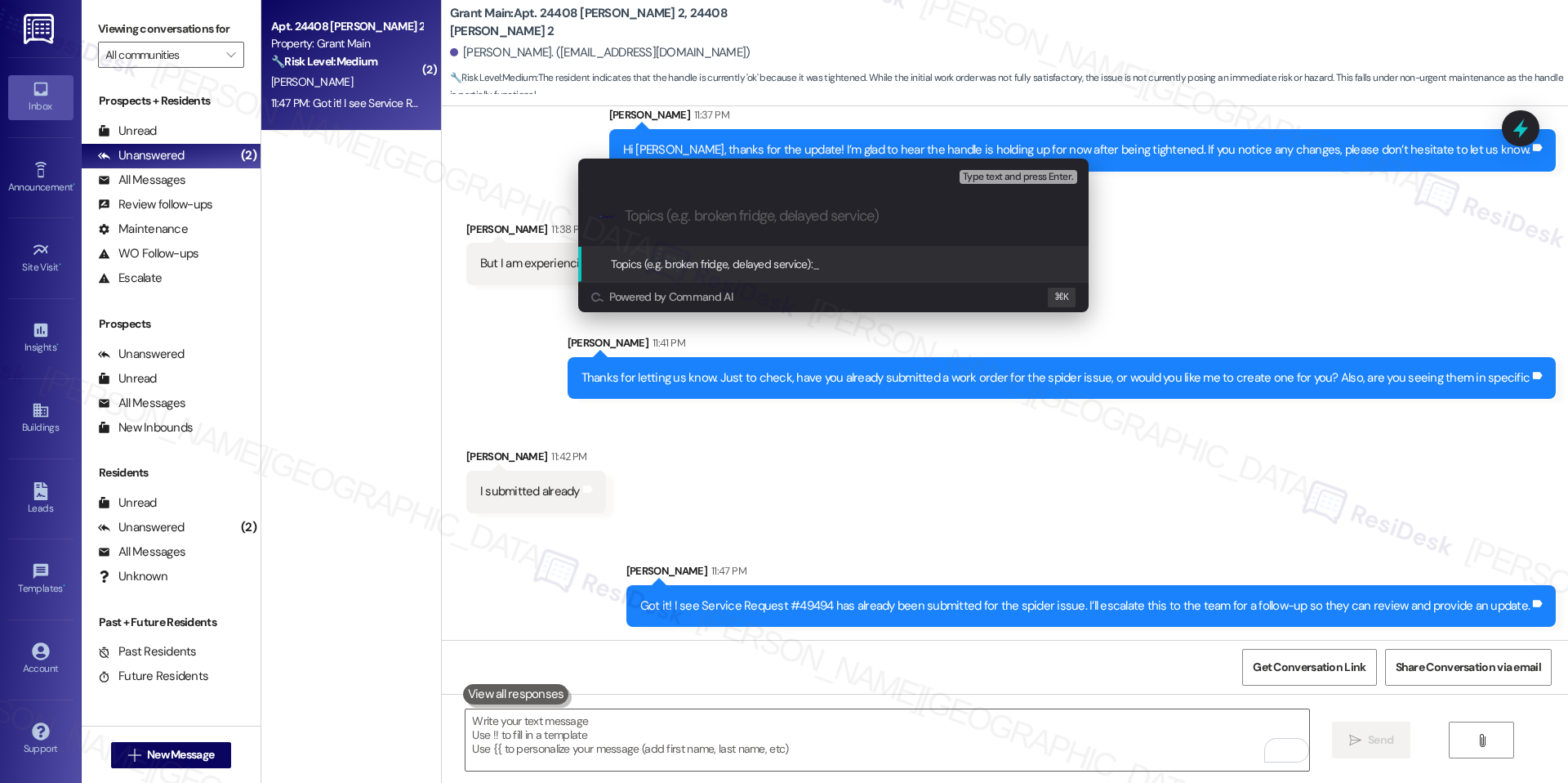
paste input "Follow-up Needed – Spider Issue (SR #49494)"
type input "Follow-up Needed – Spider Issue (SR #49494)"
click at [856, 260] on span "Follow-up Needed – Spider Issue (SR #49494)" at bounding box center [926, 263] width 227 height 15
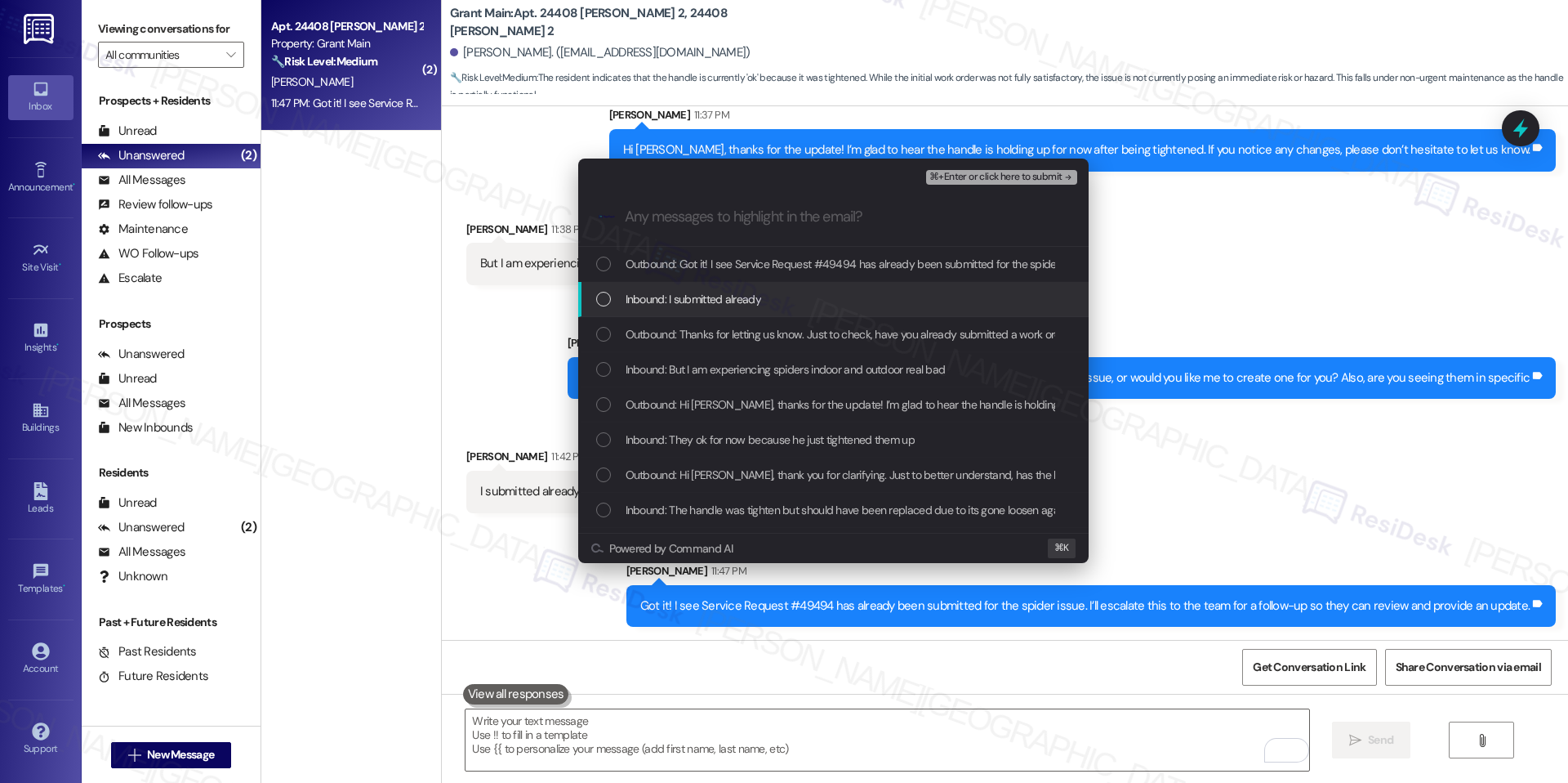
click at [789, 309] on div "Inbound: I submitted already" at bounding box center [833, 299] width 510 height 35
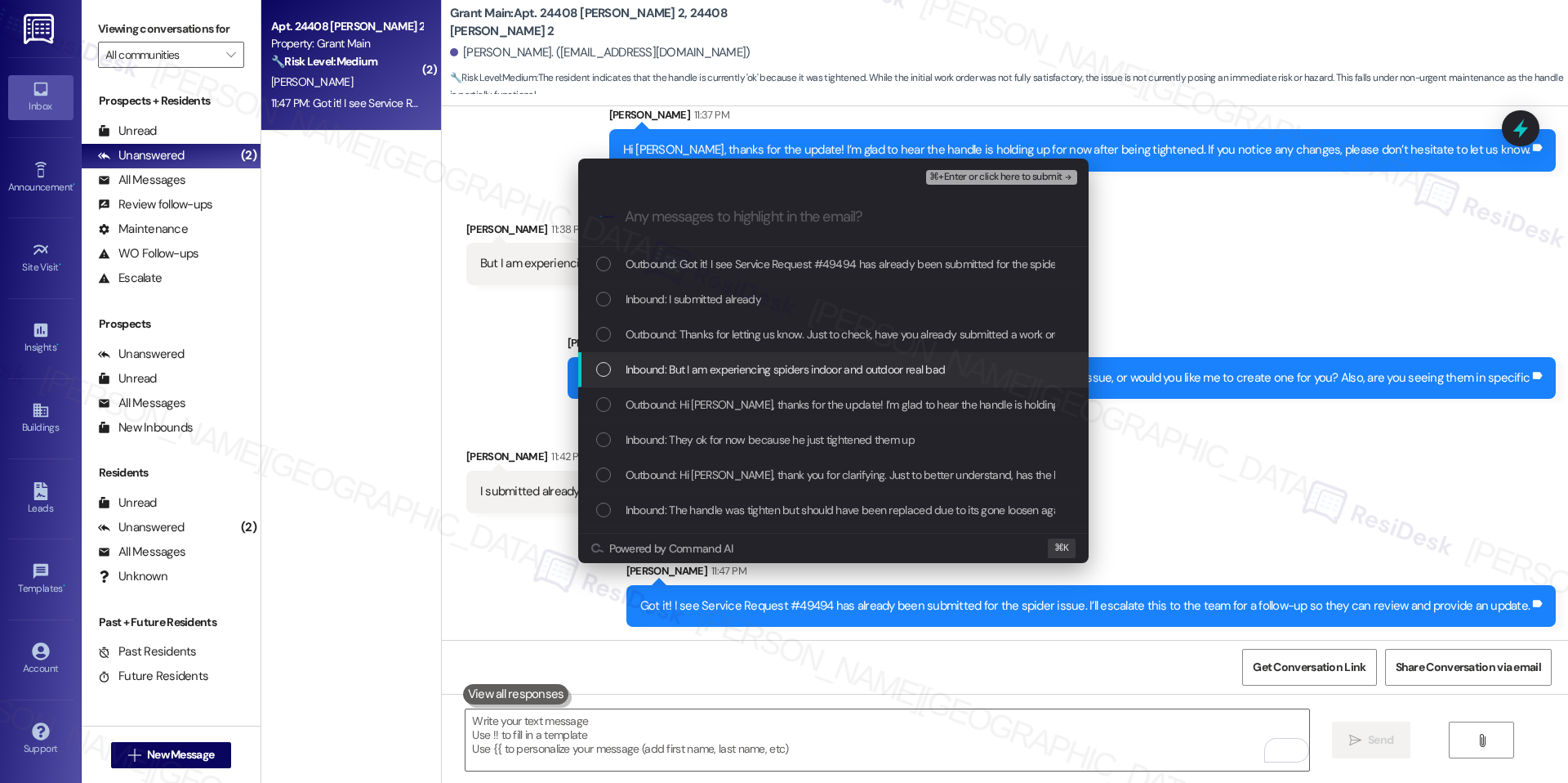
click at [795, 384] on div "Inbound: But I am experiencing spiders indoor and outdoor real bad" at bounding box center [833, 370] width 510 height 35
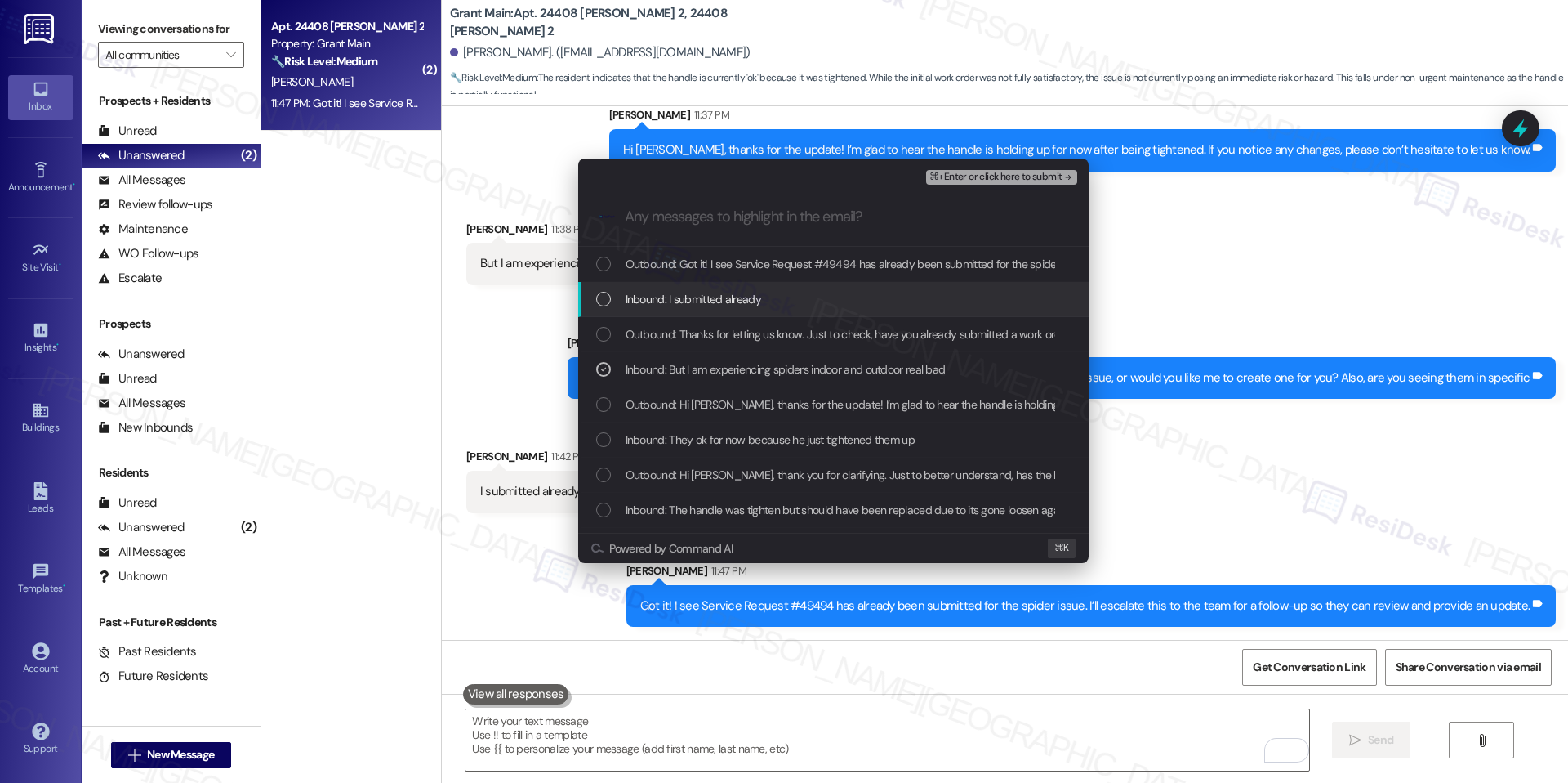
click at [820, 311] on div "Inbound: I submitted already" at bounding box center [833, 299] width 510 height 35
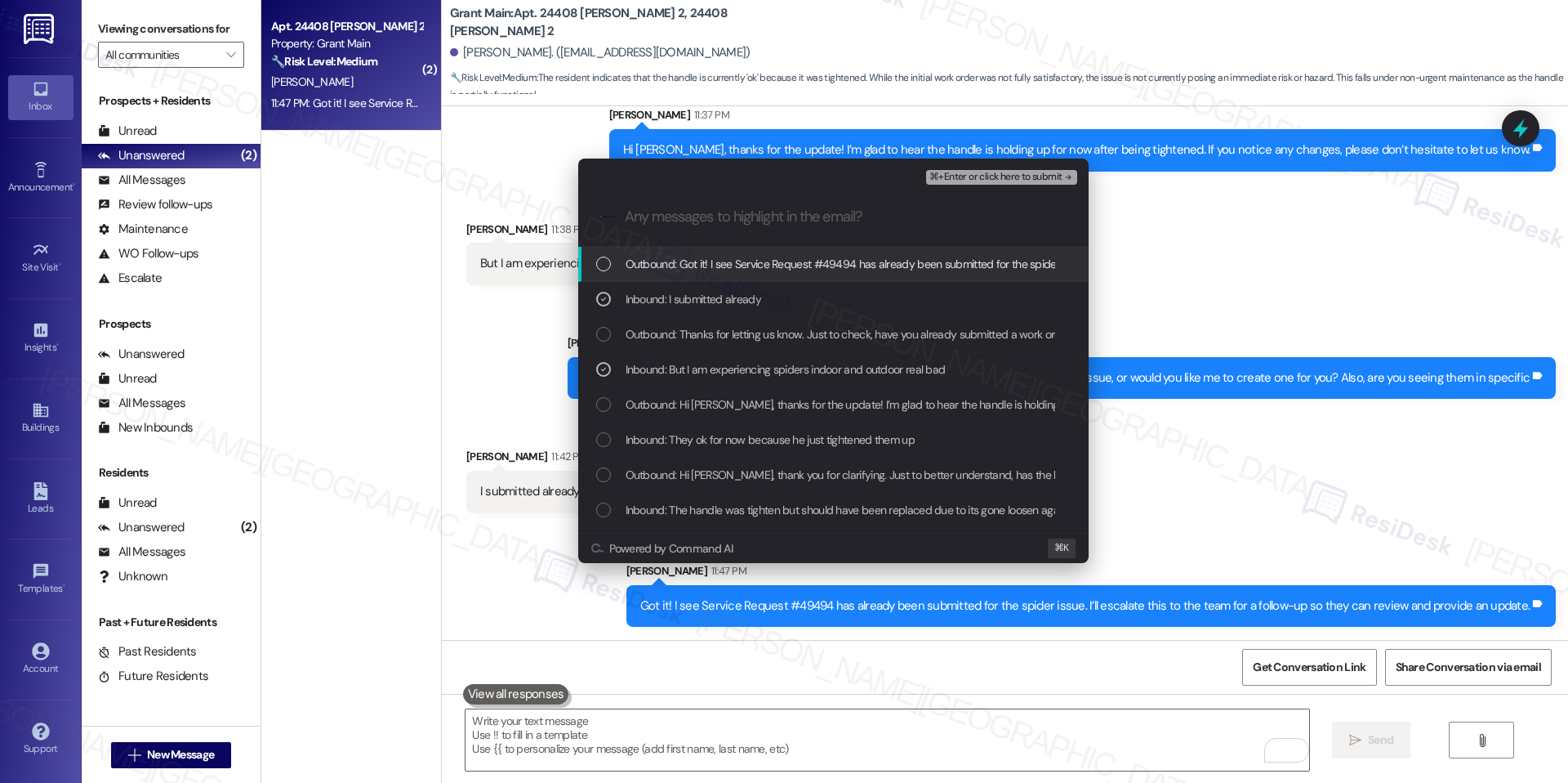
click at [953, 177] on span "⌘+Enter or click here to submit" at bounding box center [995, 178] width 132 height 12
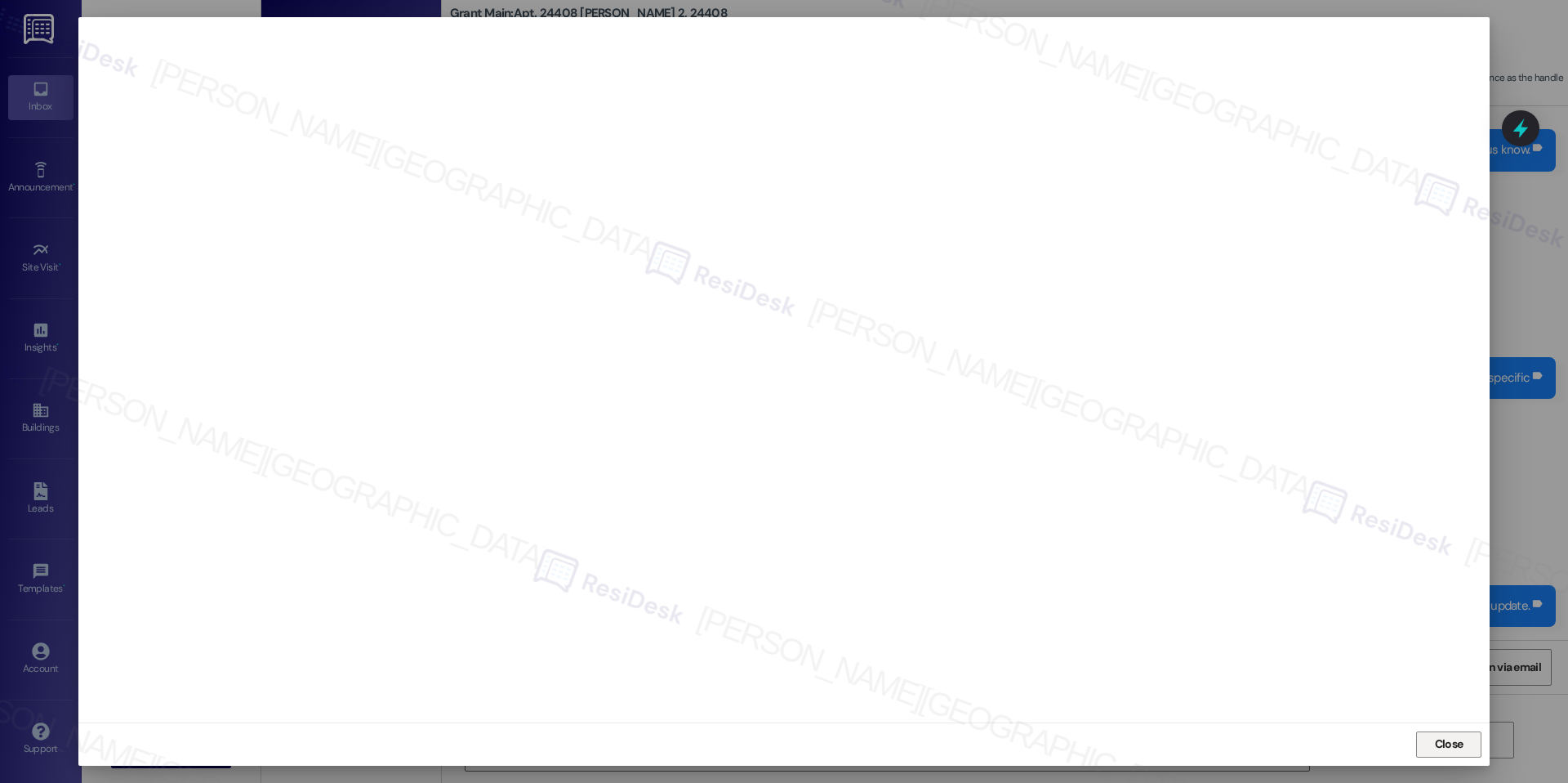
click at [1431, 739] on span "Close" at bounding box center [1449, 744] width 35 height 18
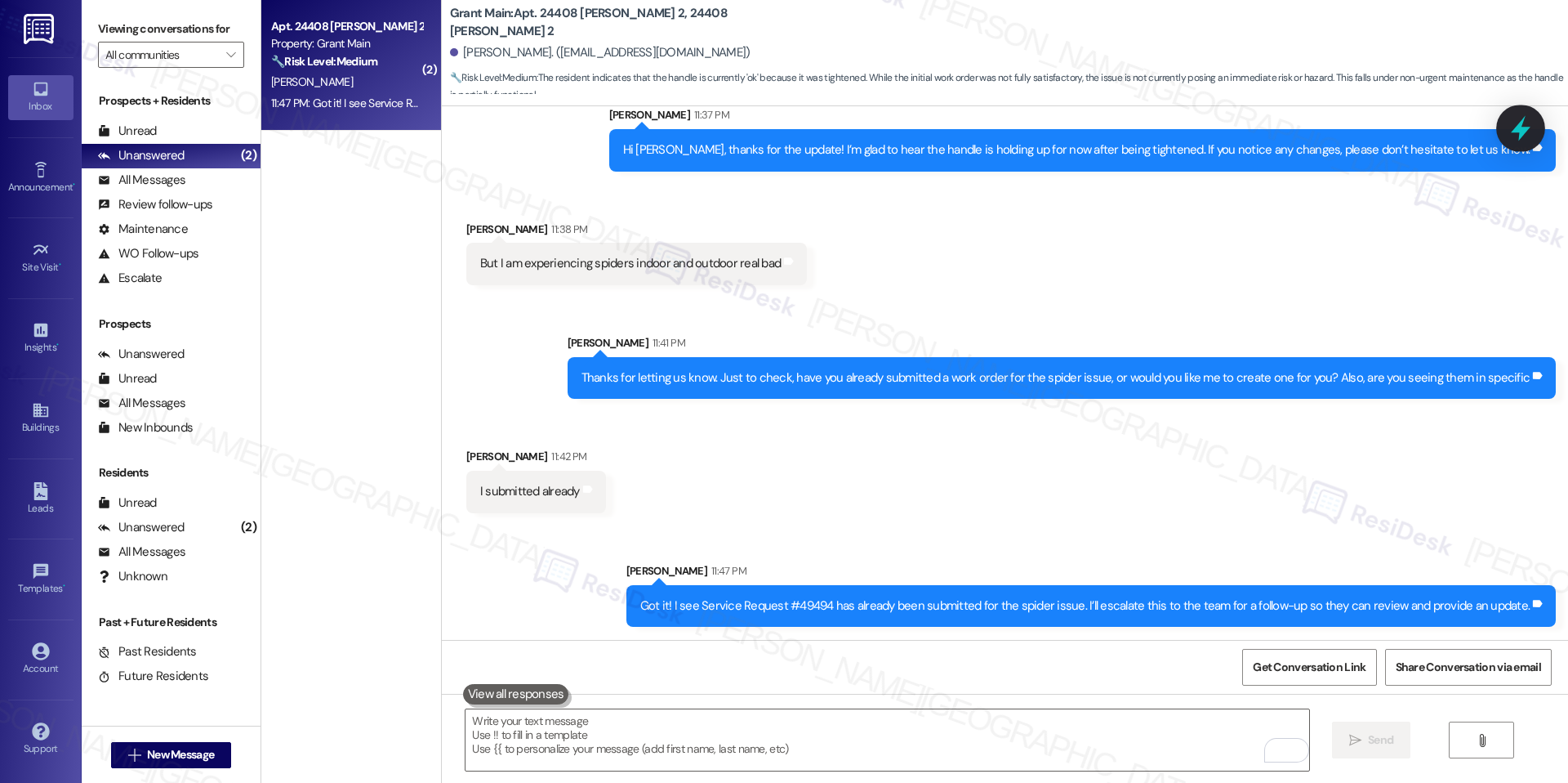
click at [1529, 138] on icon at bounding box center [1520, 128] width 27 height 27
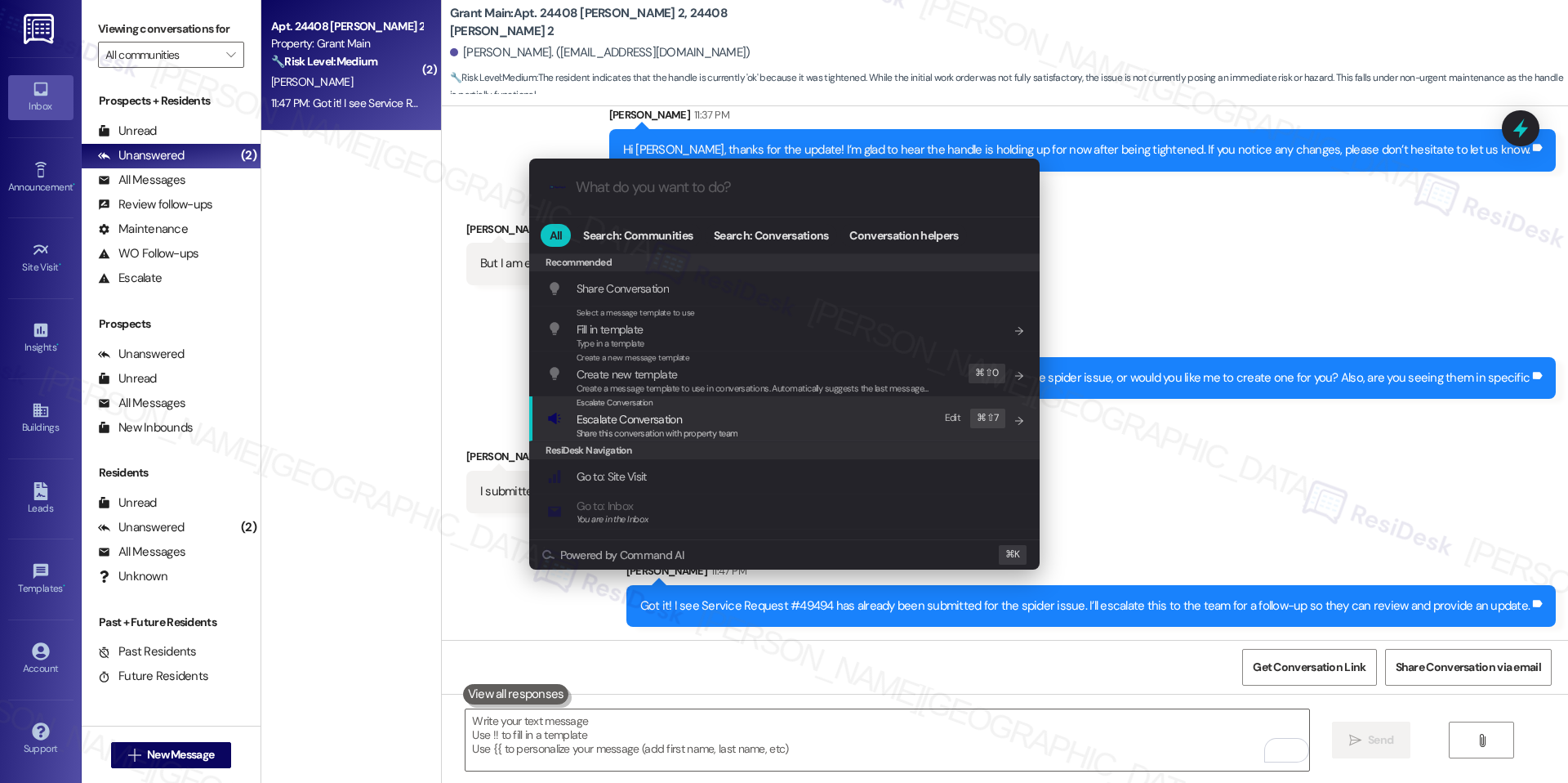
click at [624, 424] on span "Escalate Conversation" at bounding box center [629, 418] width 106 height 15
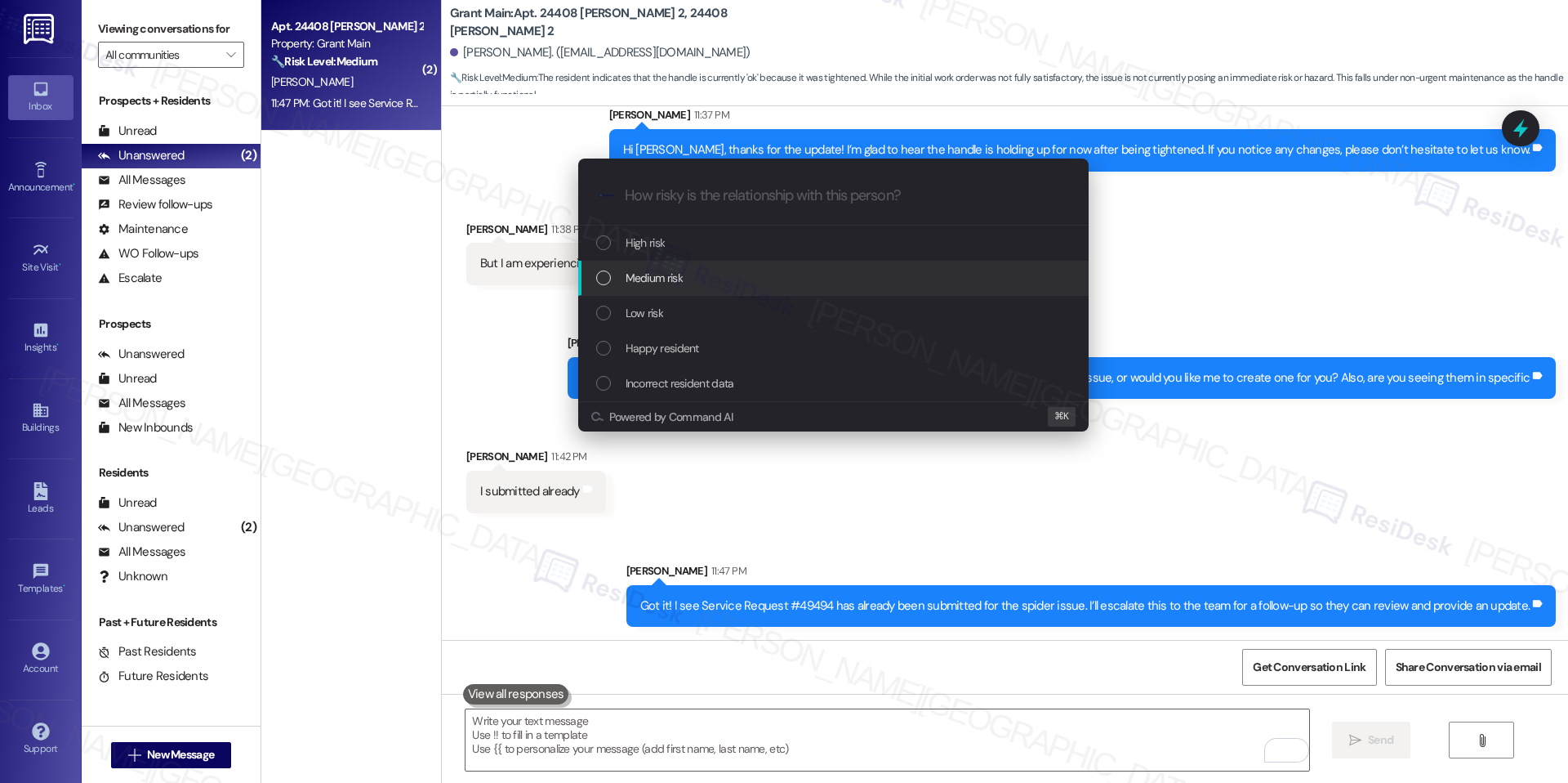
click at [701, 285] on div "Medium risk" at bounding box center [834, 278] width 478 height 18
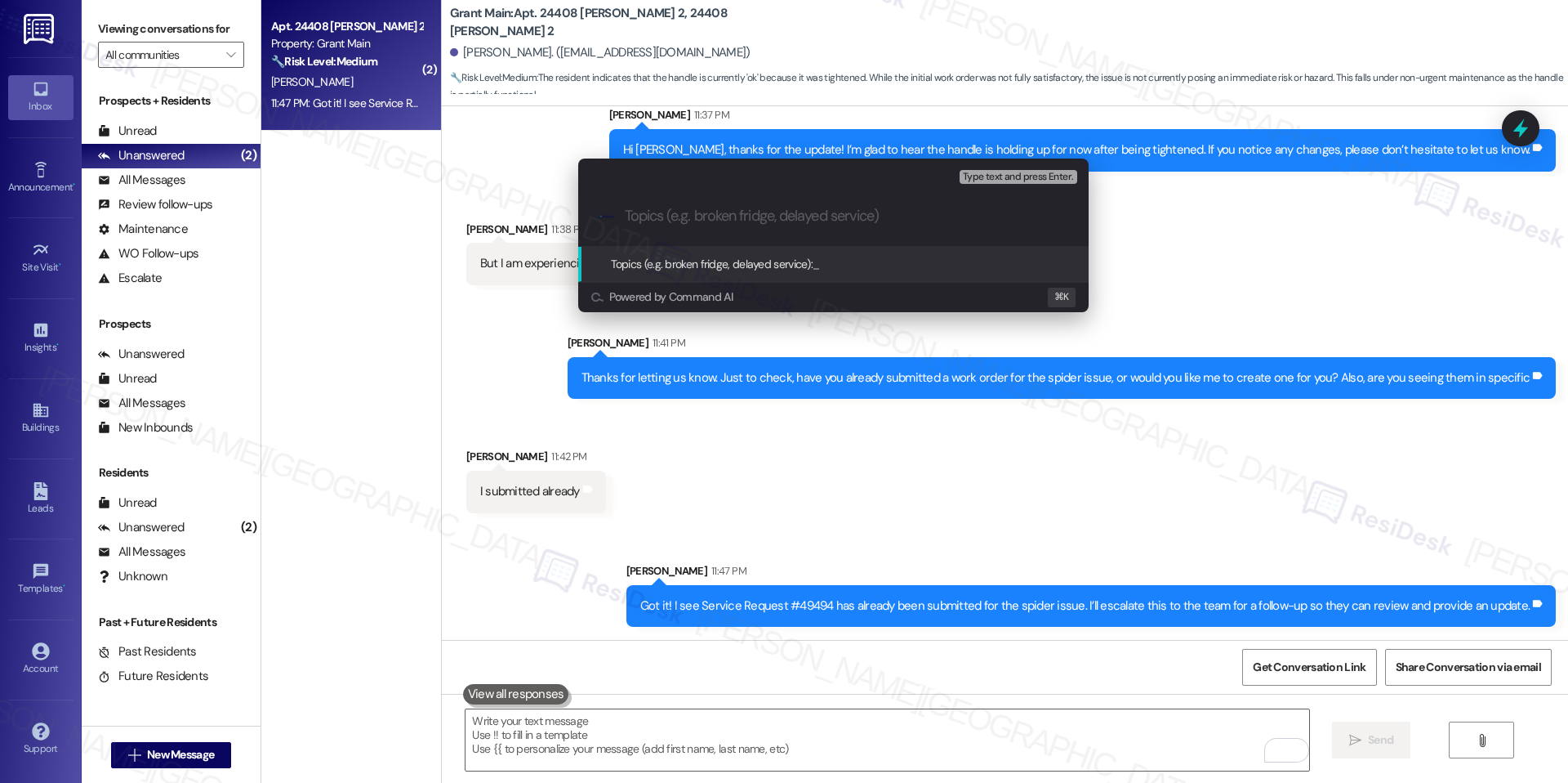
paste input "Follow-up Needed – Spider Issue (SR #49494)"
type input "Follow-up Needed – Spider Issue (SR #49494)"
click at [853, 268] on span "Follow-up Needed – Spider Issue (SR #49494)" at bounding box center [926, 263] width 227 height 15
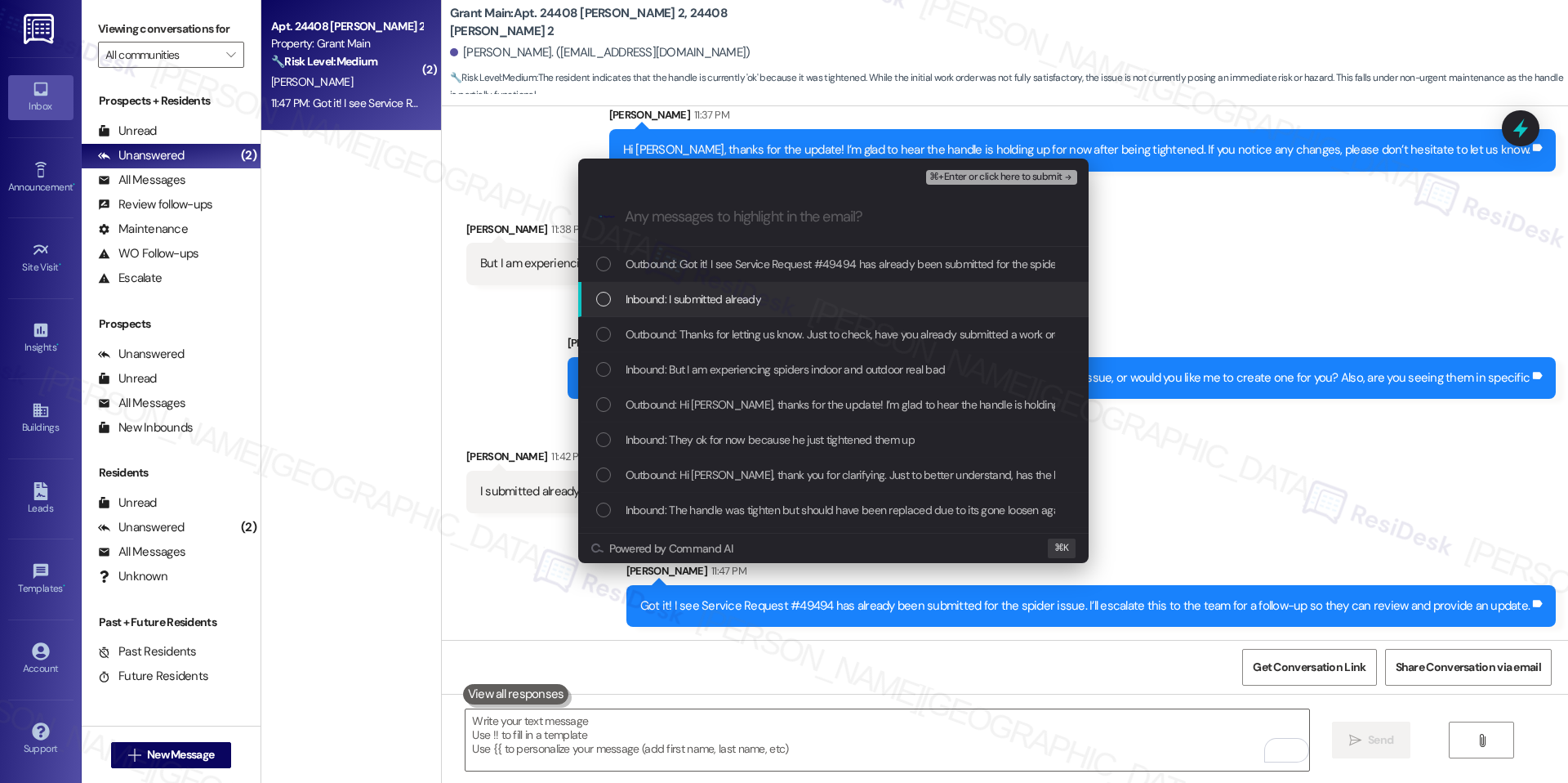
click at [778, 291] on div "Inbound: I submitted already" at bounding box center [834, 299] width 478 height 18
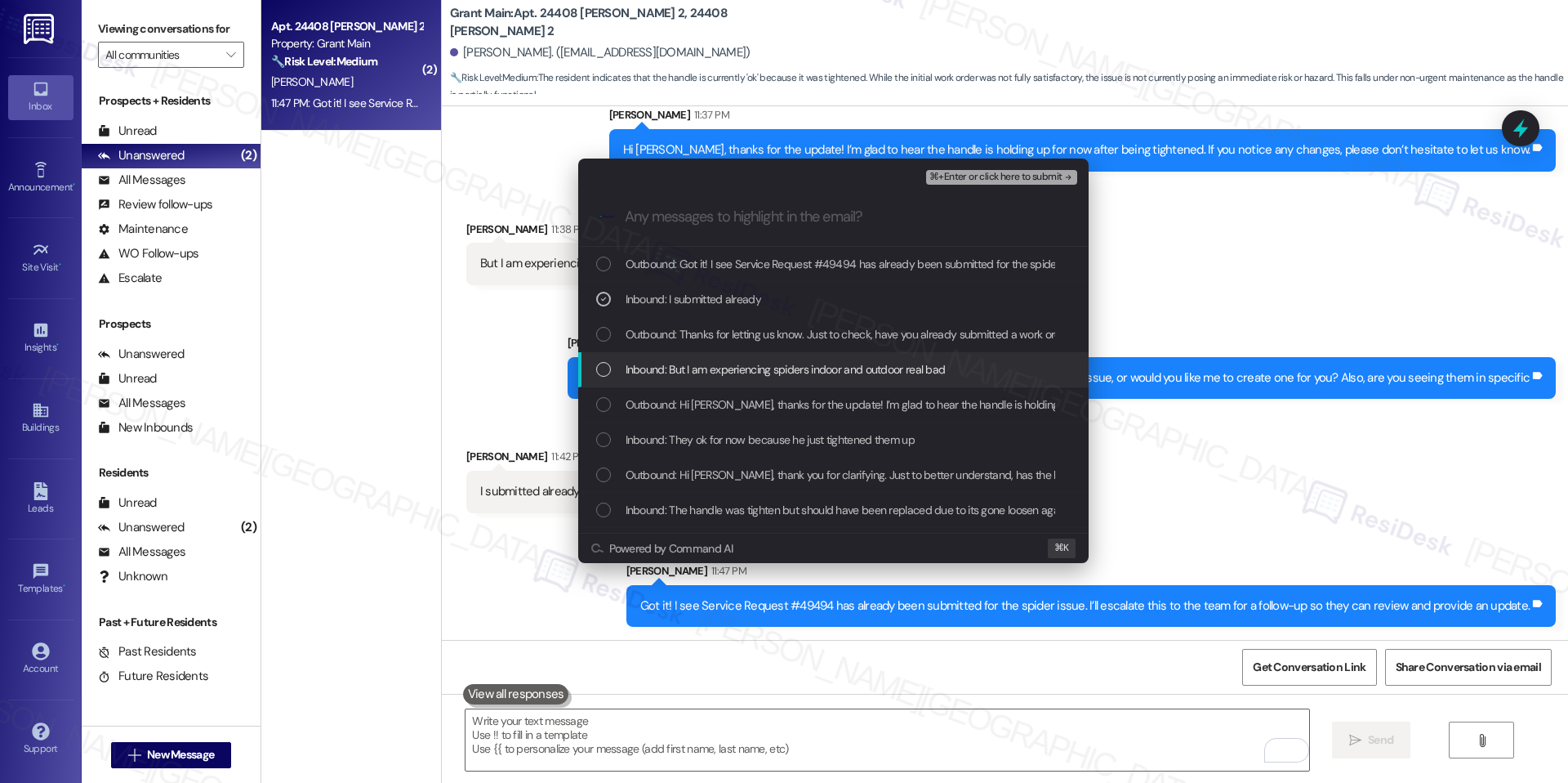
click at [728, 380] on div "Inbound: But I am experiencing spiders indoor and outdoor real bad" at bounding box center [833, 370] width 510 height 35
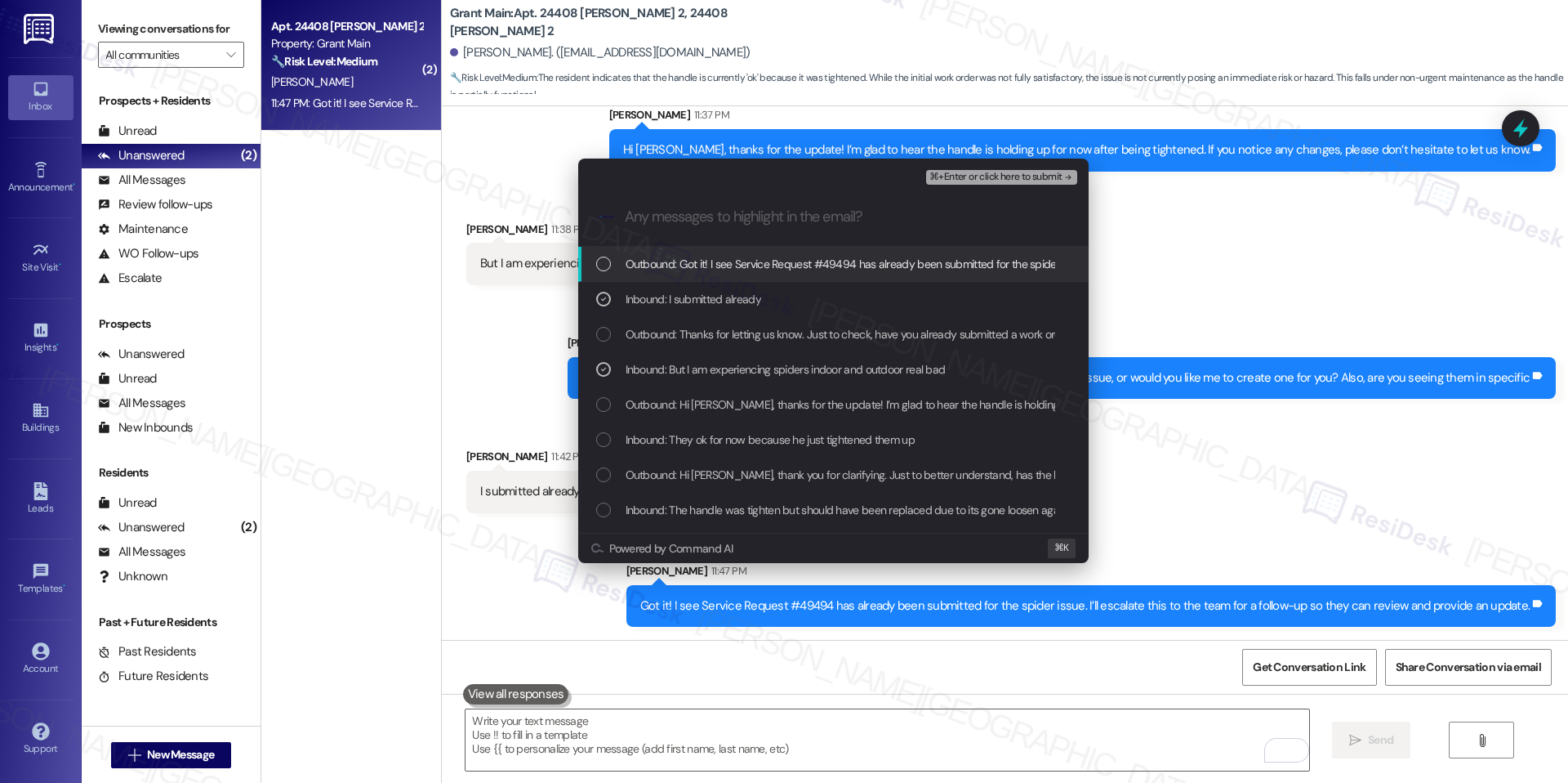
click at [1016, 177] on span "⌘+Enter or click here to submit" at bounding box center [995, 178] width 132 height 12
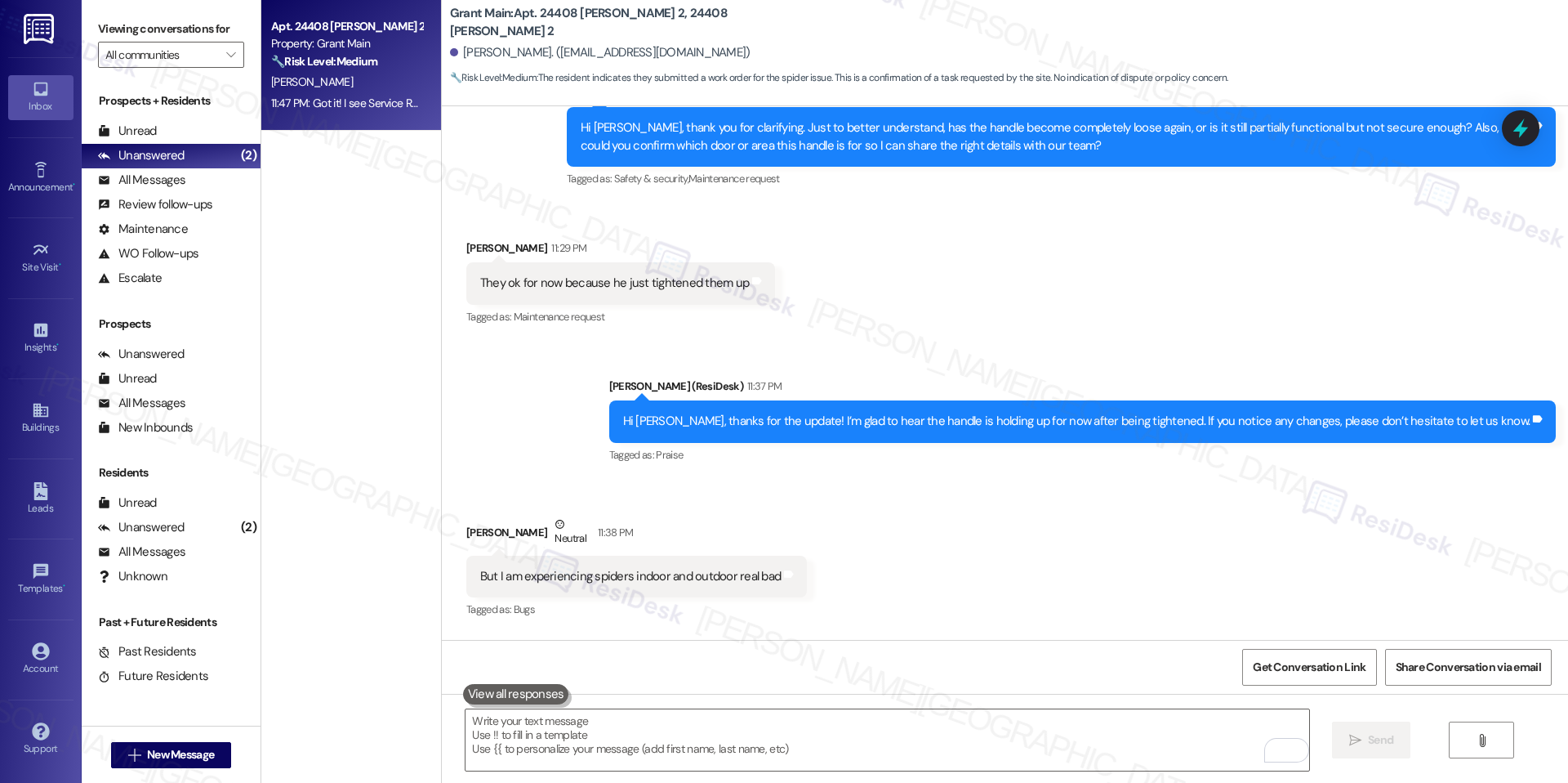
scroll to position [1196, 0]
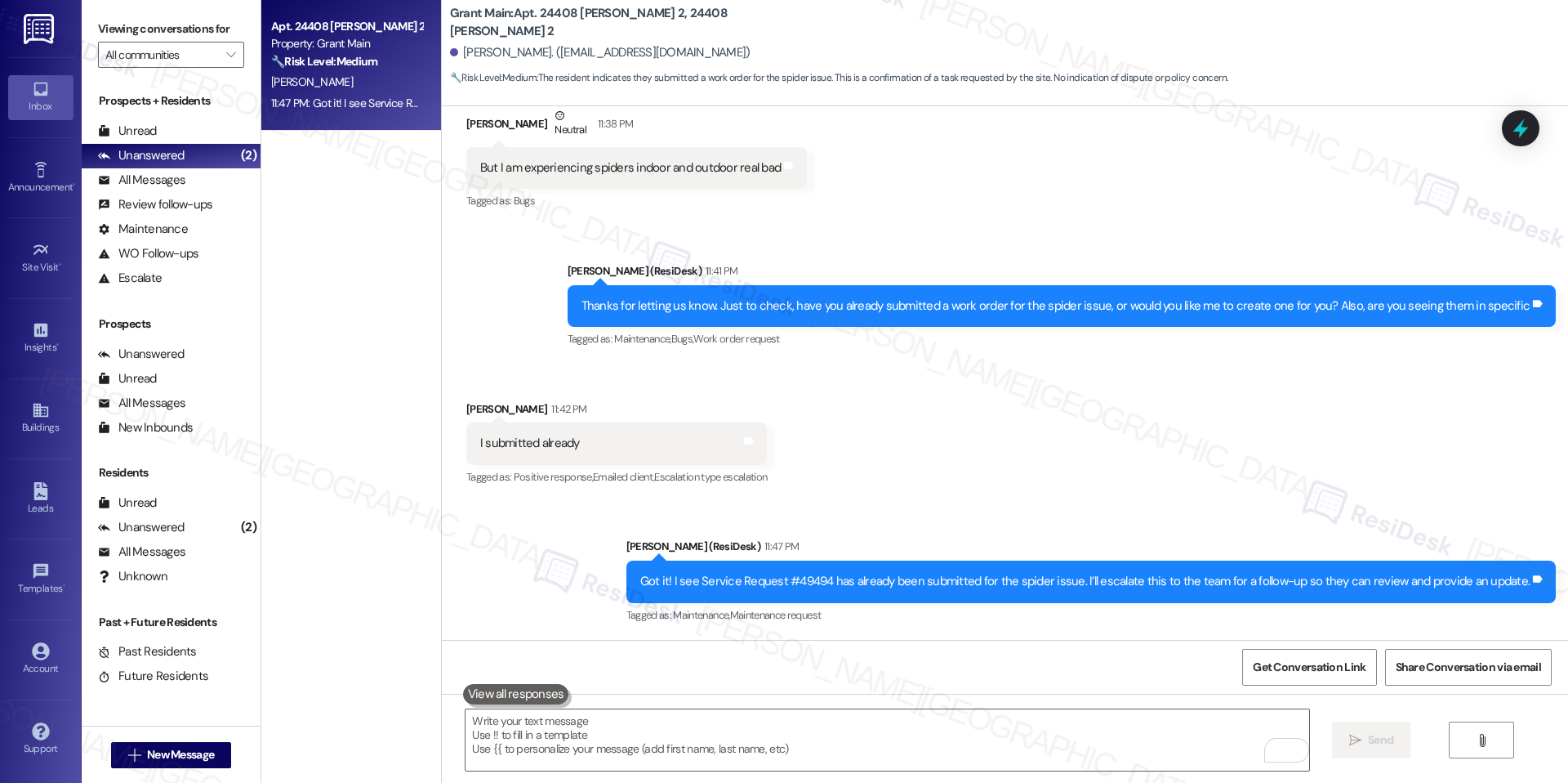
click at [338, 79] on div "[PERSON_NAME]" at bounding box center [347, 82] width 154 height 21
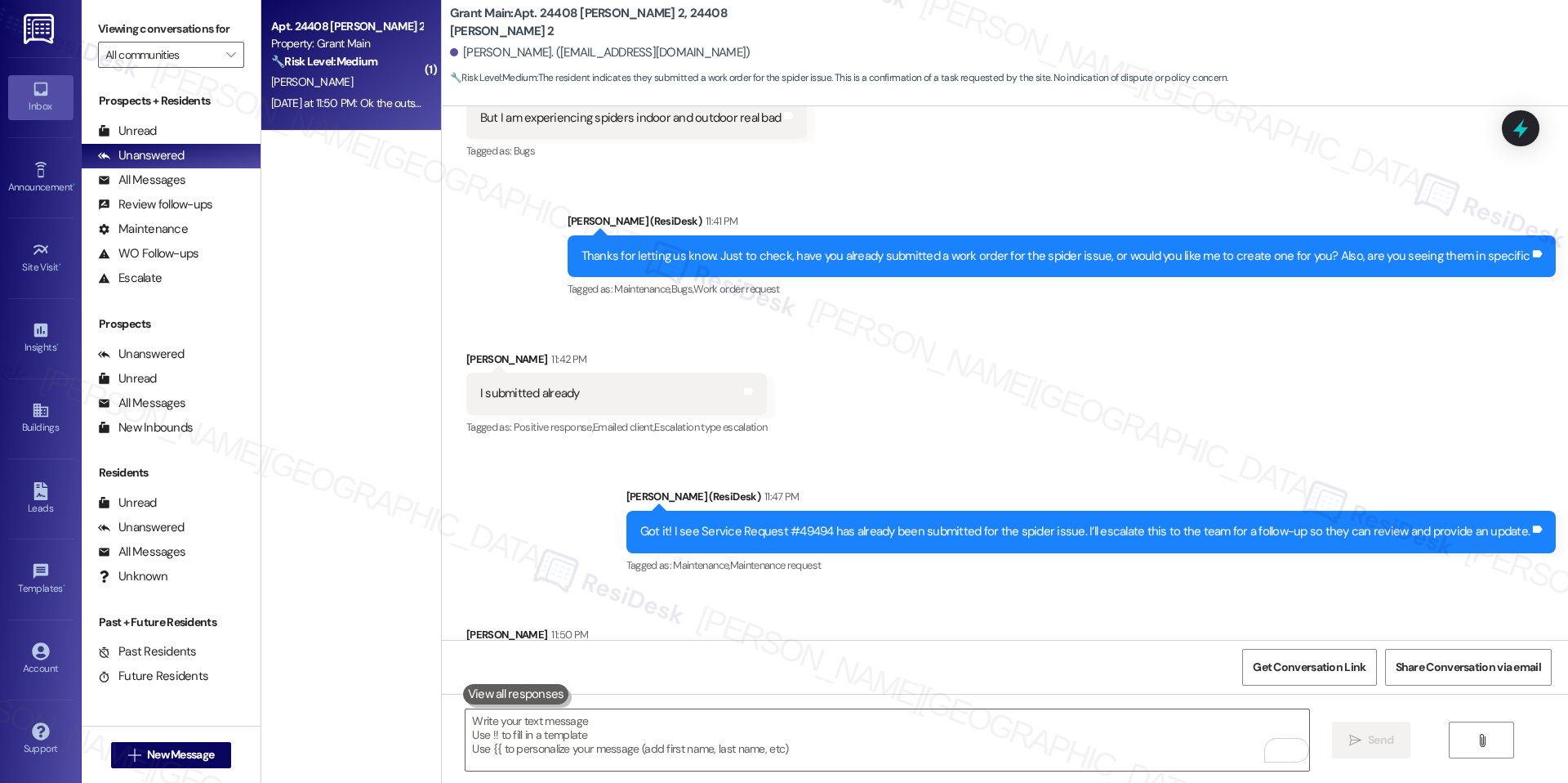
scroll to position [1309, 0]
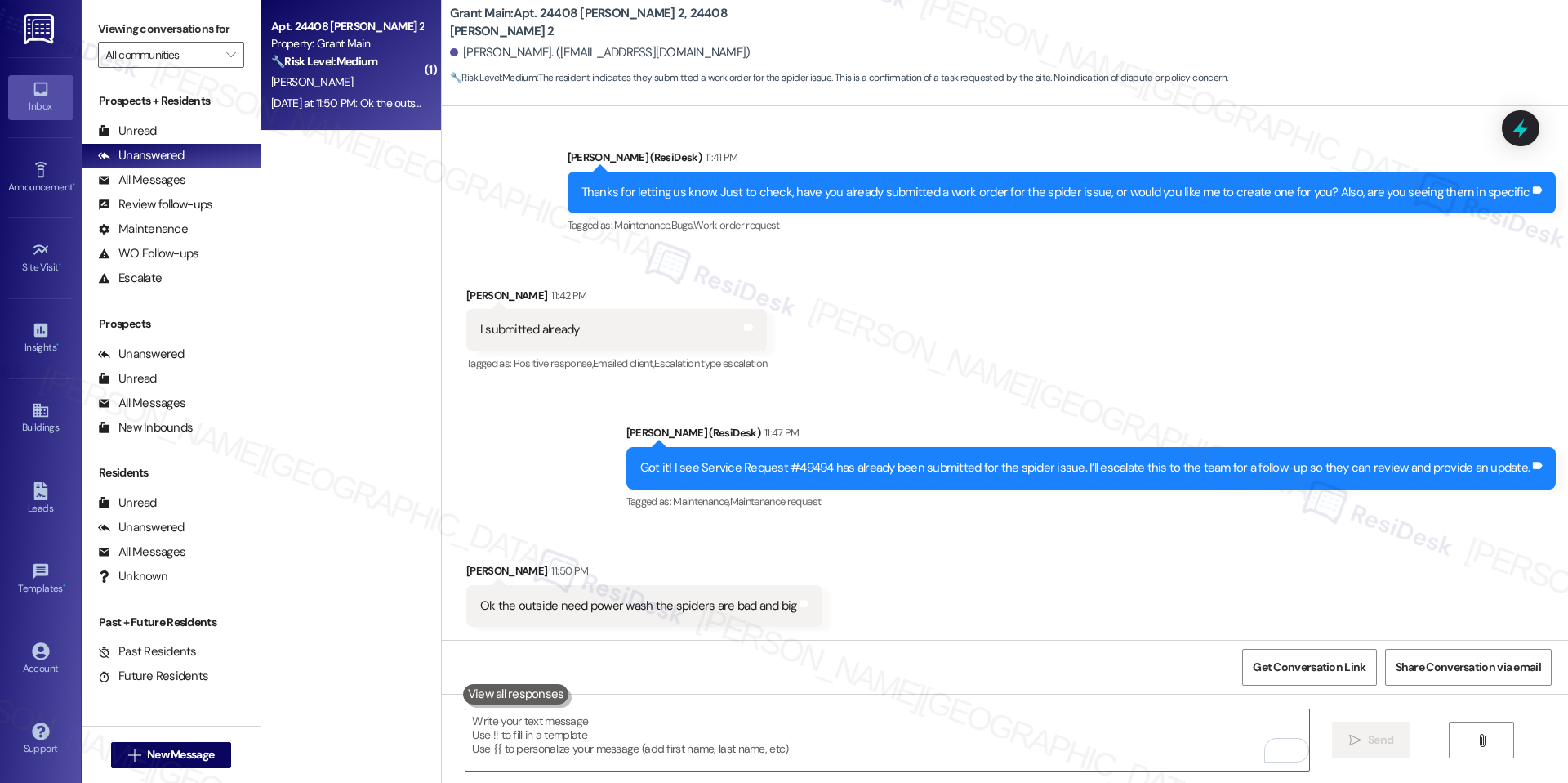
click at [542, 244] on div "Sent via SMS [PERSON_NAME] (ResiDesk) 11:41 PM Thanks for letting us know. Just…" at bounding box center [1004, 181] width 1126 height 138
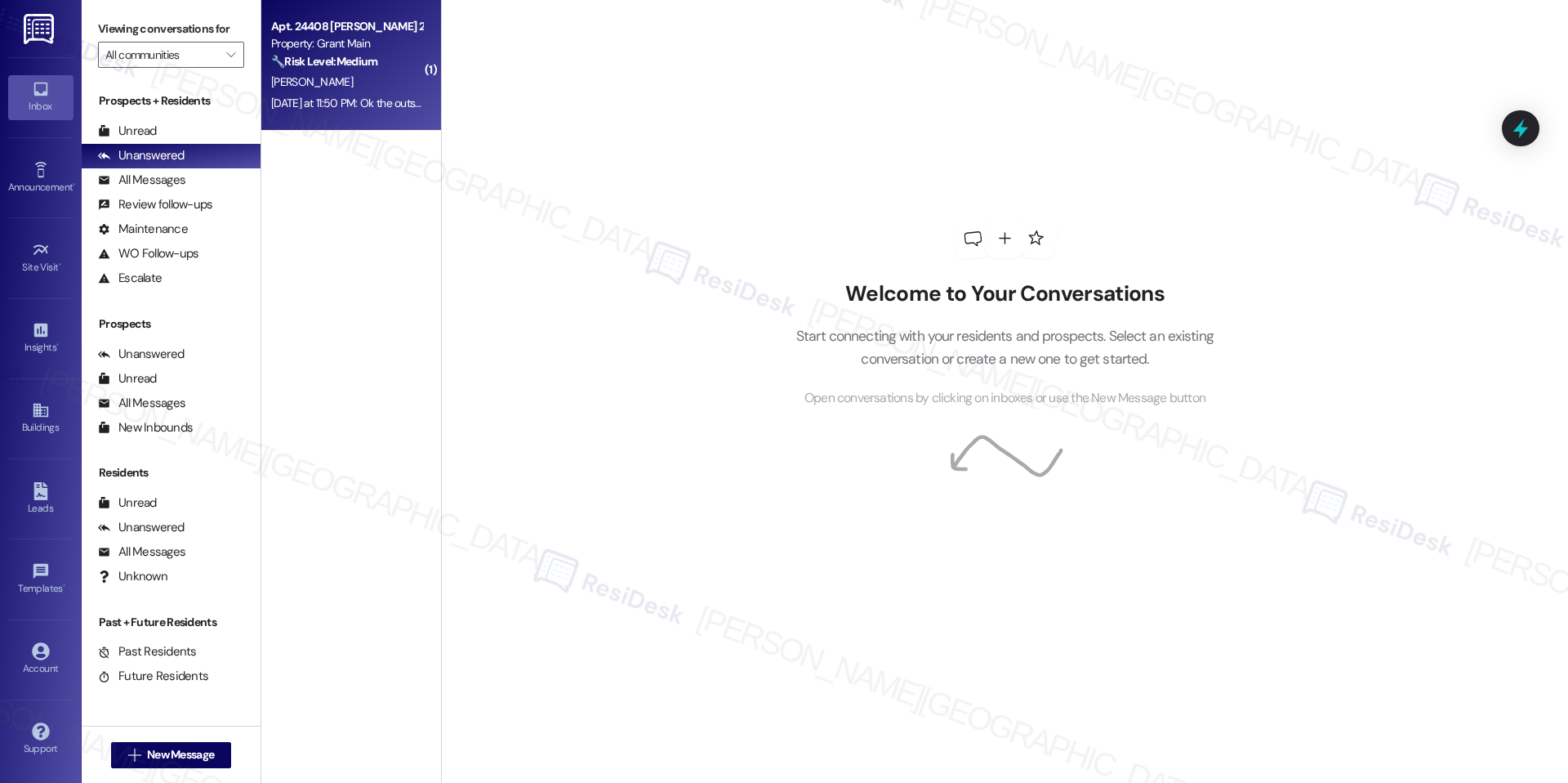
click at [339, 35] on div "Property: Grant Main" at bounding box center [346, 44] width 151 height 18
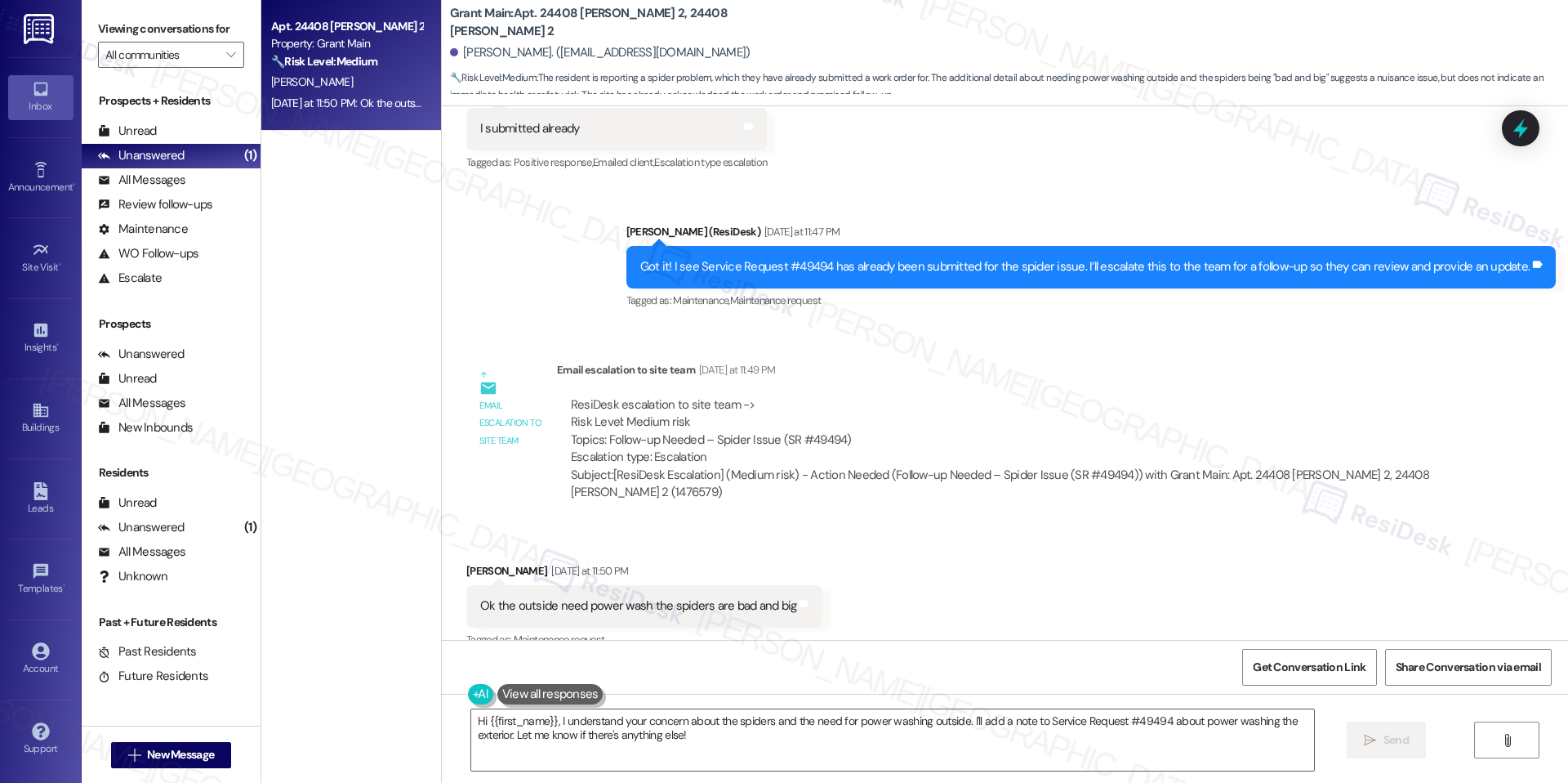
scroll to position [1535, 0]
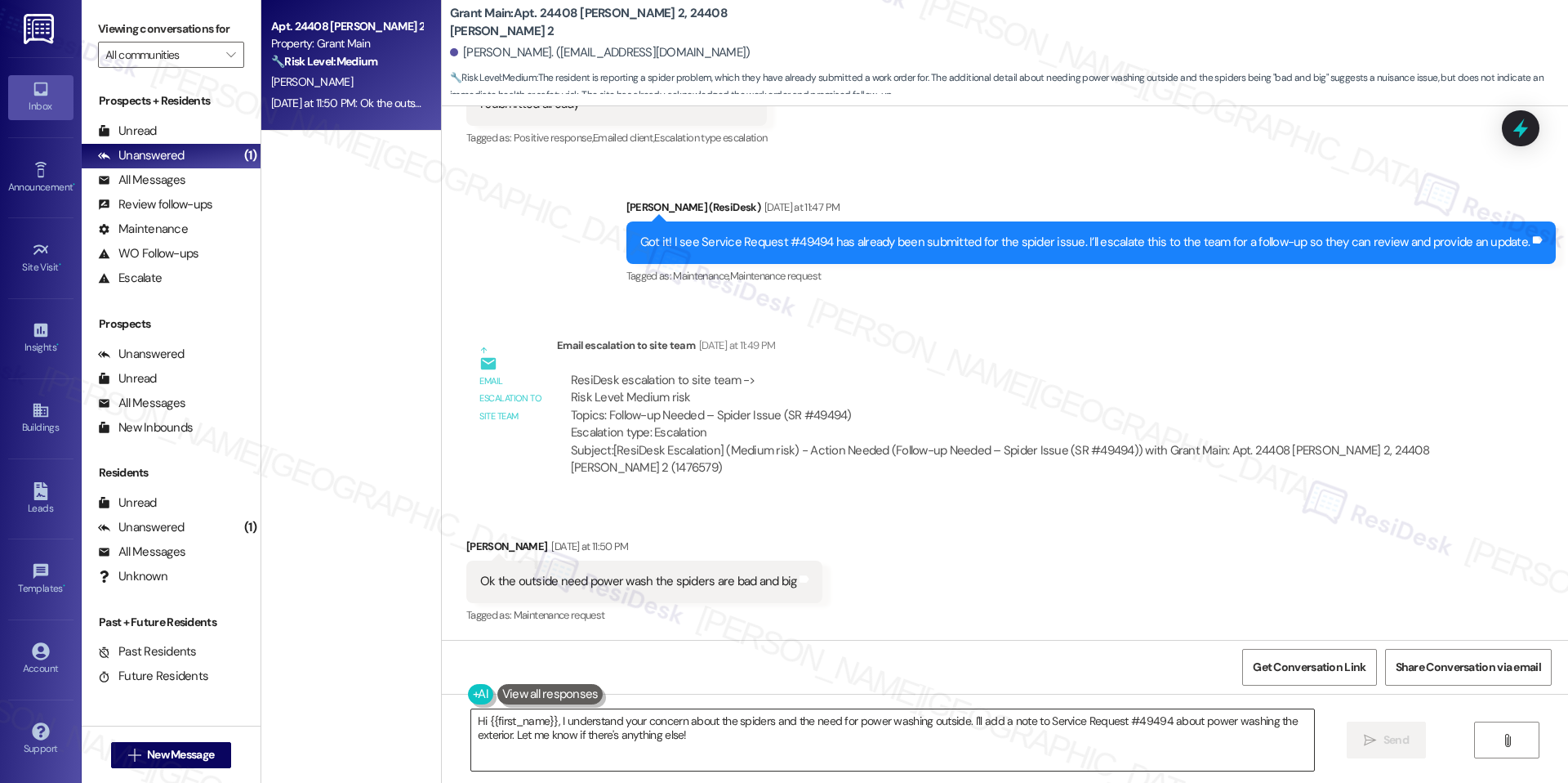
click at [742, 729] on textarea "Hi {{first_name}}, I understand your concern about the spiders and the need for…" at bounding box center [892, 739] width 843 height 62
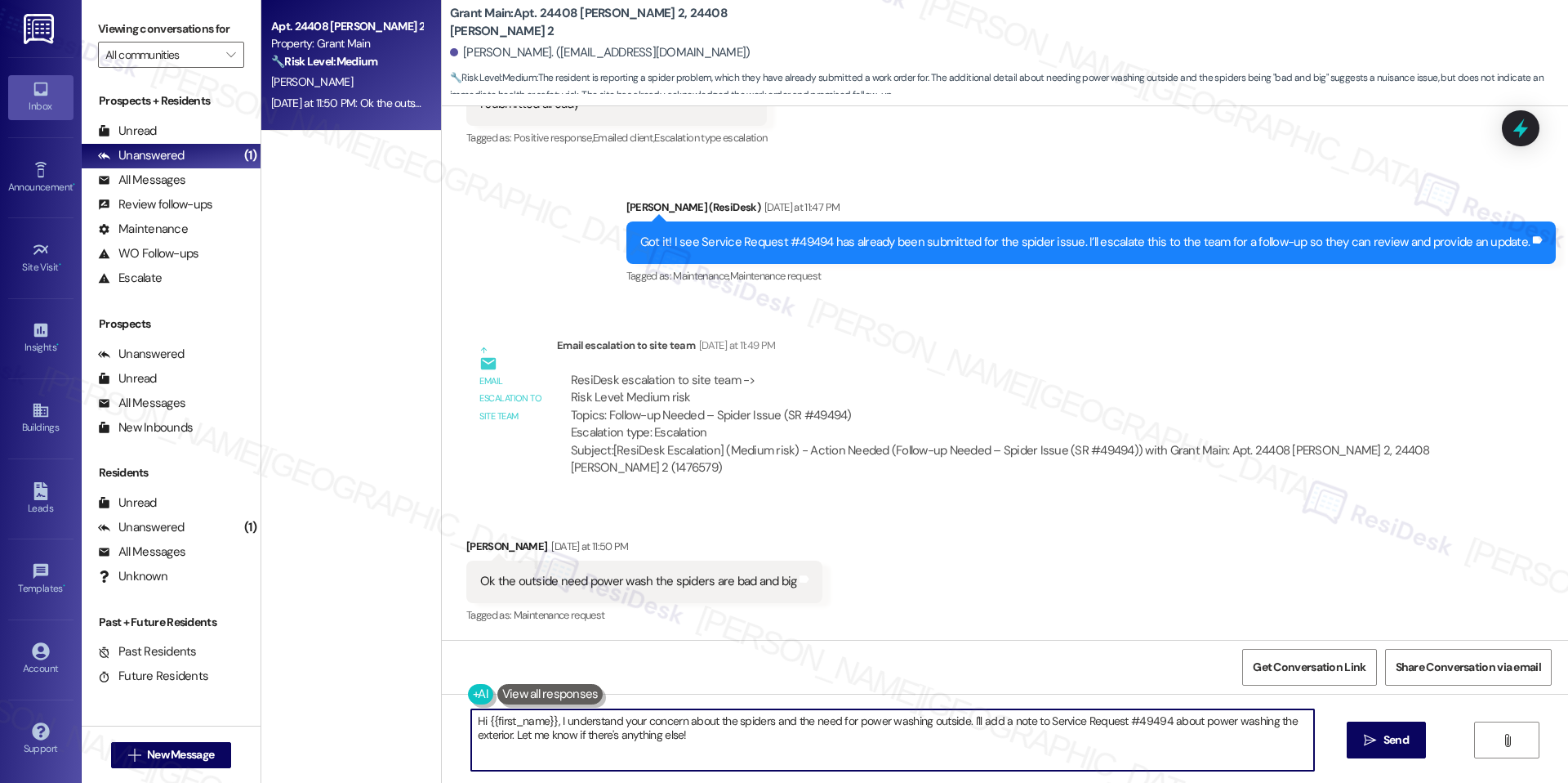
click at [742, 729] on textarea "Hi {{first_name}}, I understand your concern about the spiders and the need for…" at bounding box center [892, 739] width 843 height 62
paste textarea "Thanks for clarifying, Latara. I’ll share this with the team. When you say the …"
click at [985, 740] on textarea "Thanks for clarifying, Latara. I’ll share this with the team. When you say the …" at bounding box center [886, 739] width 843 height 62
type textarea "Thanks for clarifying, Latara. I’ll share this with the team. When you say the …"
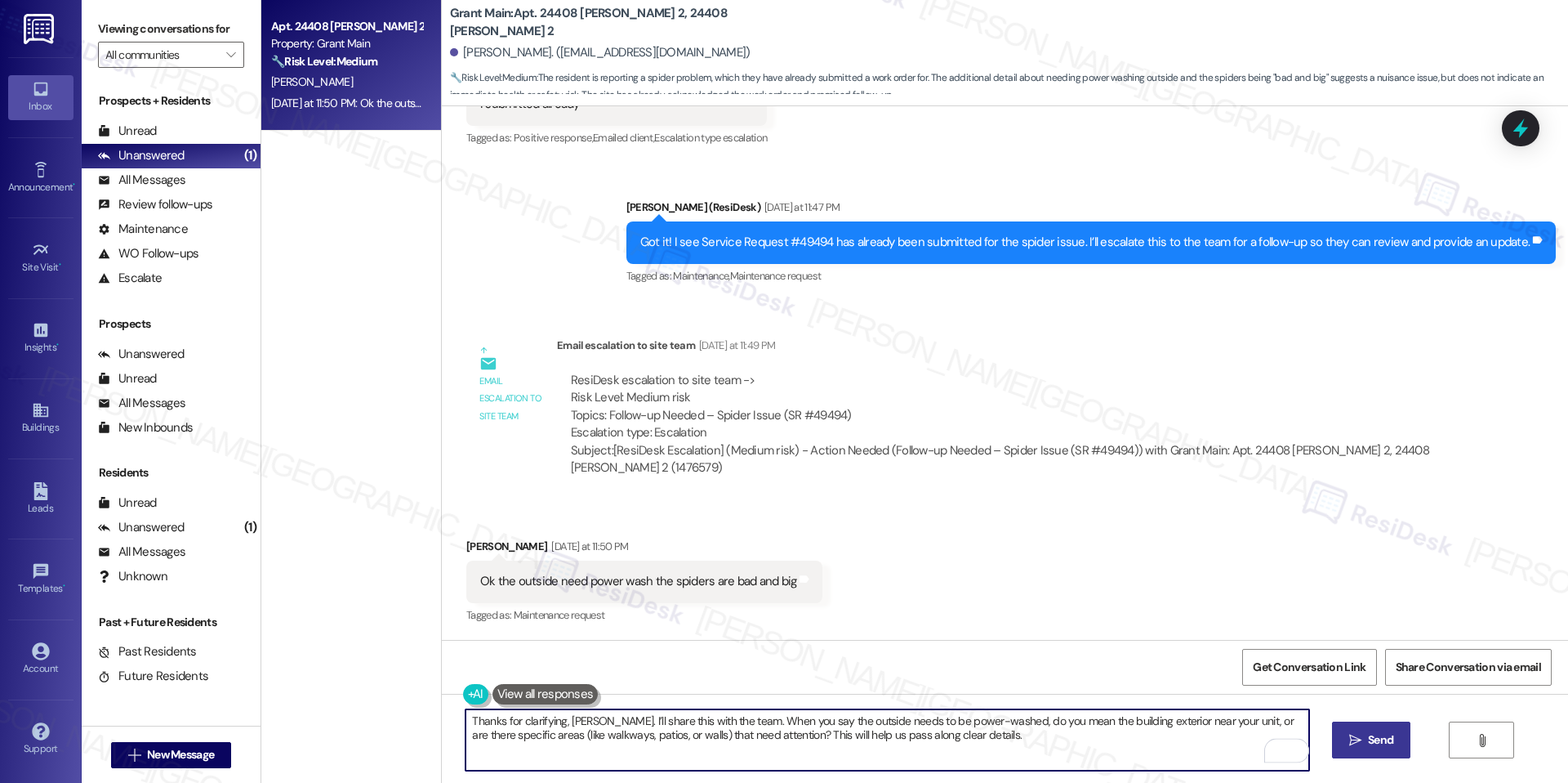
click at [1350, 729] on button " Send" at bounding box center [1371, 740] width 79 height 37
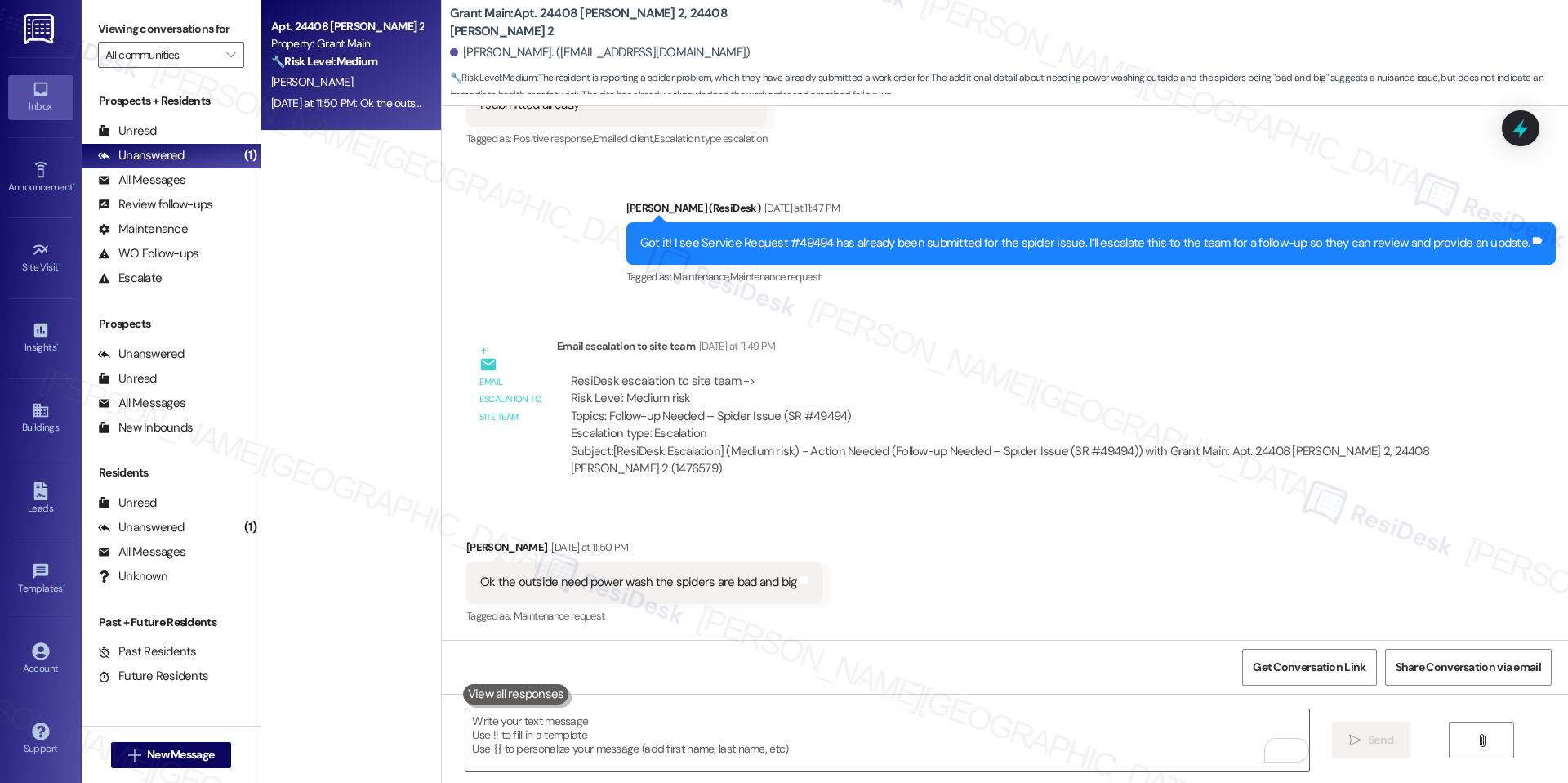
scroll to position [1666, 0]
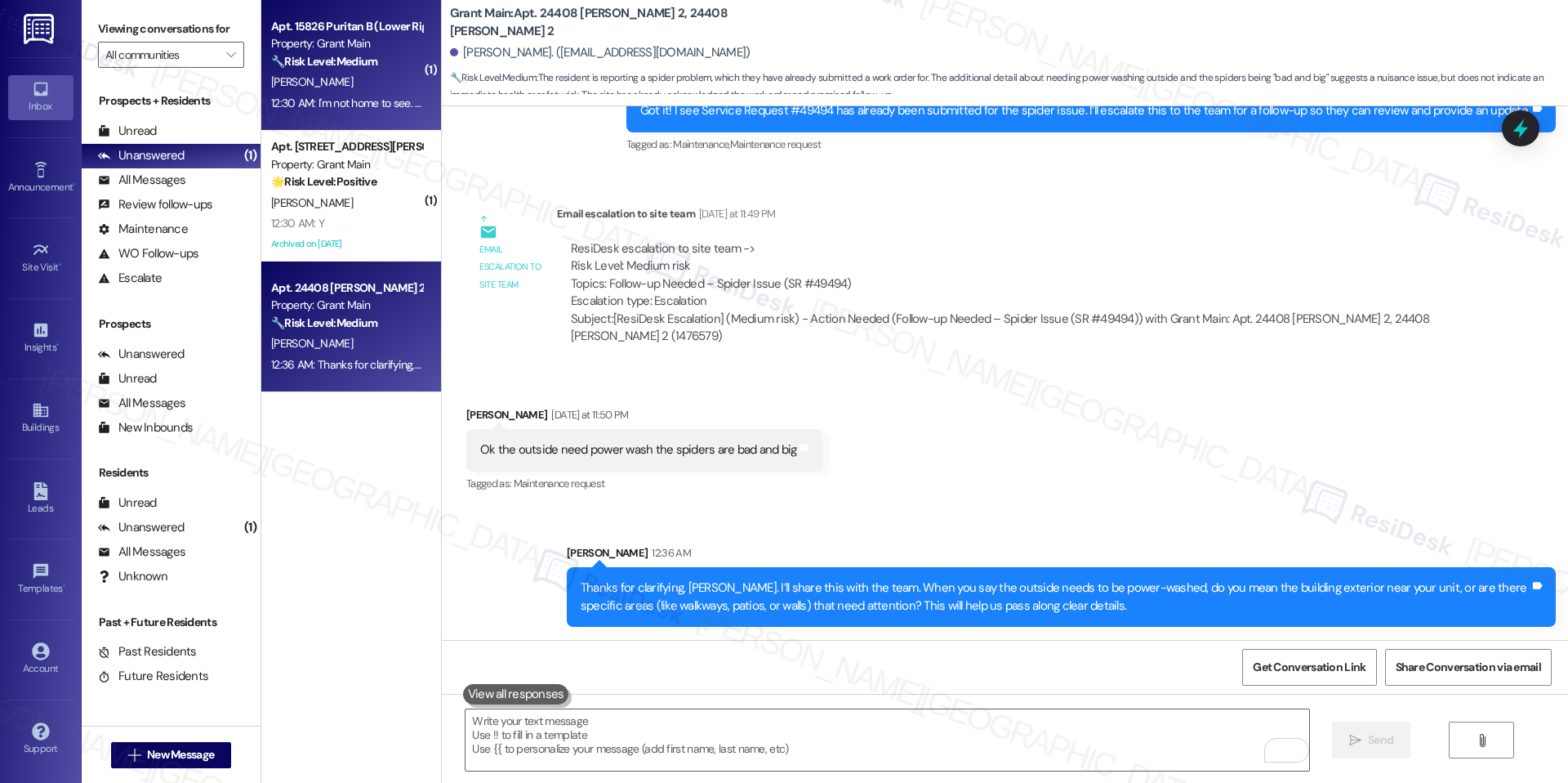
click at [338, 52] on div "Property: Grant Main" at bounding box center [346, 44] width 151 height 18
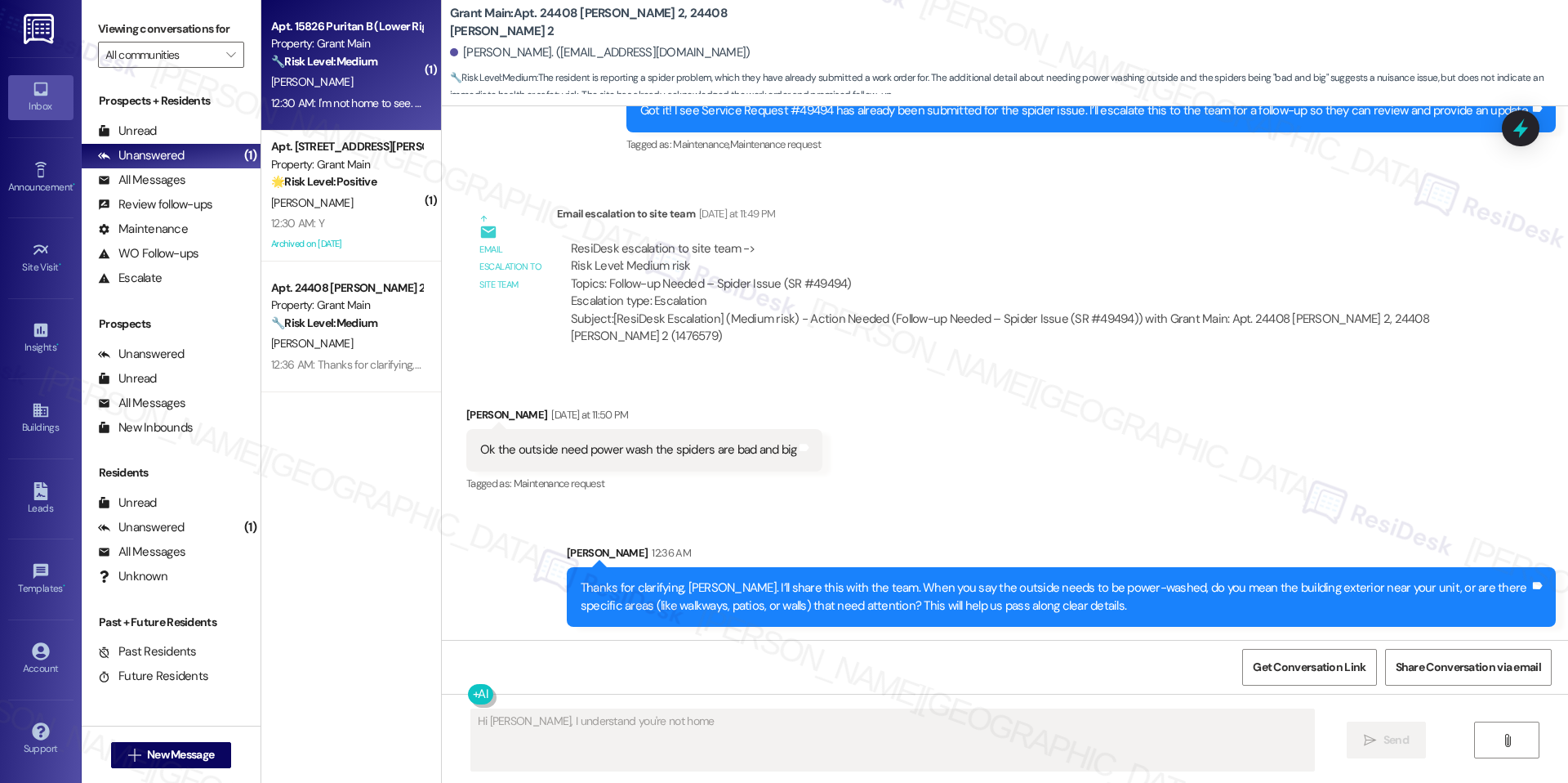
scroll to position [0, 0]
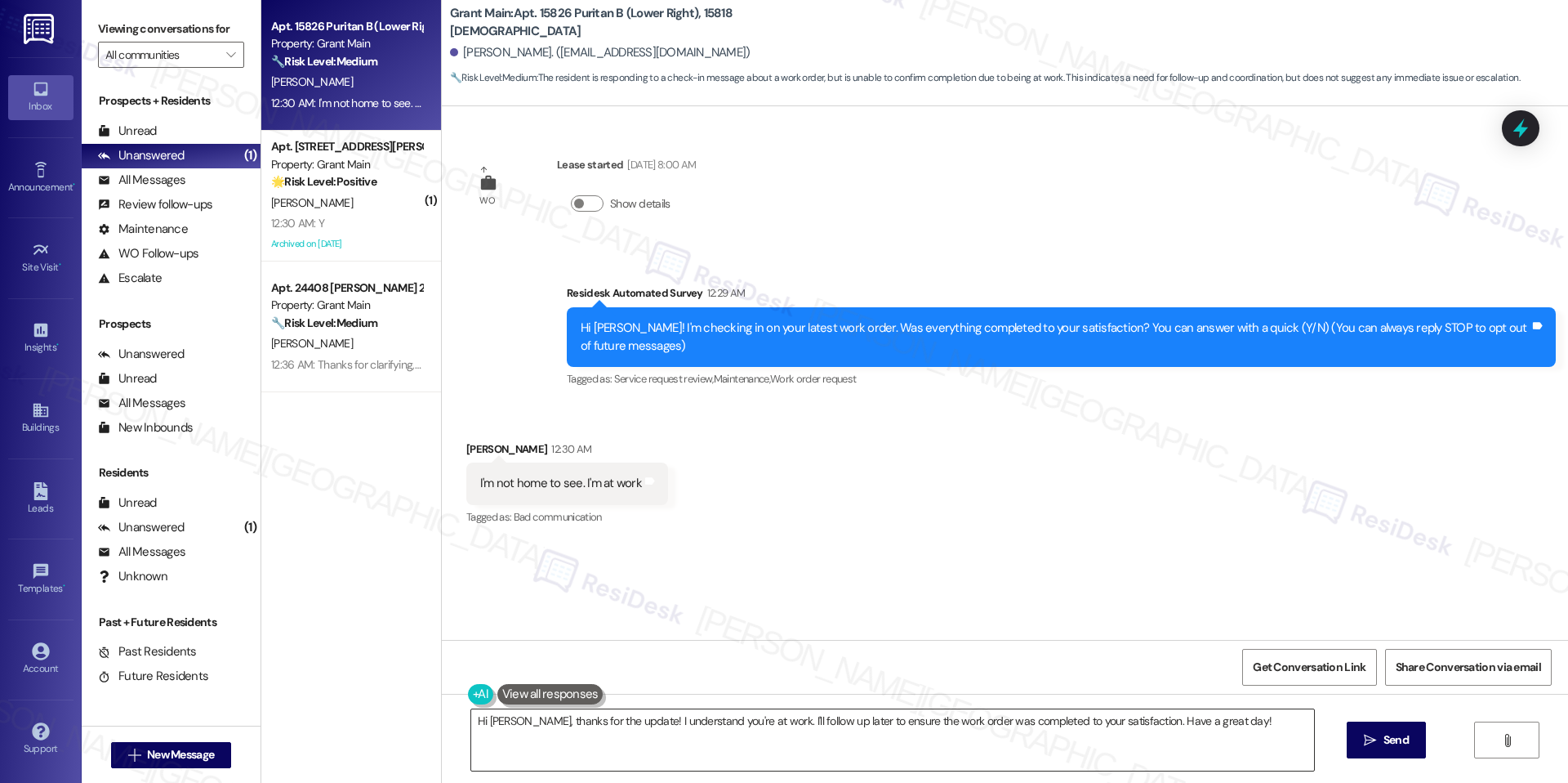
click at [655, 728] on textarea "Hi Patricia, thanks for the update! I understand you're at work. I'll follow up…" at bounding box center [892, 739] width 843 height 62
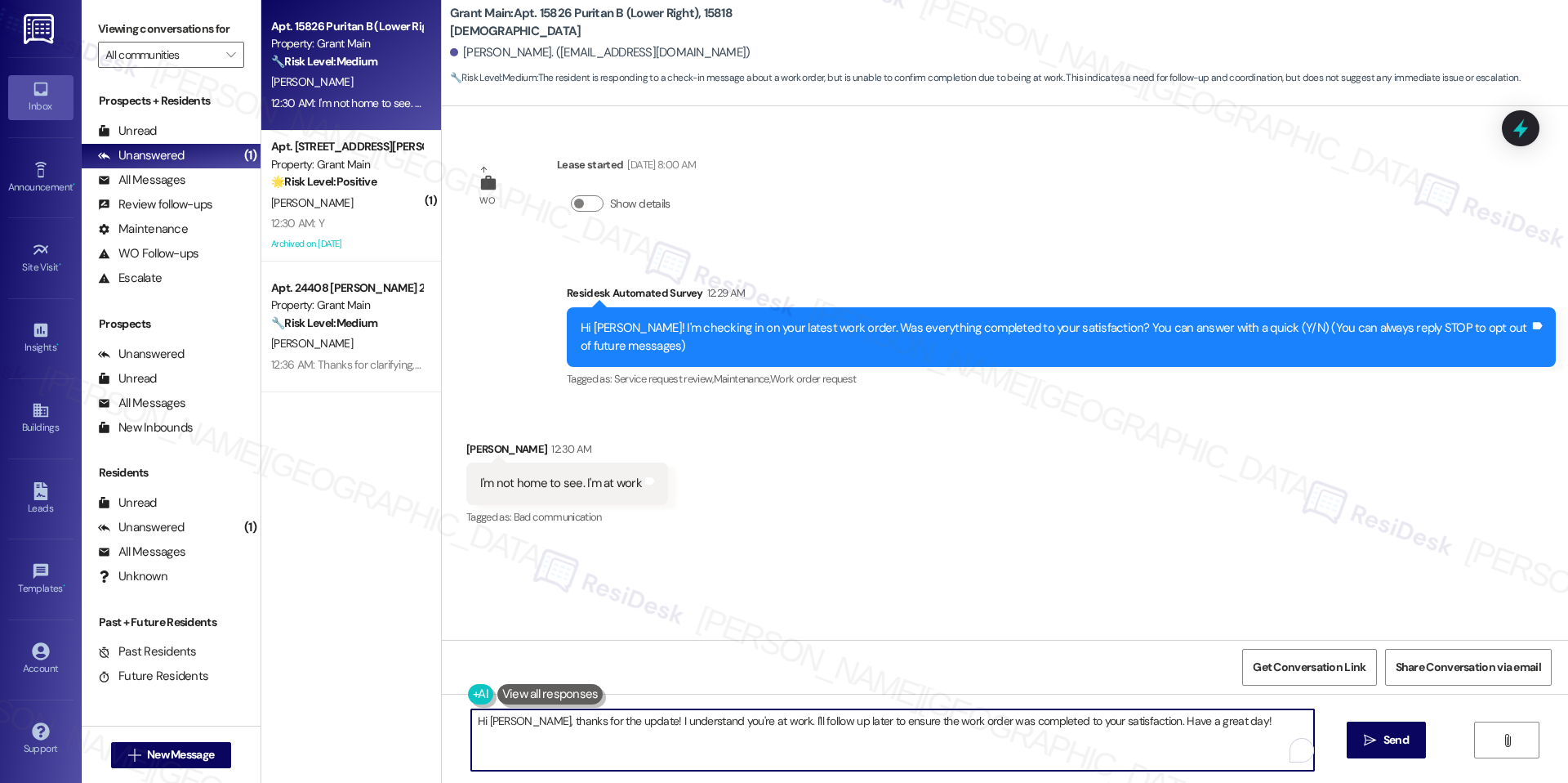
click at [655, 728] on textarea "Hi Patricia, thanks for the update! I understand you're at work. I'll follow up…" at bounding box center [892, 739] width 843 height 62
paste textarea "Got it, Patricia — thanks for letting me know. No worries at all! When you get …"
drag, startPoint x: 542, startPoint y: 723, endPoint x: 524, endPoint y: 718, distance: 18.7
click at [524, 718] on textarea "Got it, Patricia — thanks for letting me know. No worries at all! When you get …" at bounding box center [886, 739] width 843 height 62
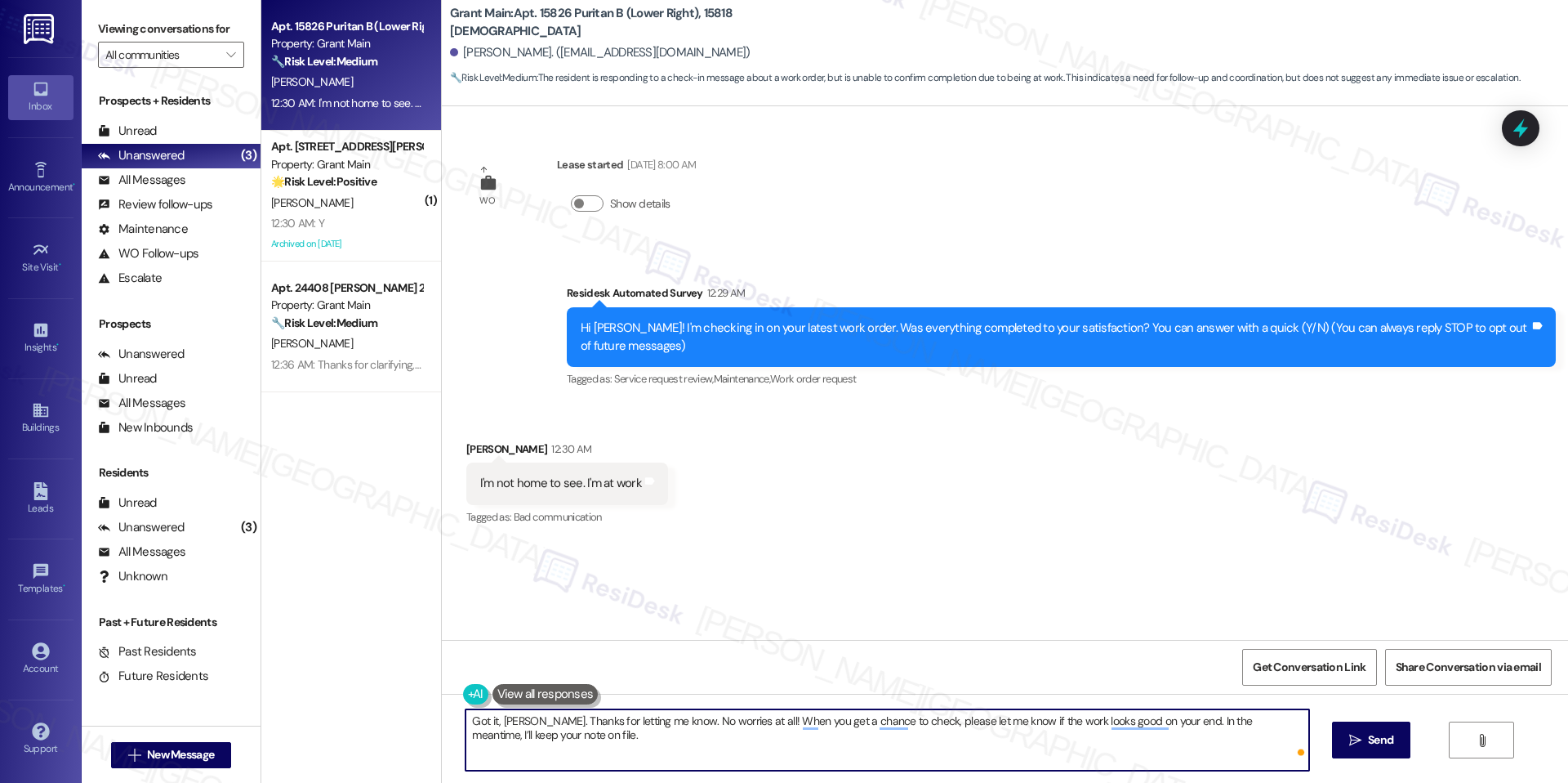
click at [560, 740] on textarea "Got it, Patricia. Thanks for letting me know. No worries at all! When you get a…" at bounding box center [886, 739] width 843 height 62
type textarea "Got it, Patricia. Thanks for letting me know. No worries at all! When you get a…"
click at [1355, 748] on span " Send" at bounding box center [1371, 740] width 52 height 18
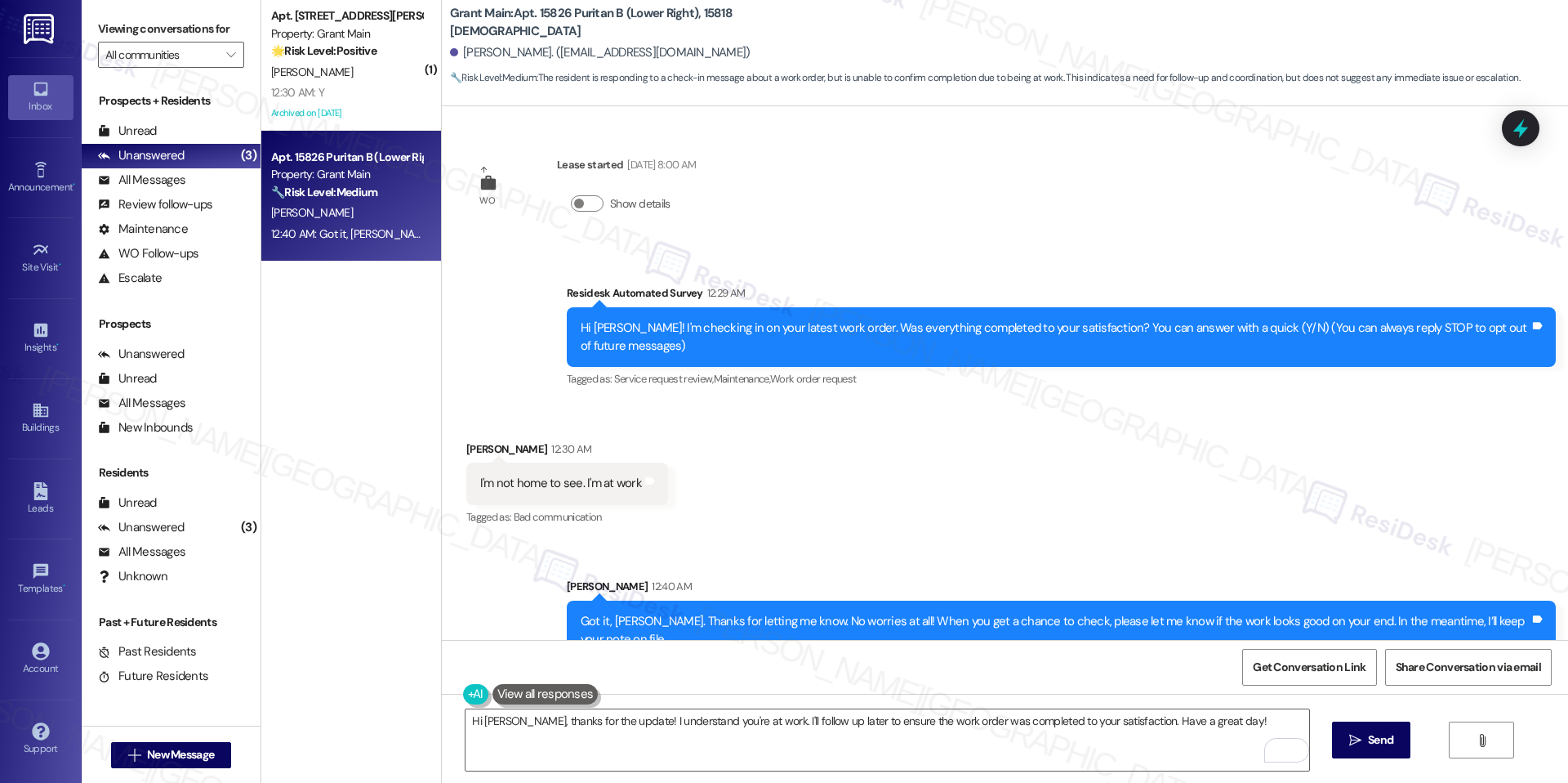
scroll to position [147, 0]
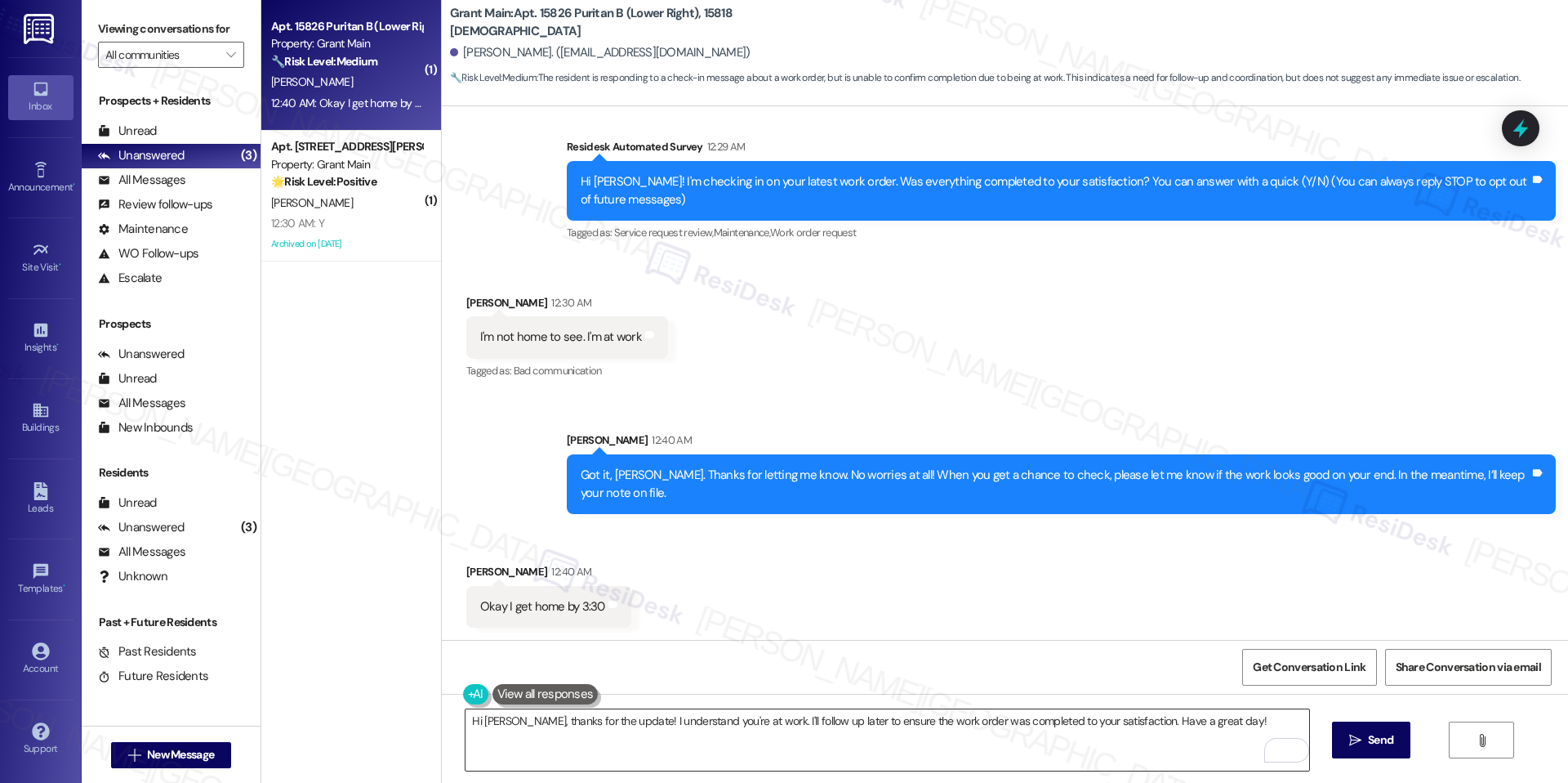
click at [723, 719] on textarea "Hi Patricia, thanks for the update! I understand you're at work. I'll follow up…" at bounding box center [886, 739] width 843 height 62
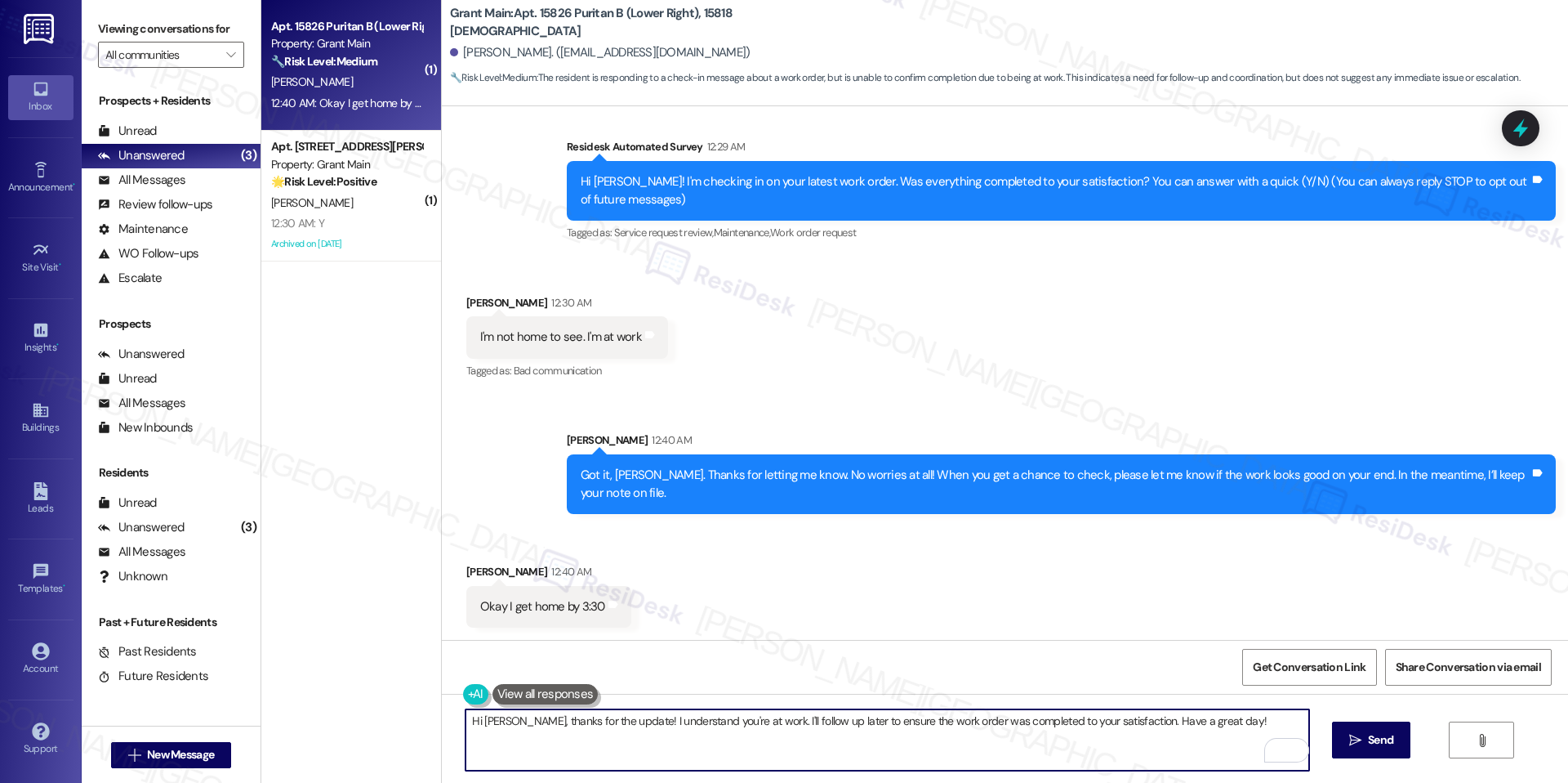
click at [723, 719] on textarea "Hi Patricia, thanks for the update! I understand you're at work. I'll follow up…" at bounding box center [886, 739] width 843 height 62
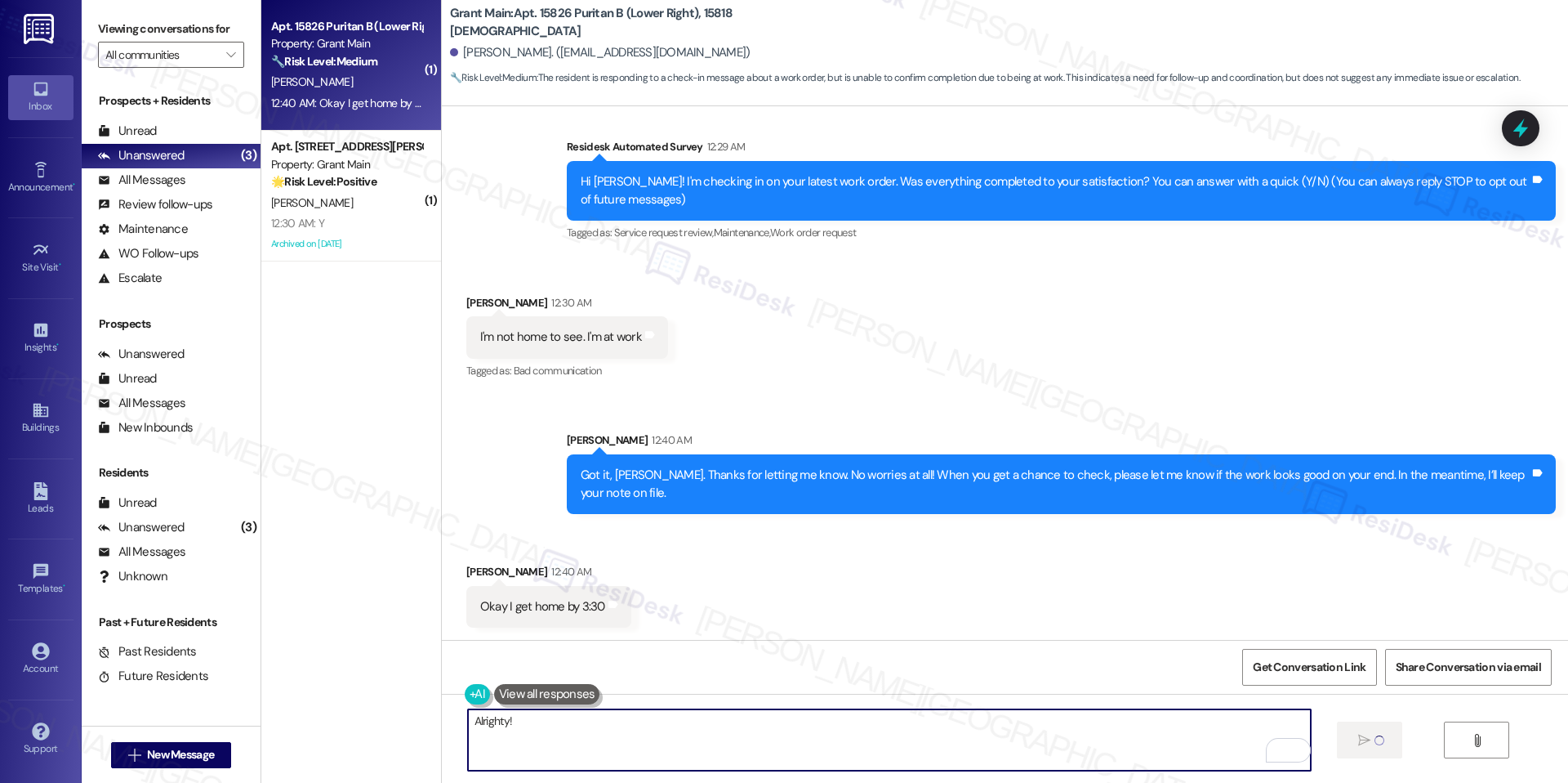
type textarea "Alrighty!"
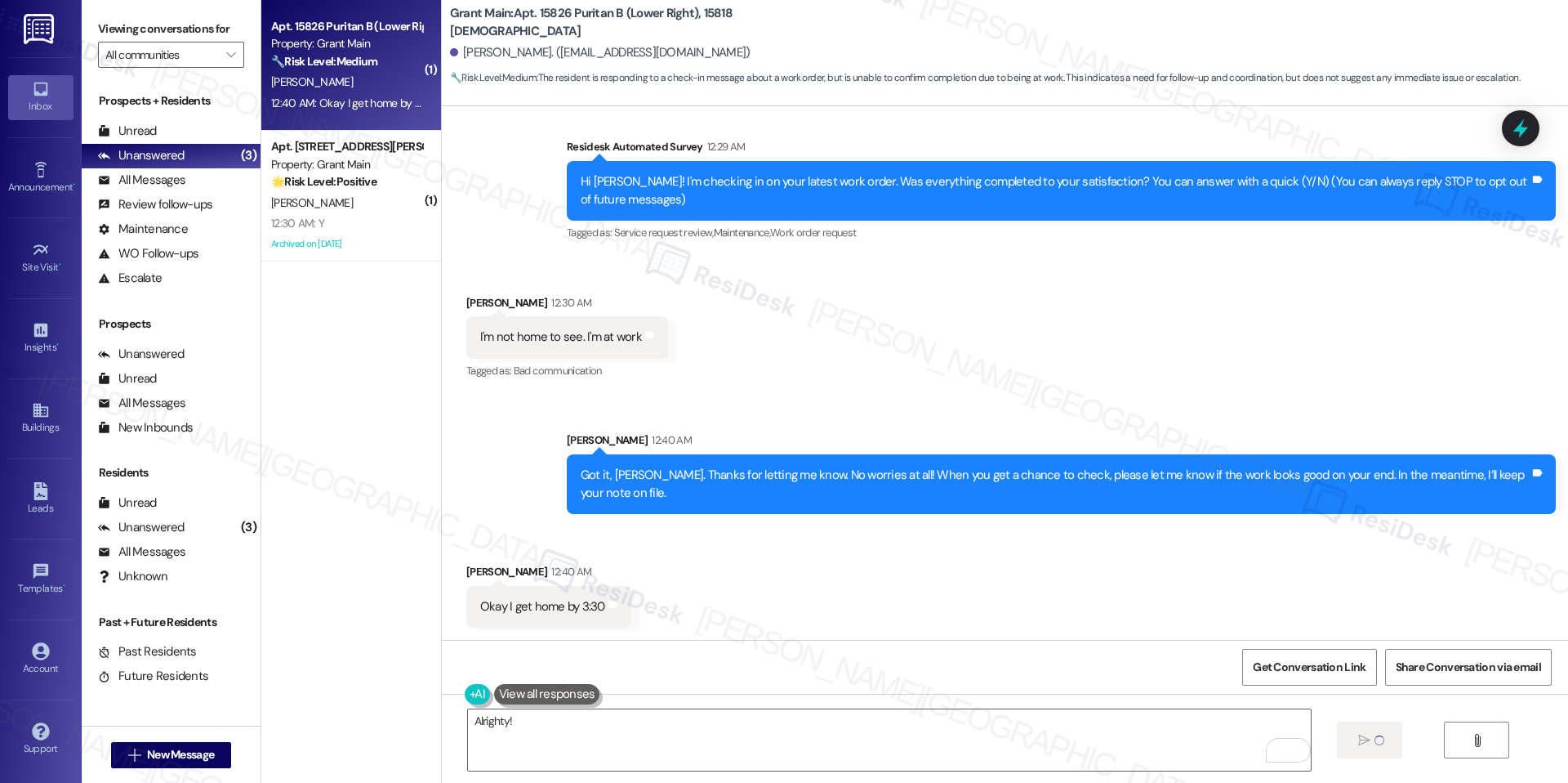
click at [552, 686] on button at bounding box center [547, 694] width 106 height 21
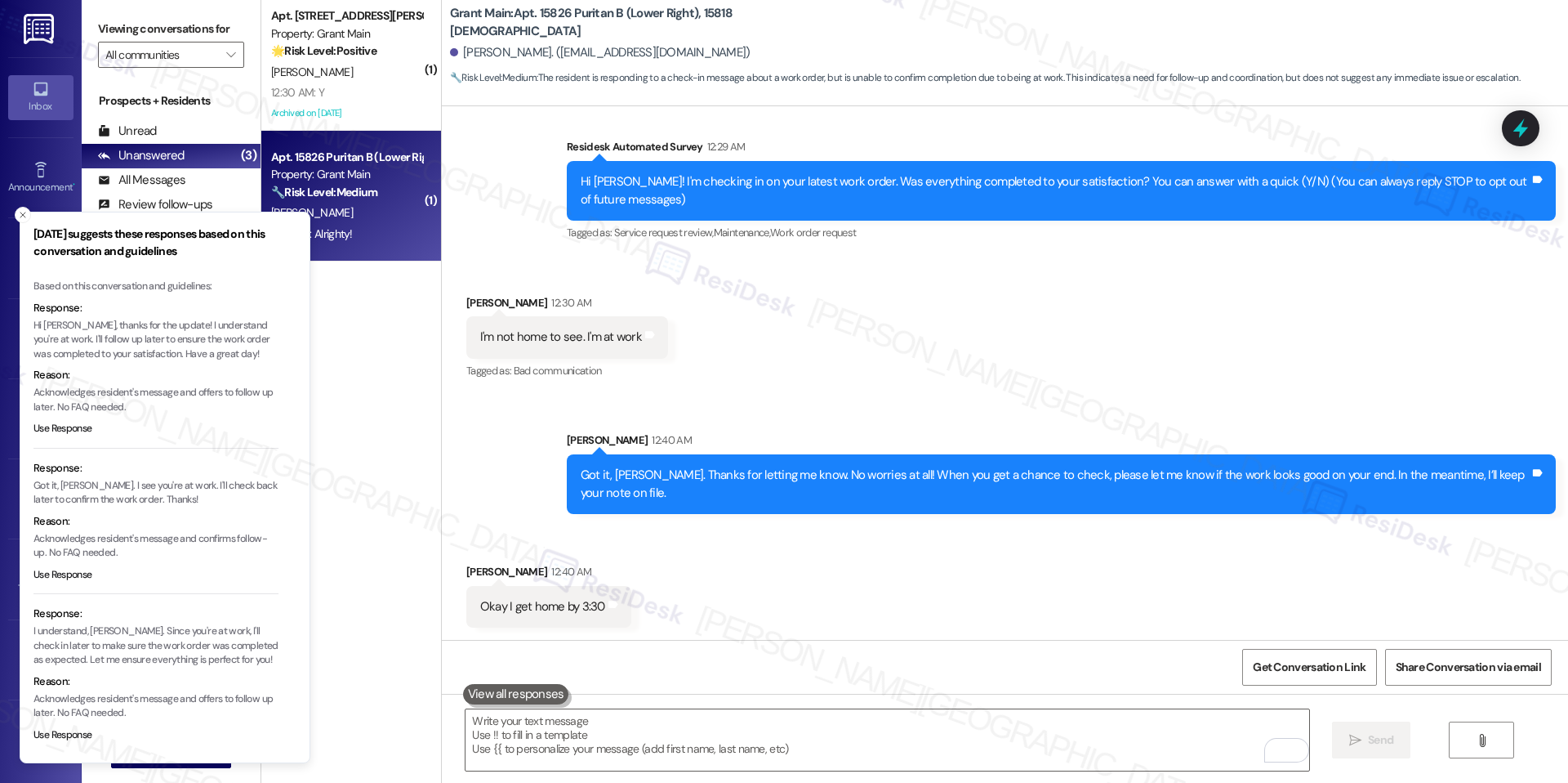
scroll to position [4, 0]
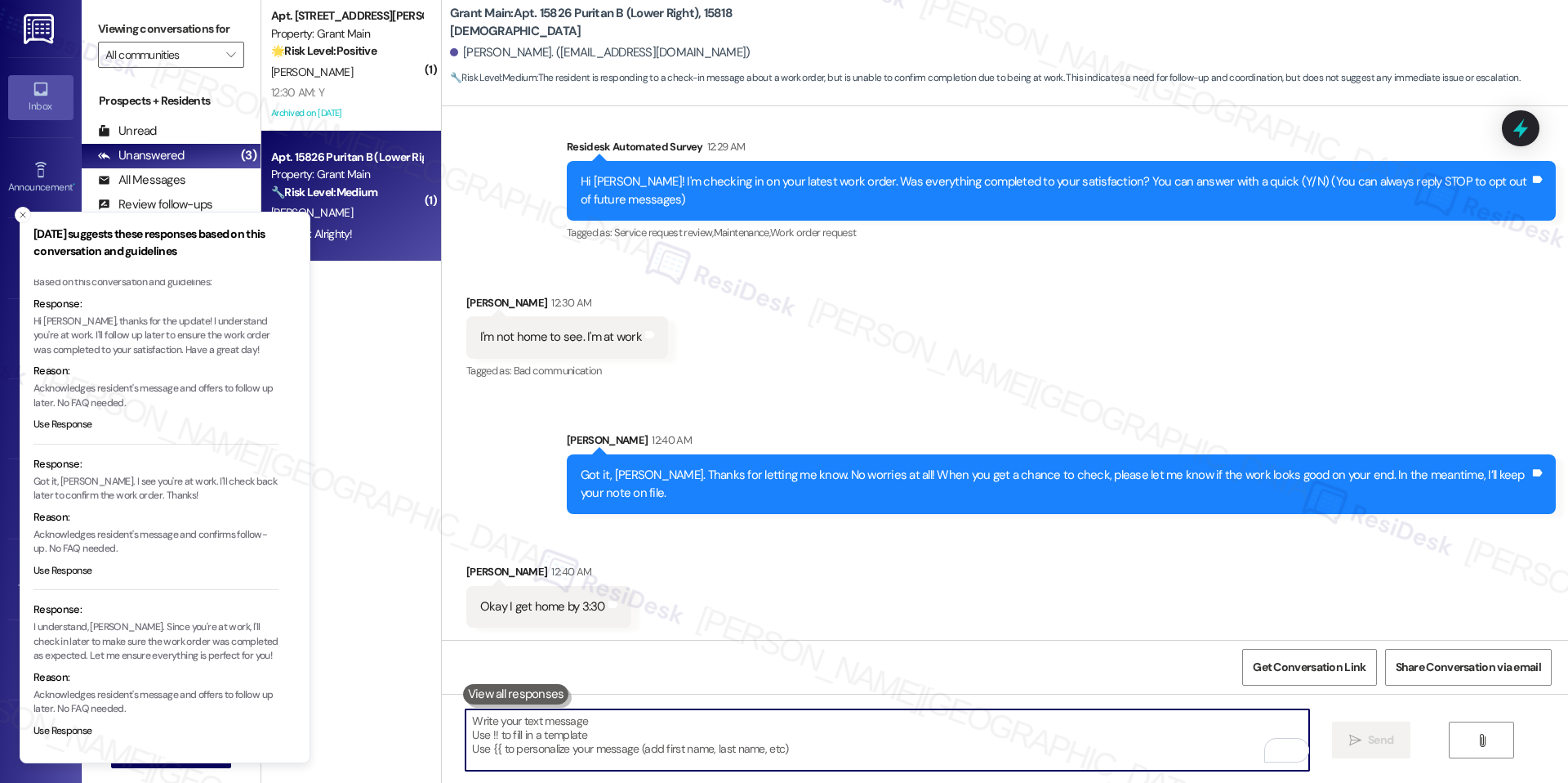
click at [532, 730] on textarea "To enrich screen reader interactions, please activate Accessibility in Grammarl…" at bounding box center [886, 739] width 843 height 62
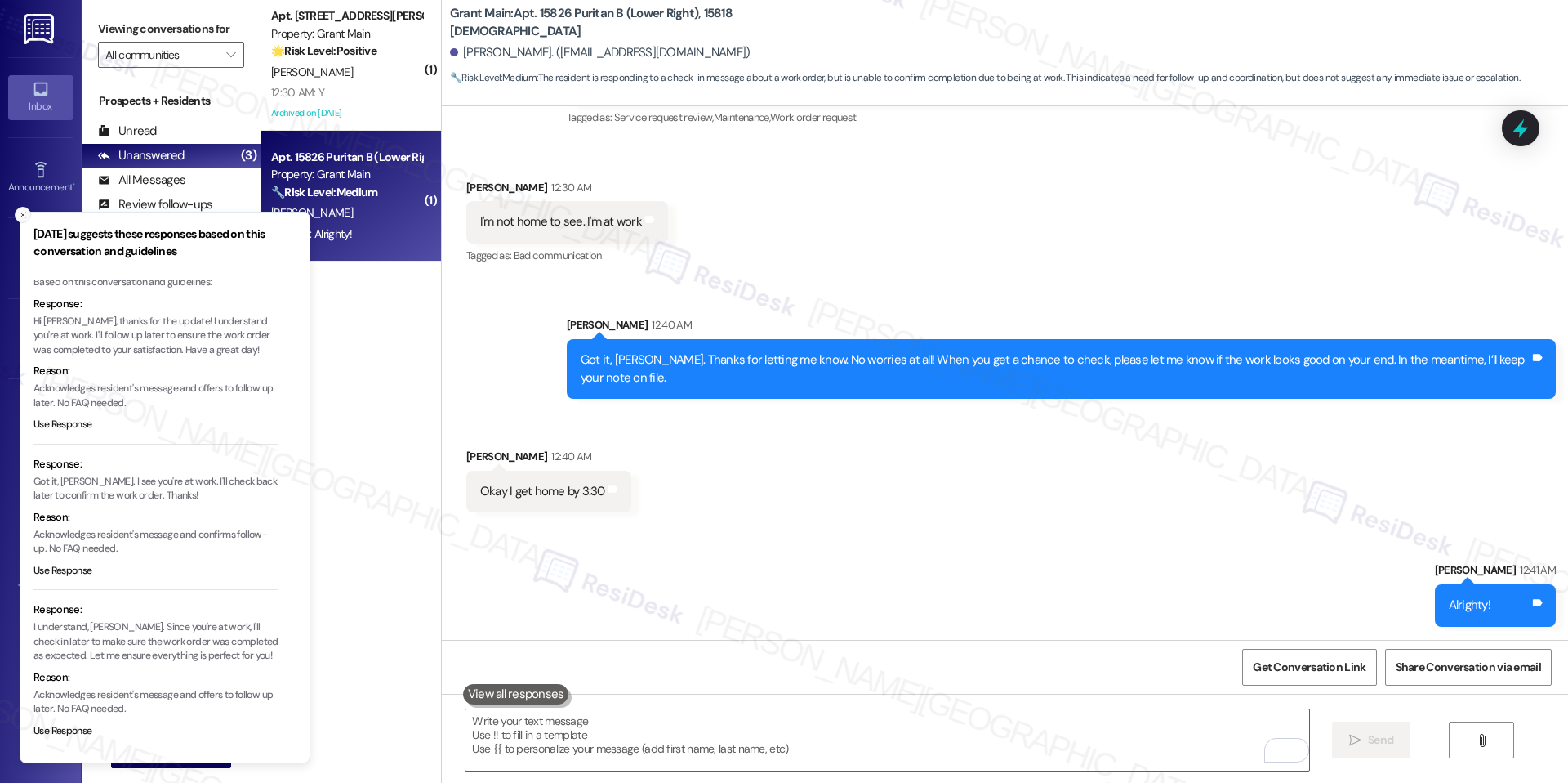
click at [22, 215] on icon "Close toast" at bounding box center [22, 215] width 10 height 10
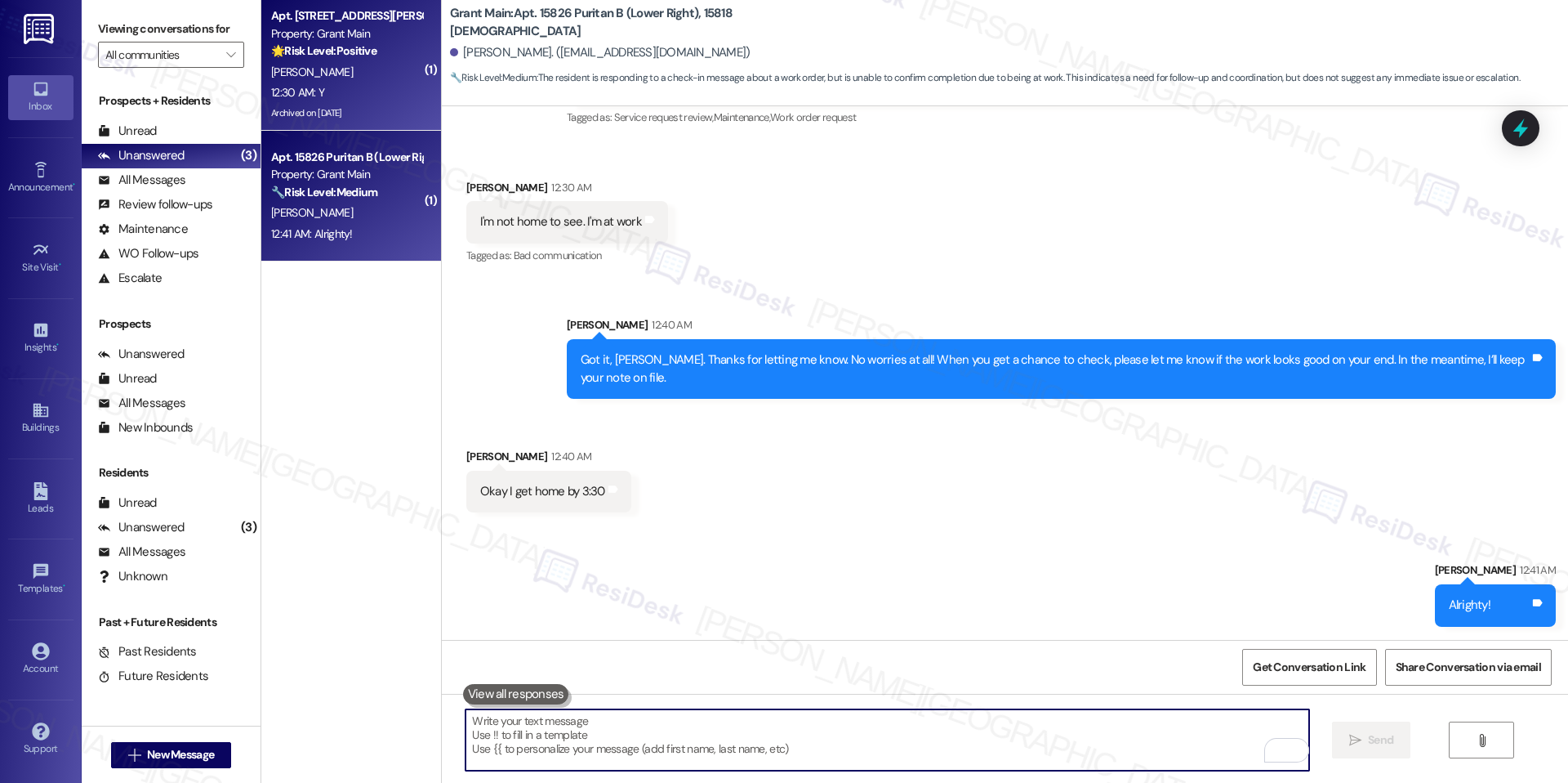
click at [281, 92] on div "12:30 AM: Y 12:30 AM: Y" at bounding box center [297, 92] width 53 height 15
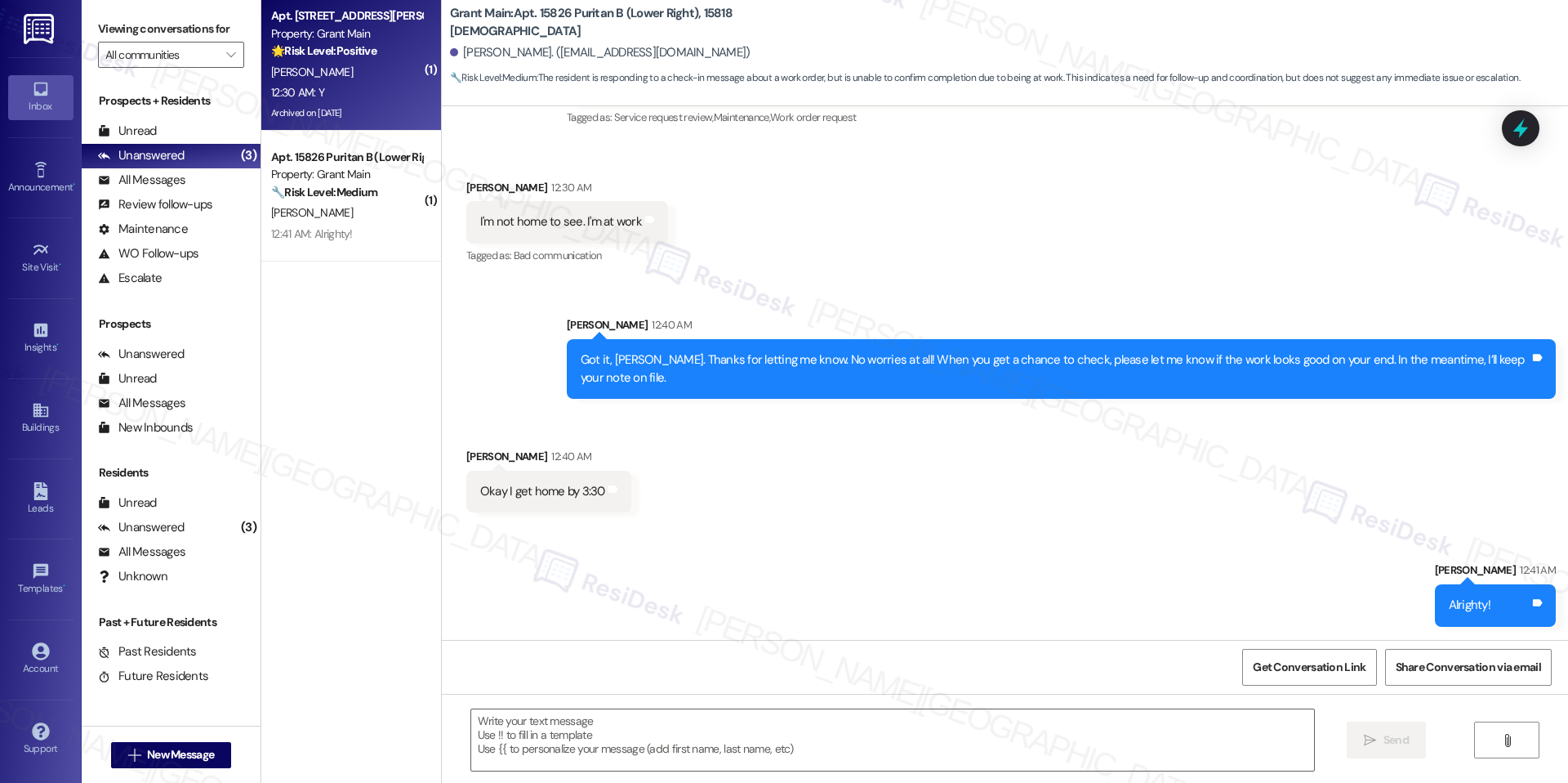
type textarea "Fetching suggested responses. Please feel free to read through the conversation…"
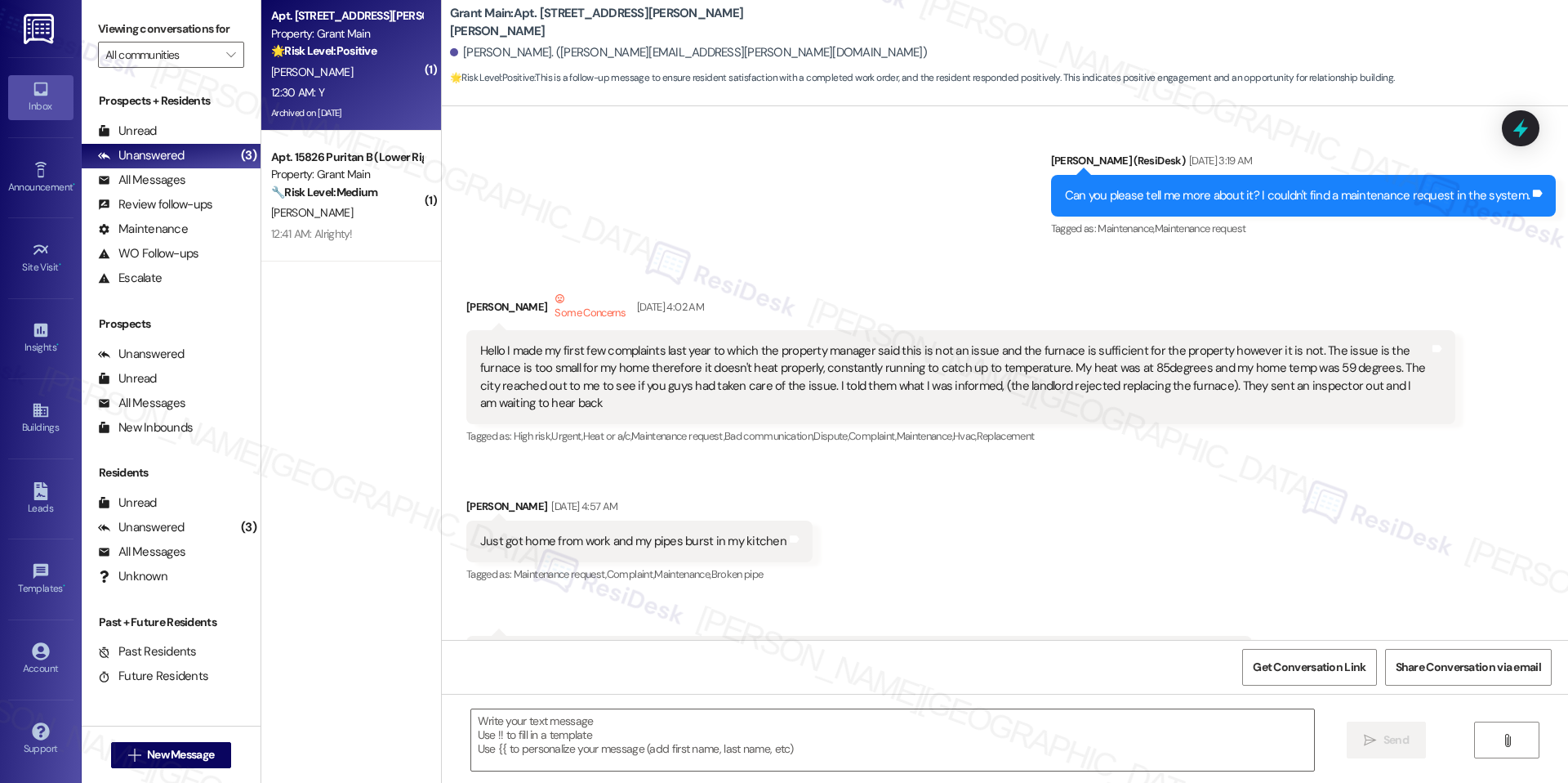
scroll to position [5661, 0]
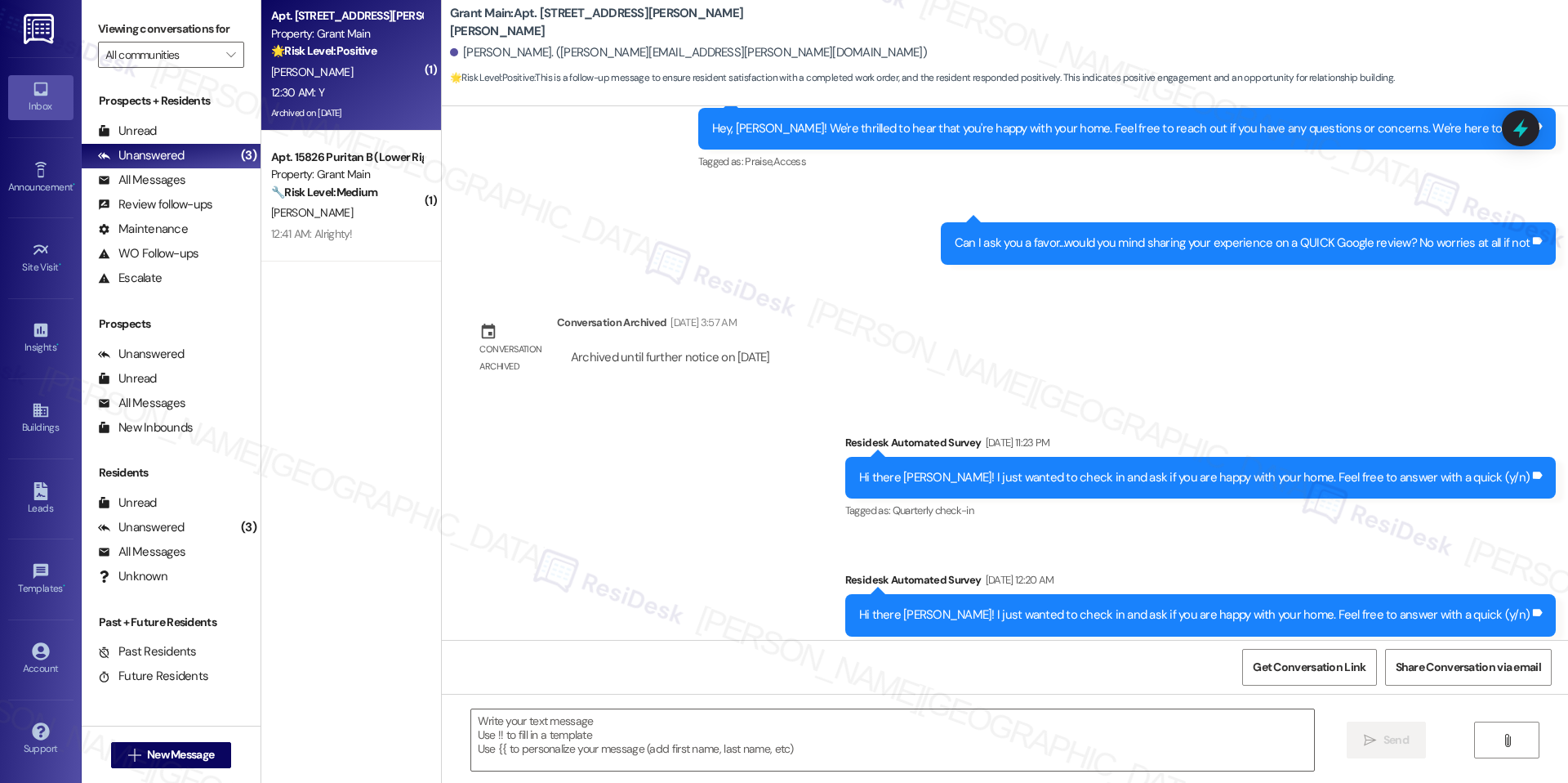
type textarea "Fetching suggested responses. Please feel free to read through the conversation…"
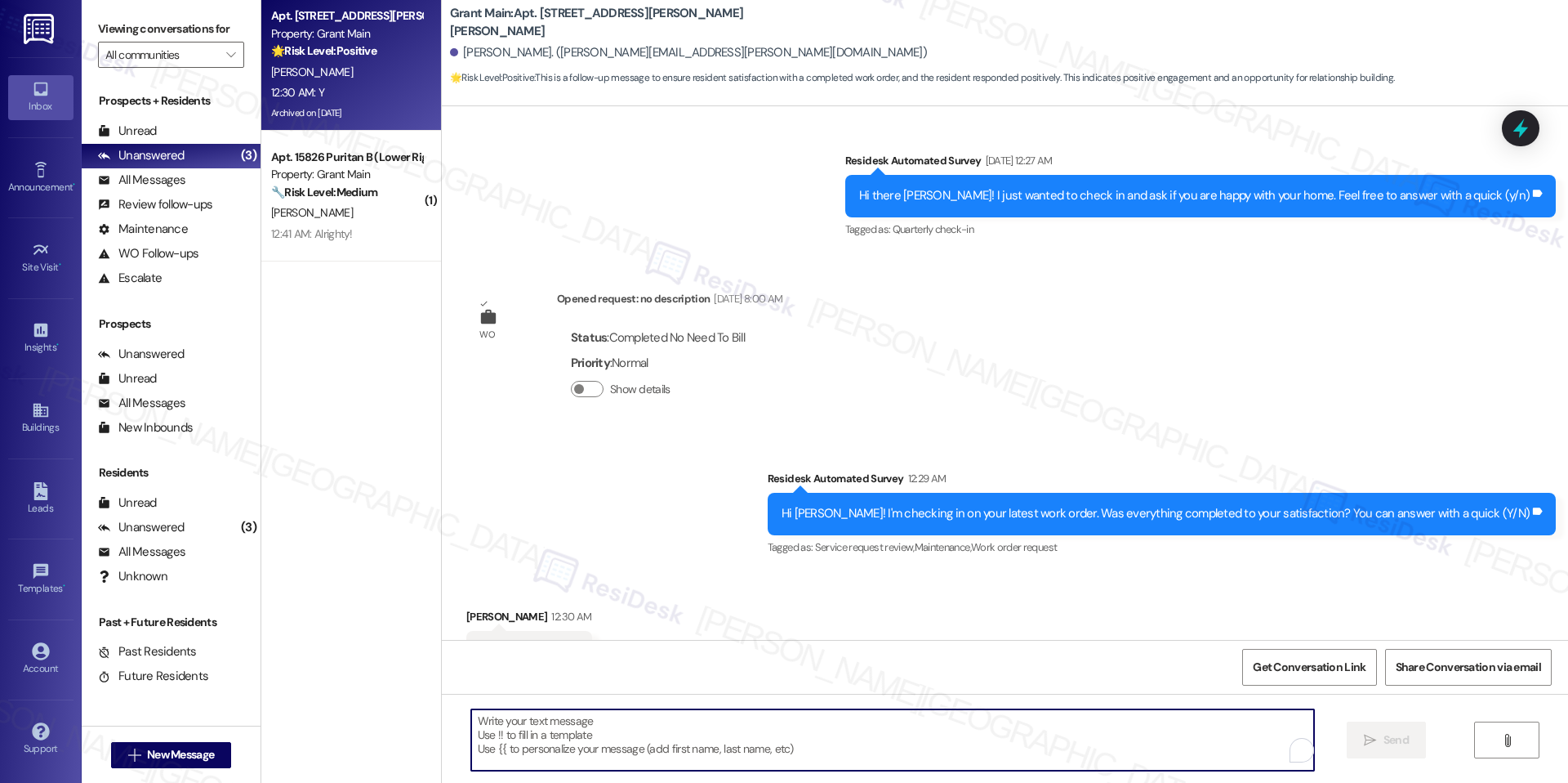
click at [487, 724] on textarea "To enrich screen reader interactions, please activate Accessibility in Grammarl…" at bounding box center [892, 739] width 843 height 62
paste textarea "I'm happy the work order was completed to your satisfaction! We'd also love to …"
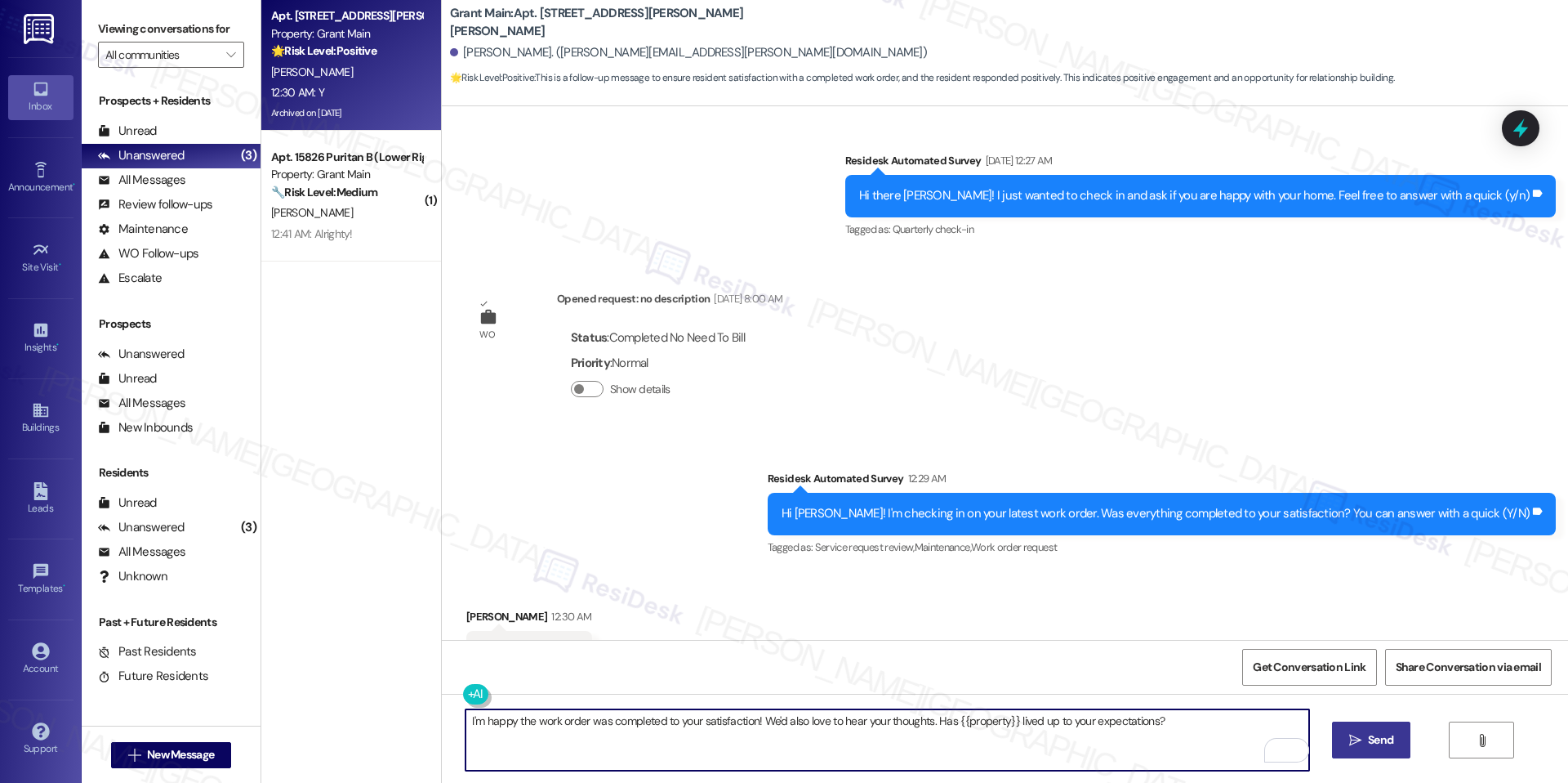
type textarea "I'm happy the work order was completed to your satisfaction! We'd also love to …"
click at [1344, 749] on button " Send" at bounding box center [1371, 740] width 79 height 37
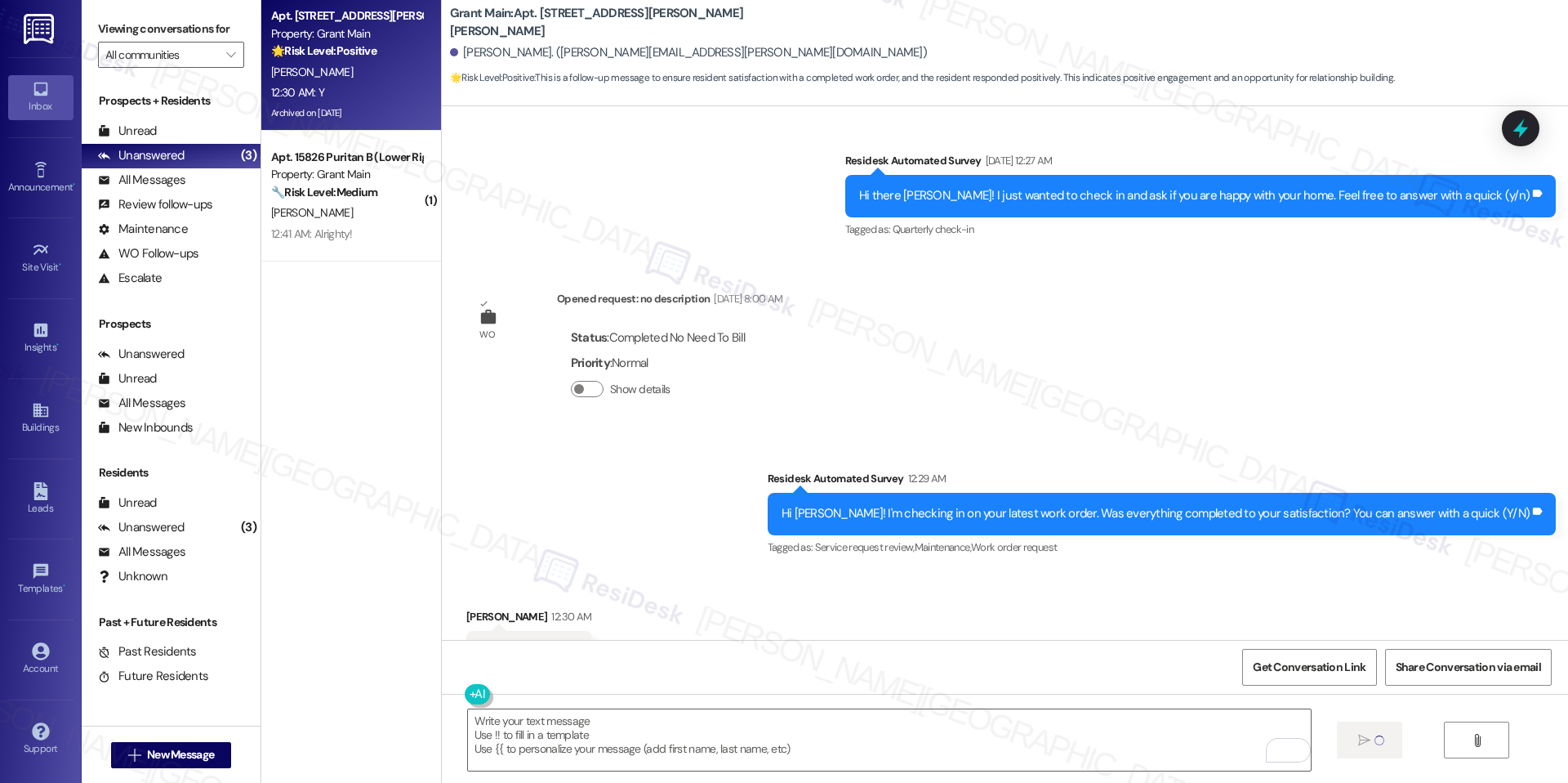
scroll to position [5660, 0]
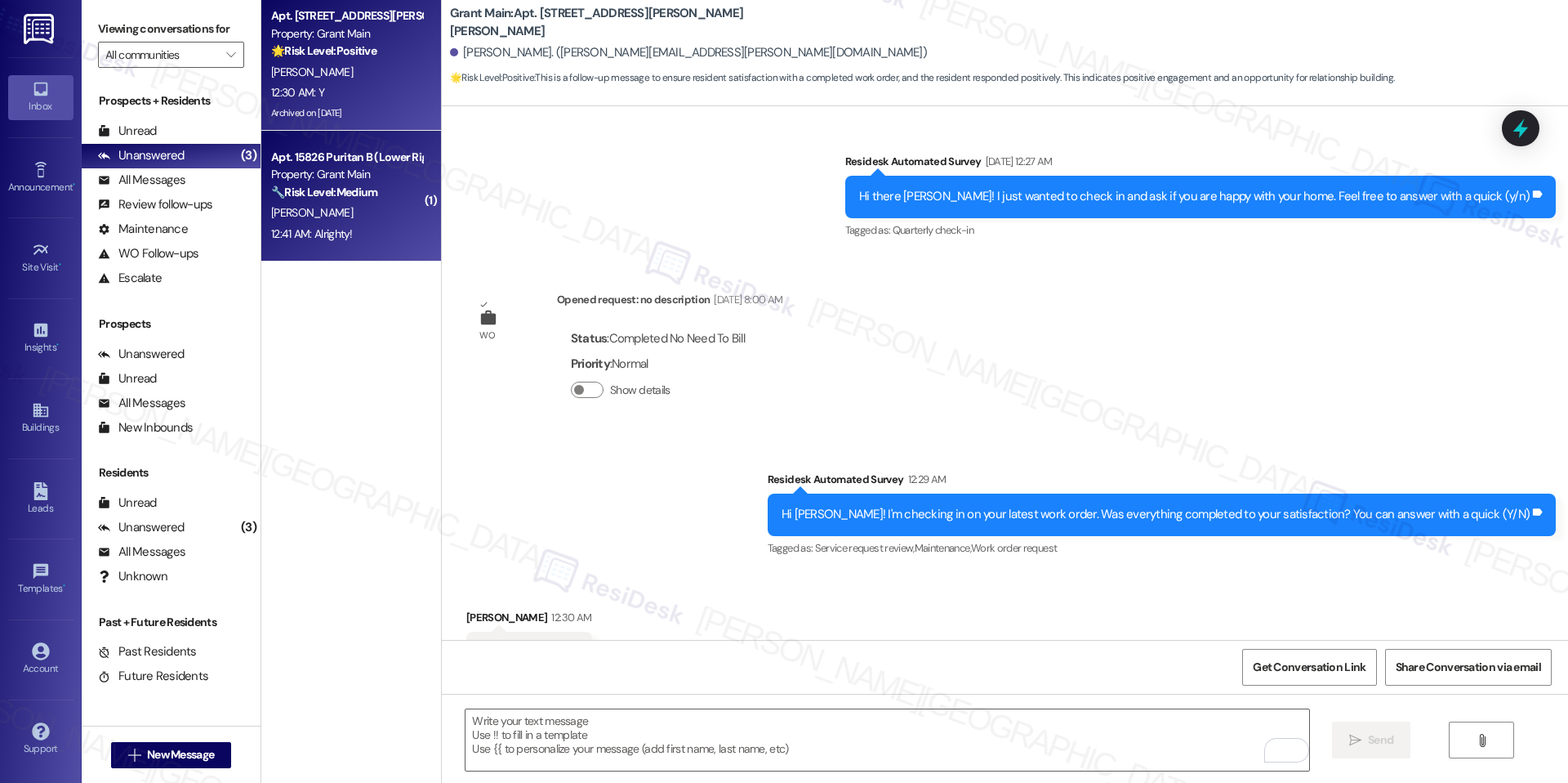
click at [325, 202] on div "P. Lynn" at bounding box center [347, 212] width 154 height 21
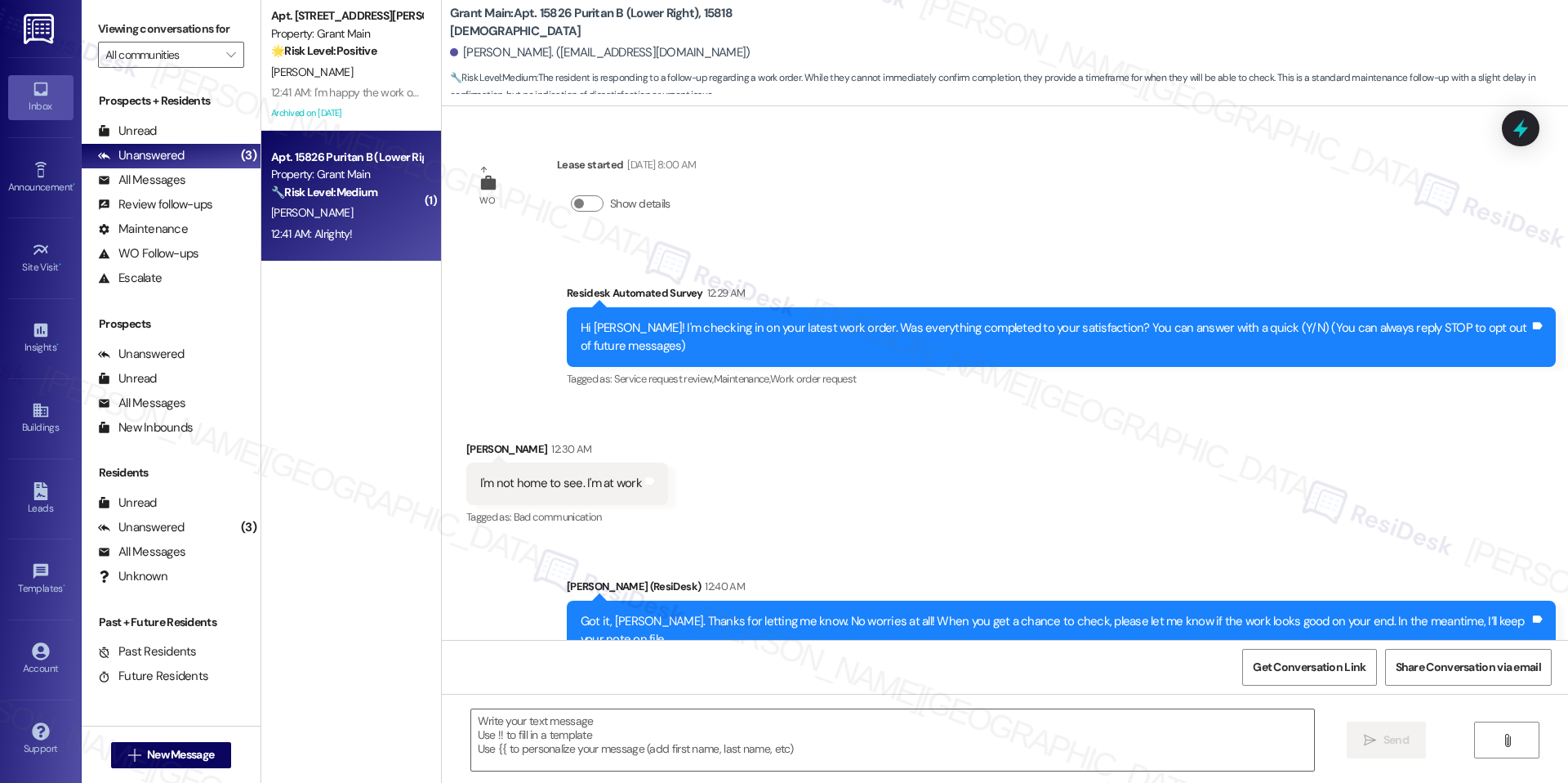
scroll to position [171, 0]
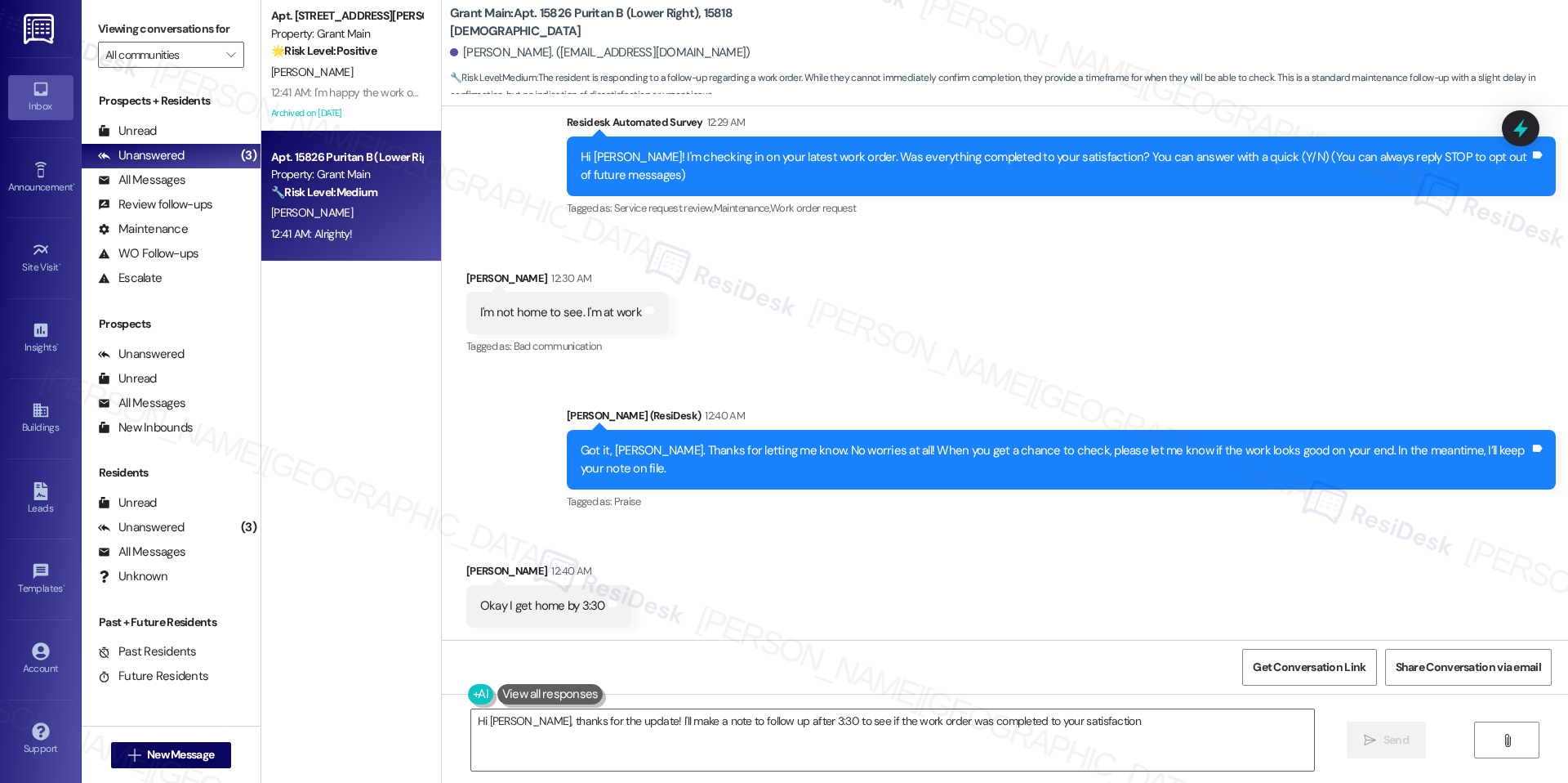
type textarea "Hi Patricia, thanks for the update! I'll make a note to follow up after 3:30 to…"
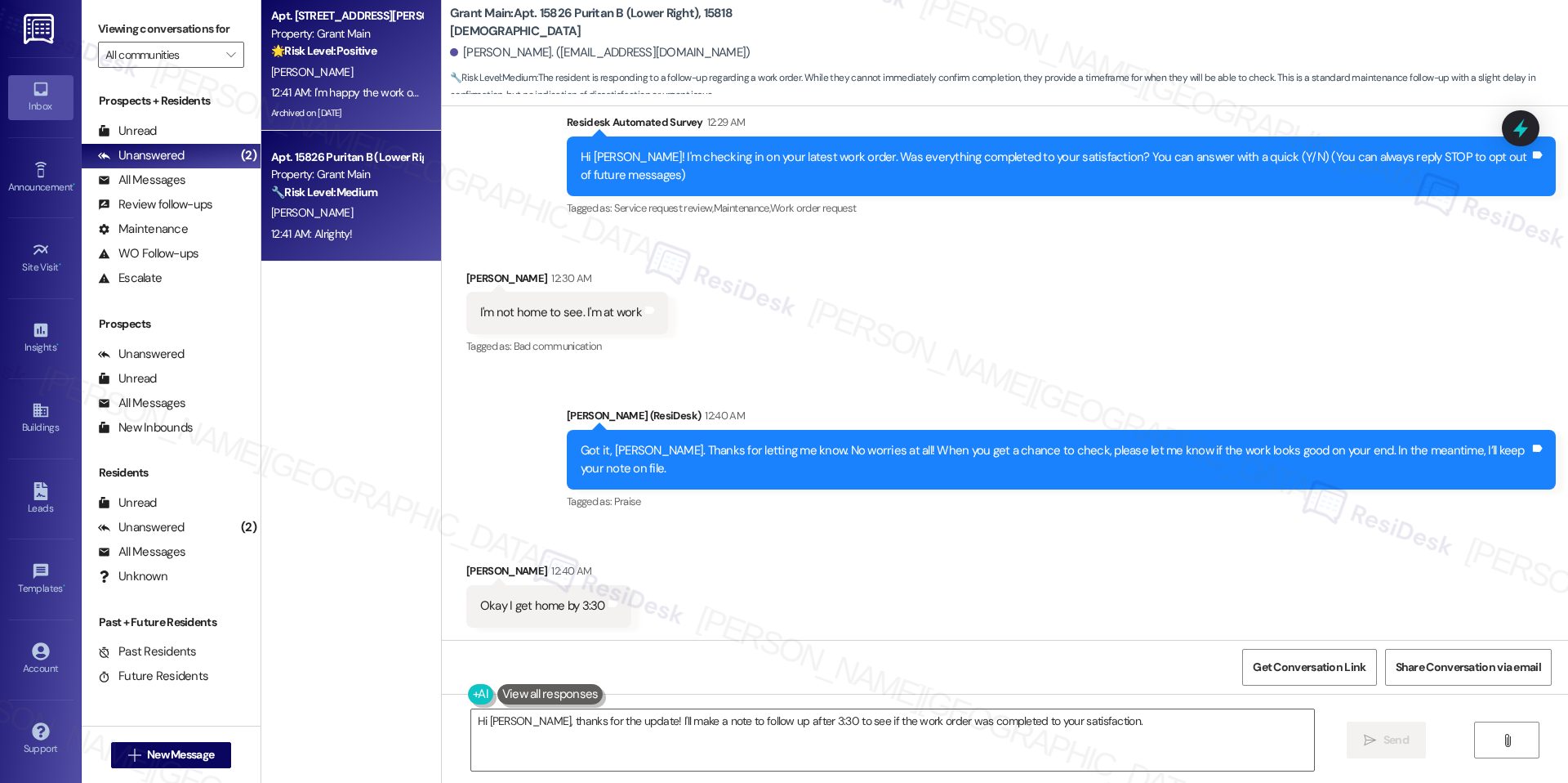
click at [353, 65] on div "K. Boles" at bounding box center [347, 72] width 154 height 21
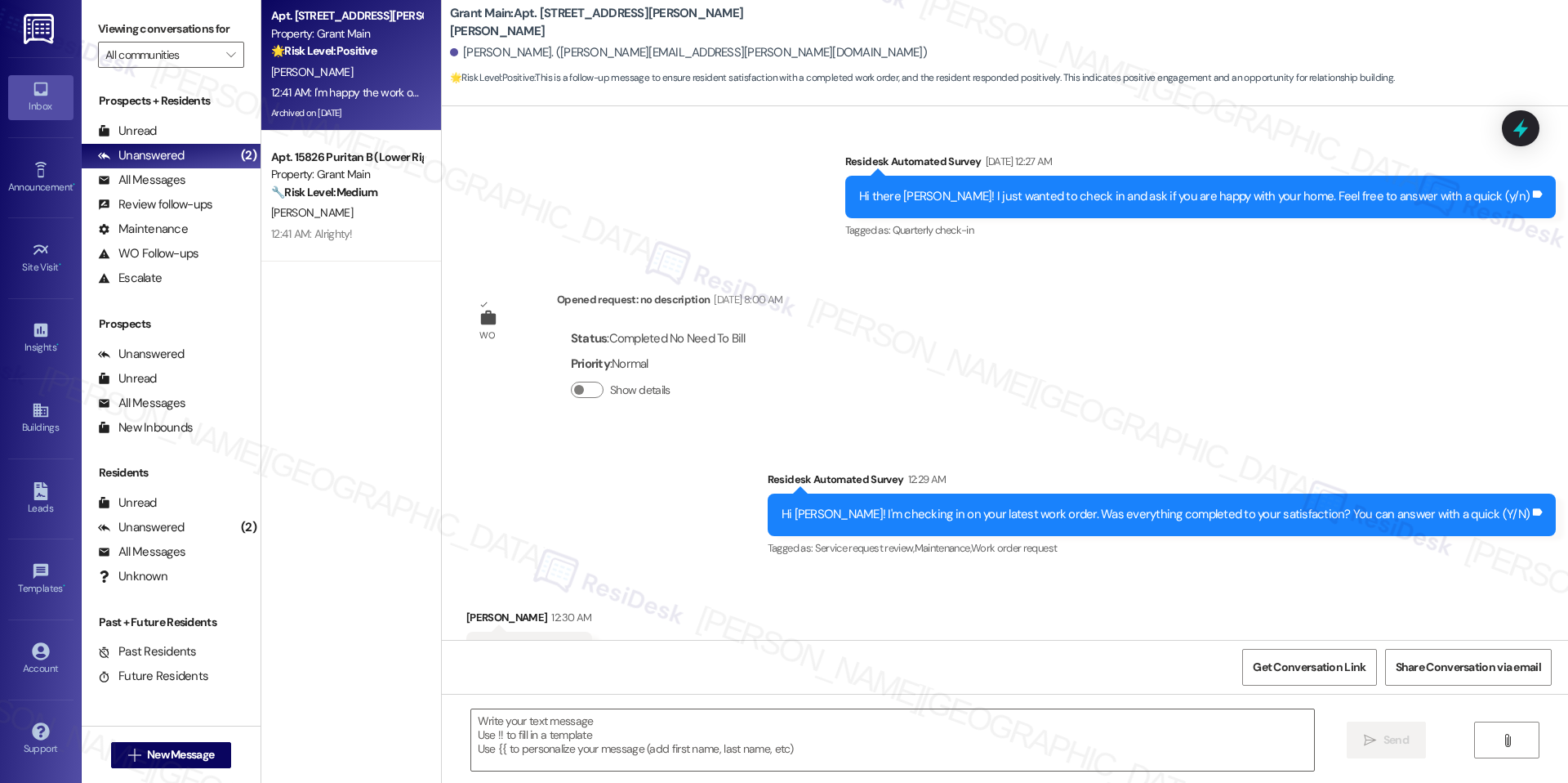
type textarea "Fetching suggested responses. Please feel free to read through the conversation…"
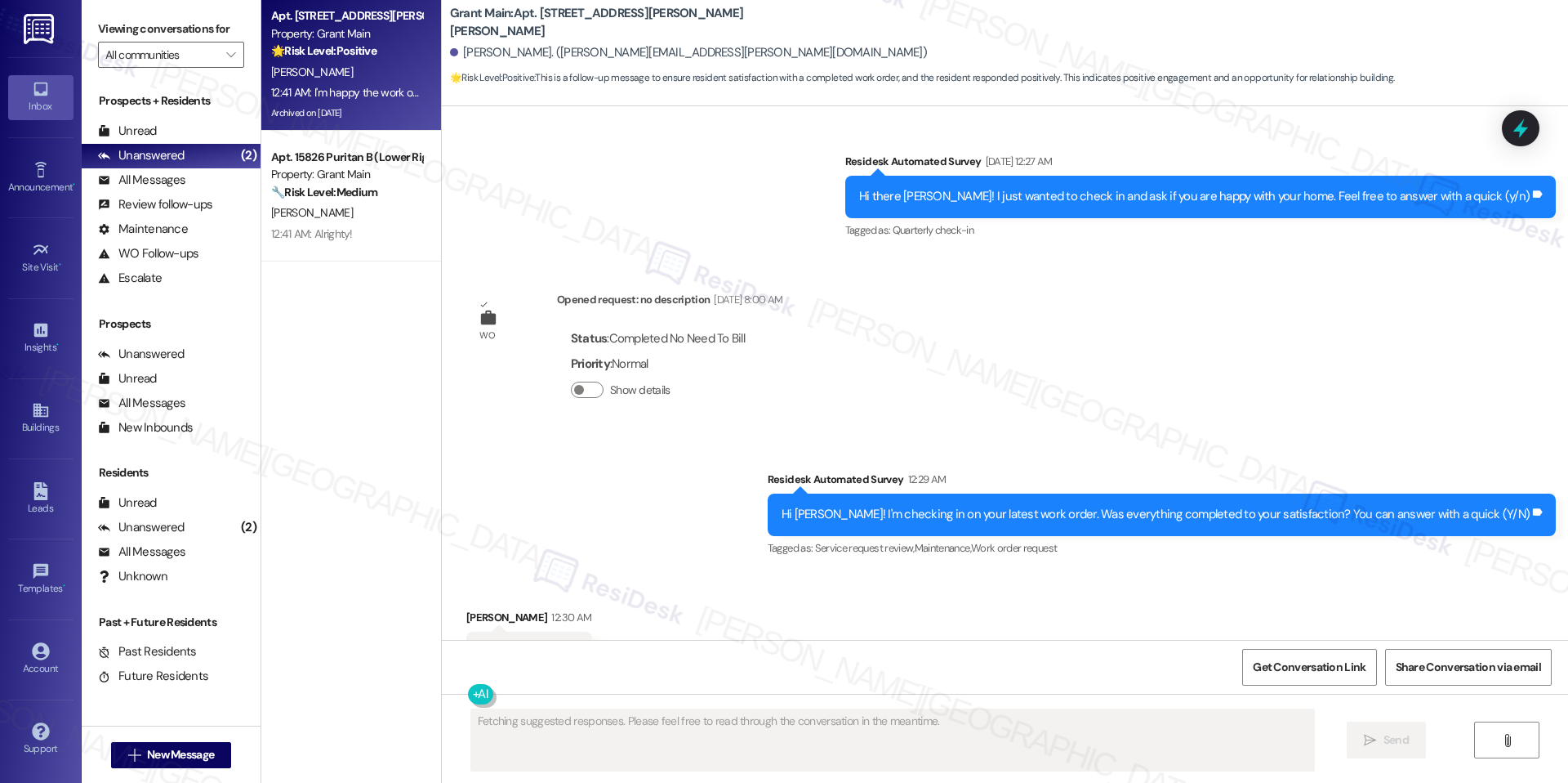
scroll to position [5799, 0]
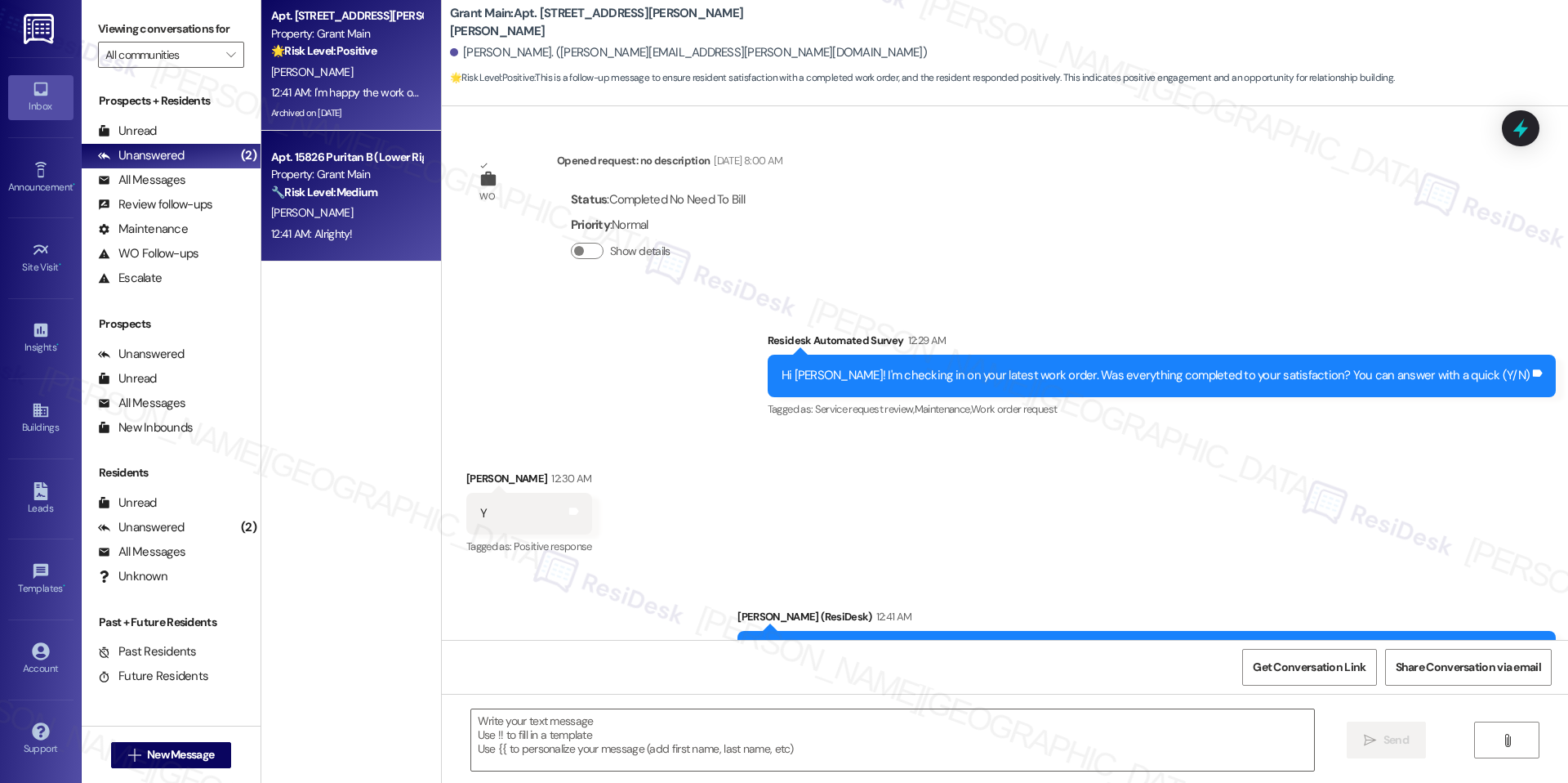
click at [360, 216] on div "P. Lynn" at bounding box center [347, 212] width 154 height 21
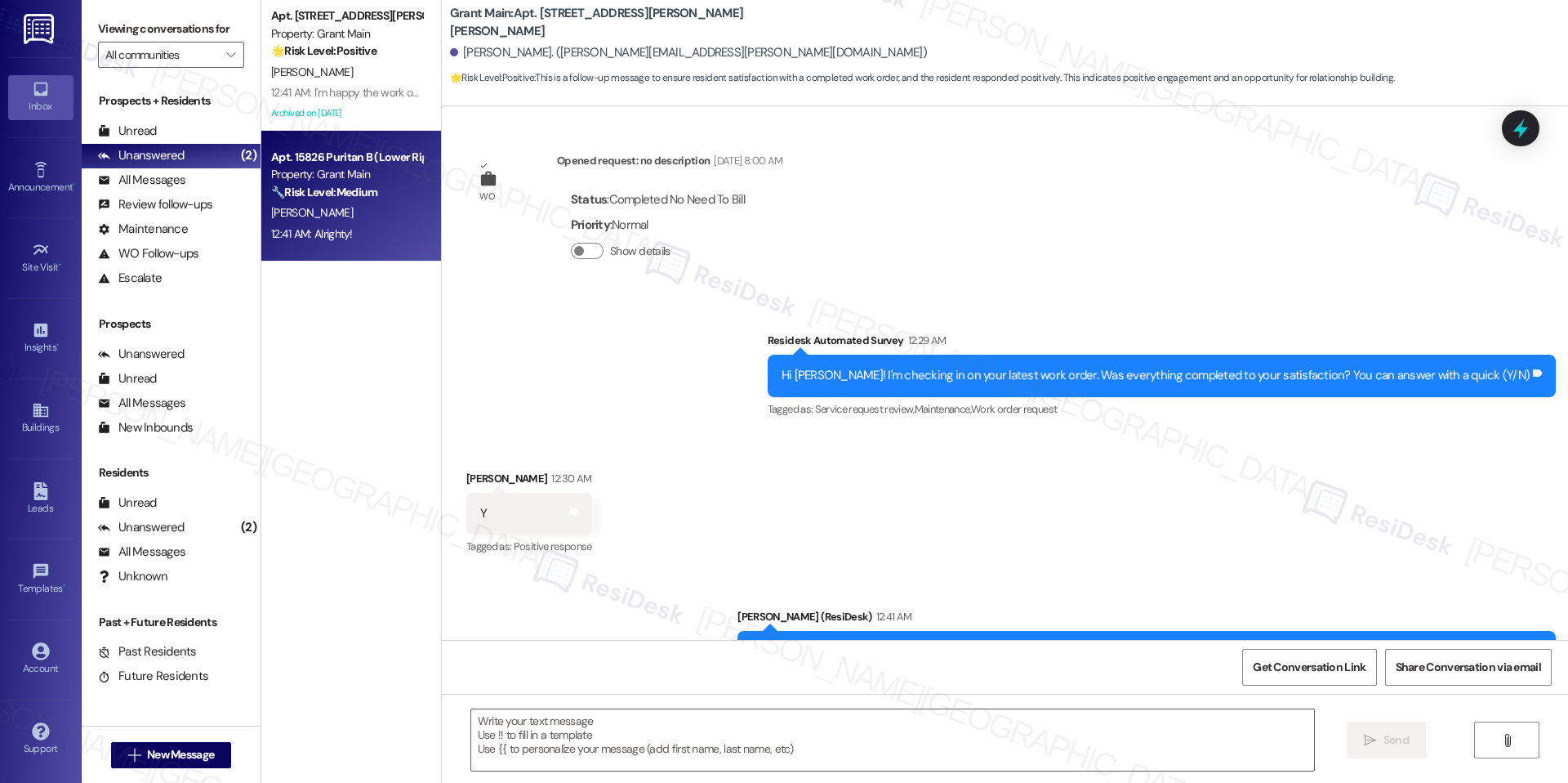
type textarea "Fetching suggested responses. Please feel free to read through the conversation…"
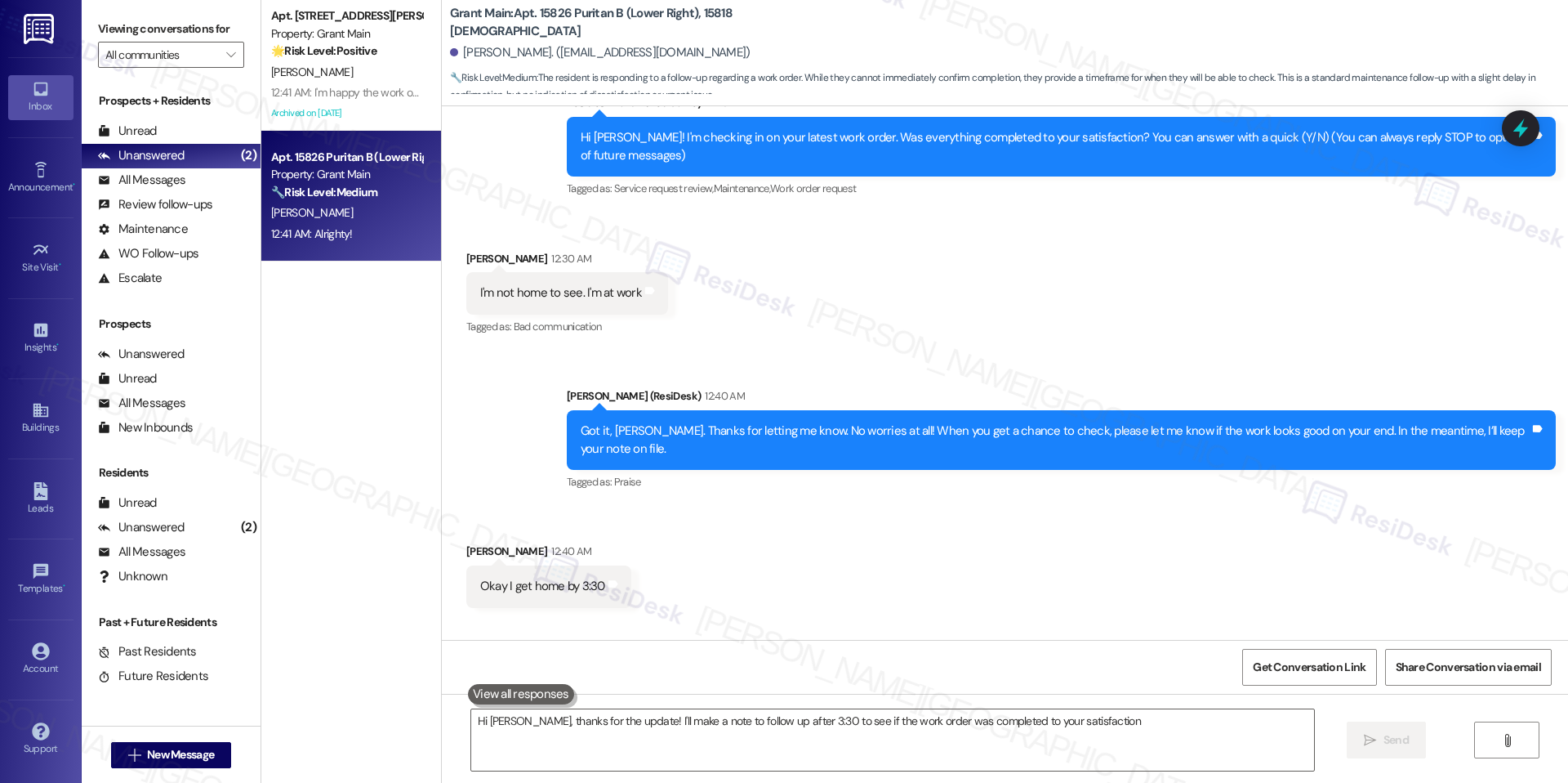
type textarea "Hi Patricia, thanks for the update! I'll make a note to follow up after 3:30 to…"
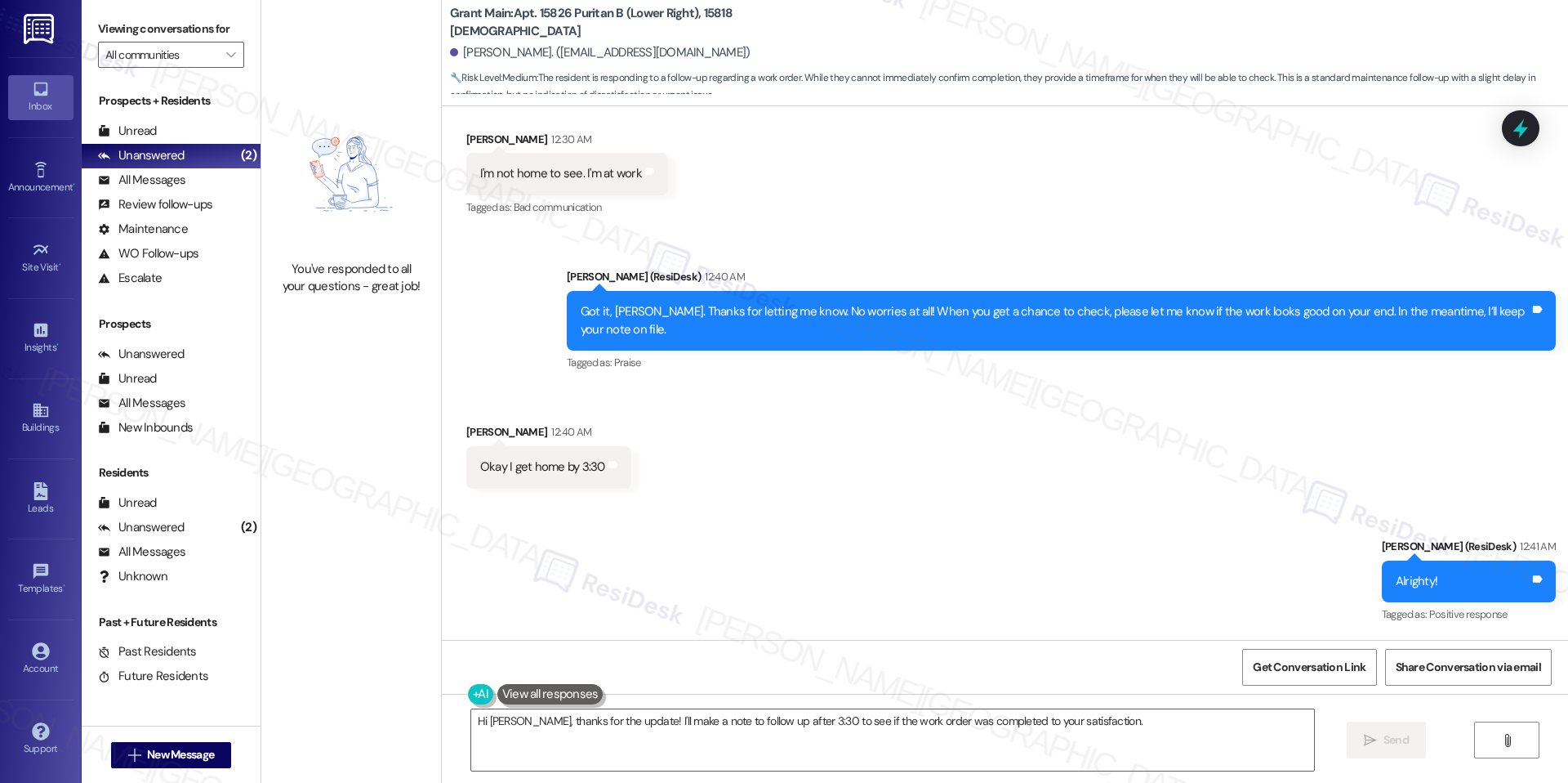
scroll to position [310, 0]
